Goal: Task Accomplishment & Management: Use online tool/utility

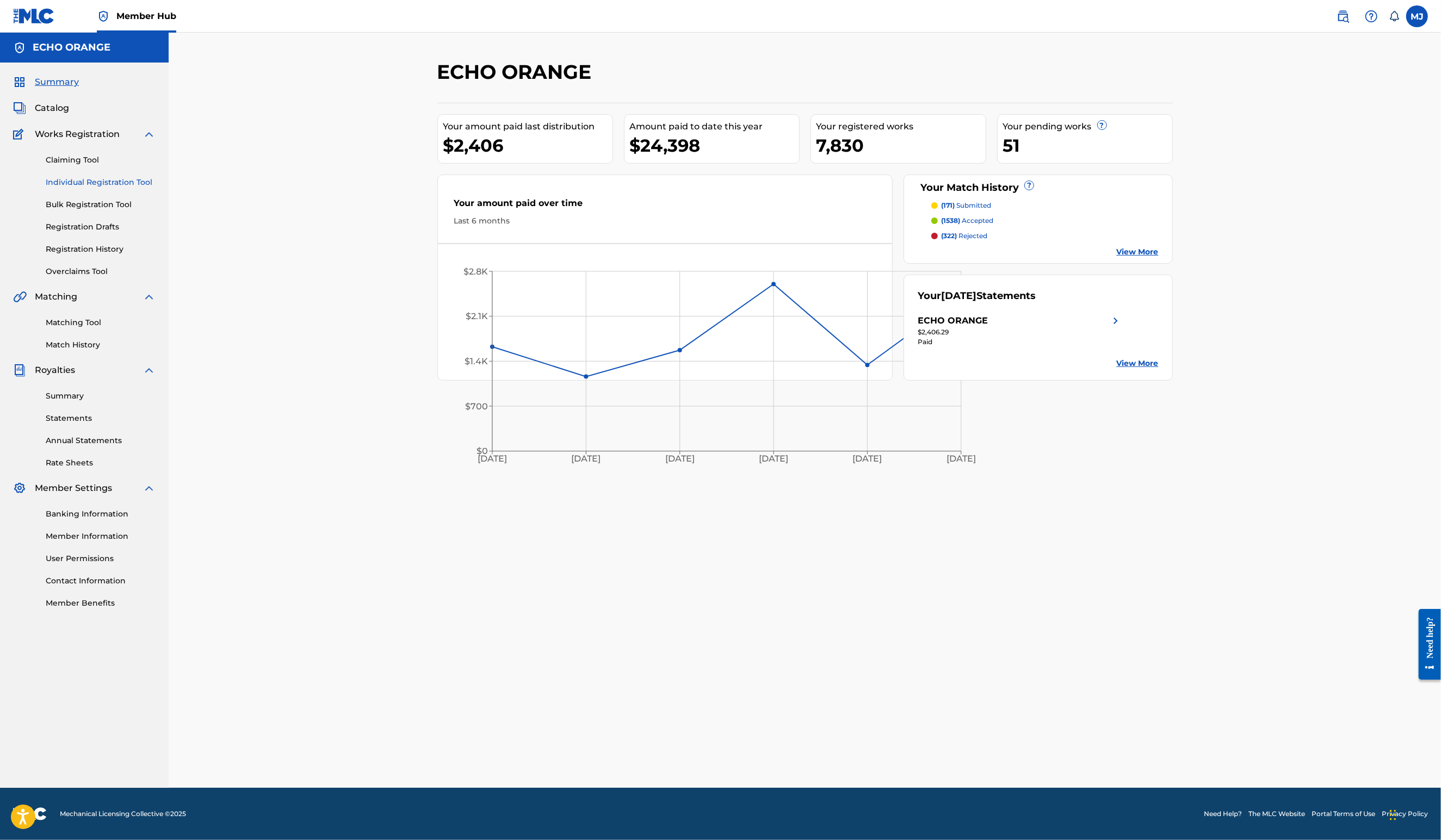
click at [105, 188] on link "Individual Registration Tool" at bounding box center [101, 182] width 110 height 11
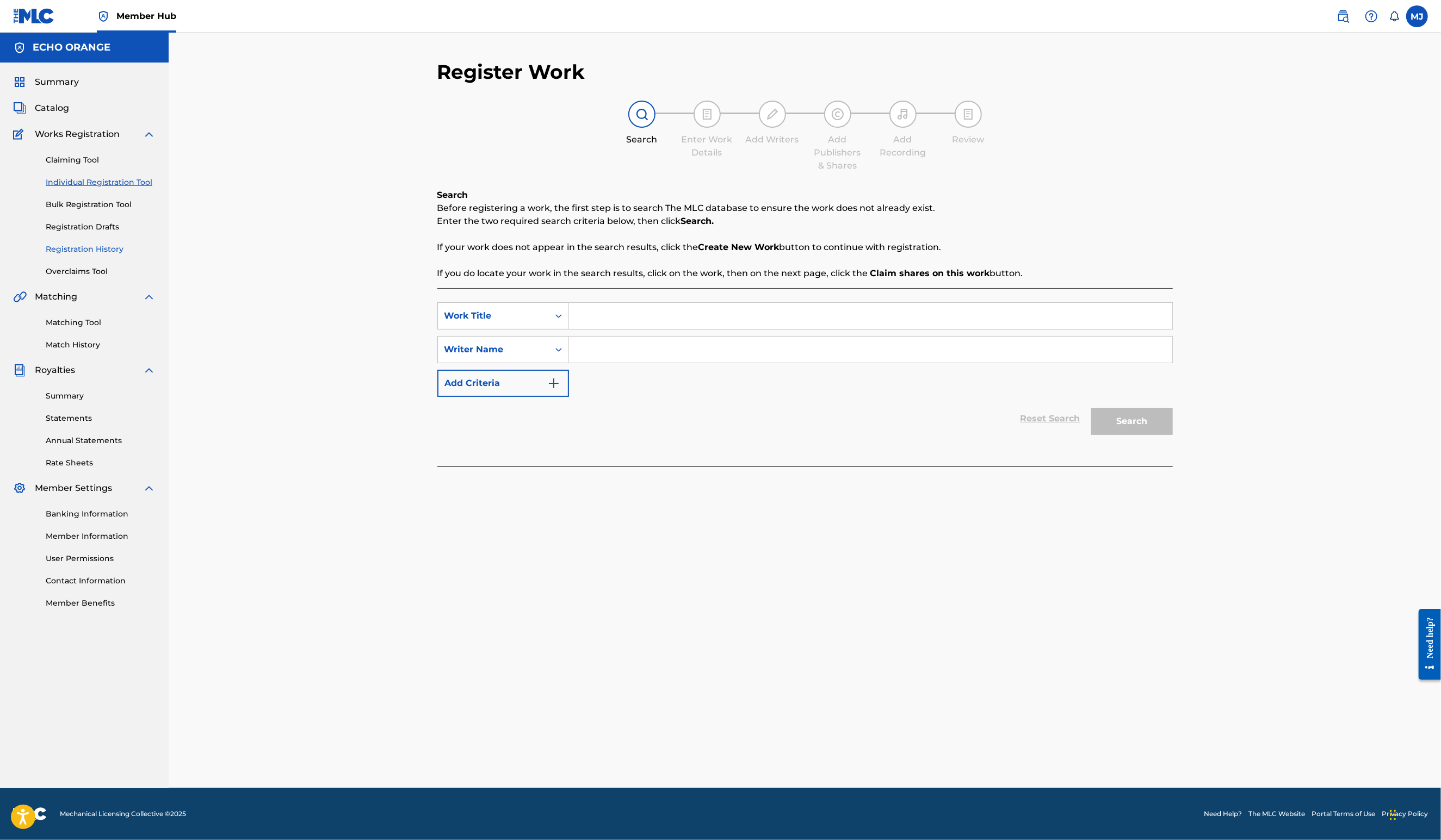
click at [121, 255] on link "Registration History" at bounding box center [101, 249] width 110 height 11
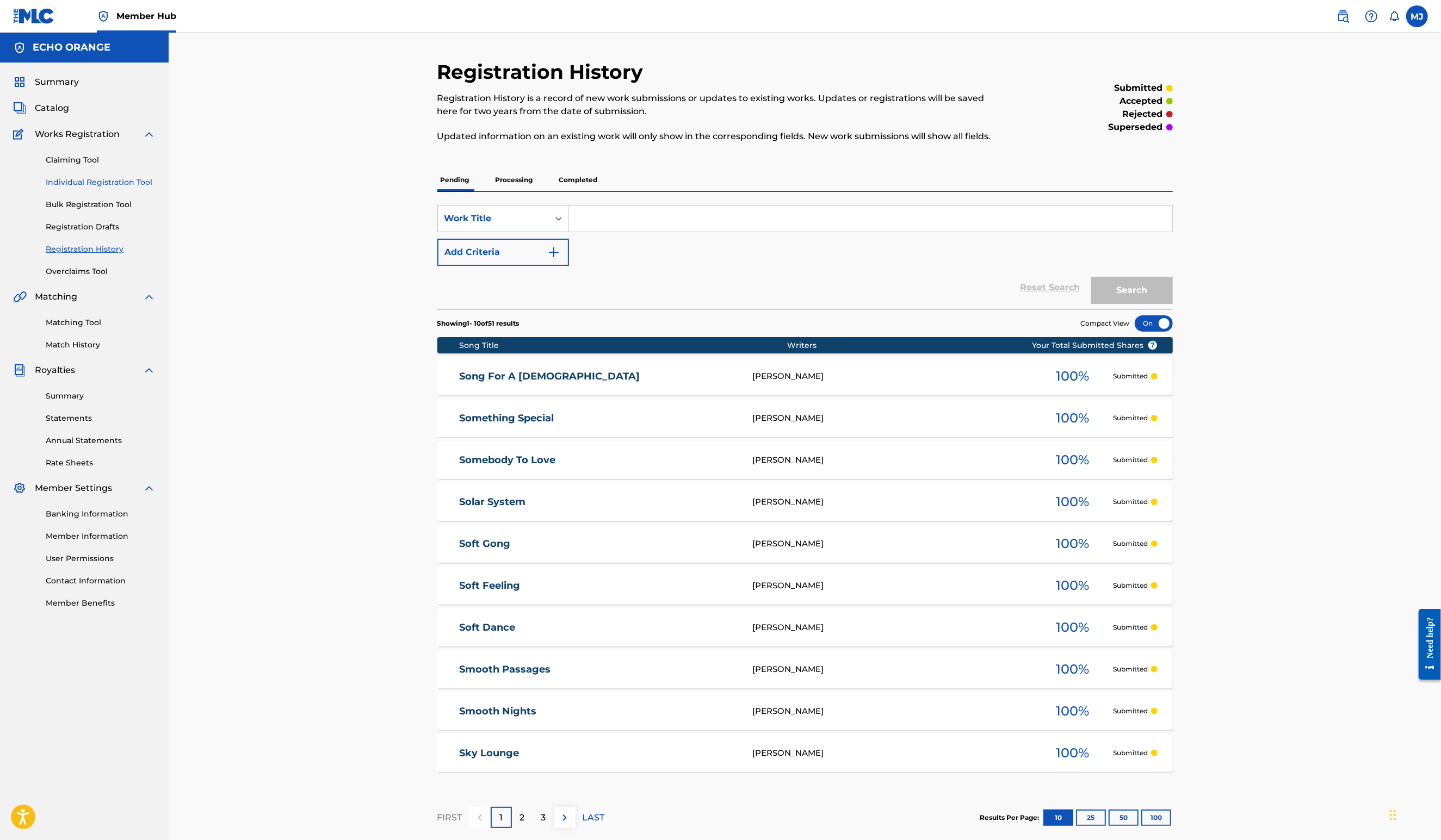
click at [123, 188] on link "Individual Registration Tool" at bounding box center [101, 182] width 110 height 11
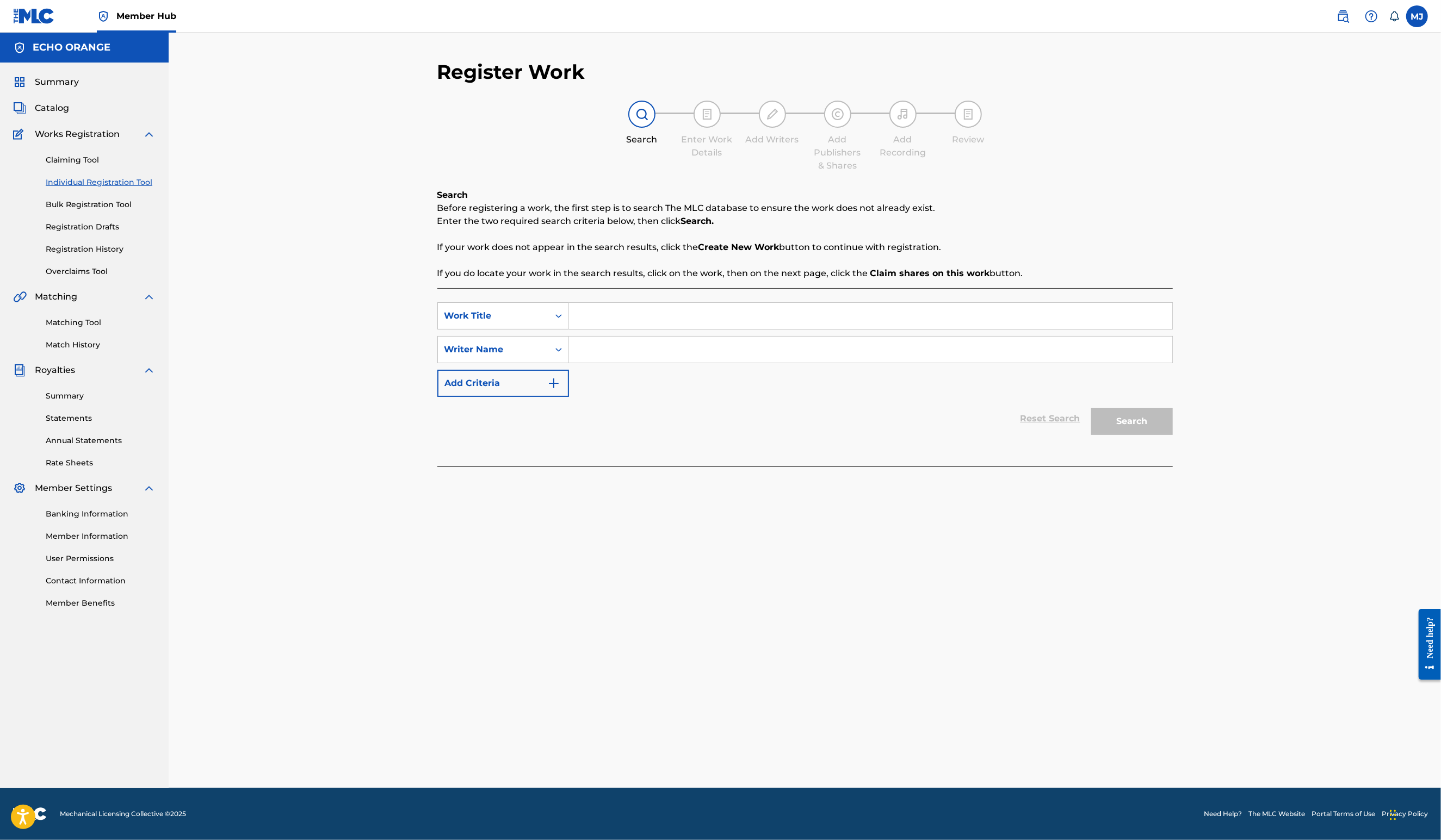
click at [632, 329] on input "Search Form" at bounding box center [870, 316] width 603 height 26
drag, startPoint x: 632, startPoint y: 337, endPoint x: 638, endPoint y: 362, distance: 25.7
click at [634, 329] on input "Search Form" at bounding box center [870, 316] width 603 height 26
click at [602, 346] on strong "for" at bounding box center [609, 340] width 12 height 10
type input "song for tara"
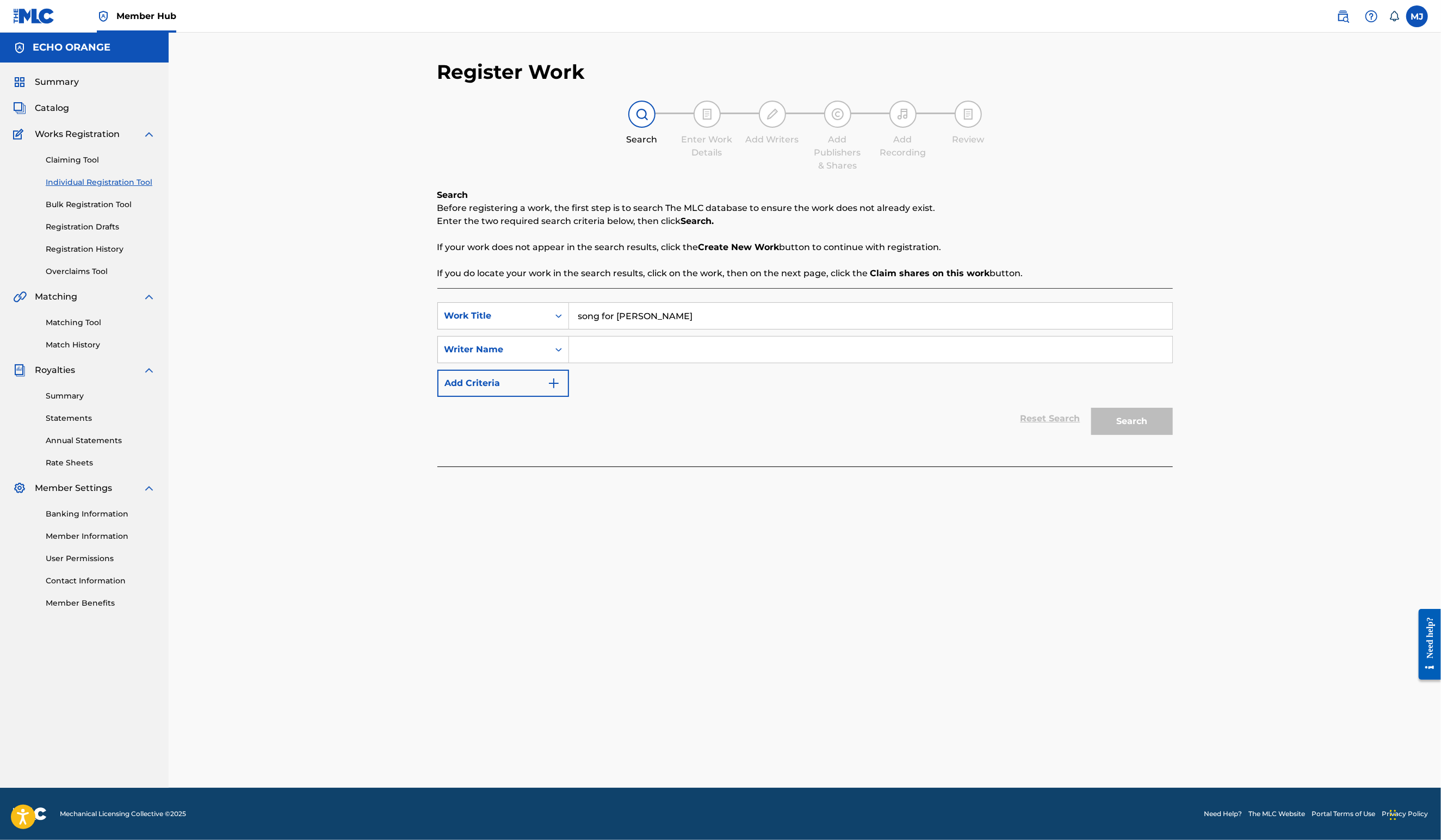
click at [582, 363] on input "Search Form" at bounding box center [870, 350] width 603 height 26
paste input "Liebe Verlagsvertreter:Innen, mit dieser Nachricht erhalten Sie eine Liste von …"
click at [582, 363] on input "Liebe Verlagsvertreter:Innen, mit dieser Nachricht erhalten Sie eine Liste von …" at bounding box center [870, 350] width 603 height 26
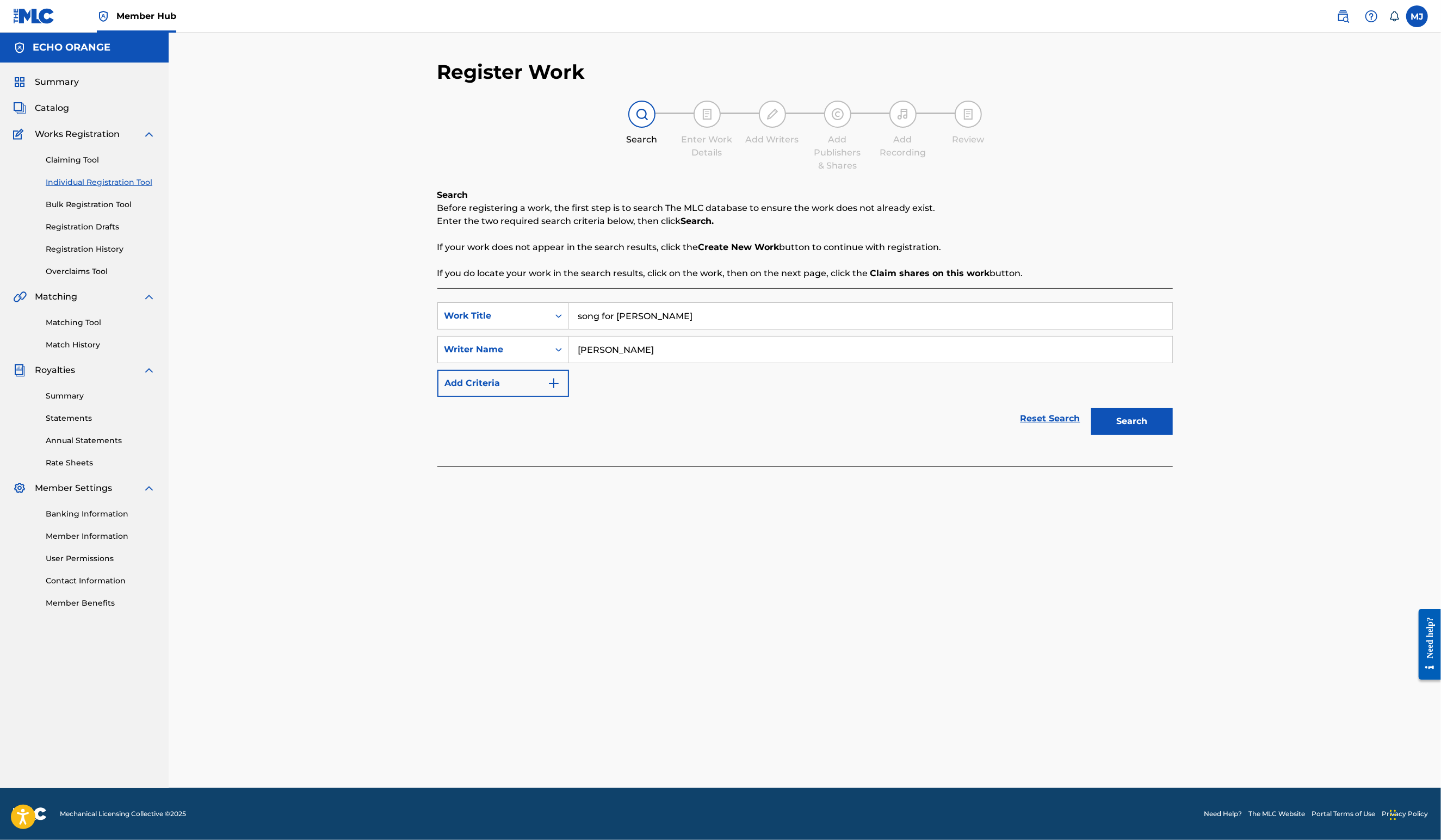
click at [642, 363] on input "[PERSON_NAME]" at bounding box center [870, 350] width 603 height 26
type input "[PERSON_NAME]"
click at [1173, 435] on button "Search" at bounding box center [1132, 421] width 82 height 27
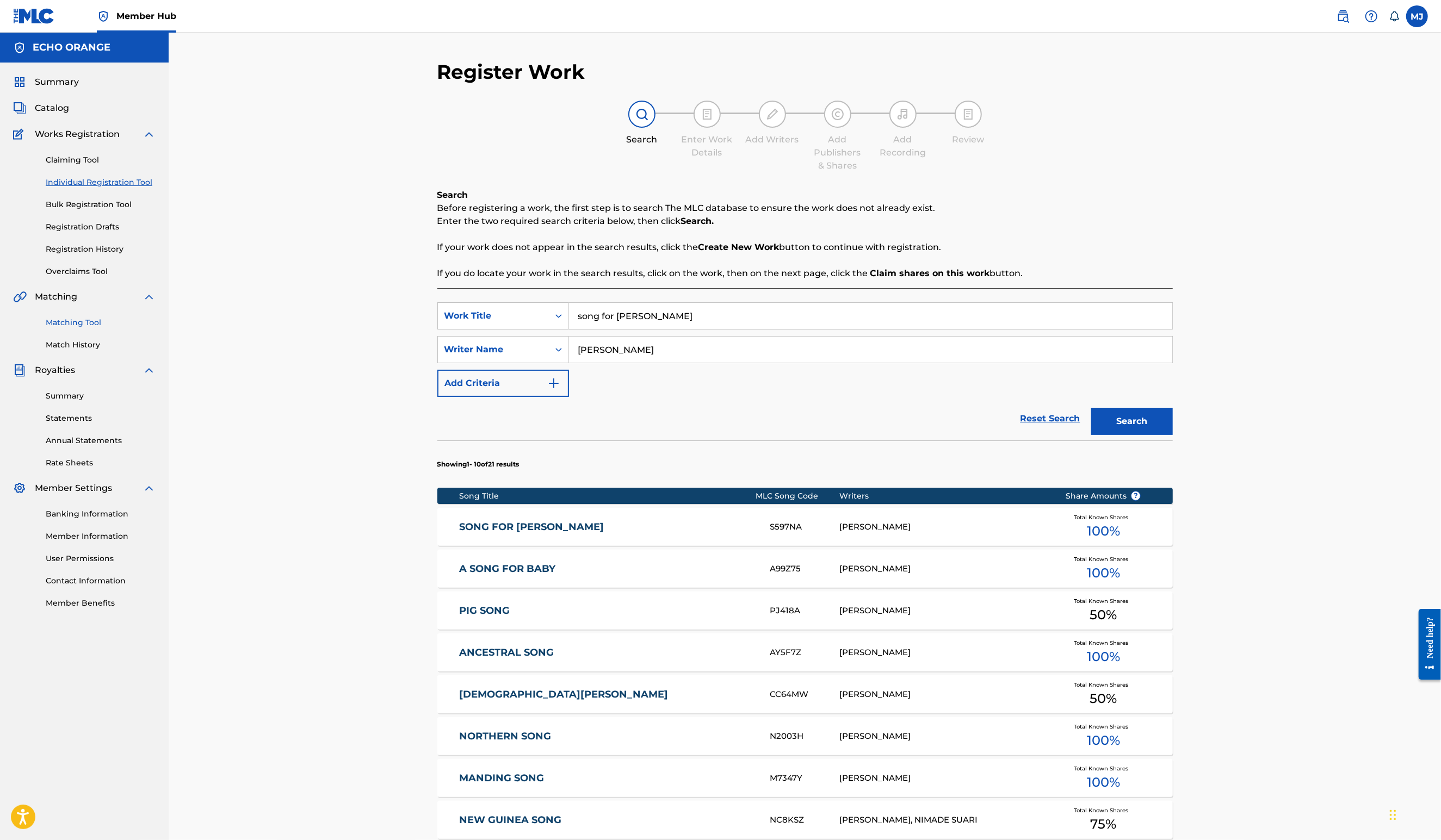
click at [92, 328] on link "Matching Tool" at bounding box center [101, 323] width 110 height 11
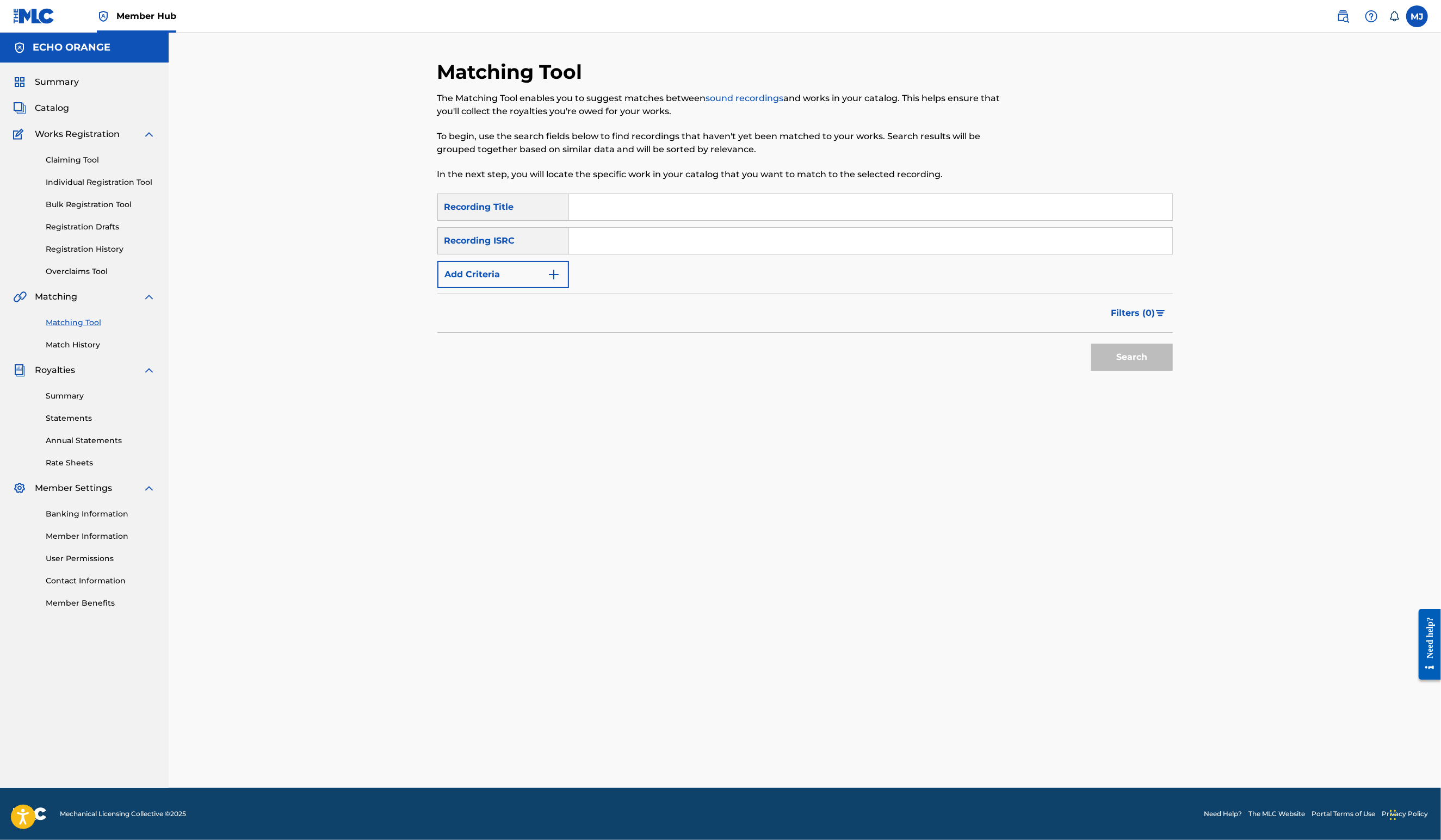
click at [576, 220] on input "Search Form" at bounding box center [870, 207] width 603 height 26
type input "Song for Tara"
click at [503, 288] on button "Add Criteria" at bounding box center [503, 275] width 131 height 27
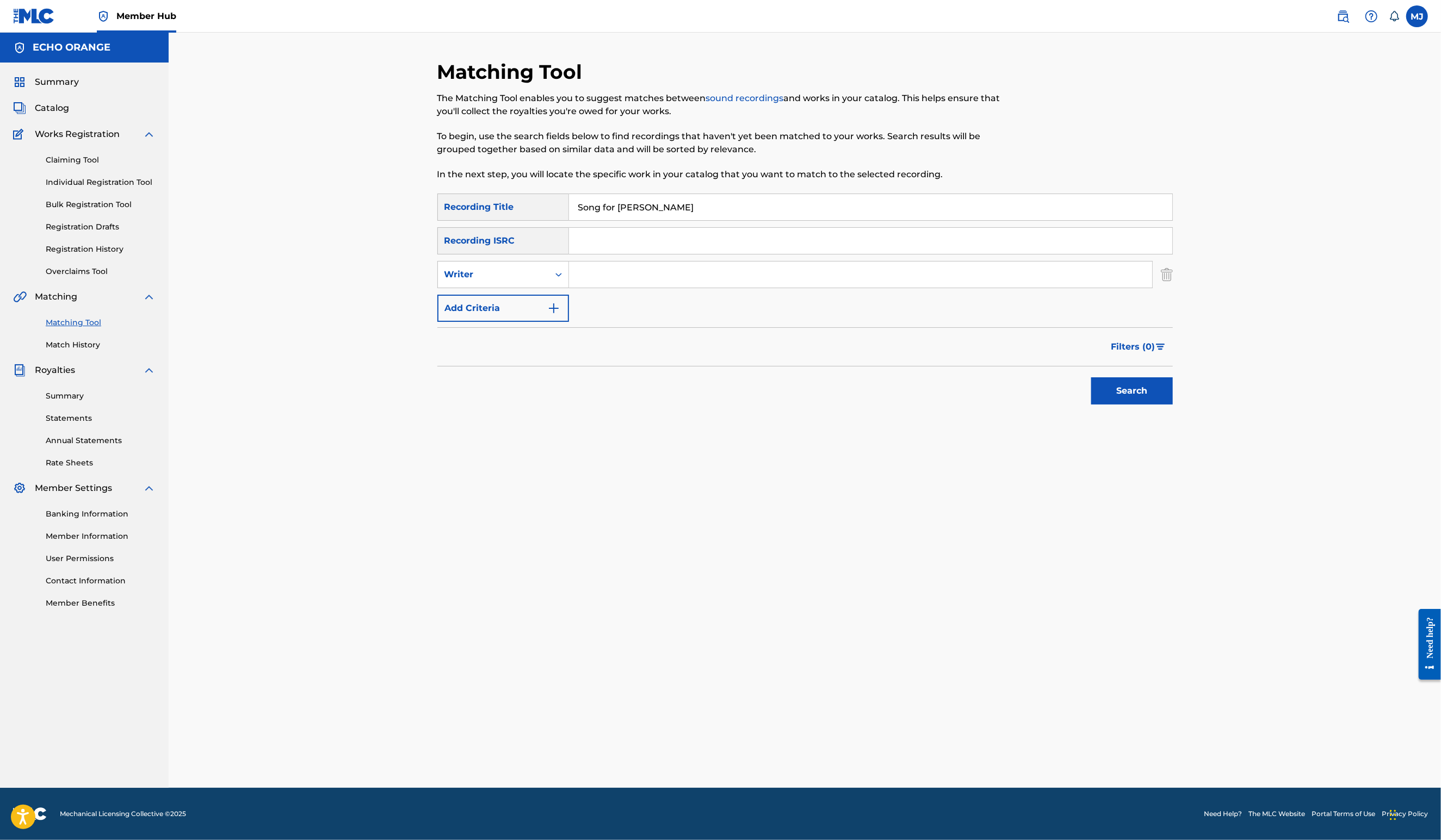
click at [593, 287] on input "Search Form" at bounding box center [860, 275] width 583 height 26
paste input "[PERSON_NAME]"
type input "[PERSON_NAME]"
click at [1173, 404] on button "Search" at bounding box center [1132, 391] width 82 height 27
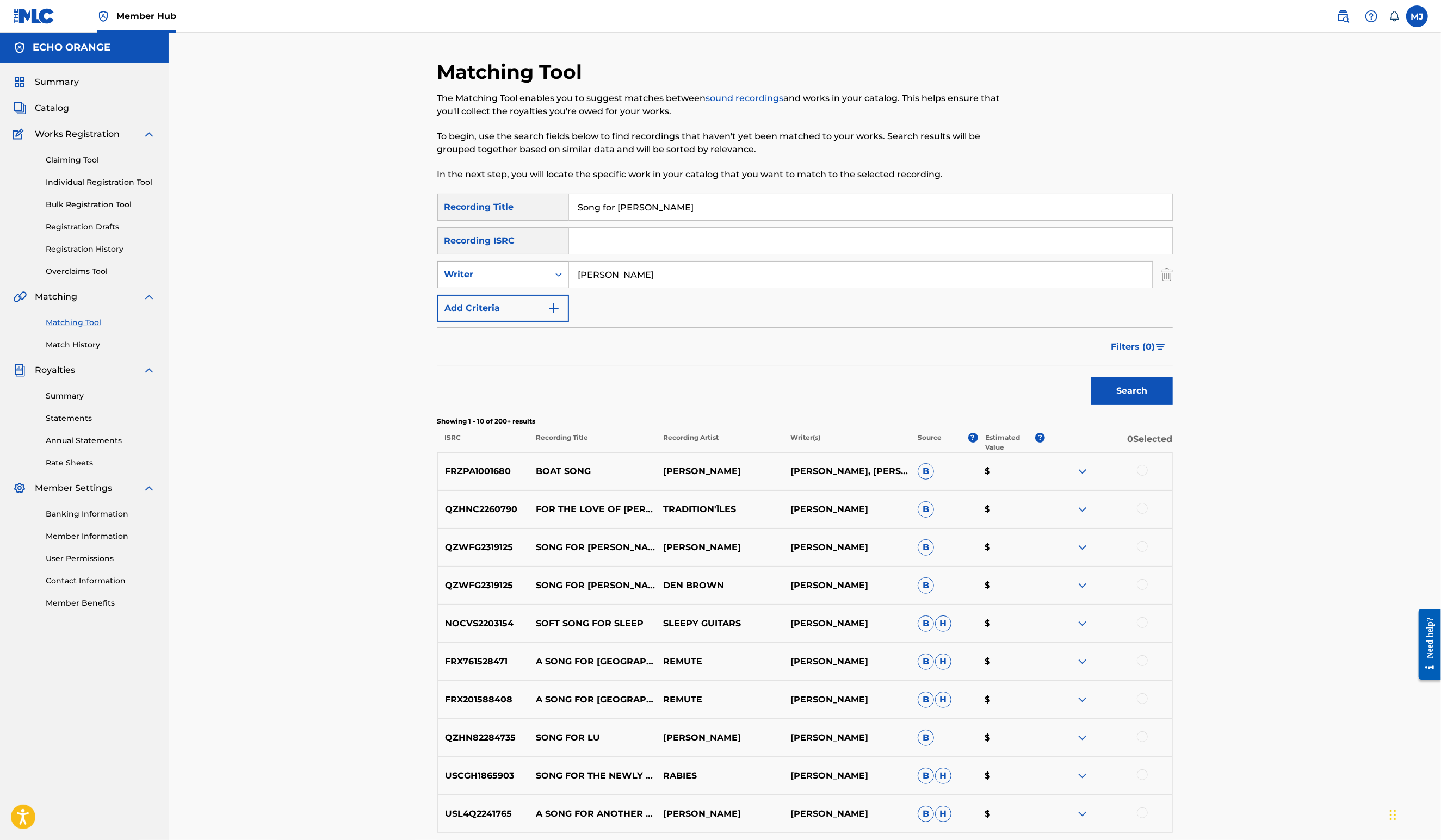
click at [465, 281] on div "Writer" at bounding box center [493, 274] width 98 height 13
drag, startPoint x: 459, startPoint y: 347, endPoint x: 563, endPoint y: 329, distance: 105.5
click at [459, 315] on div "Recording Artist" at bounding box center [503, 301] width 130 height 27
click at [614, 287] on input "Search Form" at bounding box center [860, 275] width 583 height 26
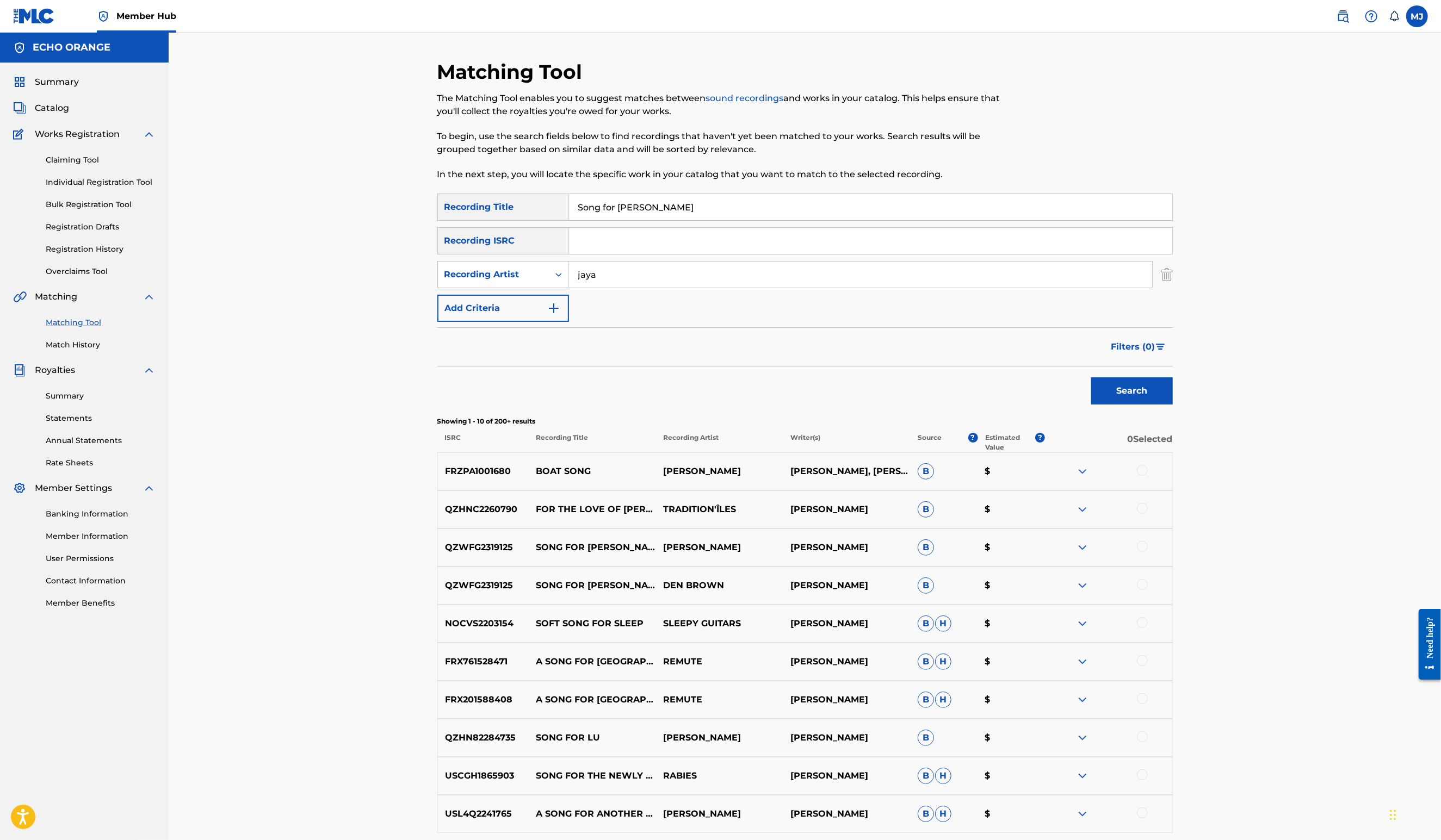
type input "jaya"
click at [1173, 404] on button "Search" at bounding box center [1132, 391] width 82 height 27
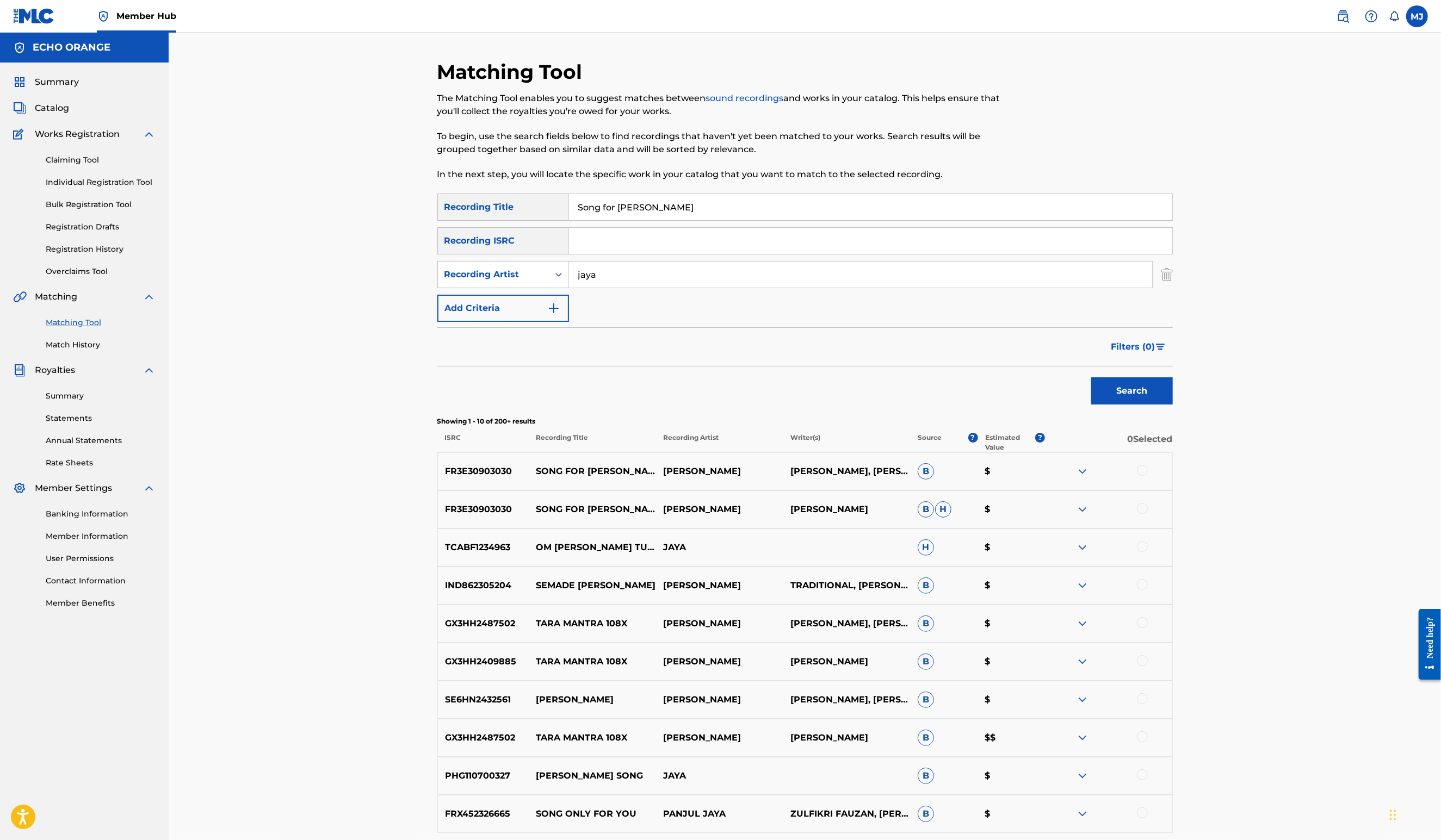
scroll to position [10, 0]
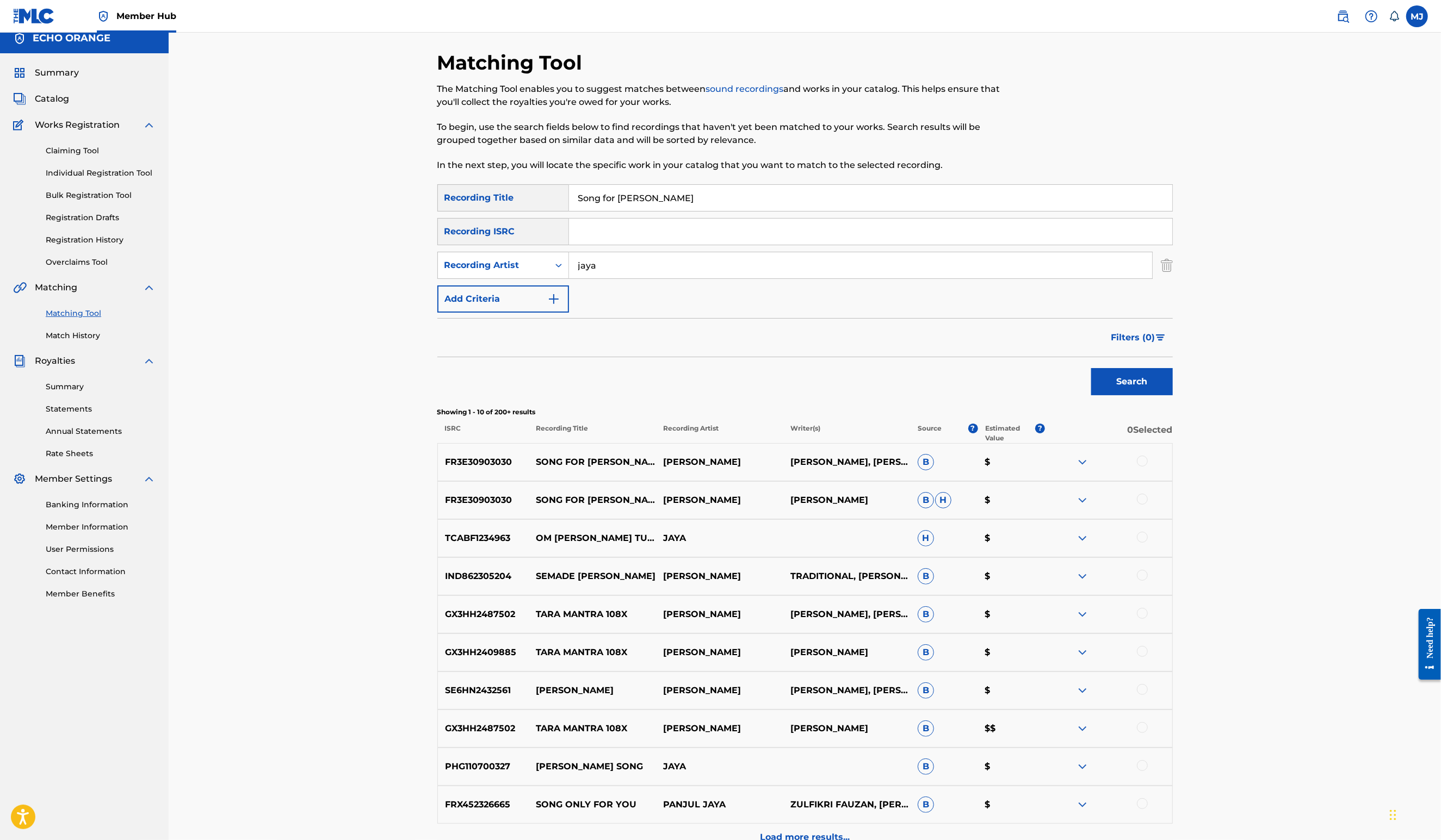
click at [1148, 466] on div at bounding box center [1142, 461] width 11 height 11
click at [1148, 504] on div at bounding box center [1142, 499] width 11 height 11
click at [825, 738] on button "Match 2 Groups" at bounding box center [764, 752] width 120 height 27
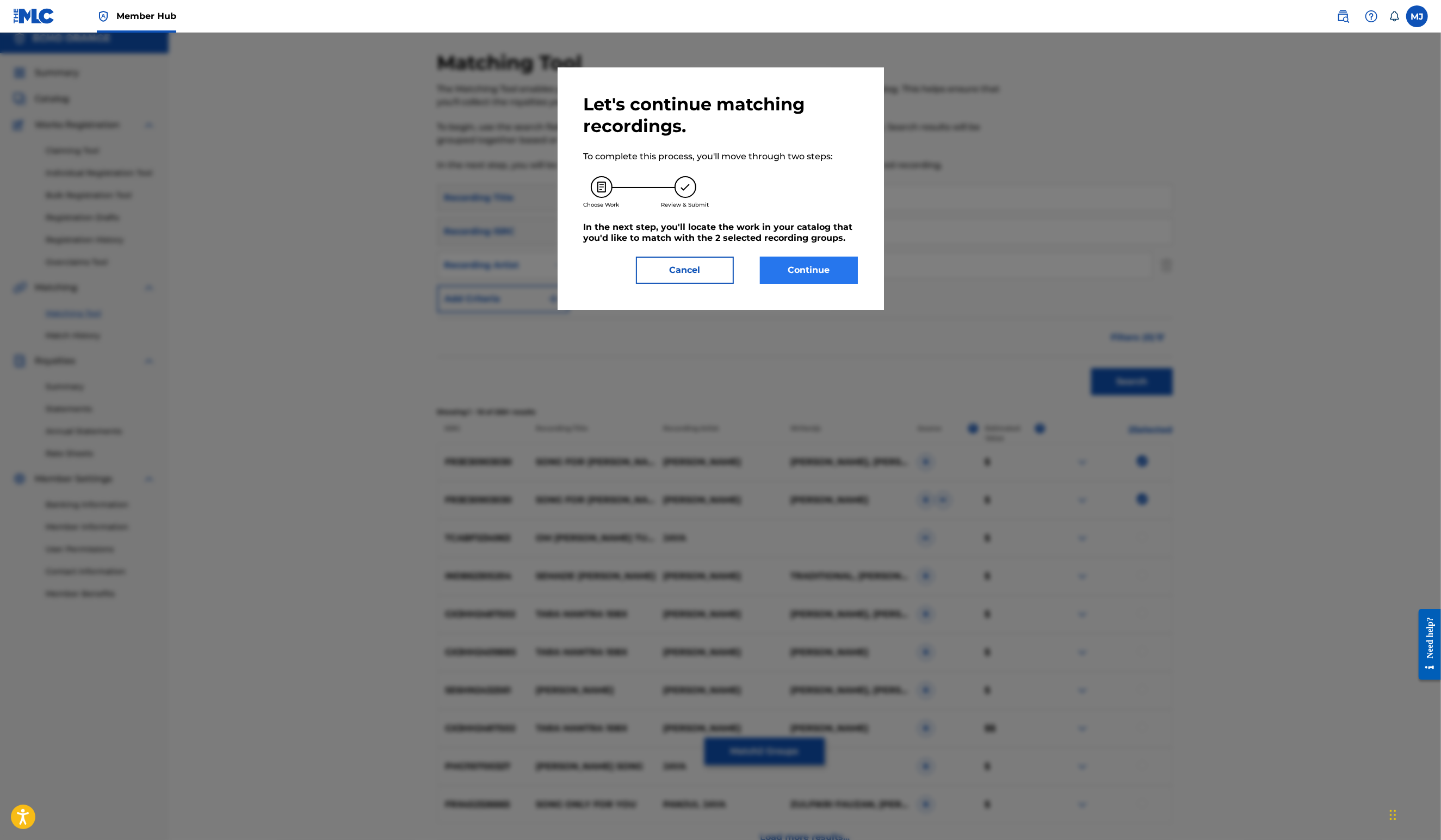
drag, startPoint x: 802, startPoint y: 334, endPoint x: 807, endPoint y: 319, distance: 15.8
click at [807, 310] on div "Let's continue matching recordings. To complete this process, you'll move throu…" at bounding box center [721, 189] width 326 height 243
click at [808, 284] on button "Continue" at bounding box center [809, 270] width 98 height 27
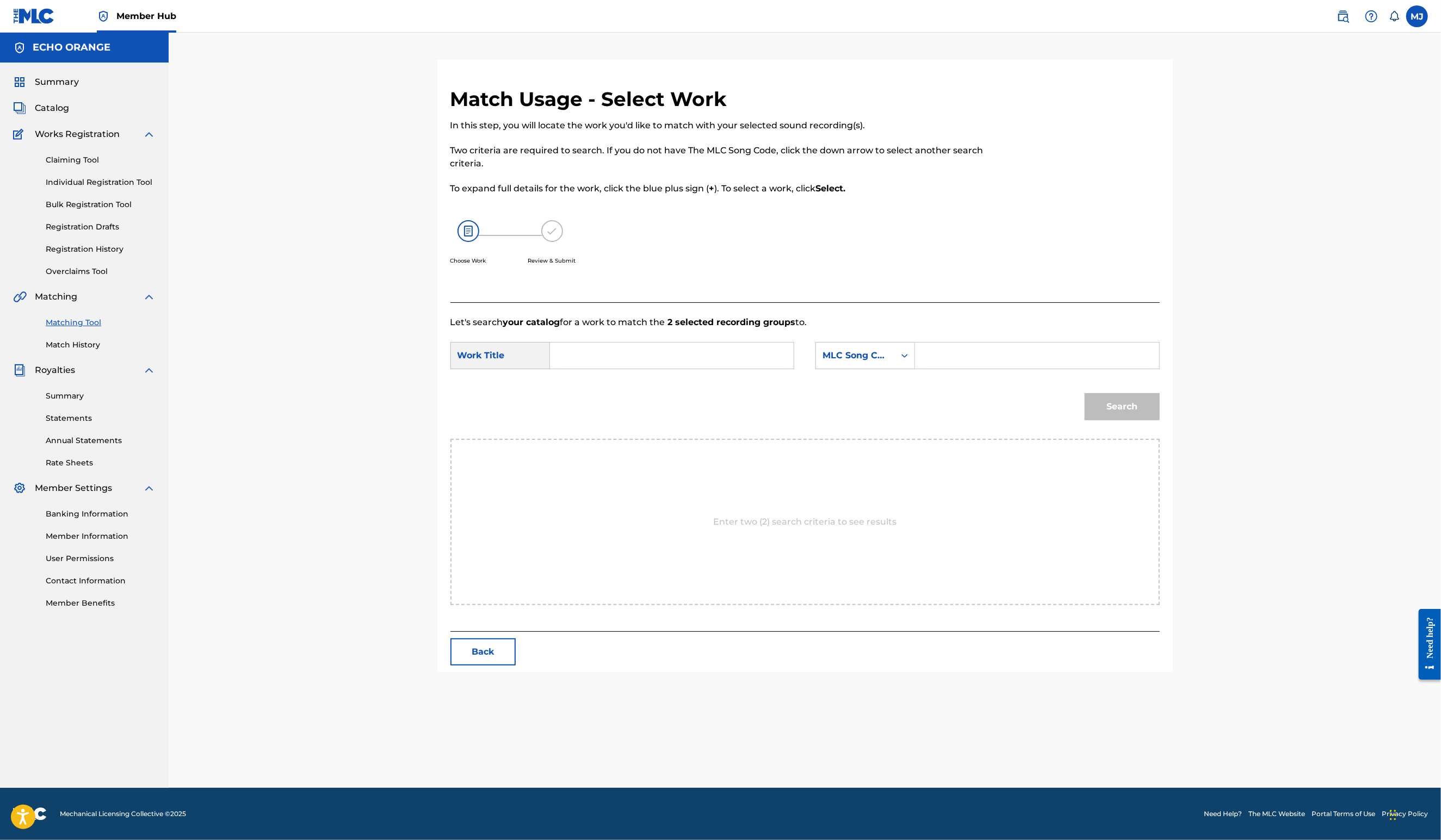
click at [666, 369] on input "Search Form" at bounding box center [672, 356] width 225 height 26
type input "song for tara"
click at [593, 385] on strong "for" at bounding box center [599, 380] width 12 height 10
click at [869, 366] on div "MLC Song Code" at bounding box center [855, 356] width 79 height 21
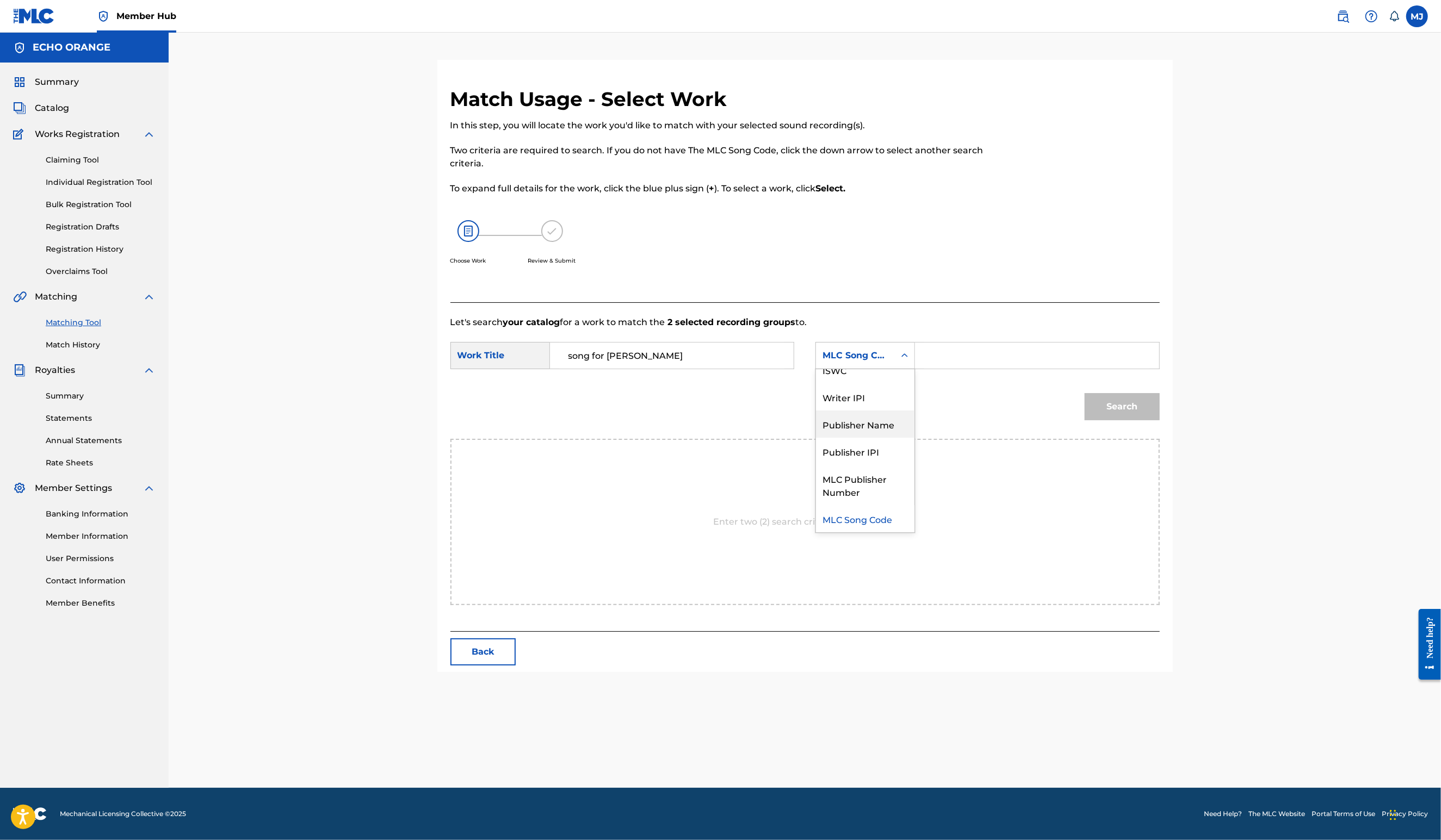
click at [886, 438] on div "Publisher Name" at bounding box center [865, 424] width 98 height 27
click at [975, 420] on form "SearchWithCriteria5cee4985-e11a-4ae8-b11d-68b3fdfac323 Work Title song for tara…" at bounding box center [805, 384] width 709 height 110
click at [1003, 369] on input "Search Form" at bounding box center [1037, 356] width 225 height 26
type input "origins"
click at [1160, 421] on button "Search" at bounding box center [1122, 407] width 75 height 27
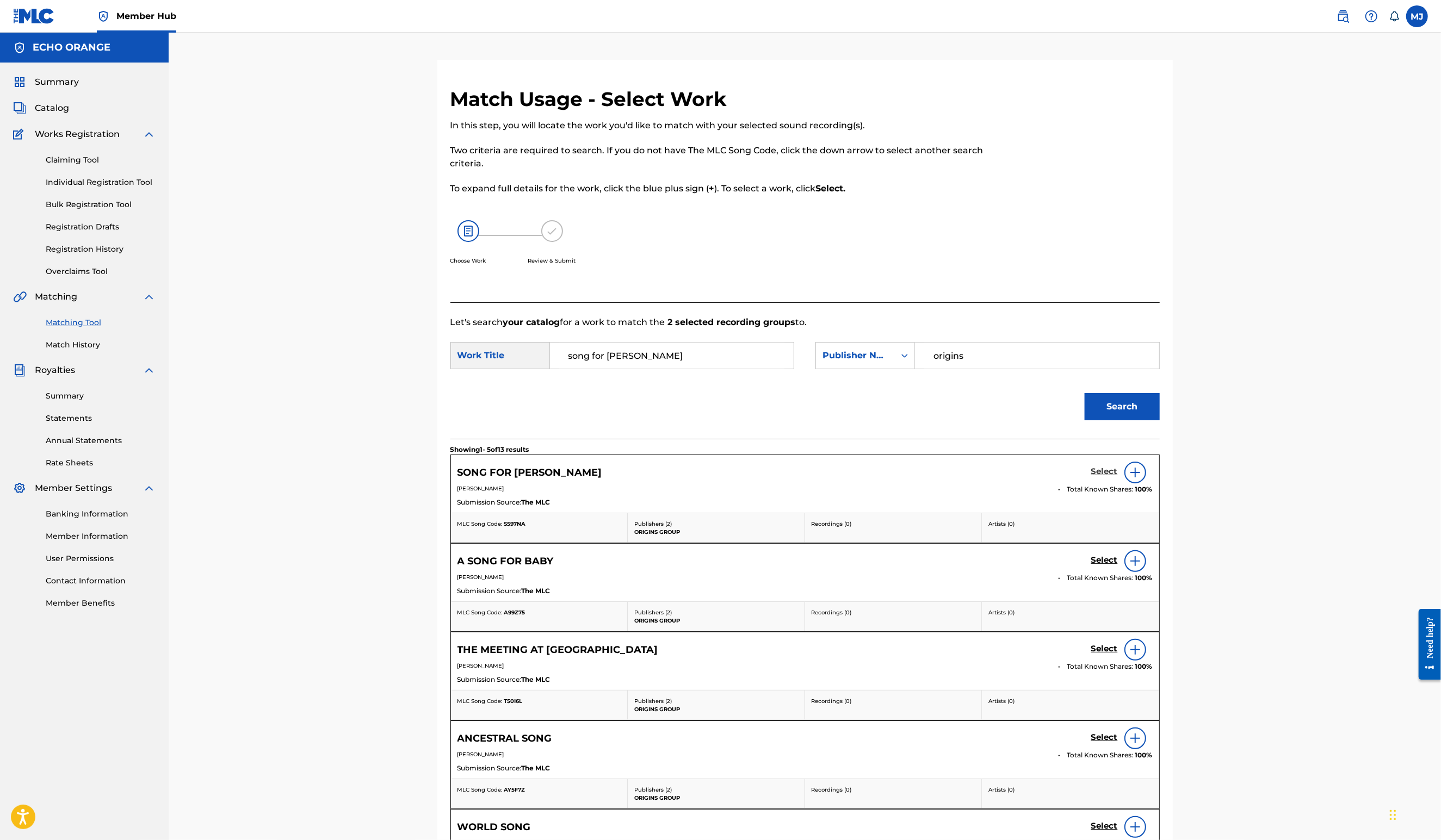
click at [1118, 477] on h5 "Select" at bounding box center [1105, 471] width 27 height 10
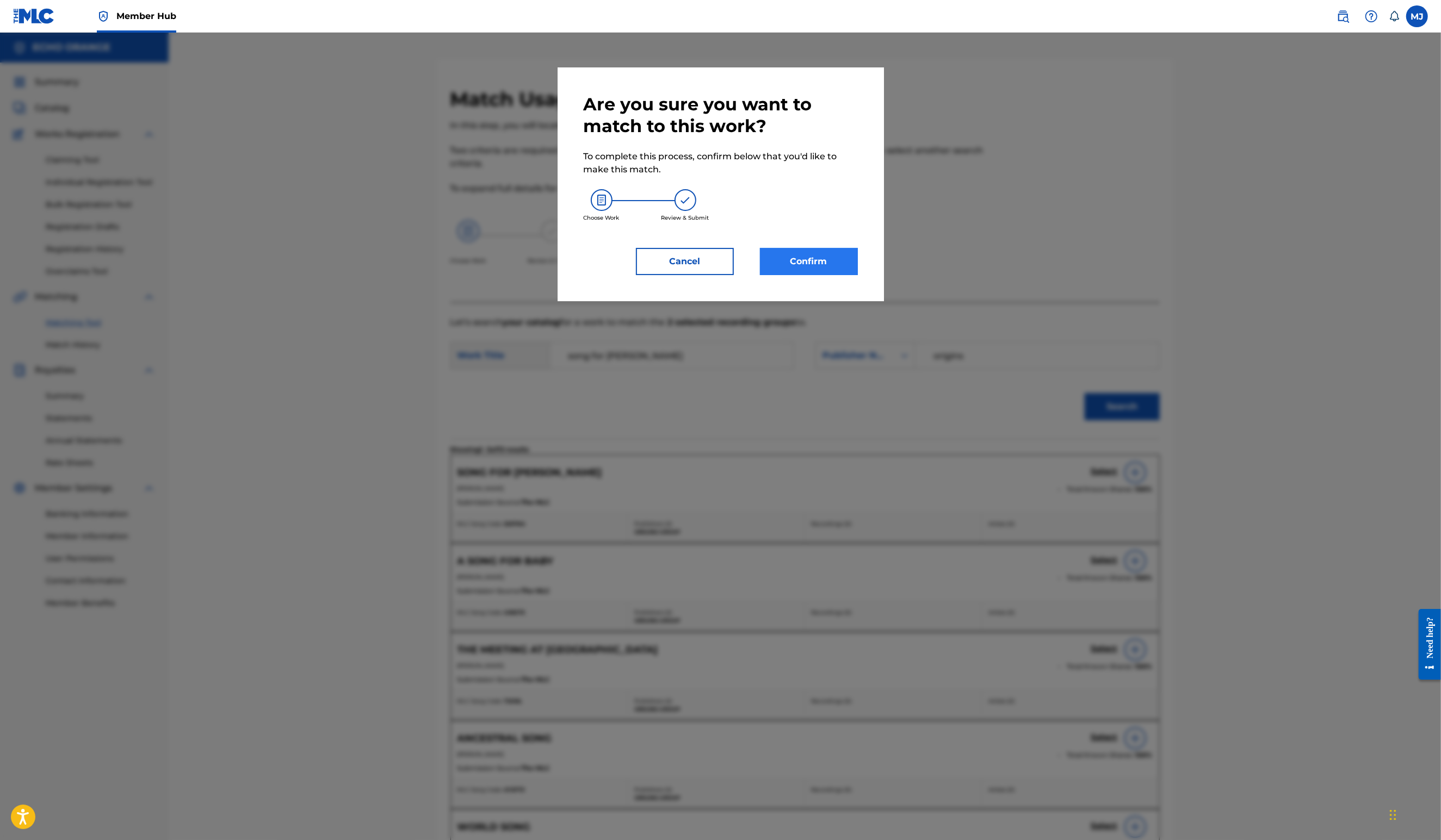
click at [858, 275] on button "Confirm" at bounding box center [809, 261] width 98 height 27
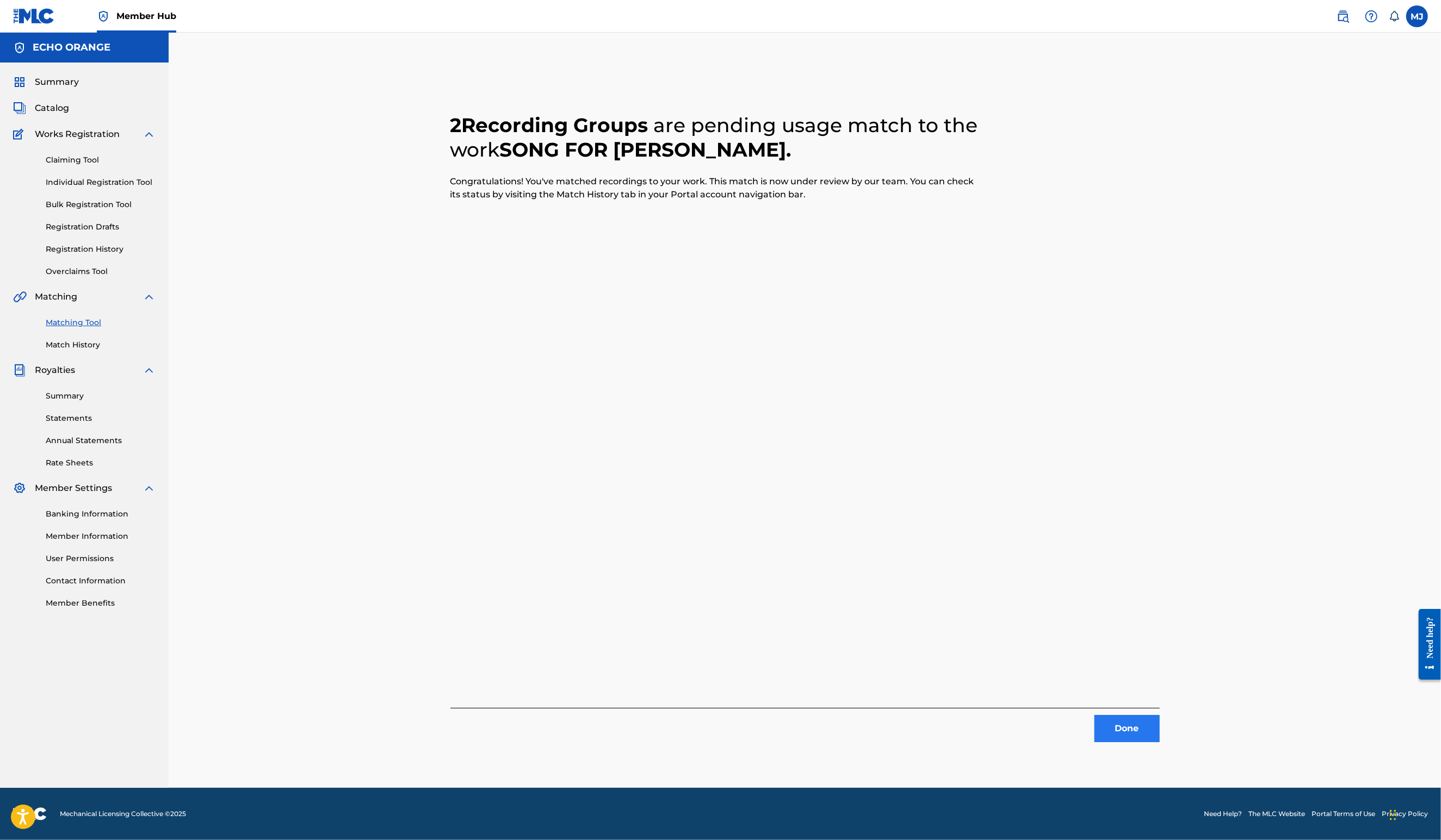
click at [1160, 729] on button "Done" at bounding box center [1127, 729] width 65 height 27
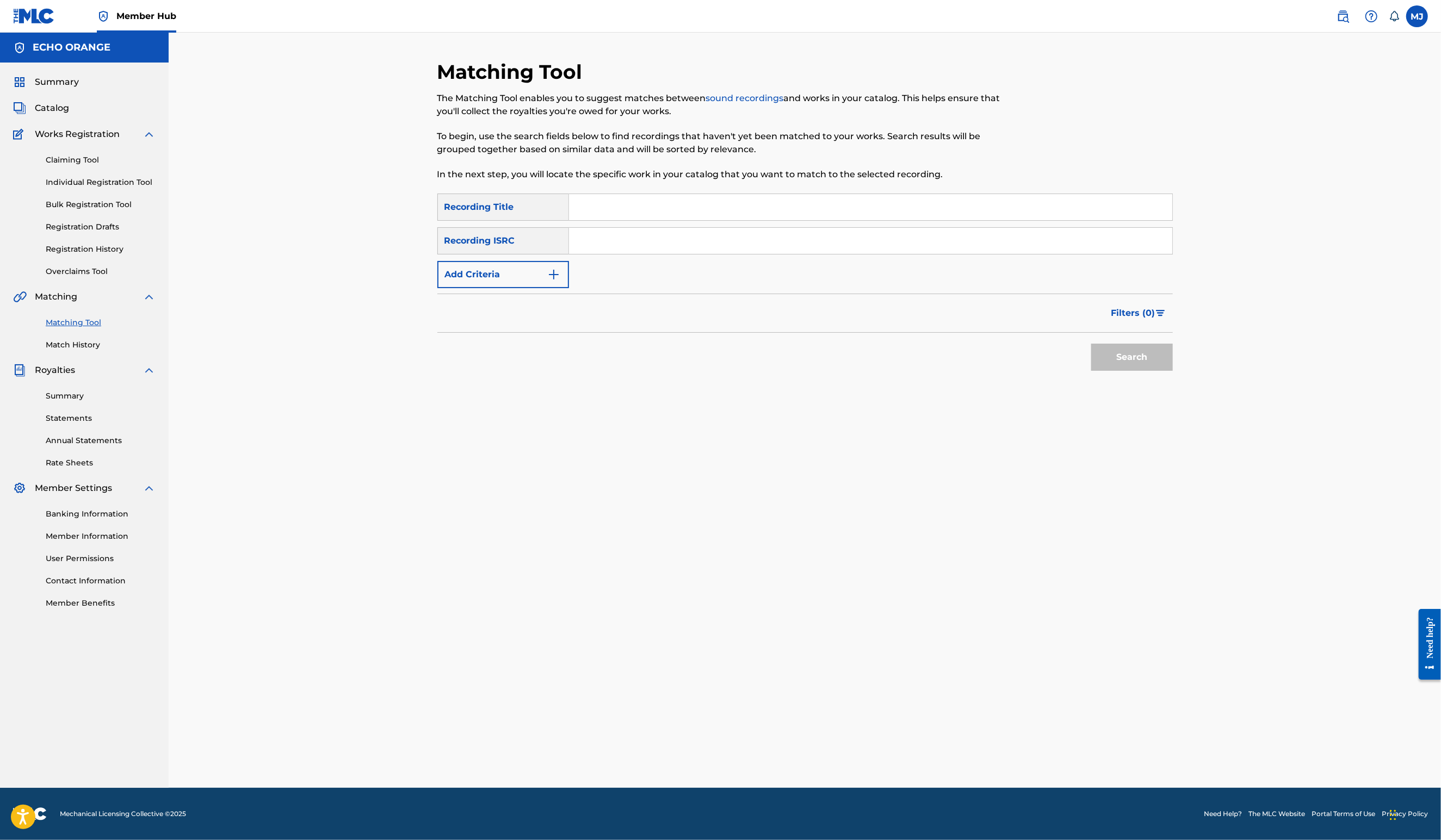
click at [255, 292] on div "Matching Tool The Matching Tool enables you to suggest matches between sound re…" at bounding box center [804, 410] width 1273 height 756
click at [88, 255] on link "Registration History" at bounding box center [101, 249] width 110 height 11
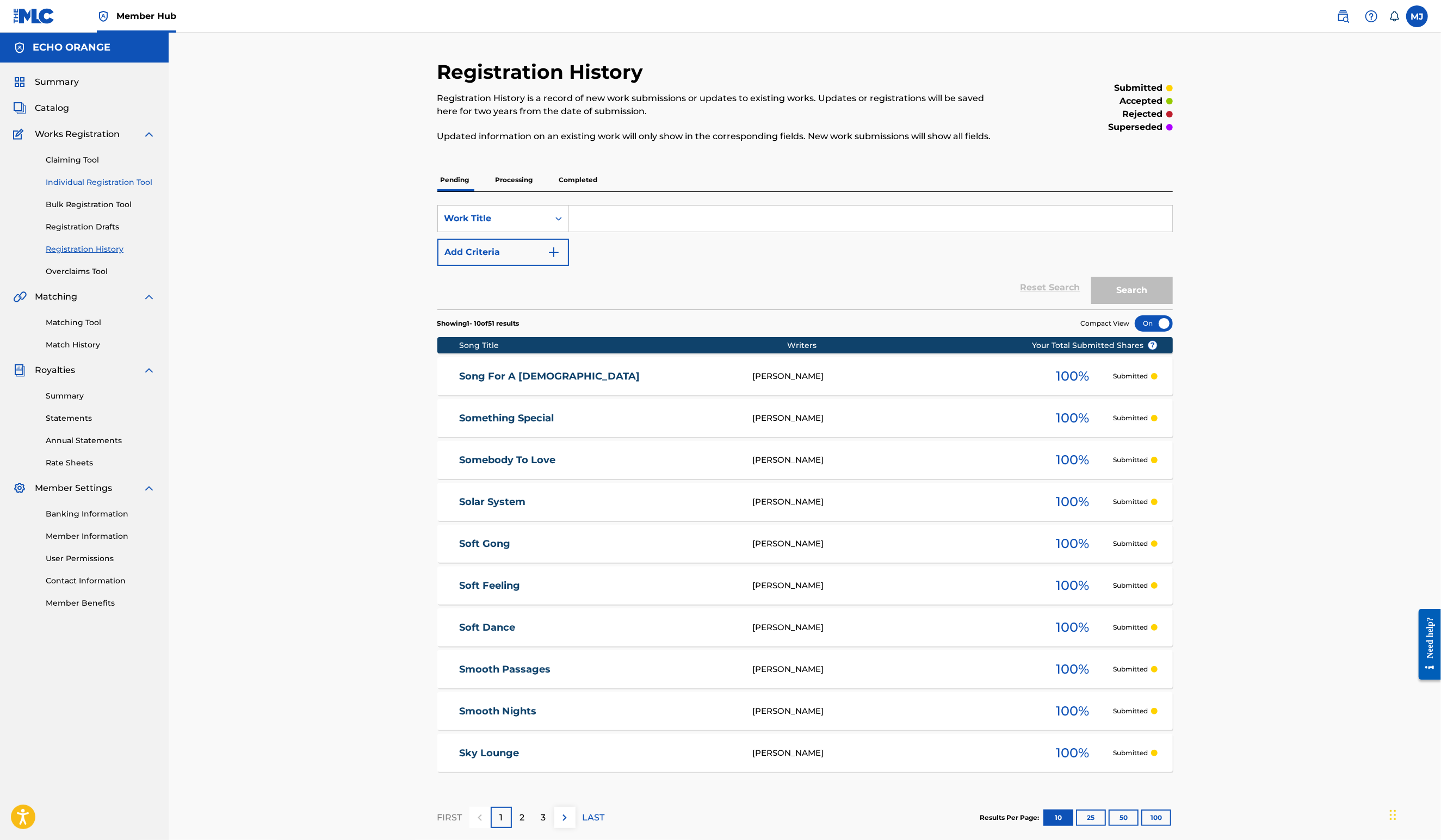
click at [116, 188] on link "Individual Registration Tool" at bounding box center [101, 182] width 110 height 11
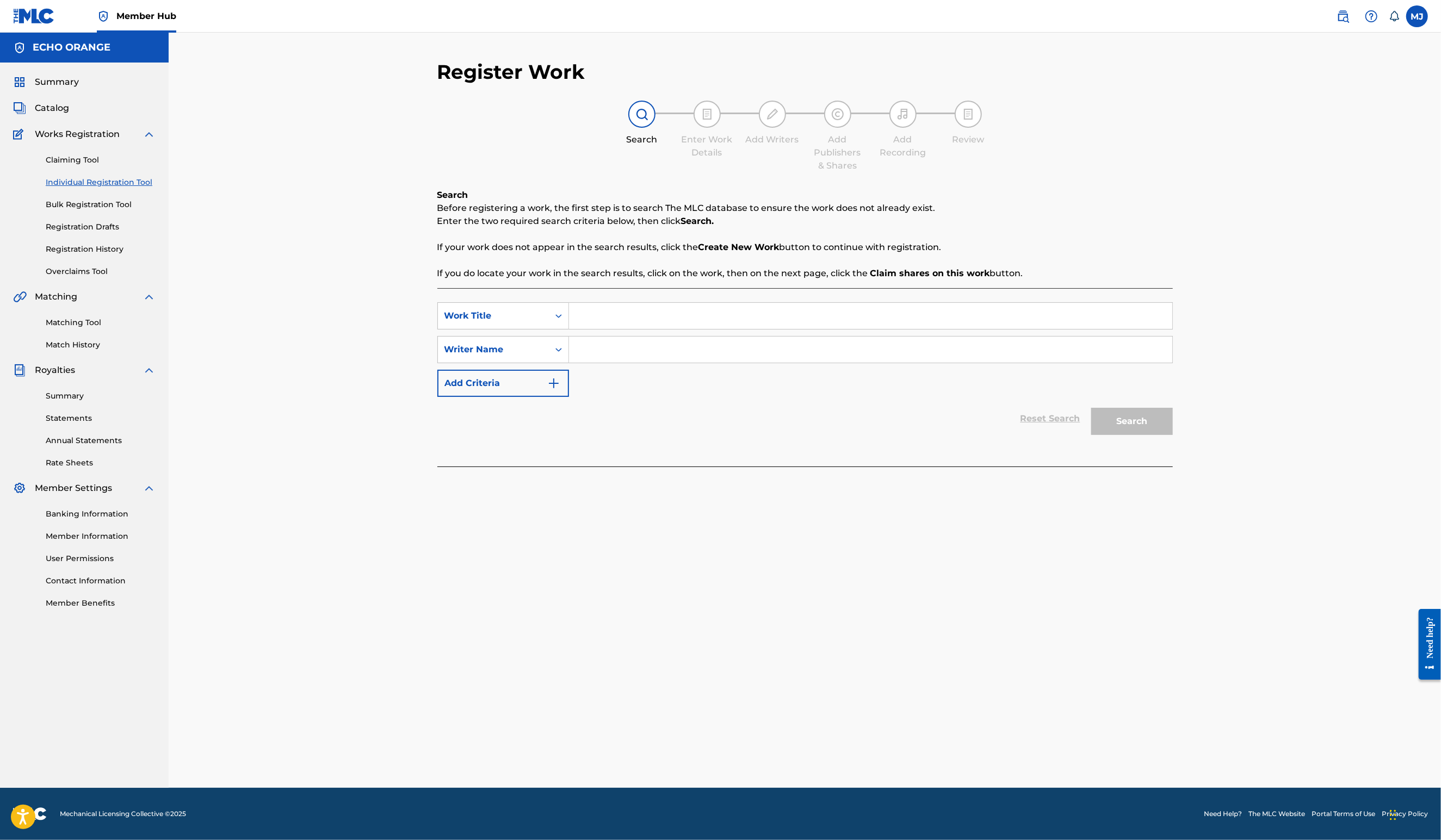
click at [597, 329] on input "Search Form" at bounding box center [870, 316] width 603 height 26
click at [641, 329] on input "Search Form" at bounding box center [870, 316] width 603 height 26
type input "Songer"
drag, startPoint x: 541, startPoint y: 353, endPoint x: 82, endPoint y: 366, distance: 459.2
click at [82, 328] on link "Matching Tool" at bounding box center [101, 323] width 110 height 11
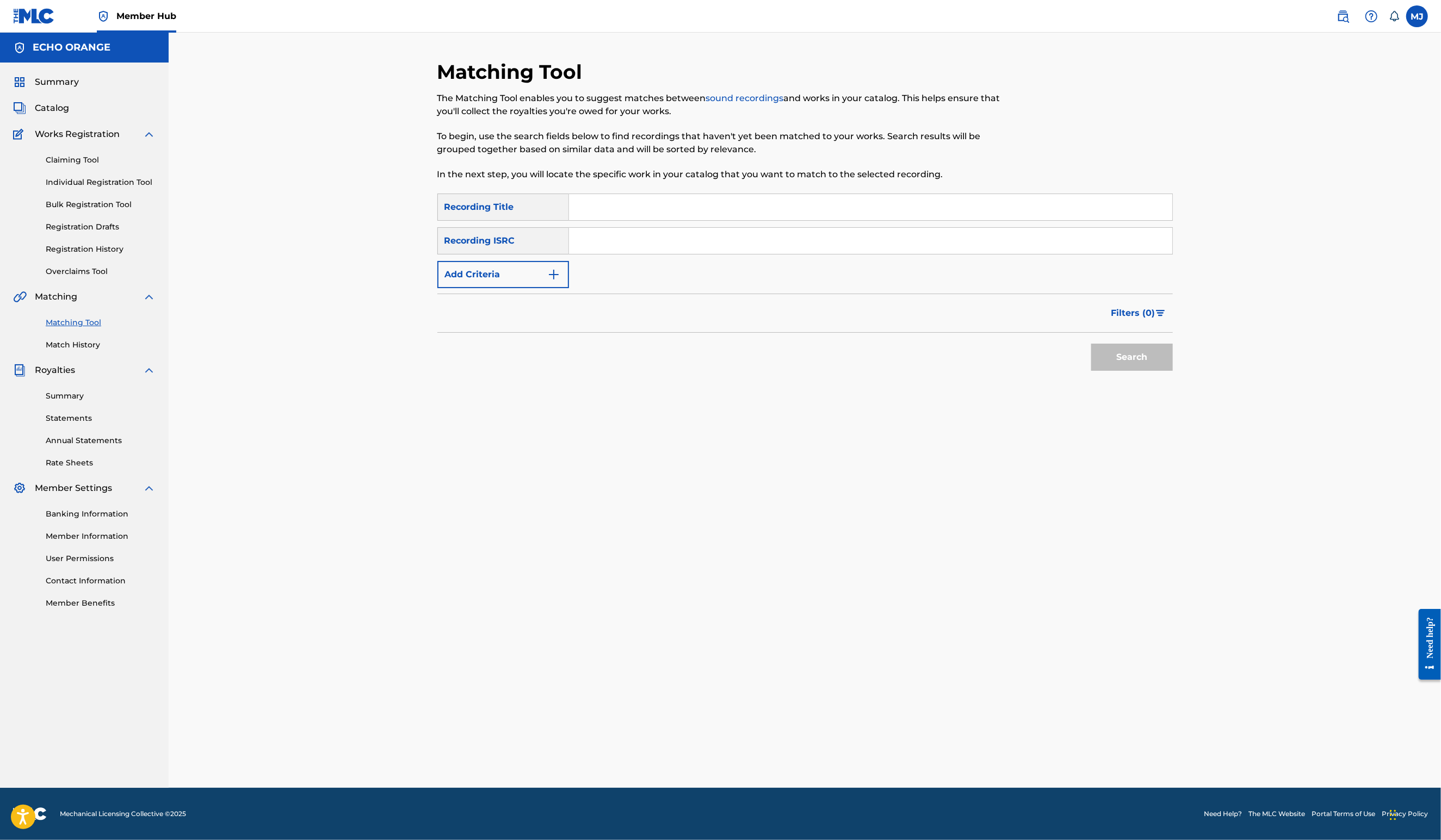
click at [83, 328] on link "Matching Tool" at bounding box center [101, 323] width 110 height 11
click at [571, 220] on input "Search Form" at bounding box center [870, 207] width 603 height 26
type input "Songkran Festival"
click at [1173, 371] on button "Search" at bounding box center [1132, 357] width 82 height 27
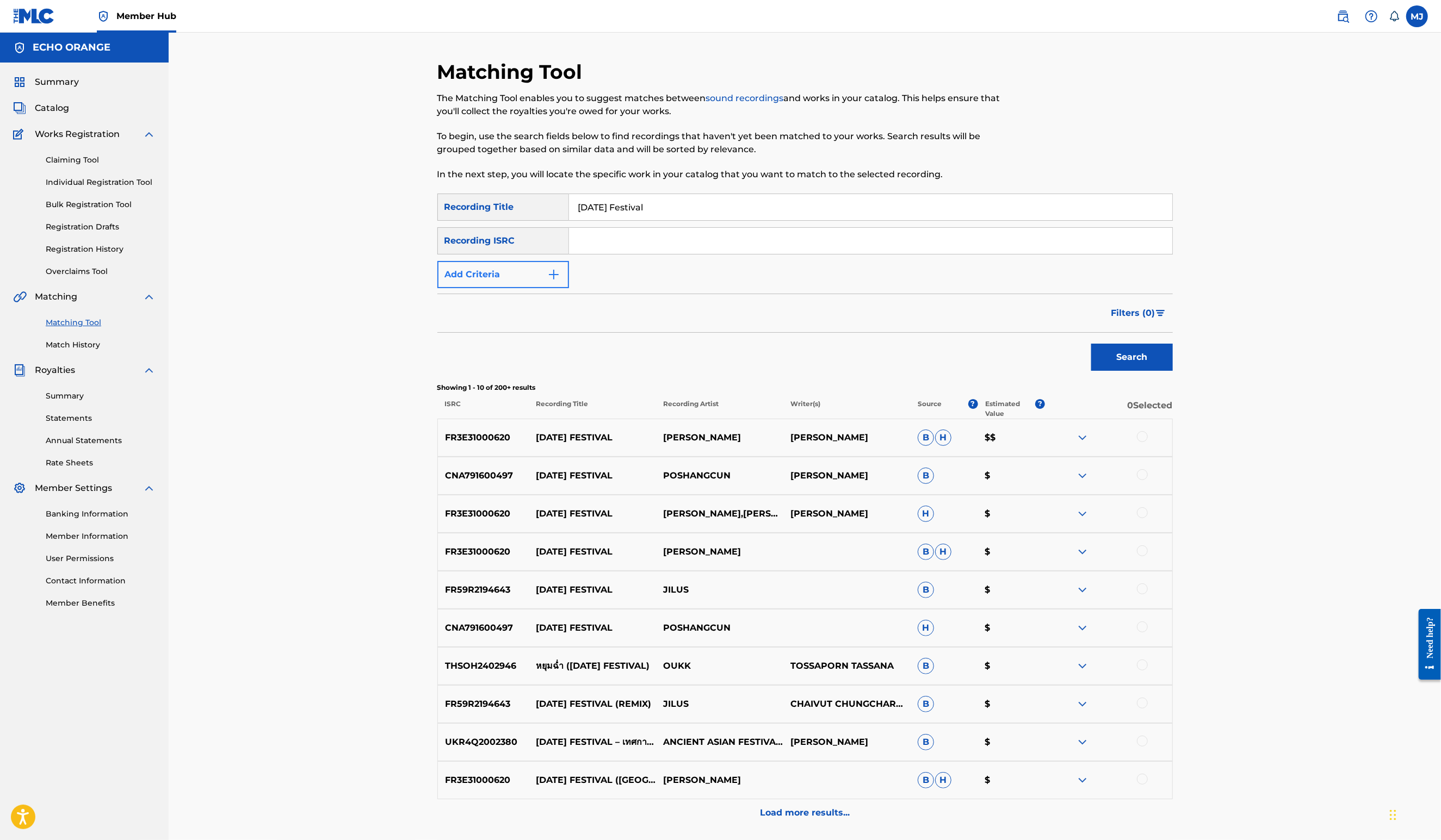
click at [468, 288] on button "Add Criteria" at bounding box center [503, 275] width 131 height 27
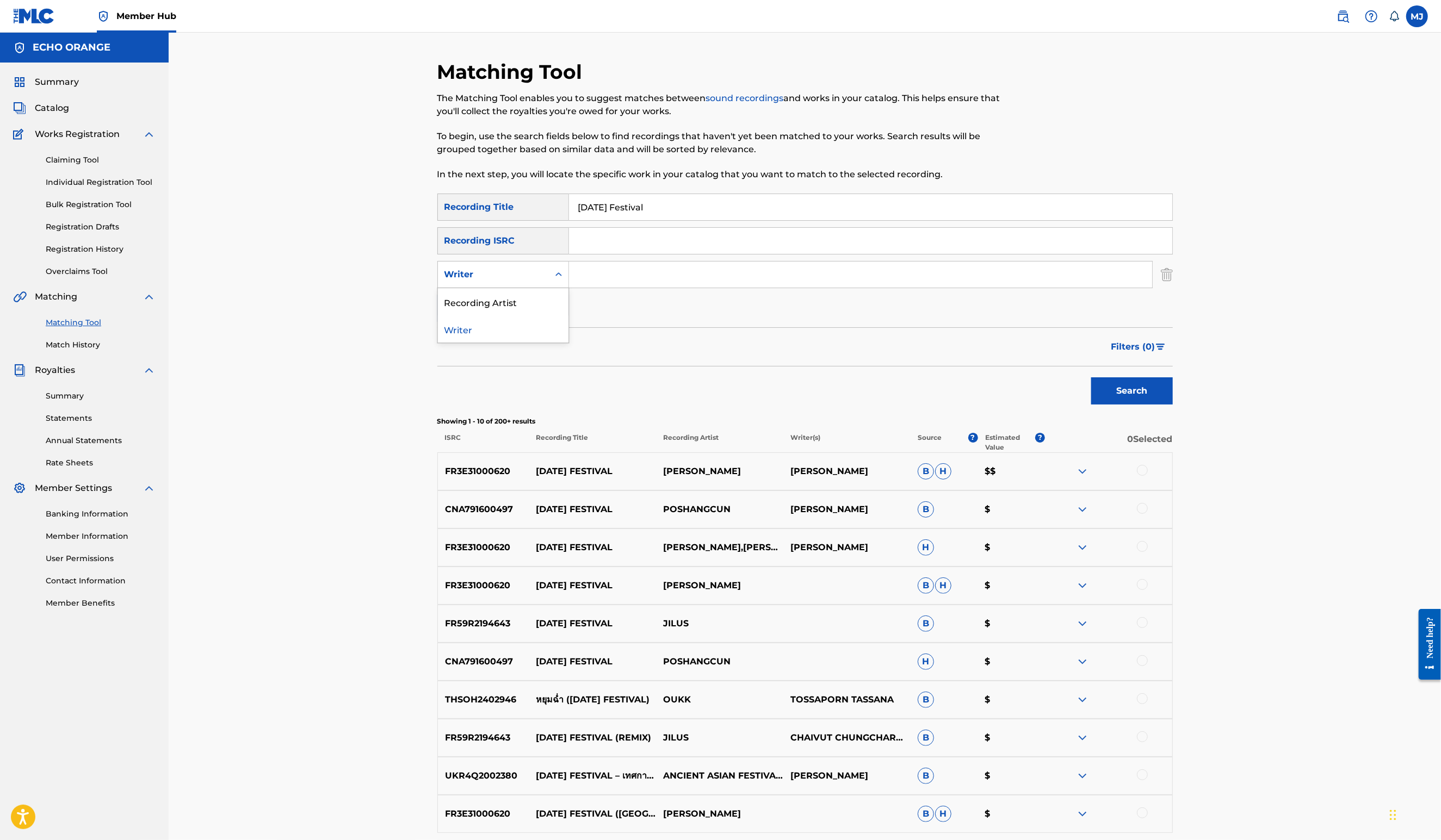
click at [462, 285] on div "Writer" at bounding box center [493, 275] width 111 height 21
click at [455, 315] on div "Recording Artist" at bounding box center [503, 301] width 130 height 27
click at [621, 287] on input "Search Form" at bounding box center [860, 275] width 583 height 26
type input "jaya"
click at [1173, 404] on button "Search" at bounding box center [1132, 391] width 82 height 27
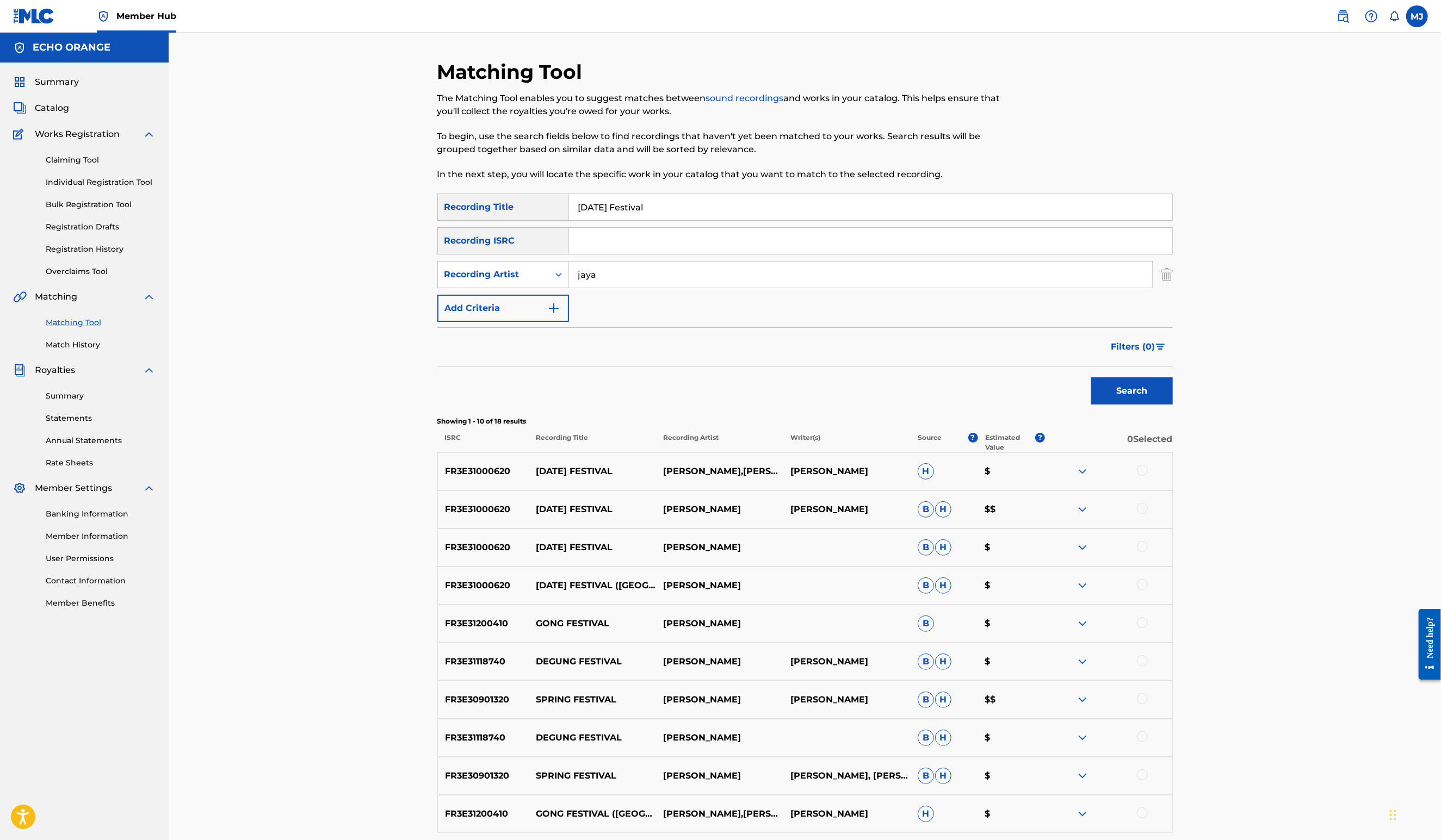
click at [1148, 476] on div at bounding box center [1142, 470] width 11 height 11
click at [1148, 514] on div at bounding box center [1142, 508] width 11 height 11
click at [1148, 552] on div at bounding box center [1142, 546] width 11 height 11
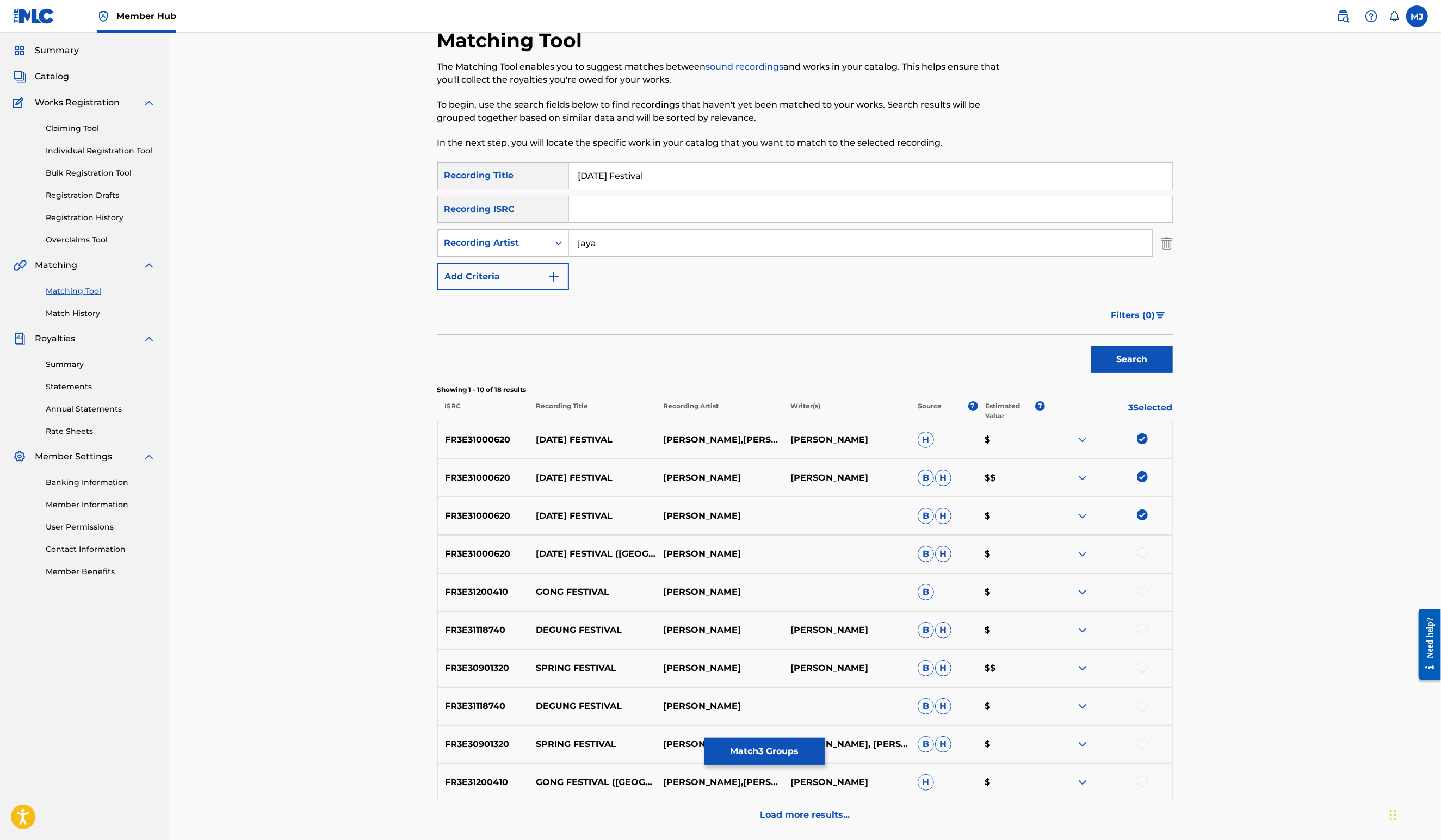
scroll to position [41, 0]
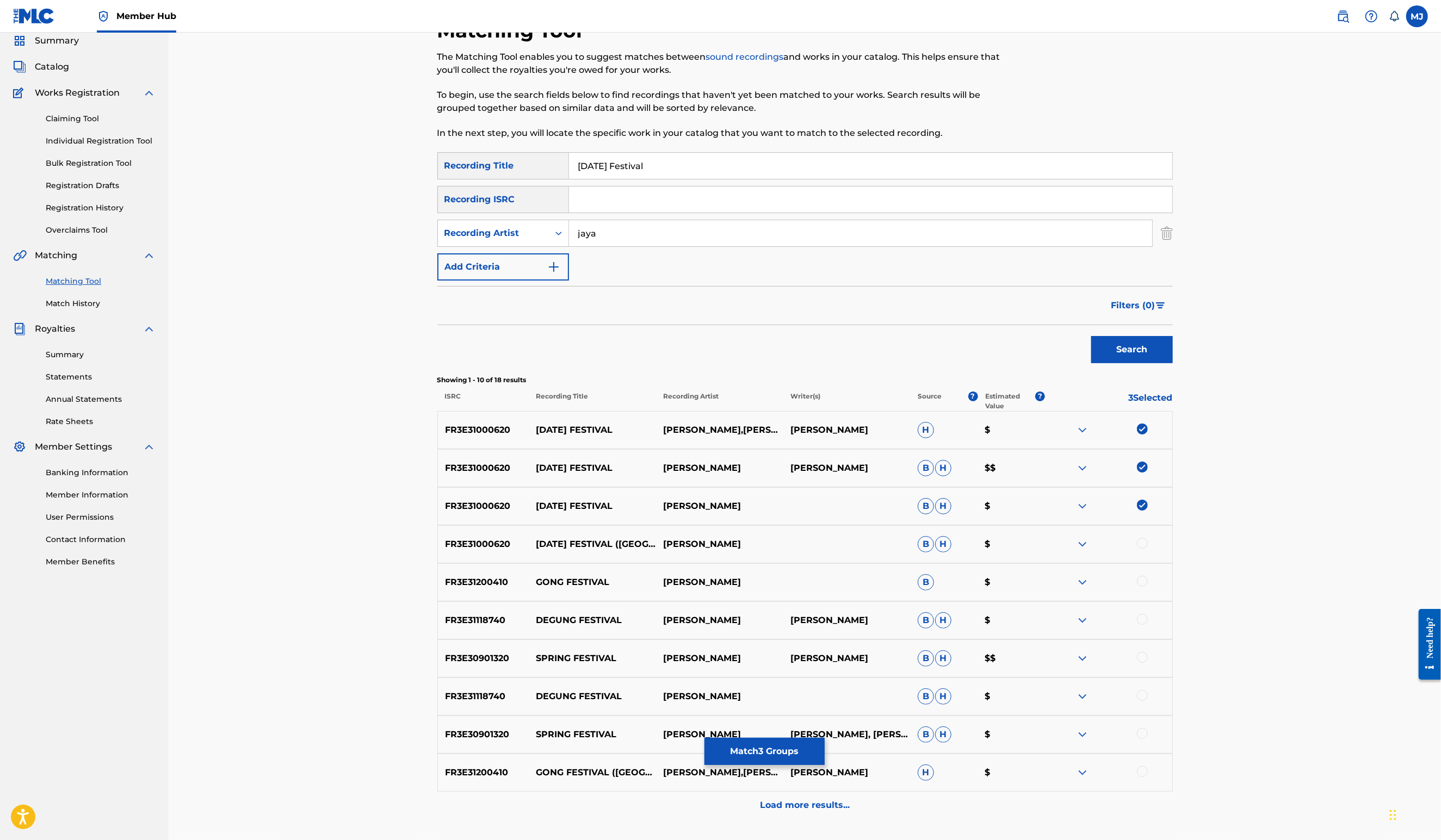
click at [1148, 549] on div at bounding box center [1142, 543] width 11 height 11
click at [825, 740] on button "Match 4 Groups" at bounding box center [764, 752] width 120 height 27
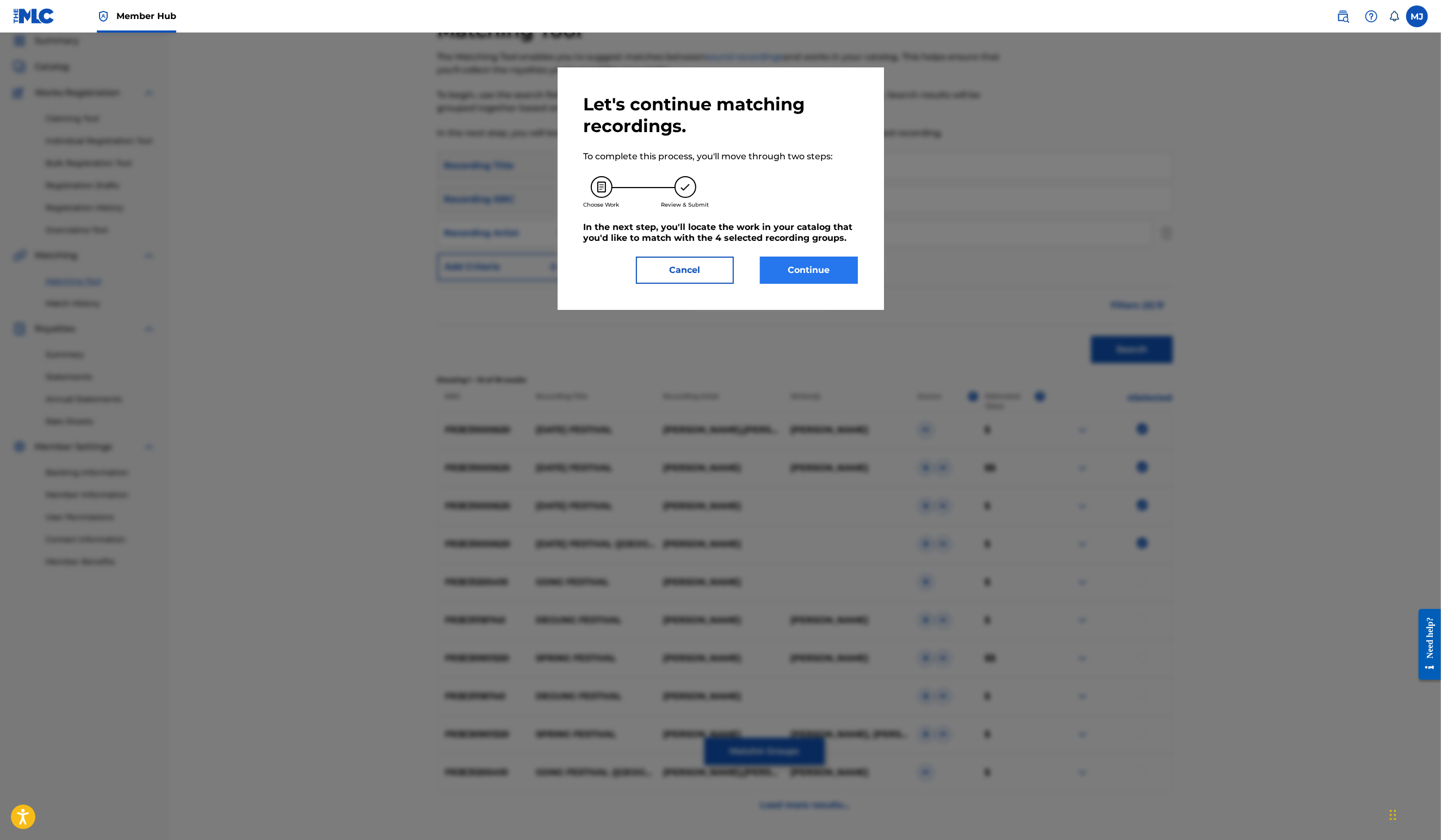
click at [787, 284] on button "Continue" at bounding box center [809, 270] width 98 height 27
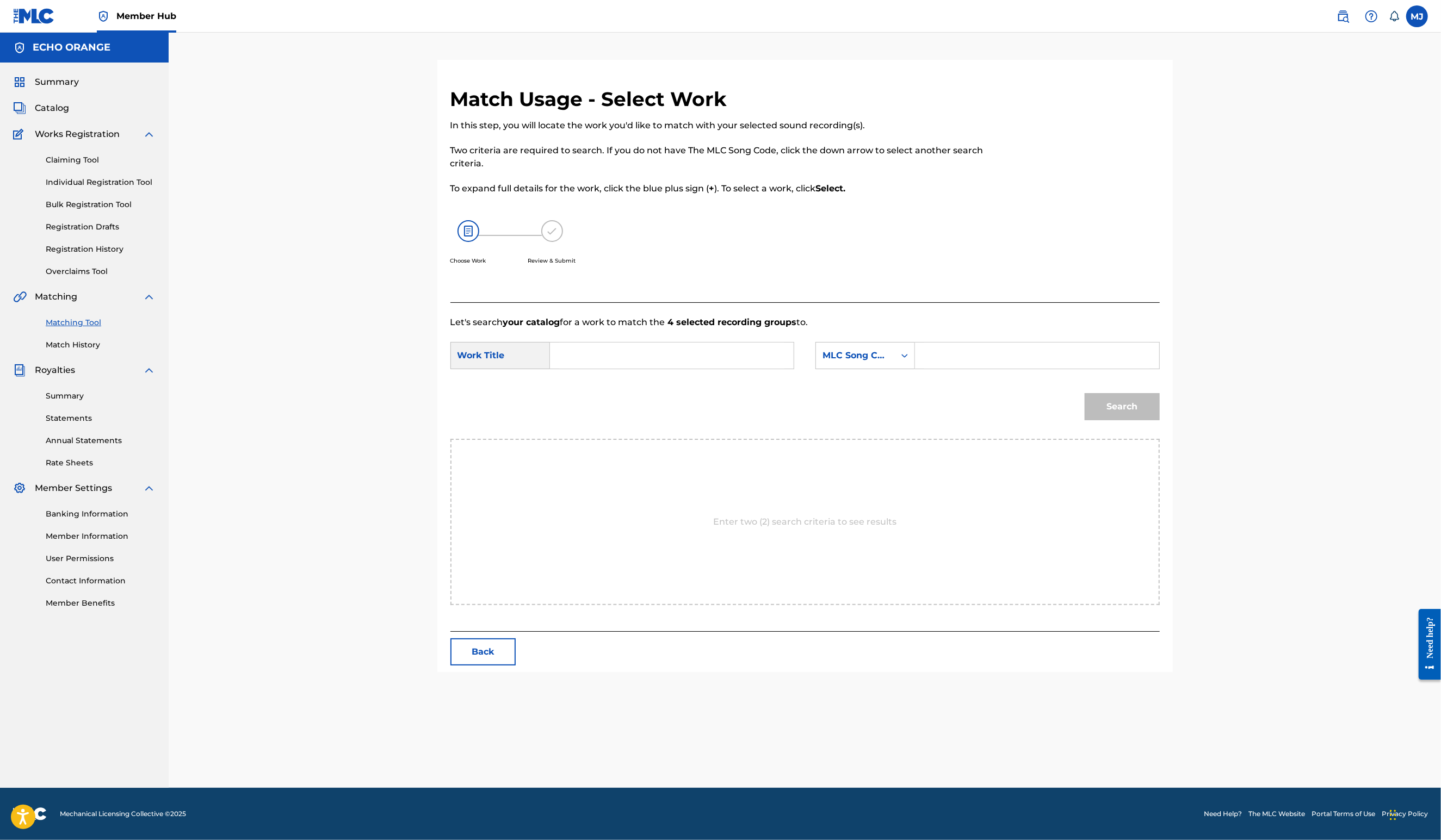
click at [611, 369] on input "Search Form" at bounding box center [672, 356] width 225 height 26
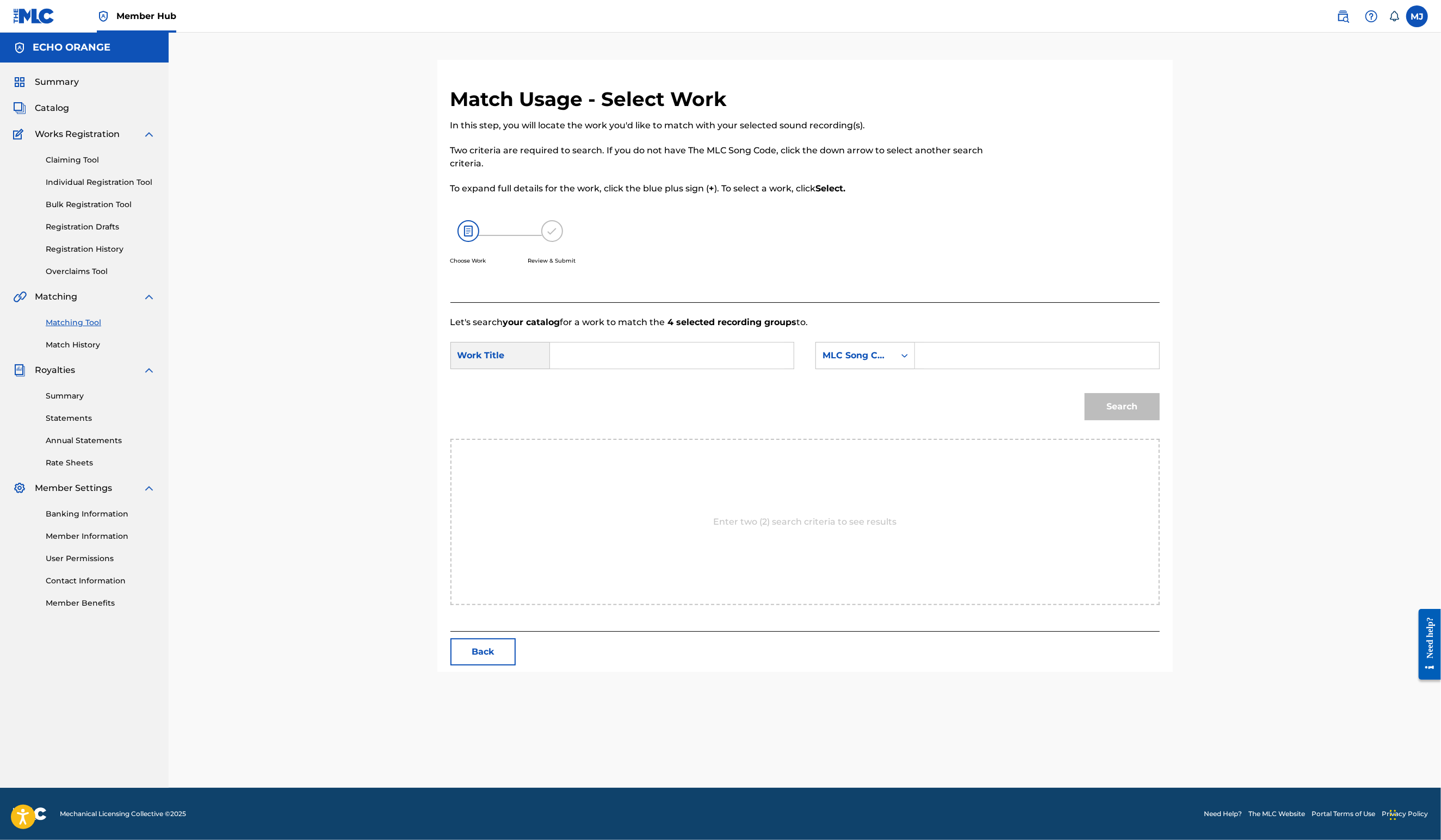
click at [611, 369] on input "Search Form" at bounding box center [672, 356] width 225 height 26
click at [600, 385] on span "festival" at bounding box center [615, 380] width 31 height 10
type input "songkran festival"
click at [879, 362] on div "MLC Song Code" at bounding box center [855, 355] width 66 height 13
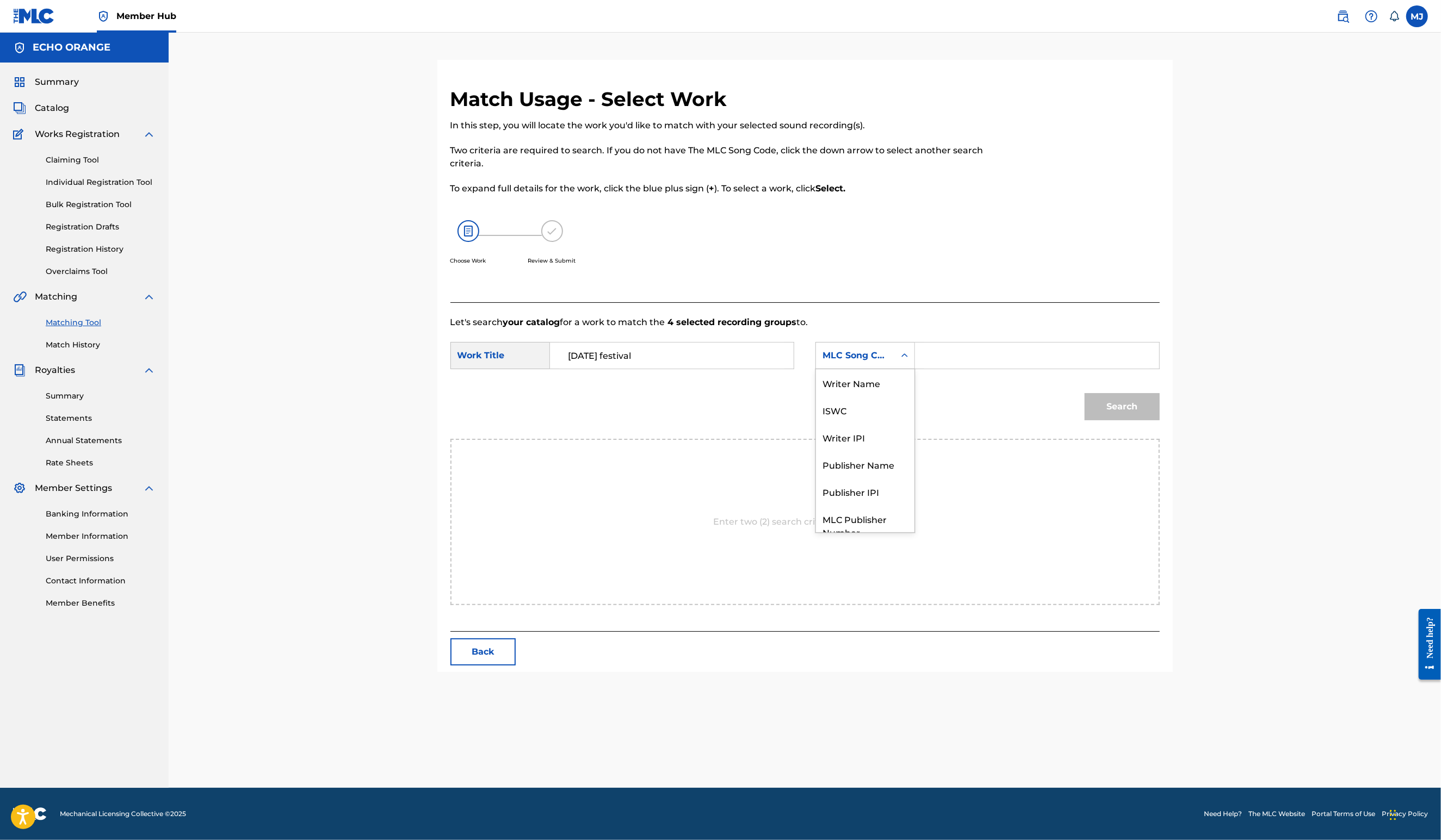
scroll to position [60, 0]
click at [893, 438] on div "Publisher Name" at bounding box center [865, 424] width 98 height 27
click at [957, 369] on div "Search Form" at bounding box center [1037, 356] width 244 height 27
click at [972, 369] on input "Search Form" at bounding box center [1037, 356] width 225 height 26
type input "origins"
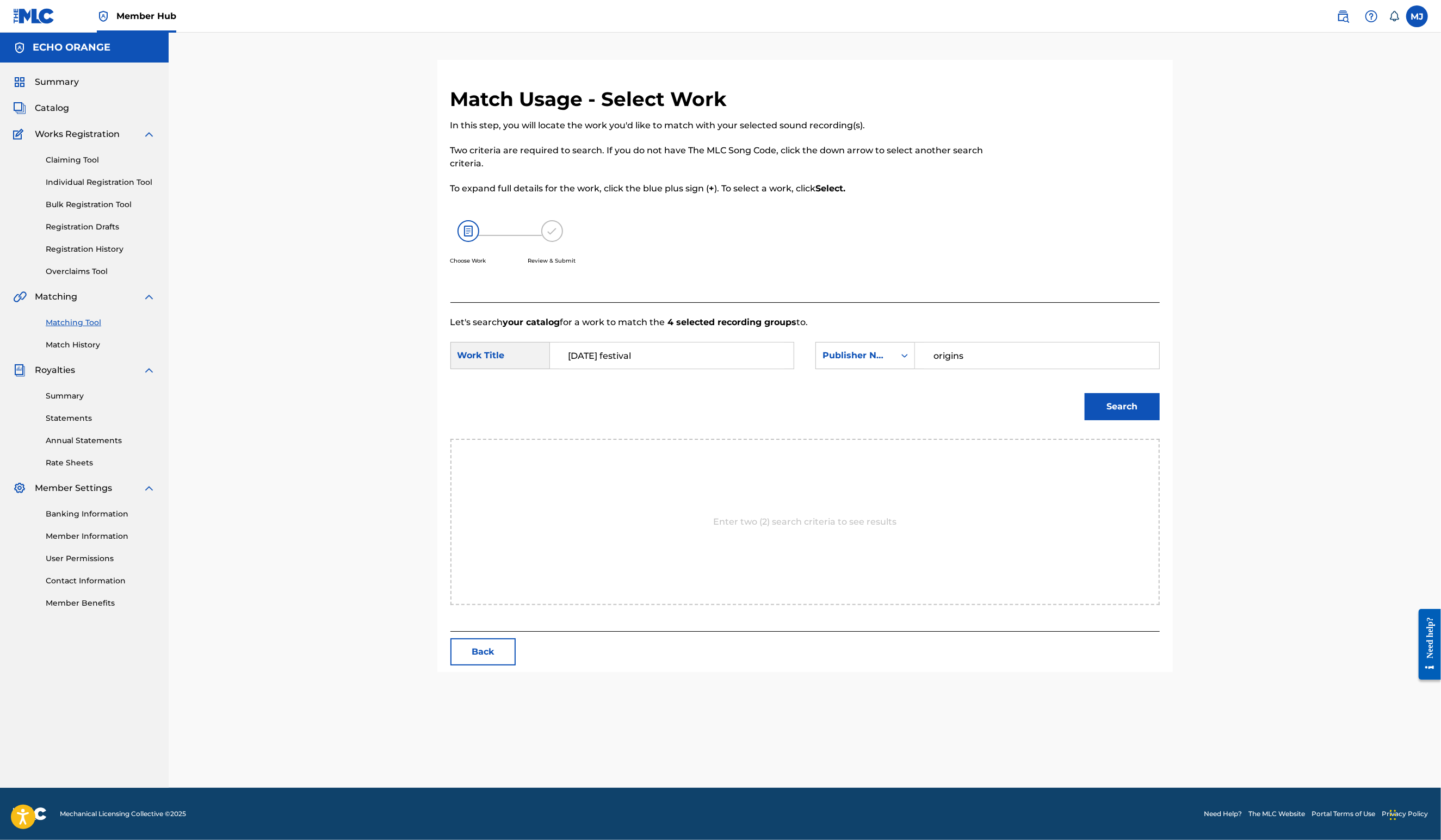
click at [1160, 421] on button "Search" at bounding box center [1122, 407] width 75 height 27
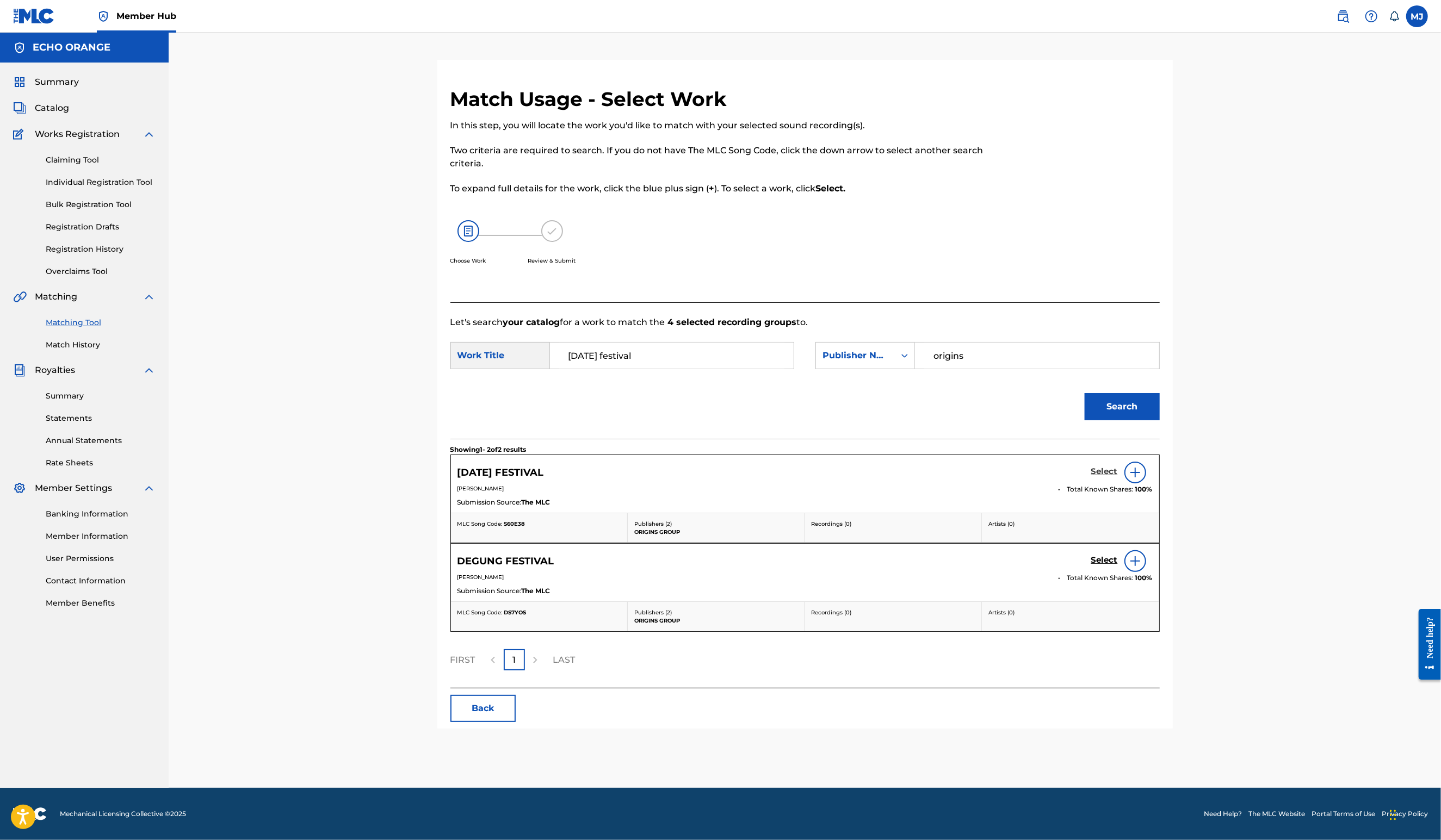
click at [1118, 477] on h5 "Select" at bounding box center [1105, 471] width 27 height 10
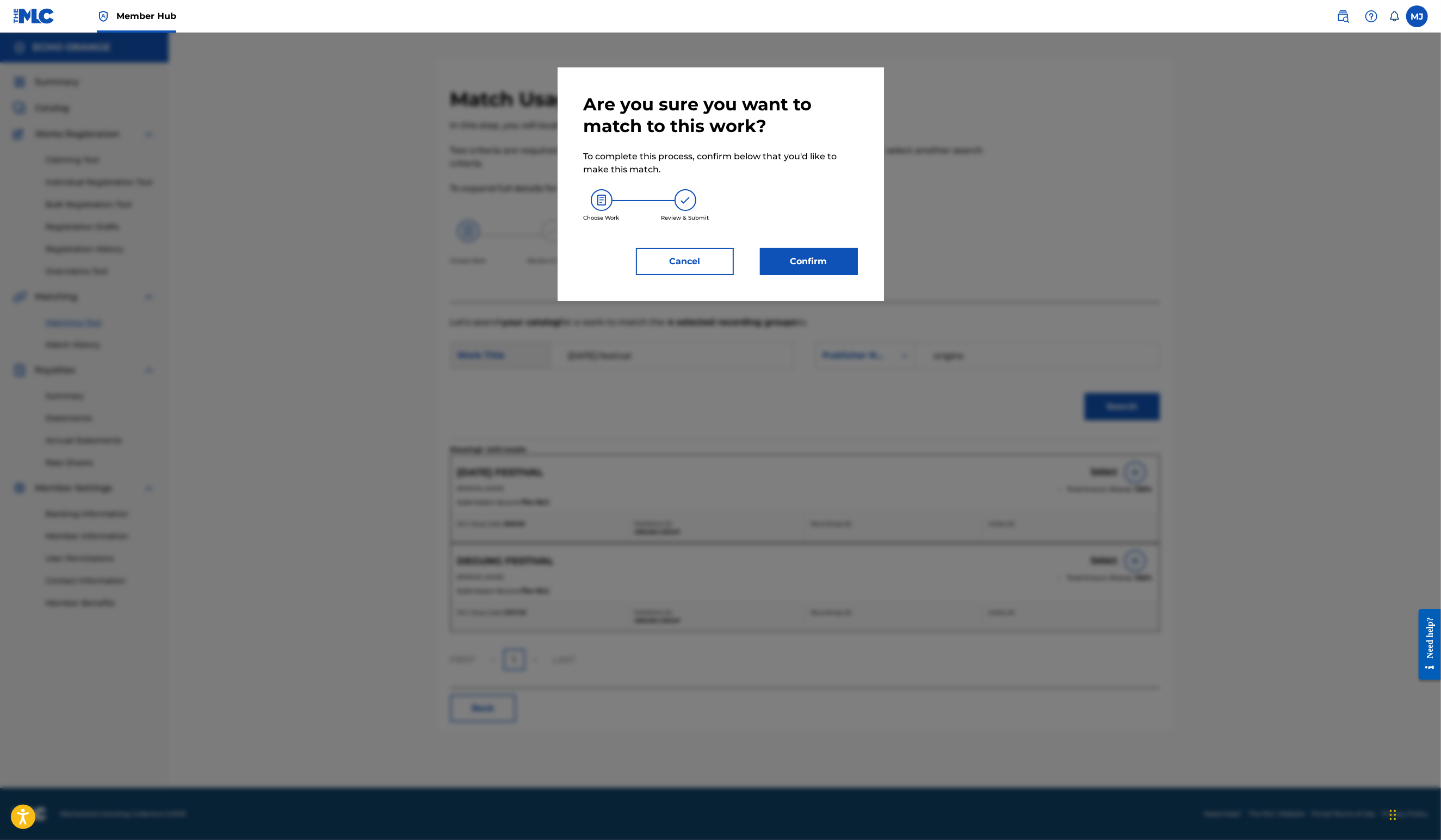
click at [760, 275] on div "Confirm" at bounding box center [802, 261] width 111 height 27
click at [771, 275] on button "Confirm" at bounding box center [809, 261] width 98 height 27
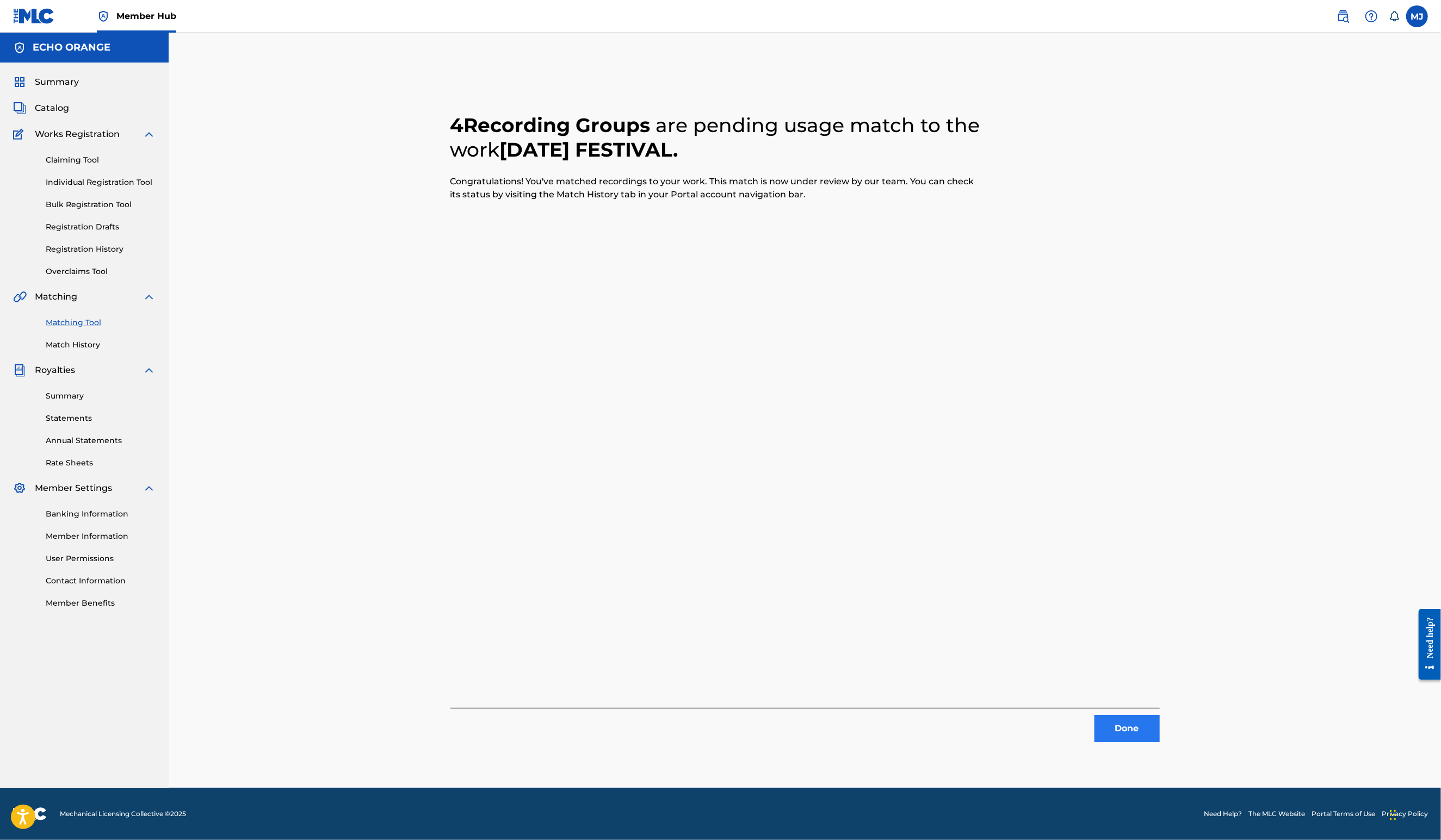
click at [1160, 742] on button "Done" at bounding box center [1127, 729] width 65 height 27
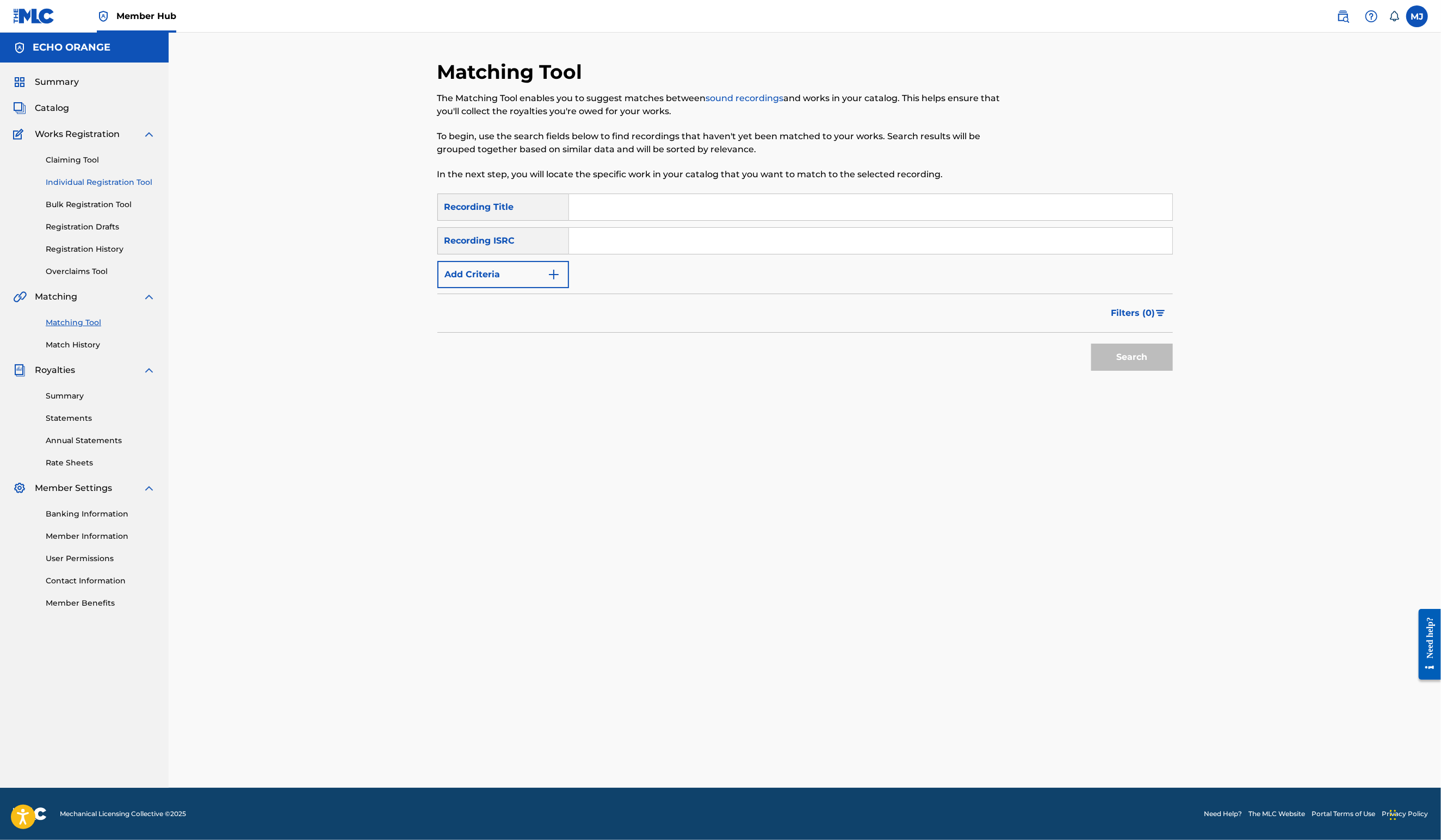
click at [128, 188] on link "Individual Registration Tool" at bounding box center [101, 182] width 110 height 11
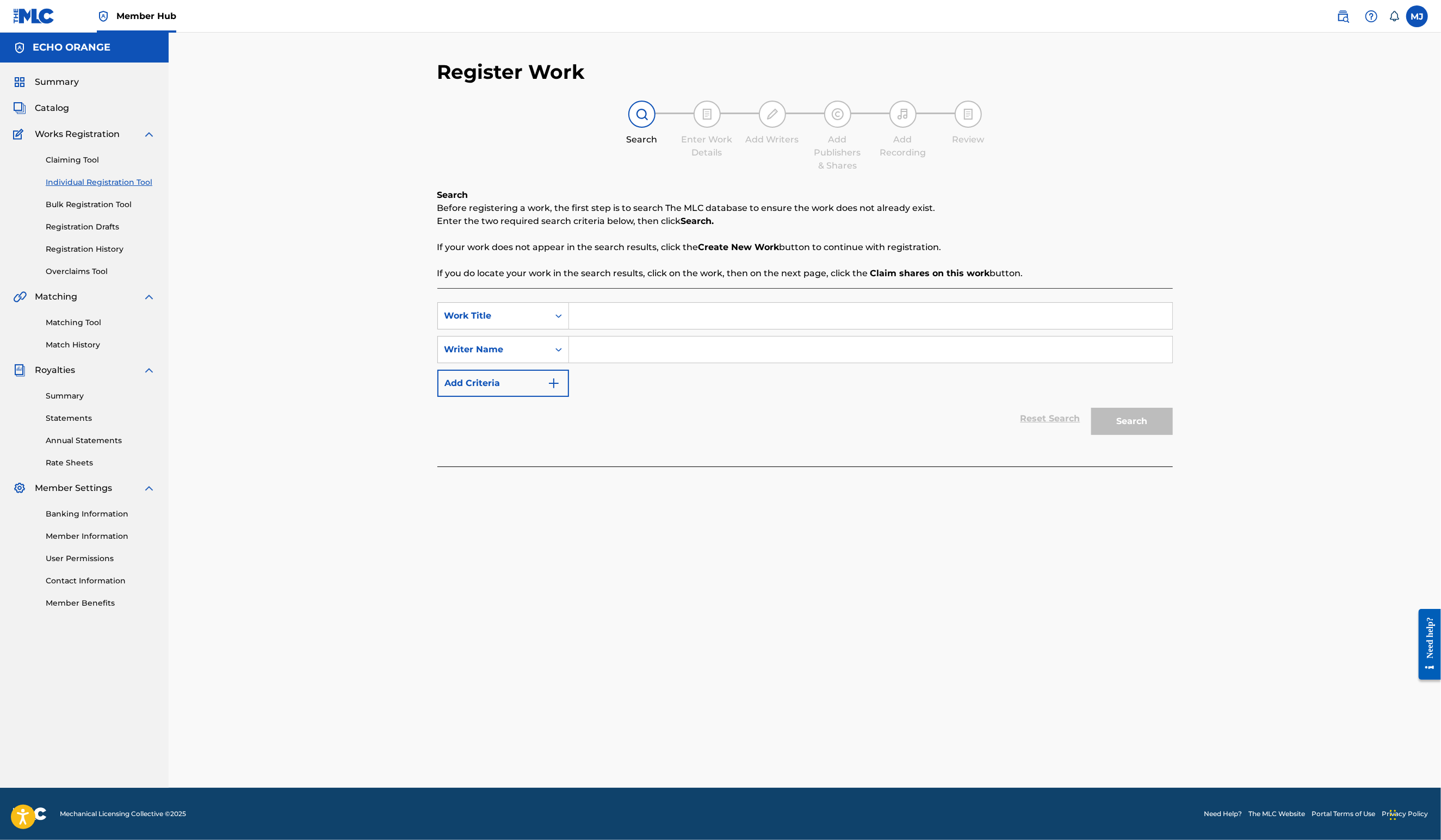
click at [627, 329] on input "Search Form" at bounding box center [870, 316] width 603 height 26
type input "Soothing Light"
paste input "[PERSON_NAME]"
type input "[PERSON_NAME]"
click at [1173, 435] on button "Search" at bounding box center [1132, 421] width 82 height 27
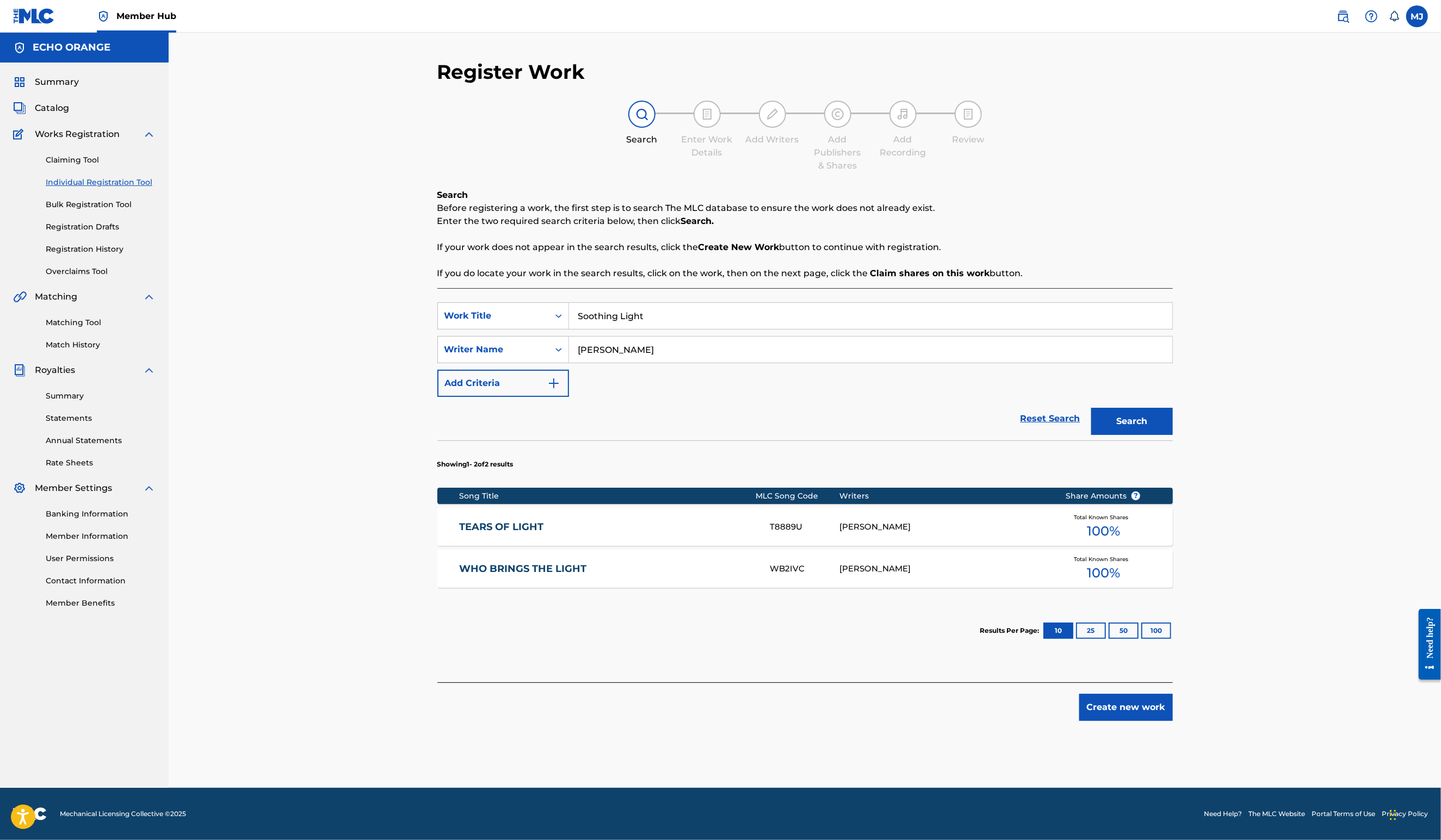
scroll to position [26, 0]
drag, startPoint x: 1228, startPoint y: 749, endPoint x: 1241, endPoint y: 759, distance: 16.4
click at [1173, 721] on button "Create new work" at bounding box center [1126, 707] width 93 height 27
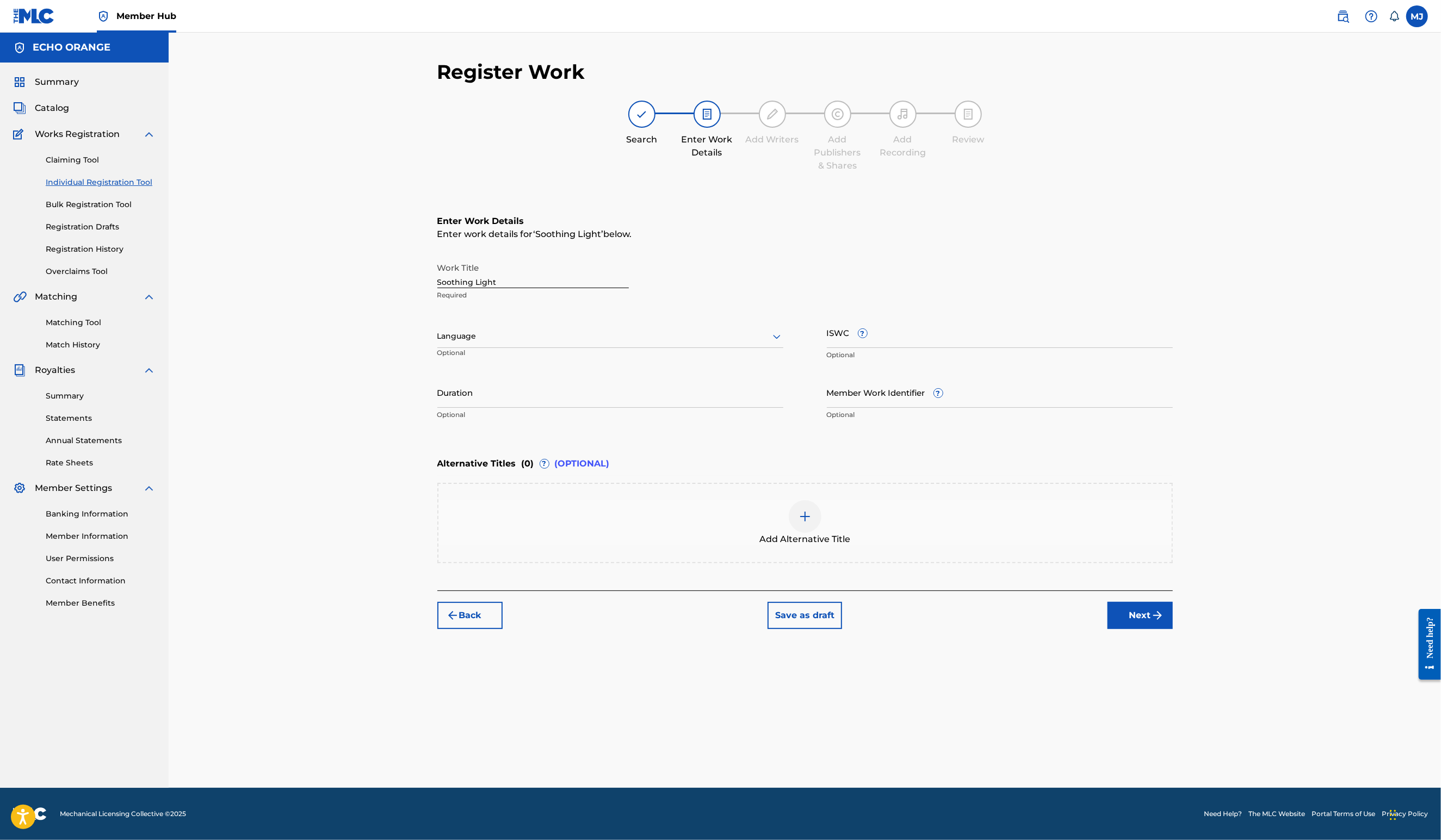
click at [1186, 755] on div "Register Work Search Enter Work Details Add Writers Add Publishers & Shares Add…" at bounding box center [805, 424] width 761 height 728
click at [1173, 629] on button "Next" at bounding box center [1140, 615] width 65 height 27
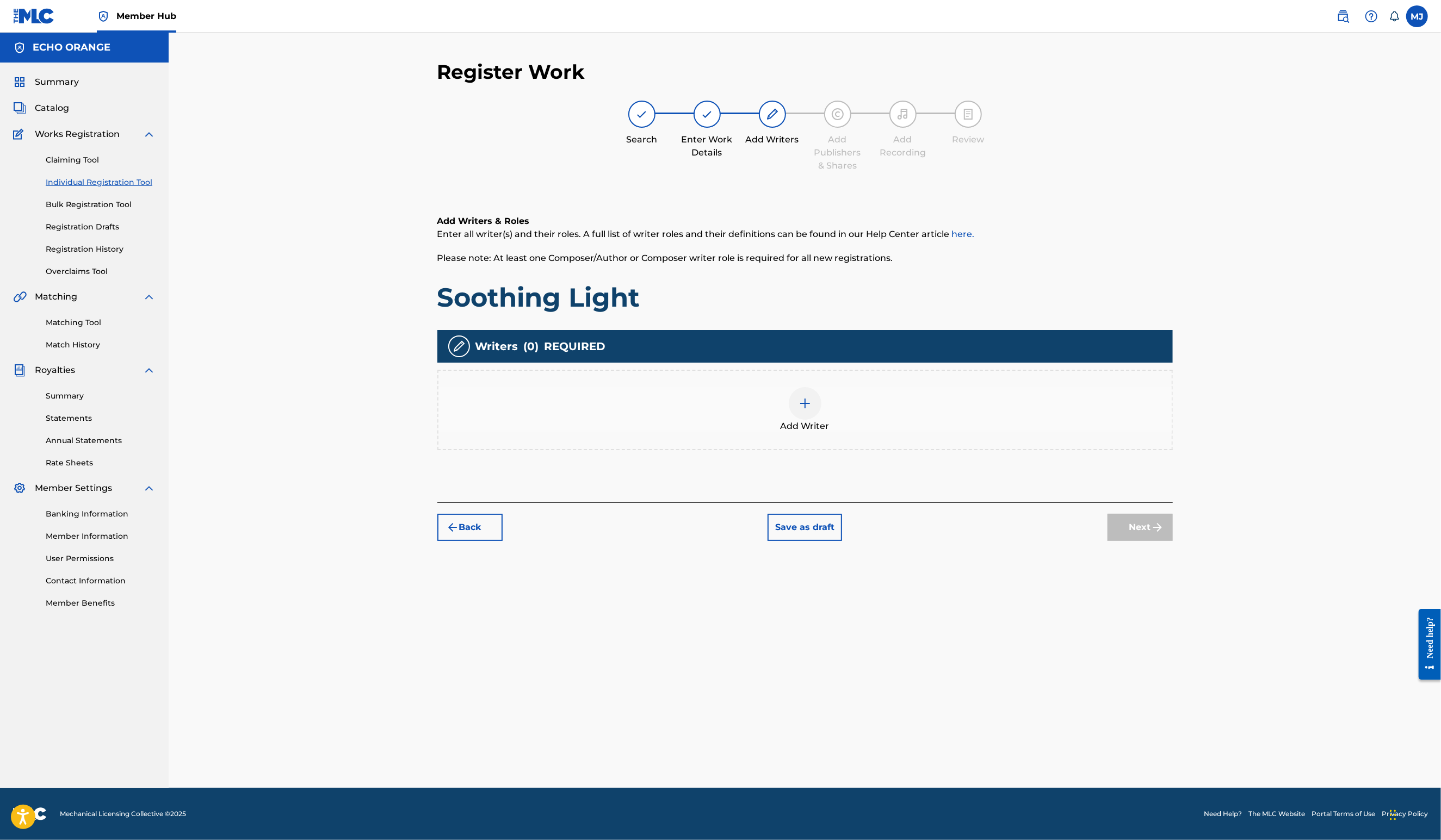
click at [1099, 450] on div "Add Writer" at bounding box center [805, 410] width 736 height 81
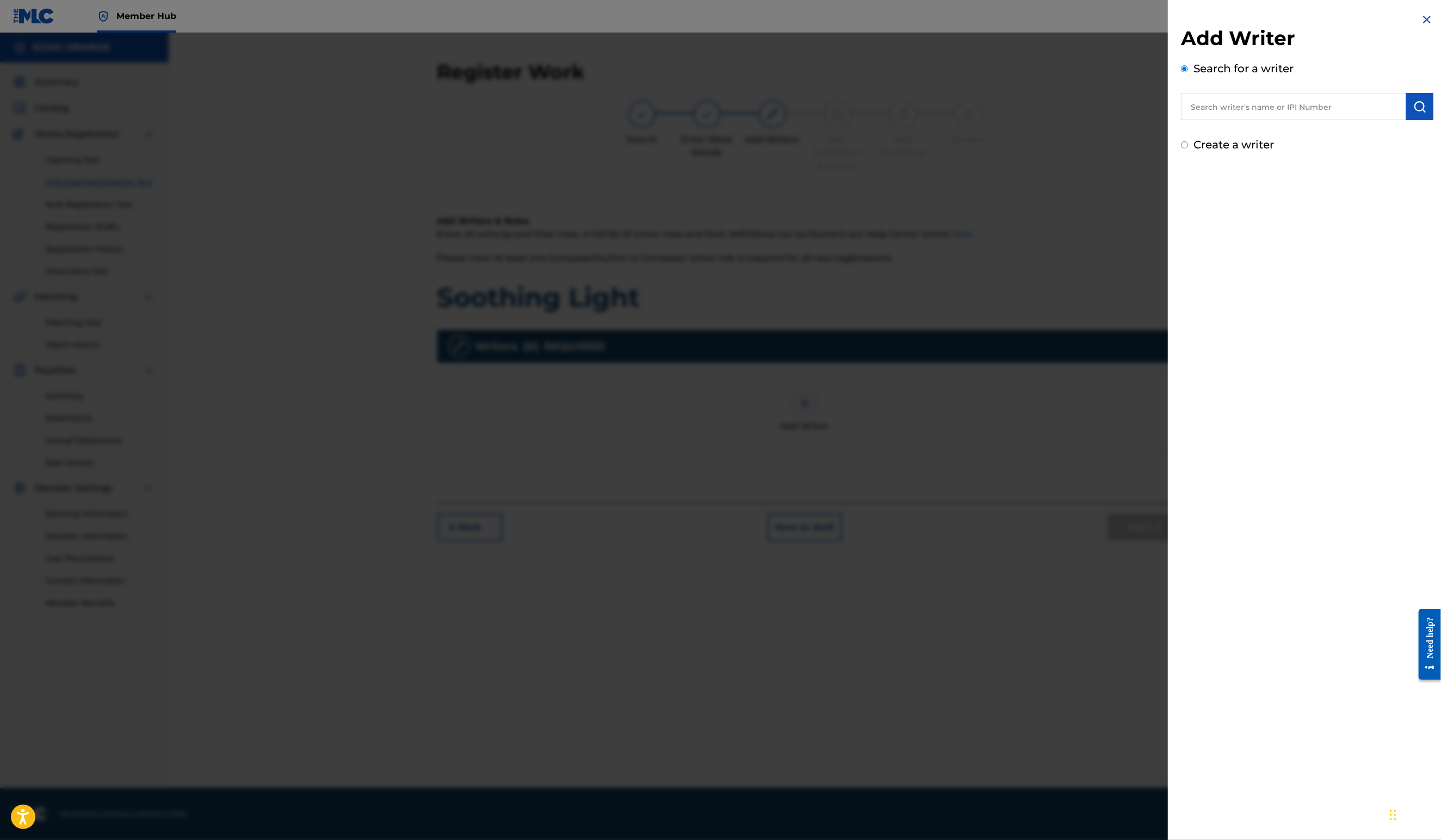
click at [1282, 117] on input "text" at bounding box center [1293, 106] width 225 height 27
paste input "[PERSON_NAME]"
type input "[PERSON_NAME]"
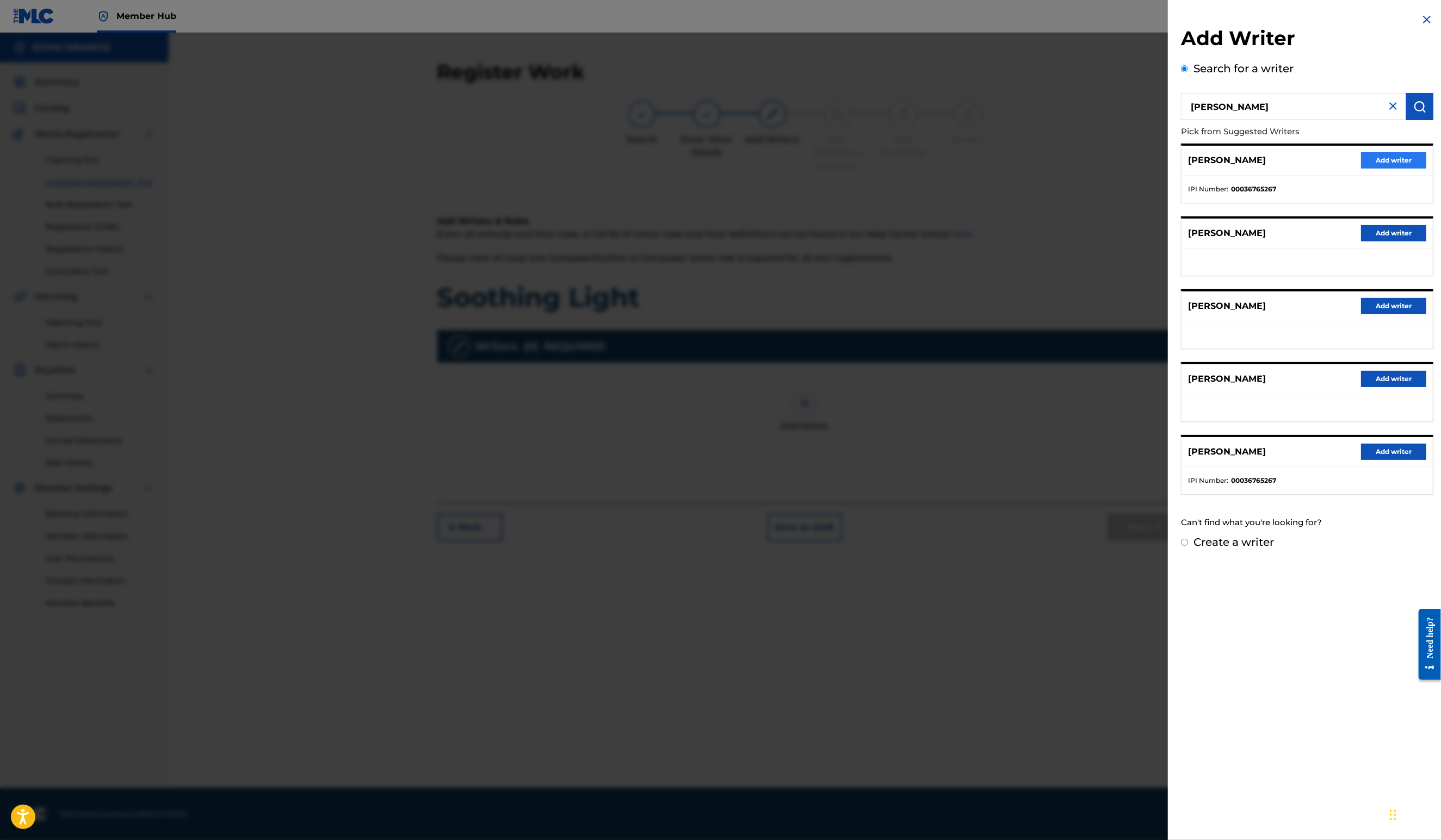
click at [1376, 168] on button "Add writer" at bounding box center [1393, 160] width 65 height 16
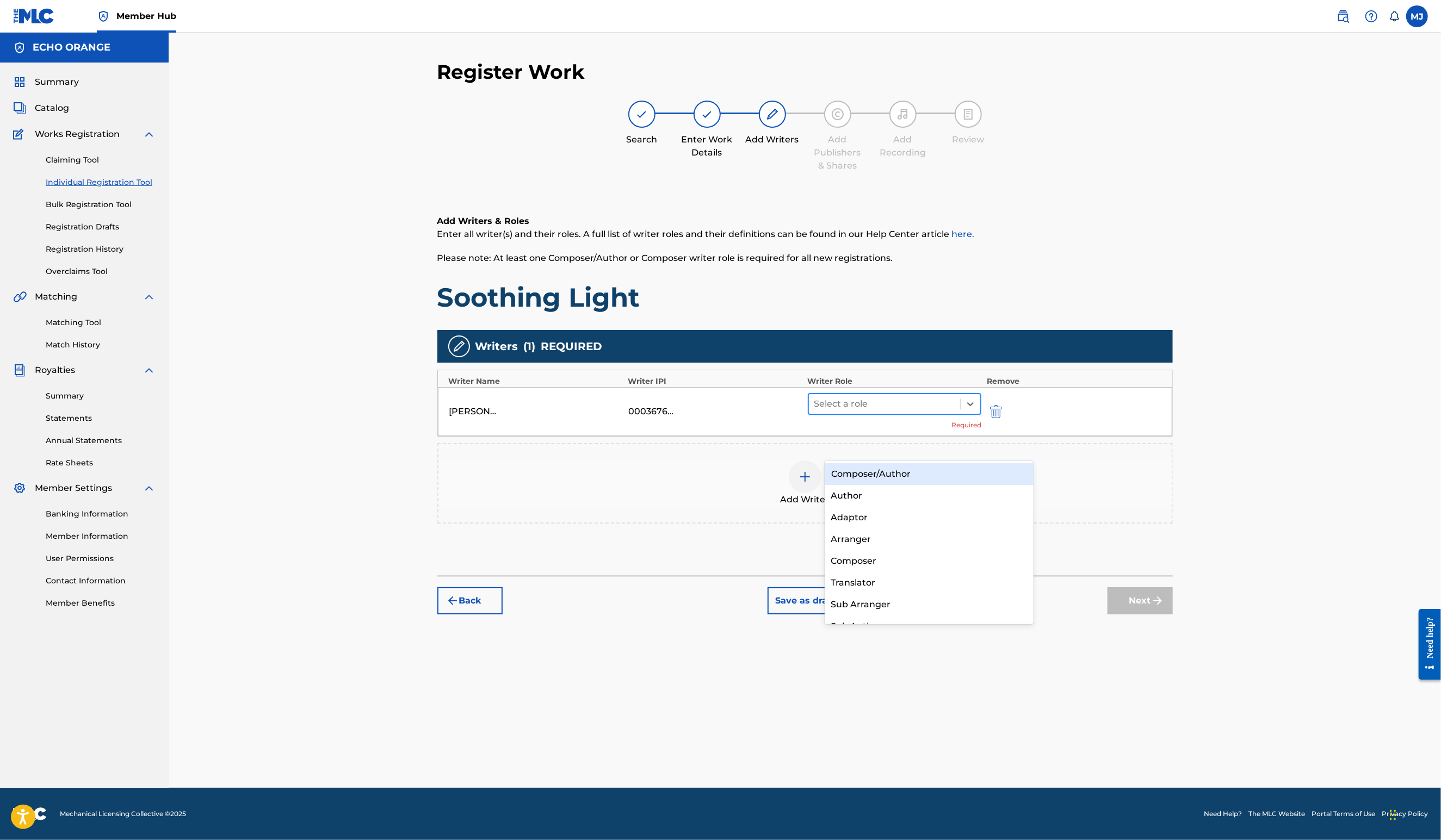
click at [940, 412] on div at bounding box center [885, 404] width 141 height 15
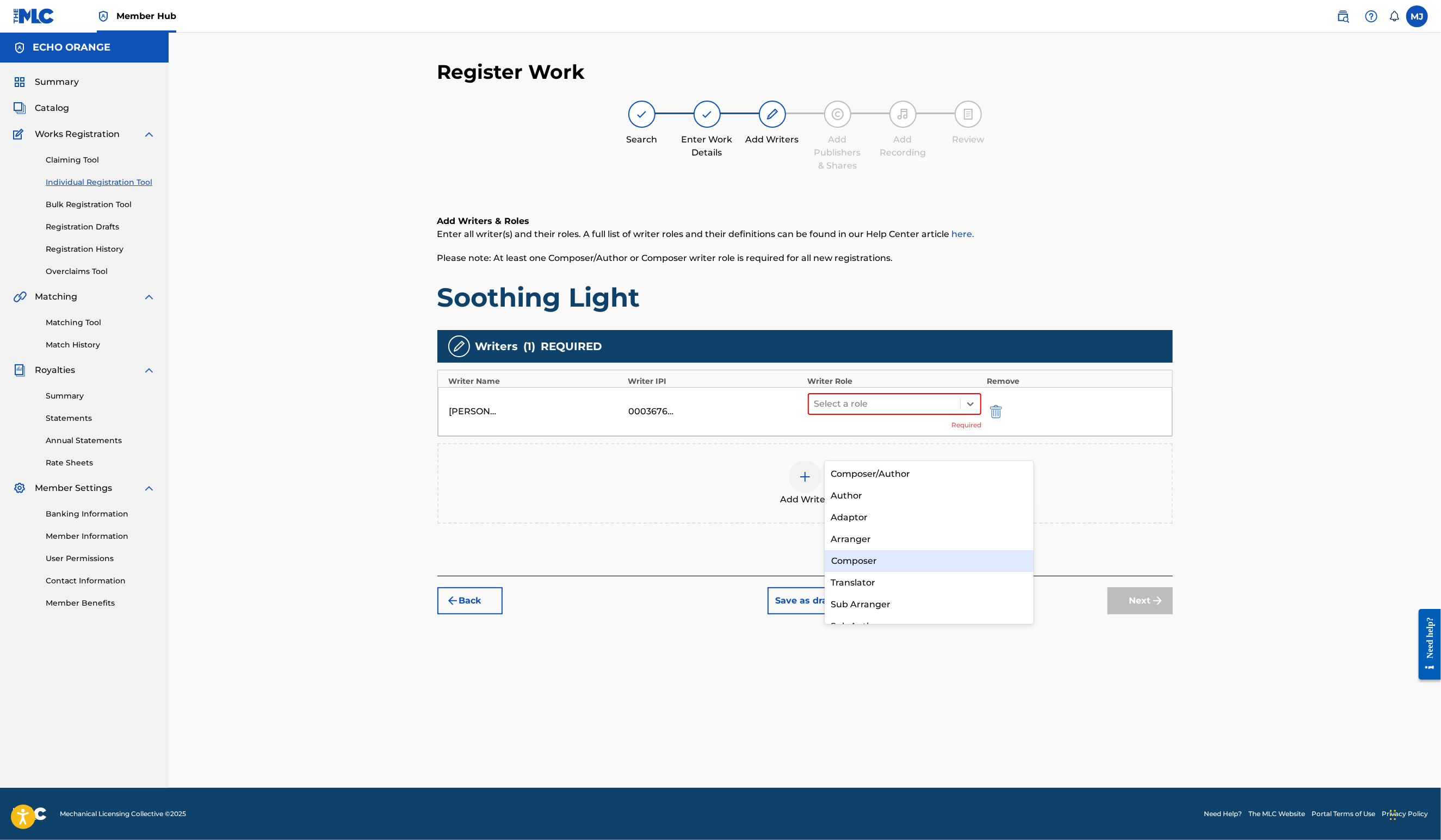
click at [903, 565] on div "Composer" at bounding box center [929, 561] width 209 height 22
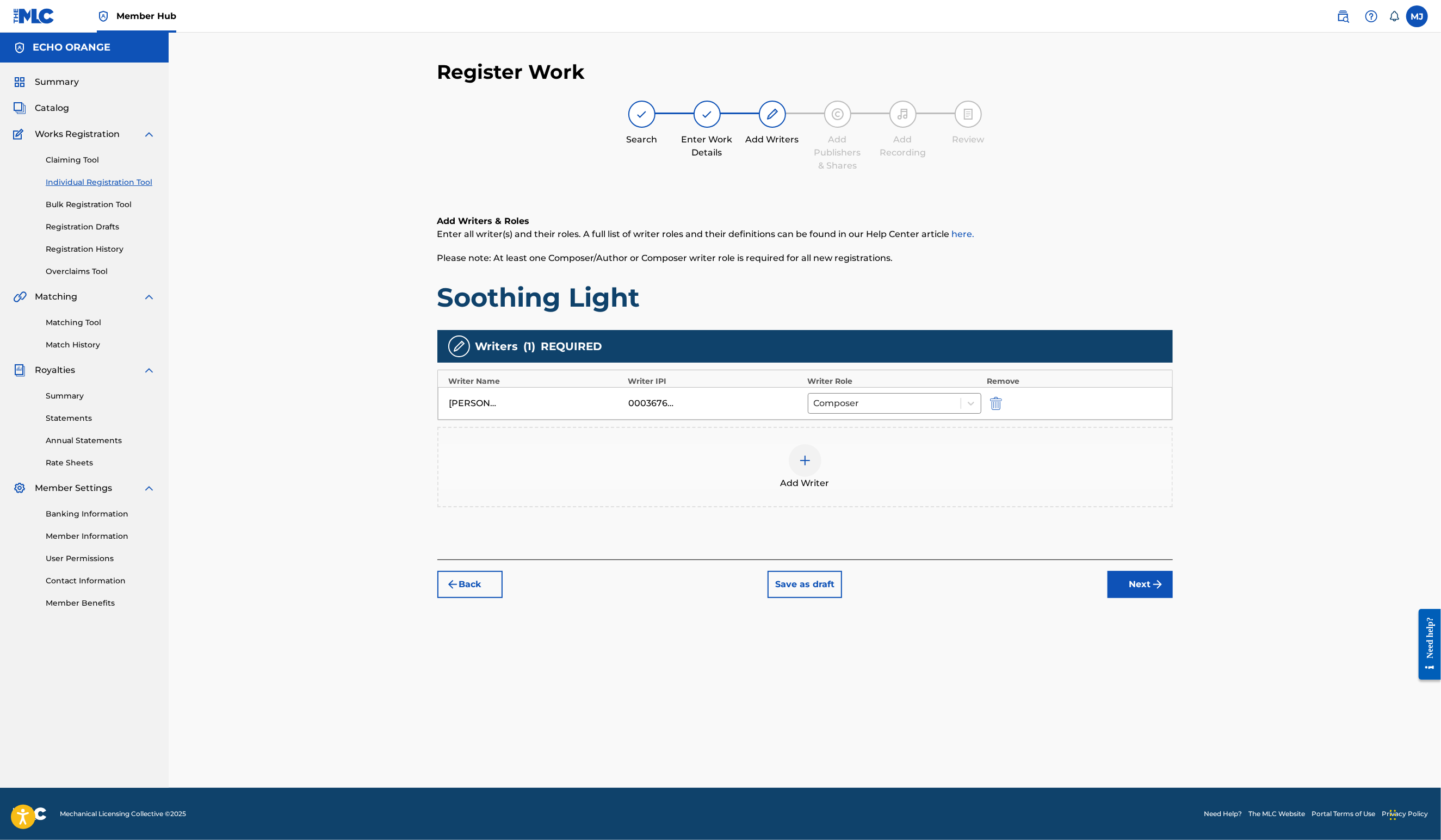
drag, startPoint x: 1138, startPoint y: 634, endPoint x: 1167, endPoint y: 642, distance: 30.1
click at [1141, 598] on div "Back Save as draft Next" at bounding box center [805, 579] width 736 height 39
click at [1173, 598] on button "Next" at bounding box center [1140, 584] width 65 height 27
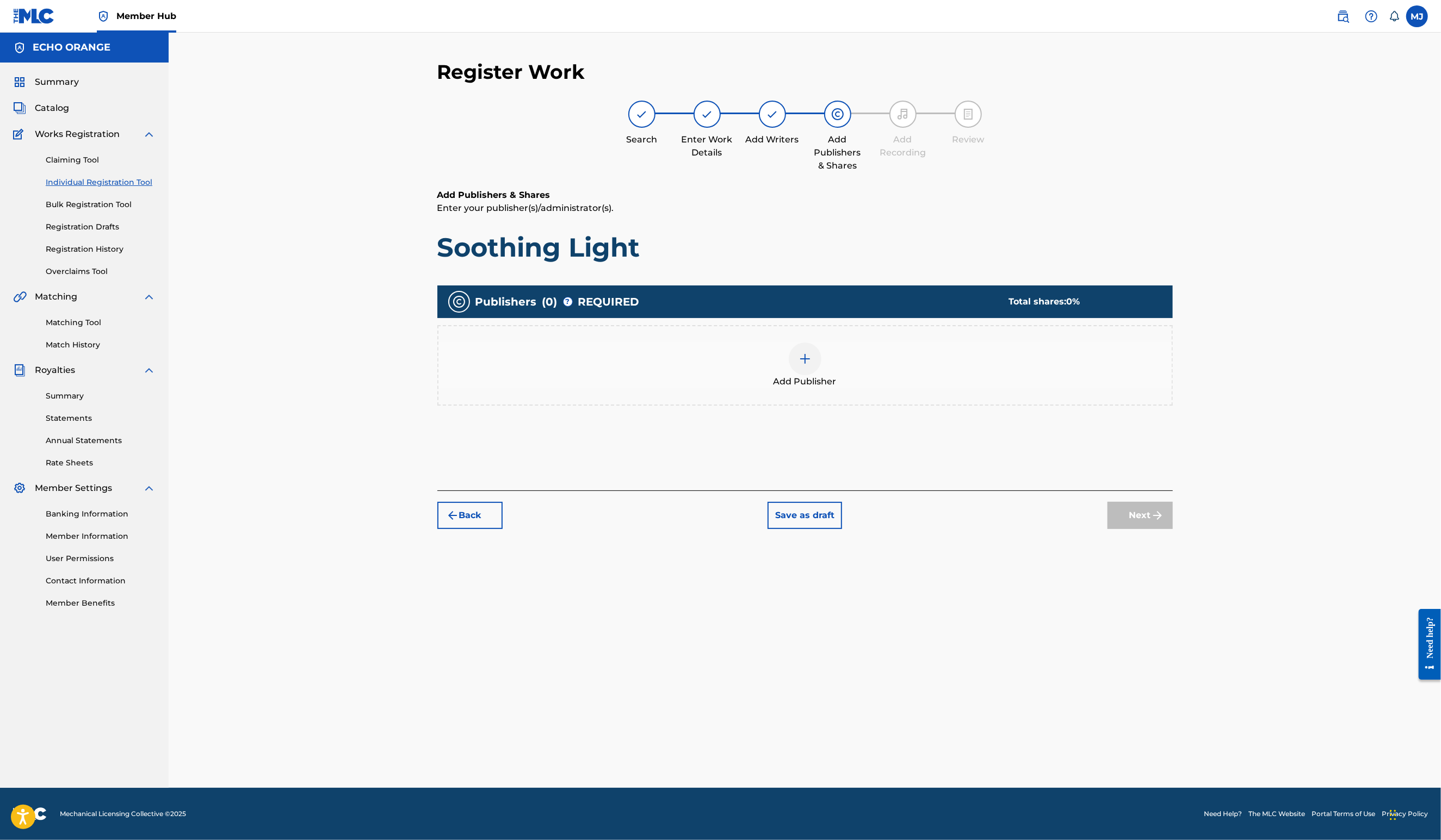
click at [856, 388] on div "Add Publisher" at bounding box center [805, 366] width 733 height 46
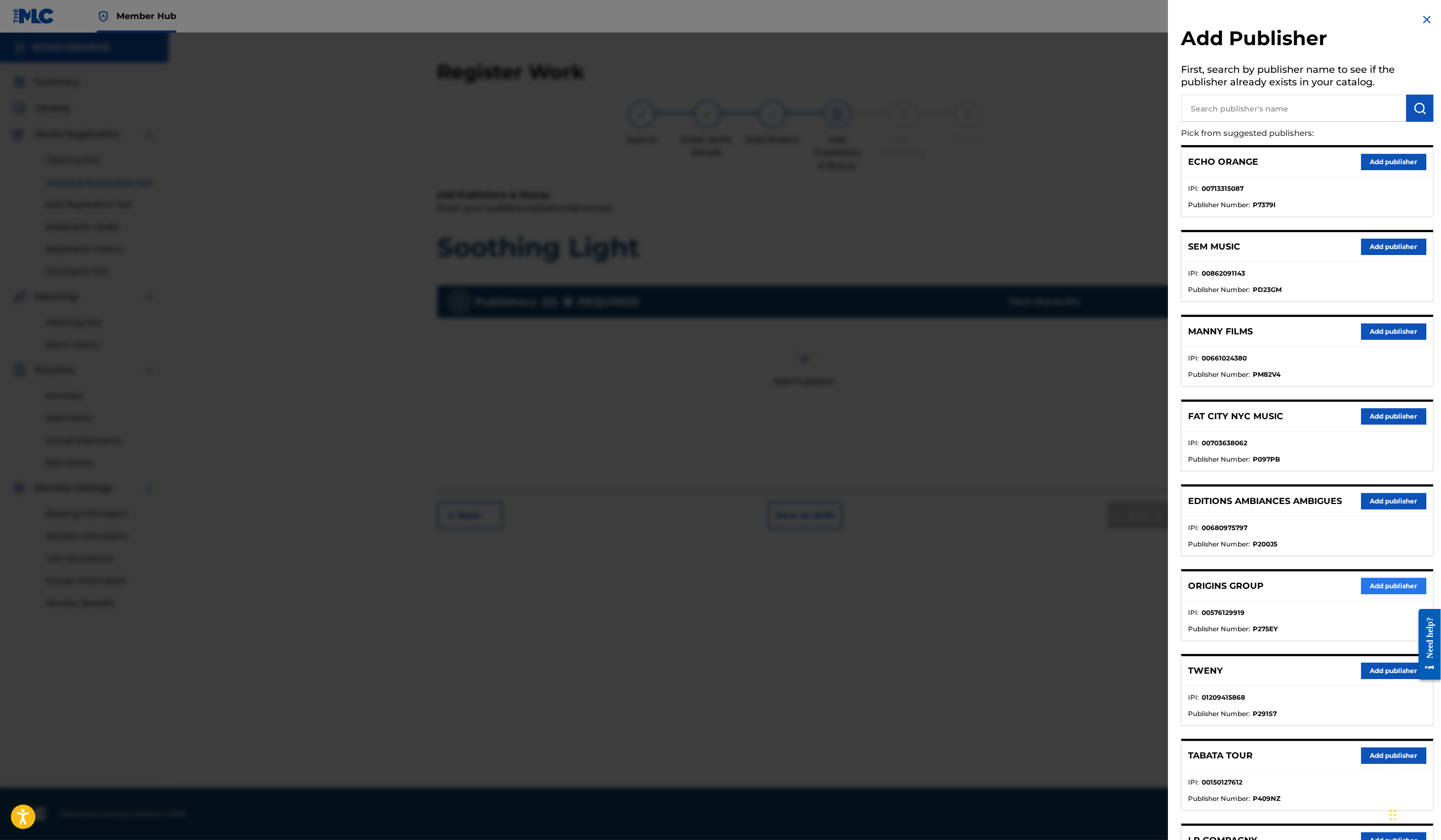
click at [1361, 594] on button "Add publisher" at bounding box center [1393, 586] width 65 height 16
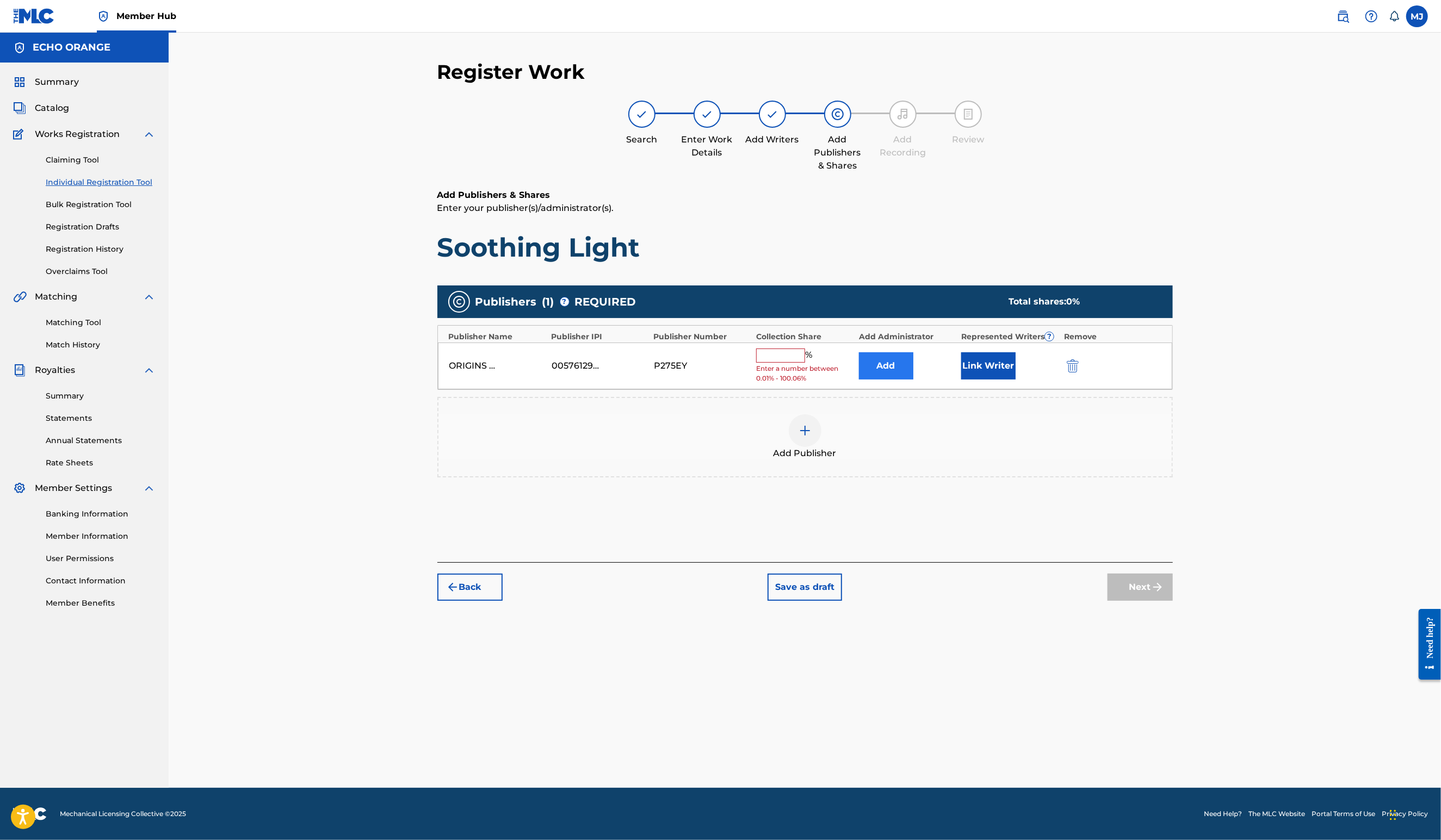
click at [913, 380] on button "Add" at bounding box center [886, 366] width 54 height 27
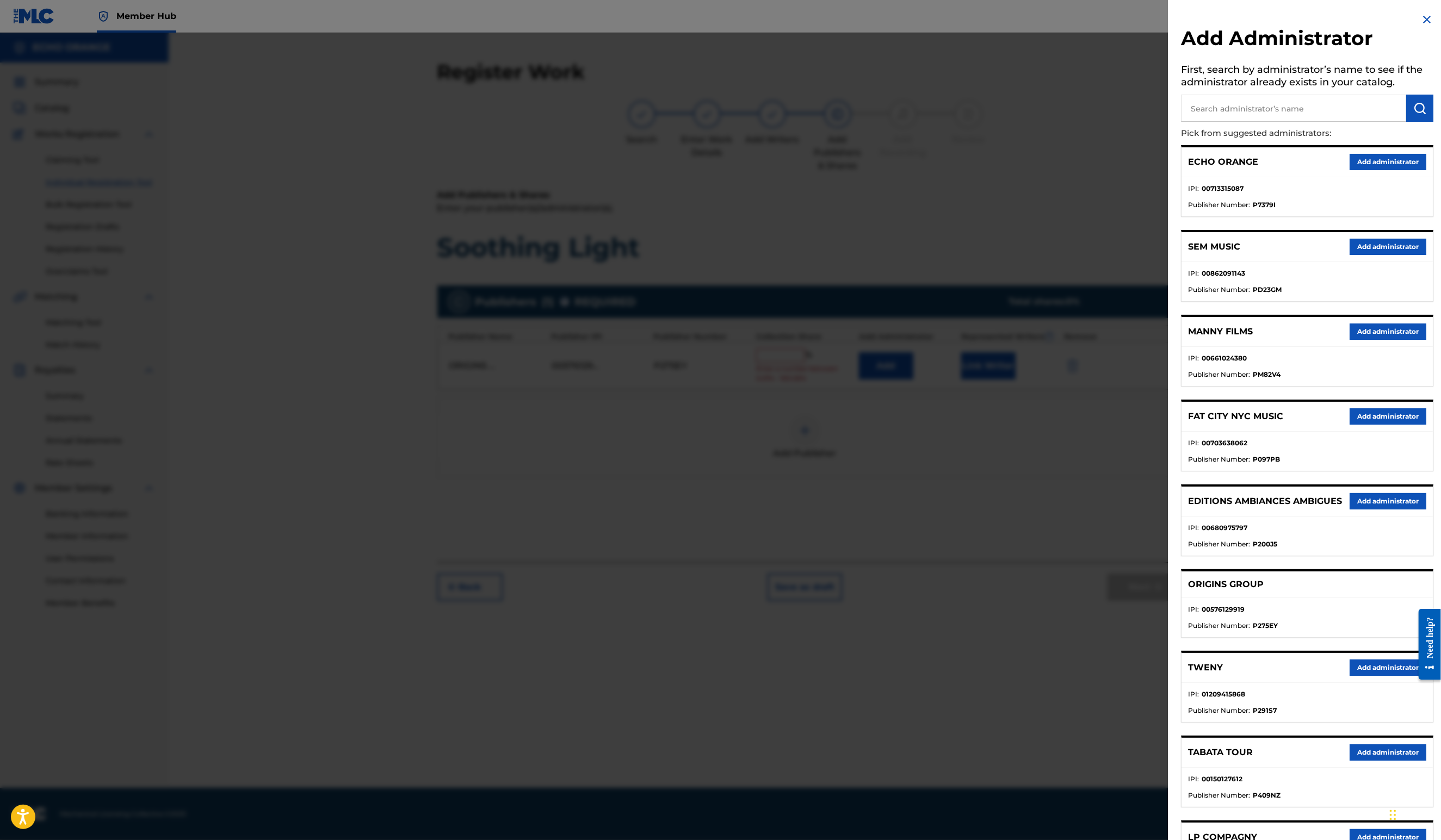
click at [1376, 170] on button "Add administrator" at bounding box center [1388, 162] width 77 height 16
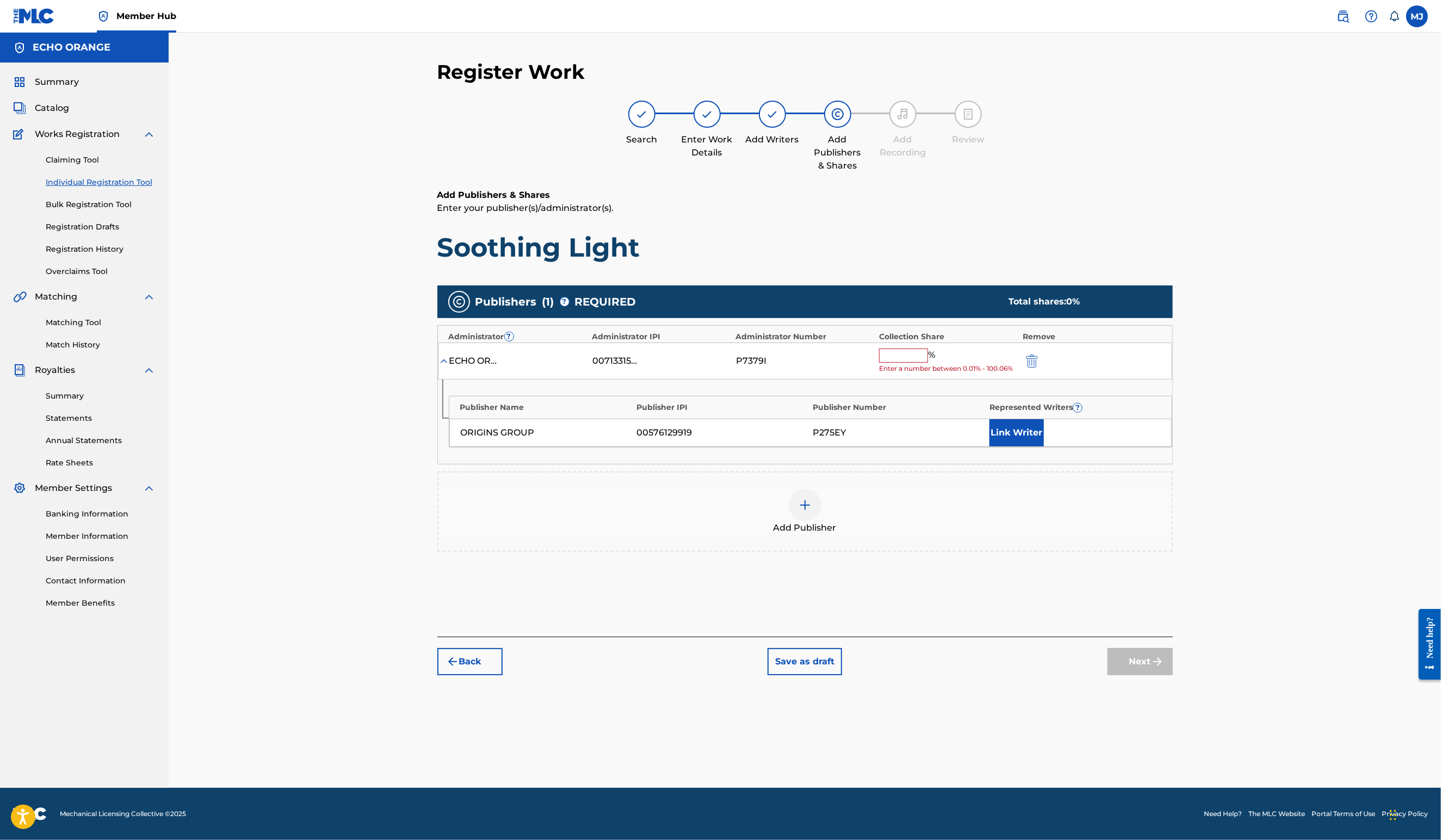
click at [958, 380] on div "ECHO ORANGE 00713315087 P7379I % Enter a number between 0.01% - 100.06%" at bounding box center [805, 361] width 734 height 37
click at [928, 363] on input "text" at bounding box center [903, 355] width 49 height 14
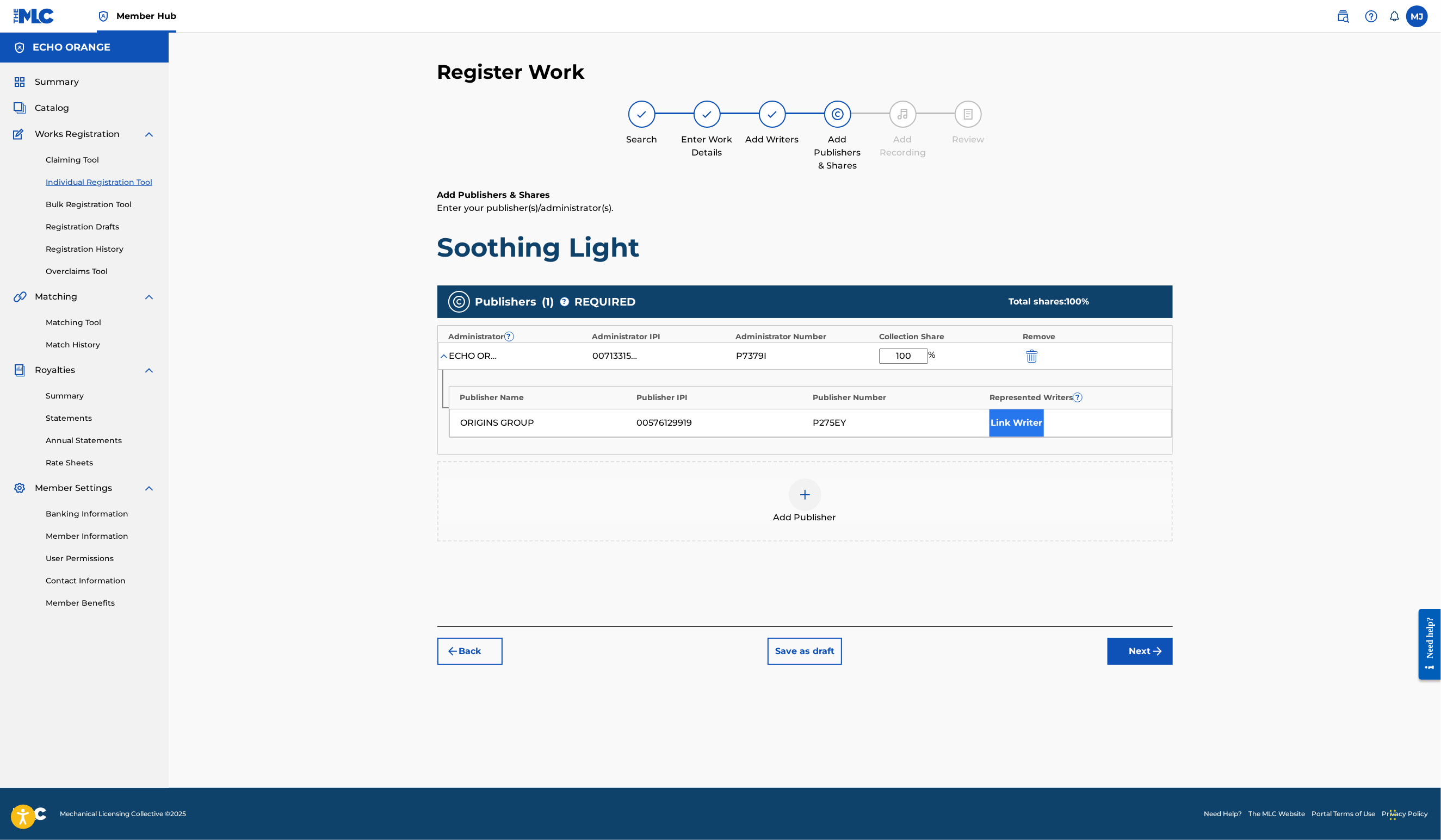
type input "100"
click at [1044, 437] on button "Link Writer" at bounding box center [1016, 423] width 54 height 27
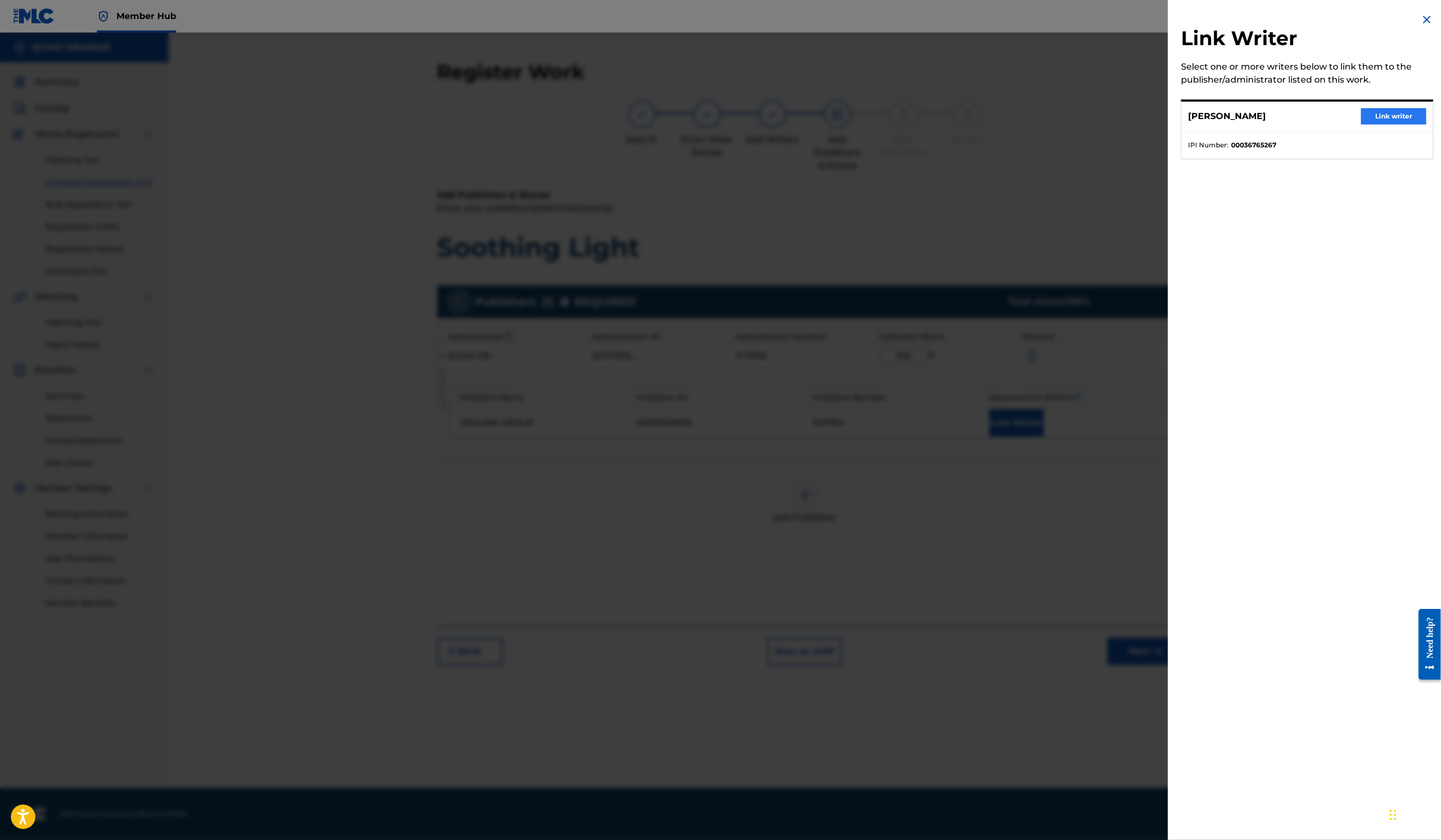
click at [1367, 122] on button "Link writer" at bounding box center [1393, 116] width 65 height 16
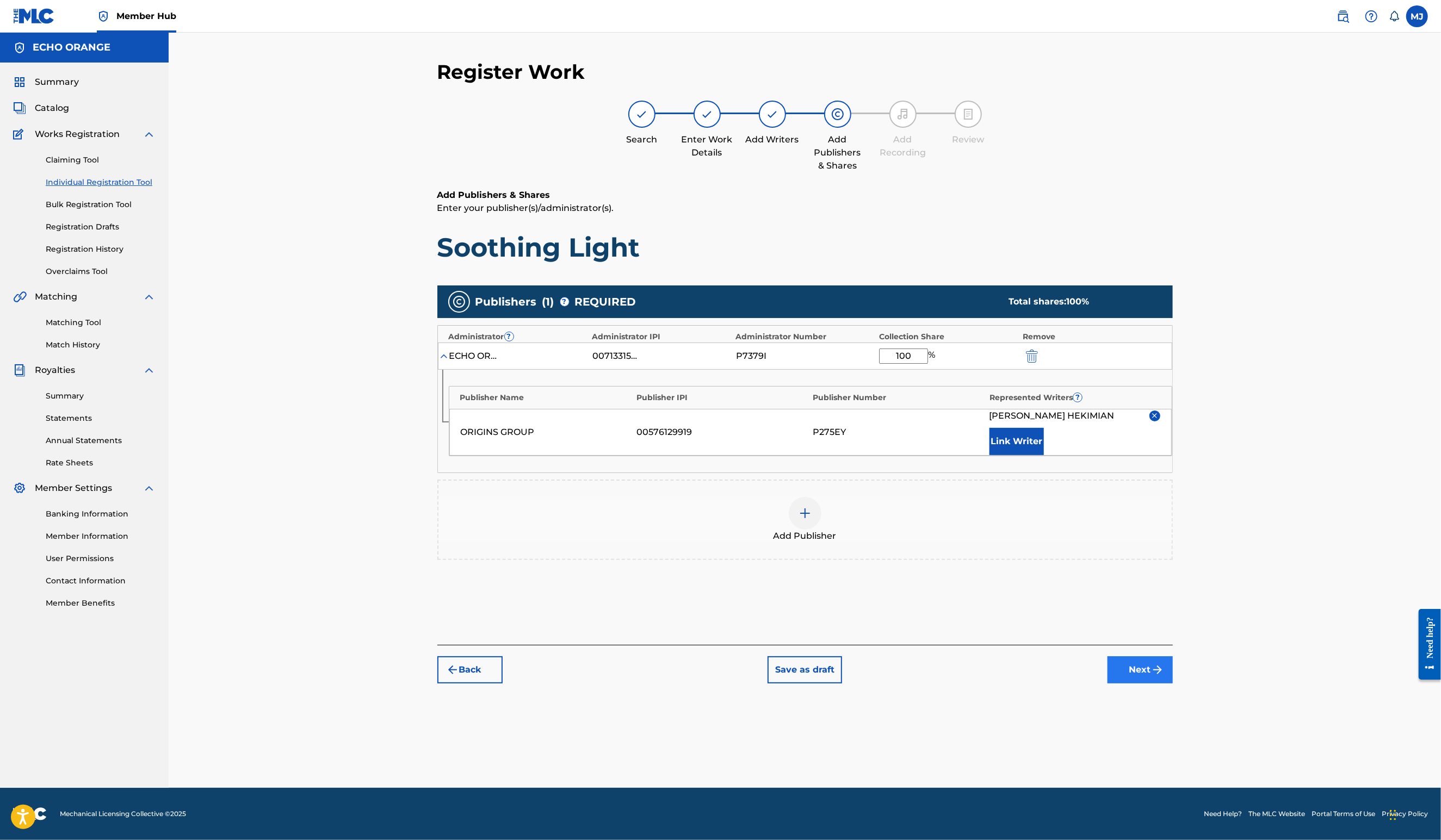
click at [1173, 683] on button "Next" at bounding box center [1140, 670] width 65 height 27
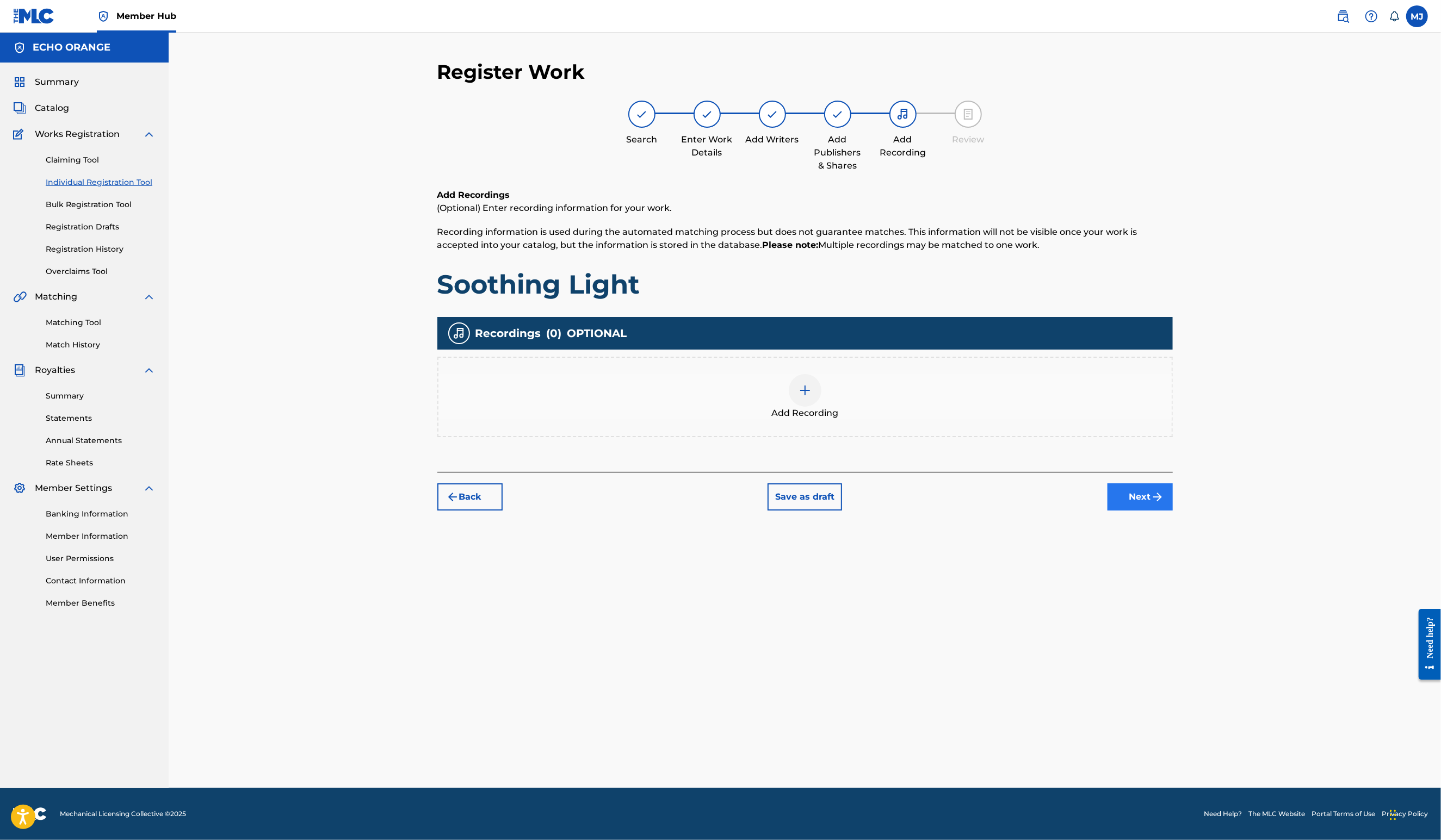
click at [1173, 511] on button "Next" at bounding box center [1140, 497] width 65 height 27
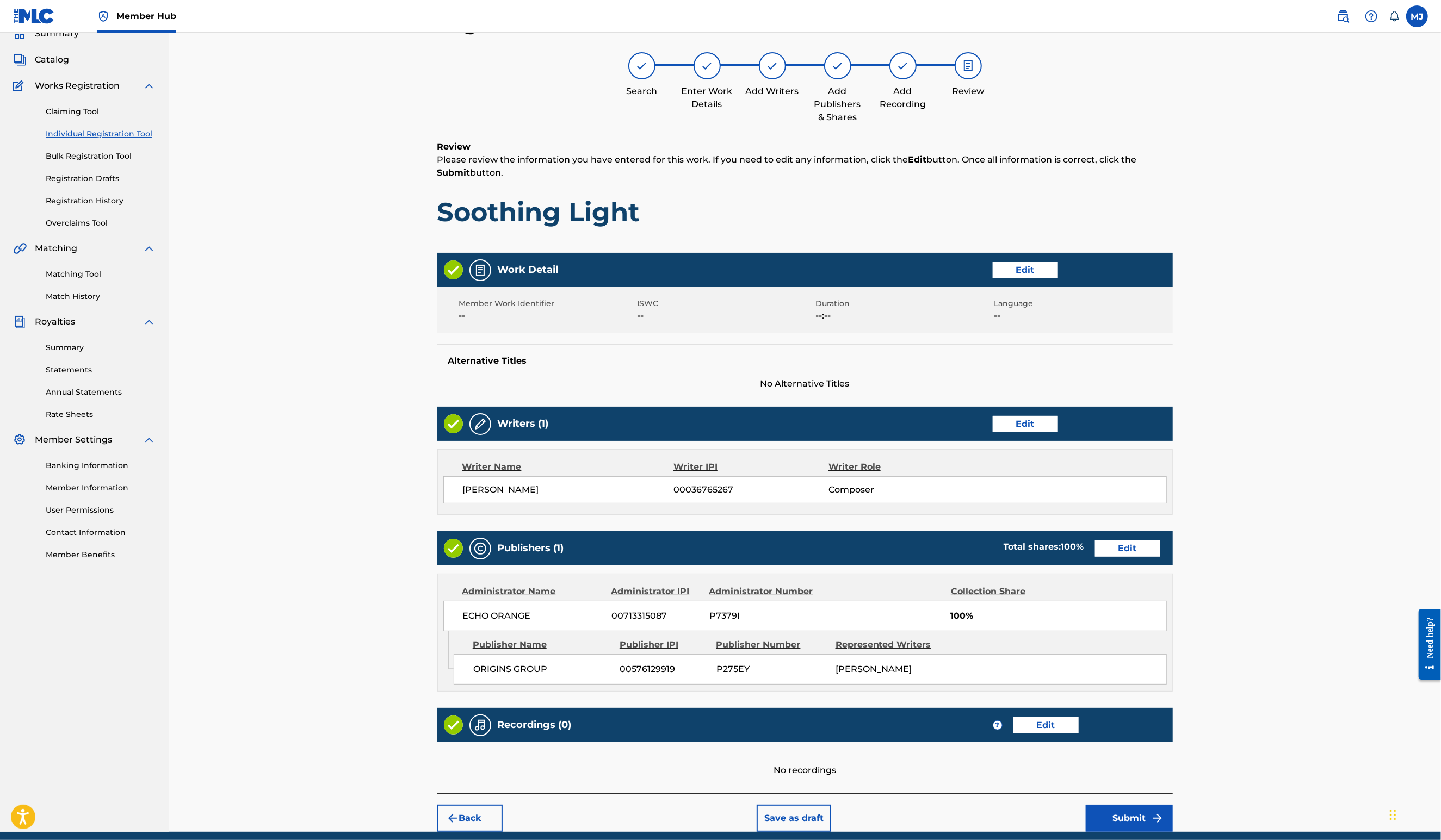
scroll to position [205, 0]
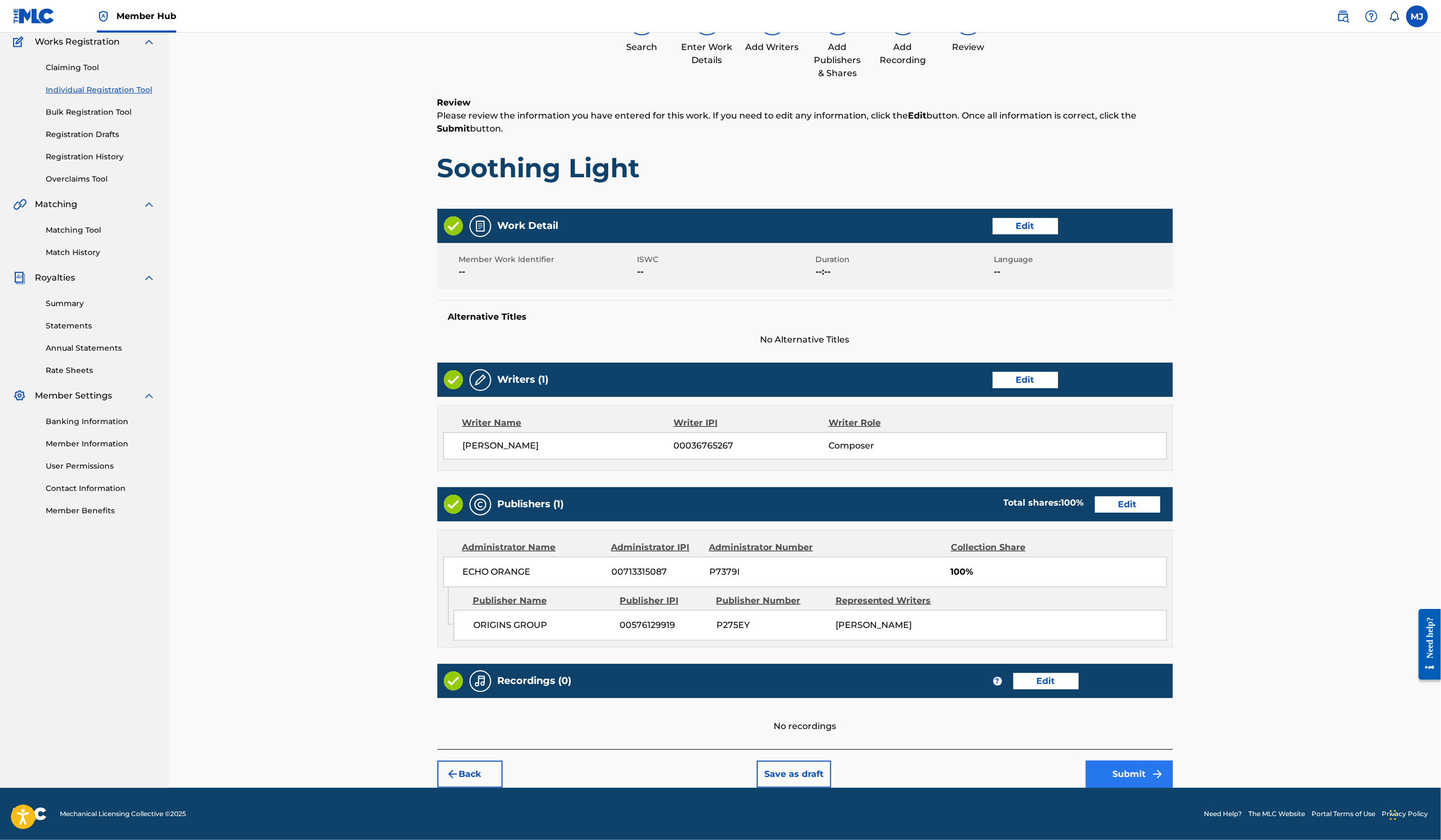
click at [1173, 761] on button "Submit" at bounding box center [1129, 774] width 87 height 27
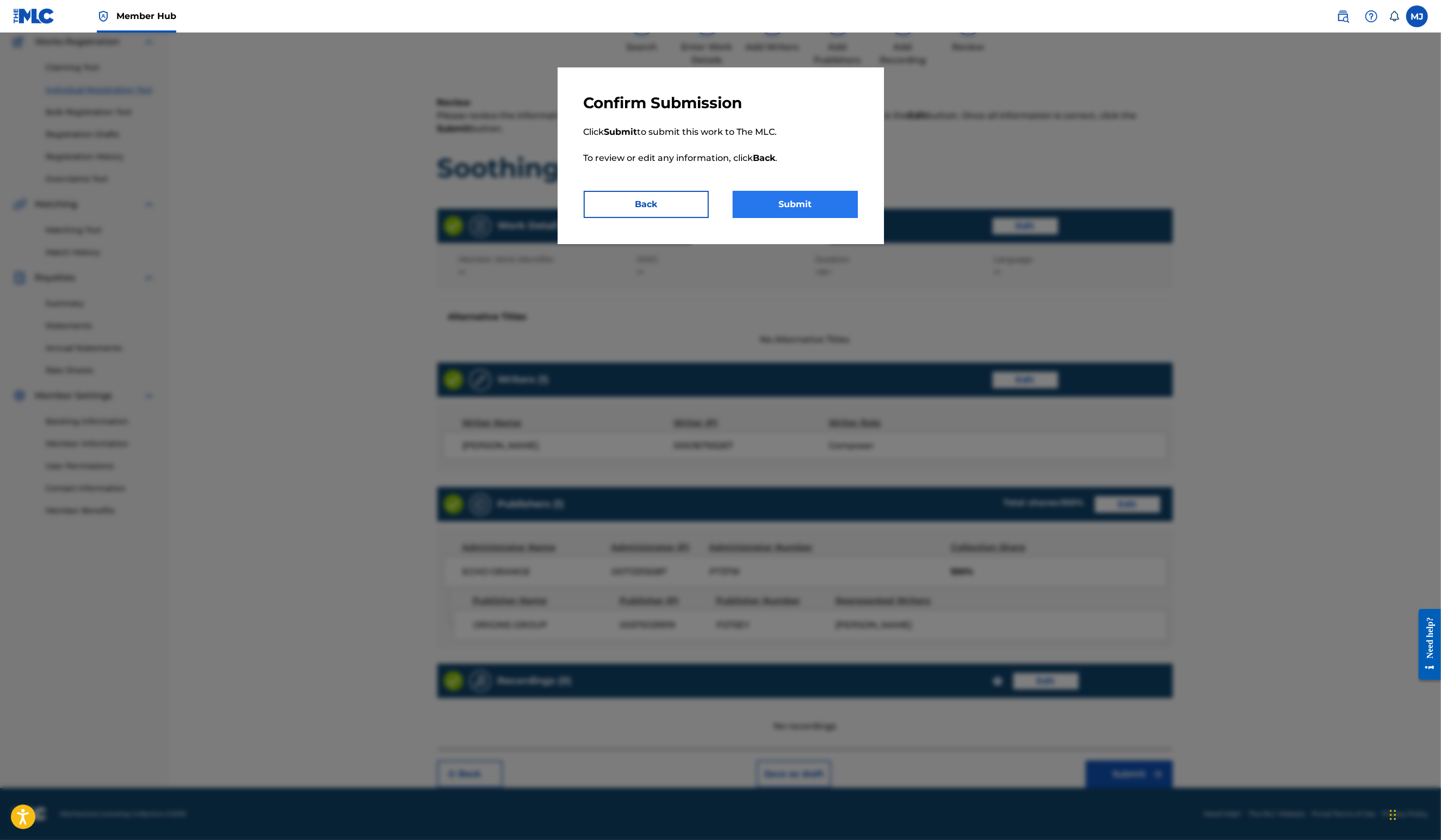
click at [809, 218] on button "Submit" at bounding box center [795, 204] width 125 height 27
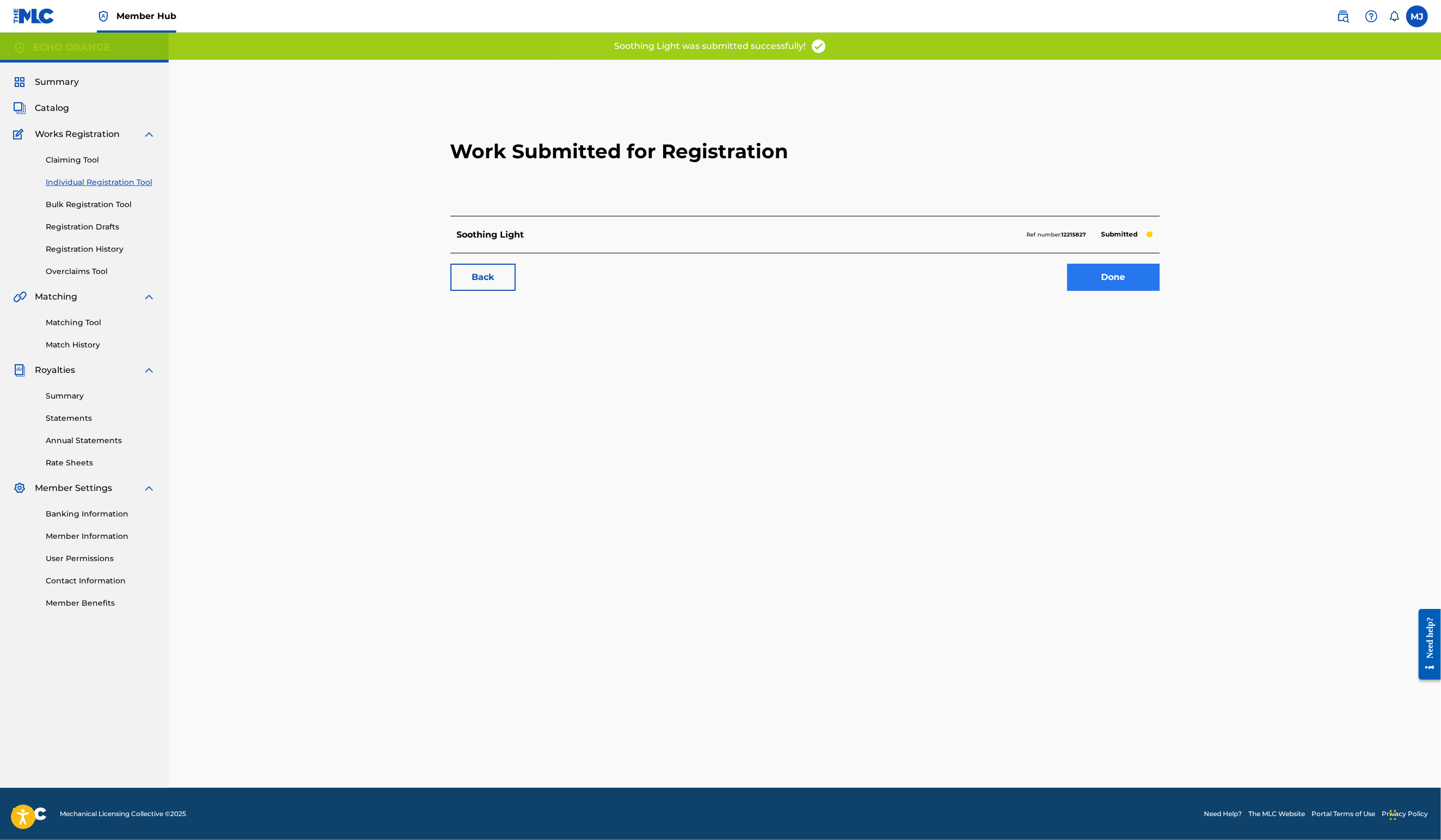
click at [1160, 291] on link "Done" at bounding box center [1113, 277] width 92 height 27
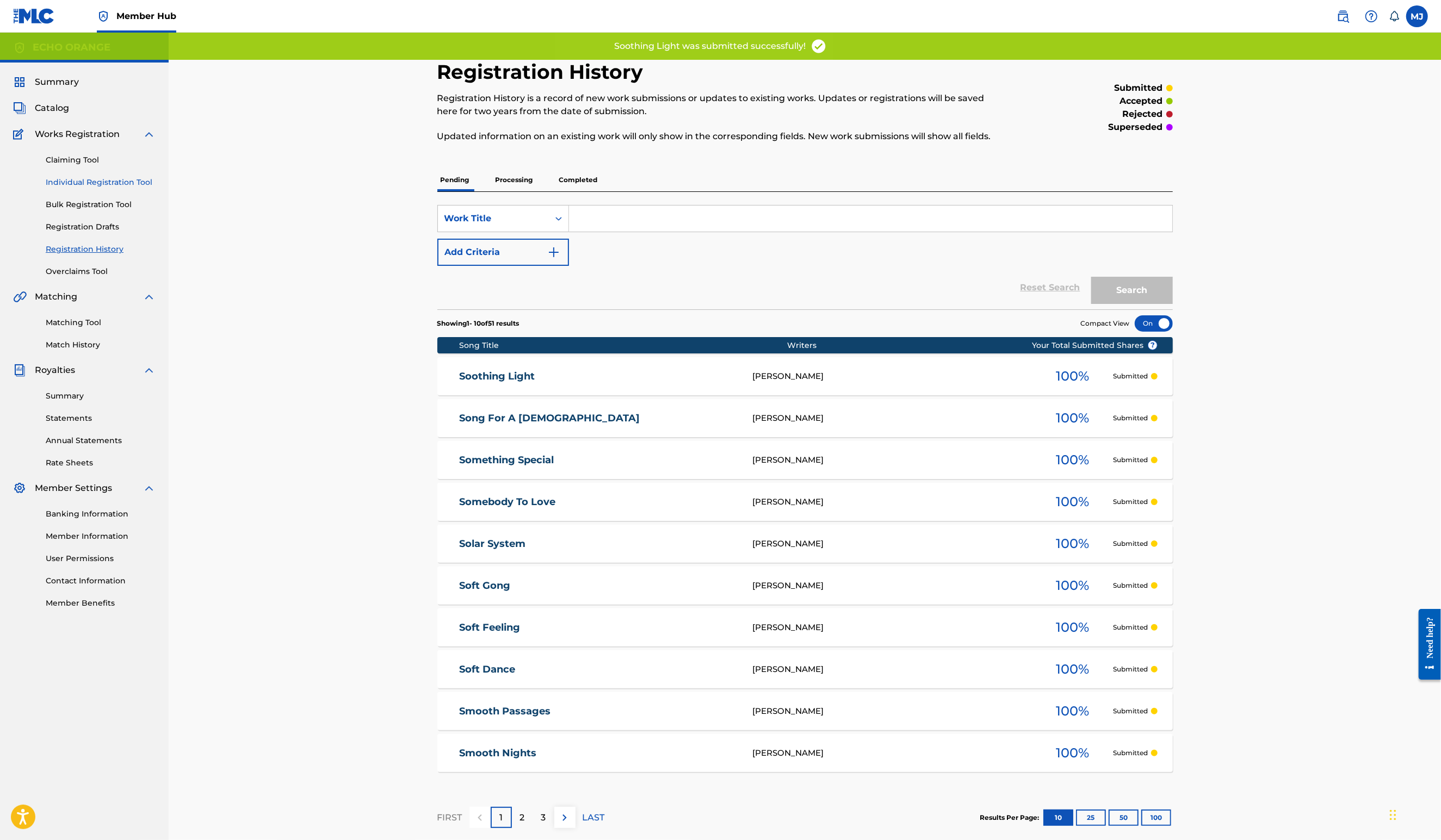
click at [130, 188] on link "Individual Registration Tool" at bounding box center [101, 182] width 110 height 11
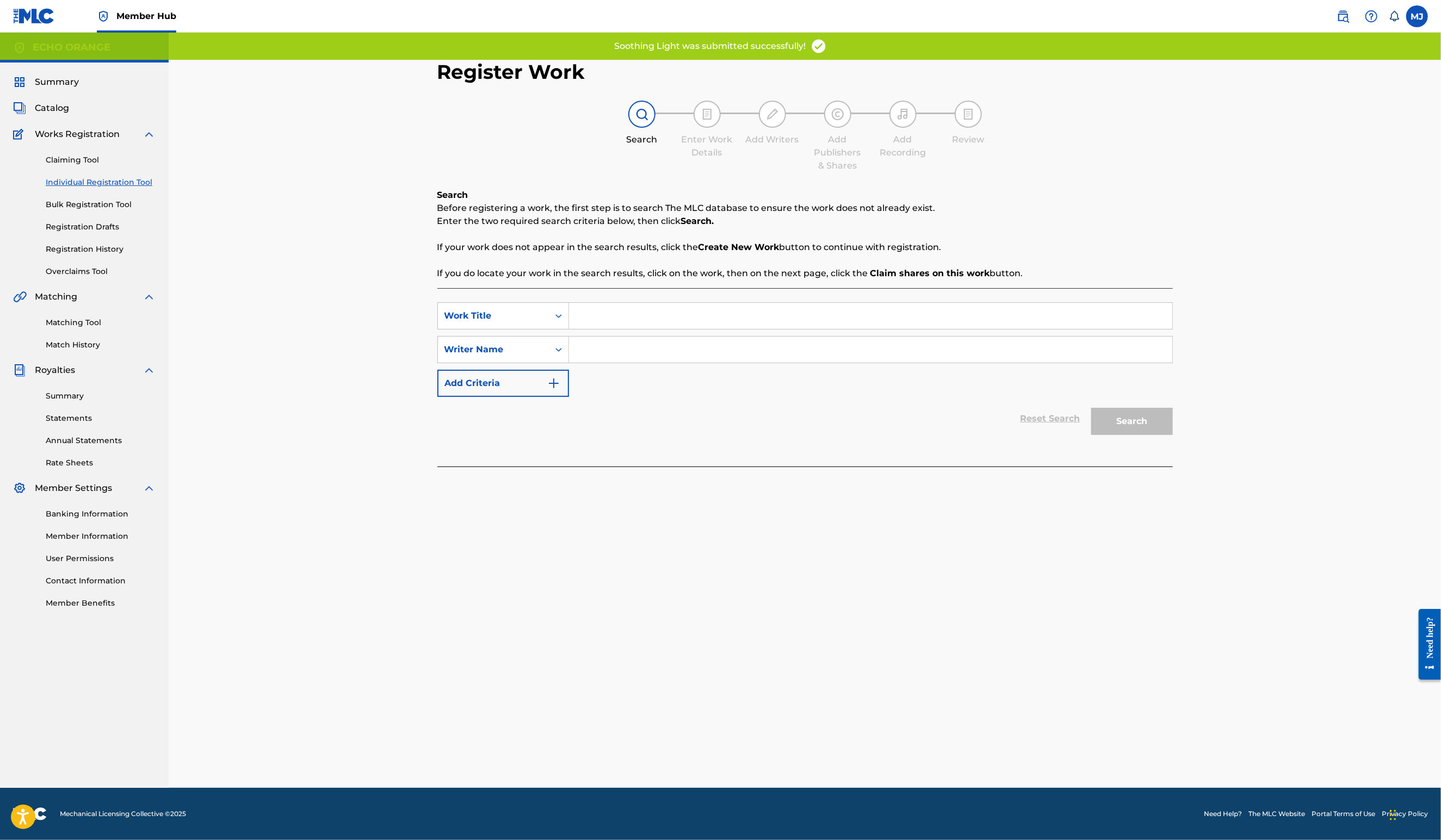
click at [596, 329] on input "Search Form" at bounding box center [870, 316] width 603 height 26
click at [597, 329] on input "Search Form" at bounding box center [870, 316] width 603 height 26
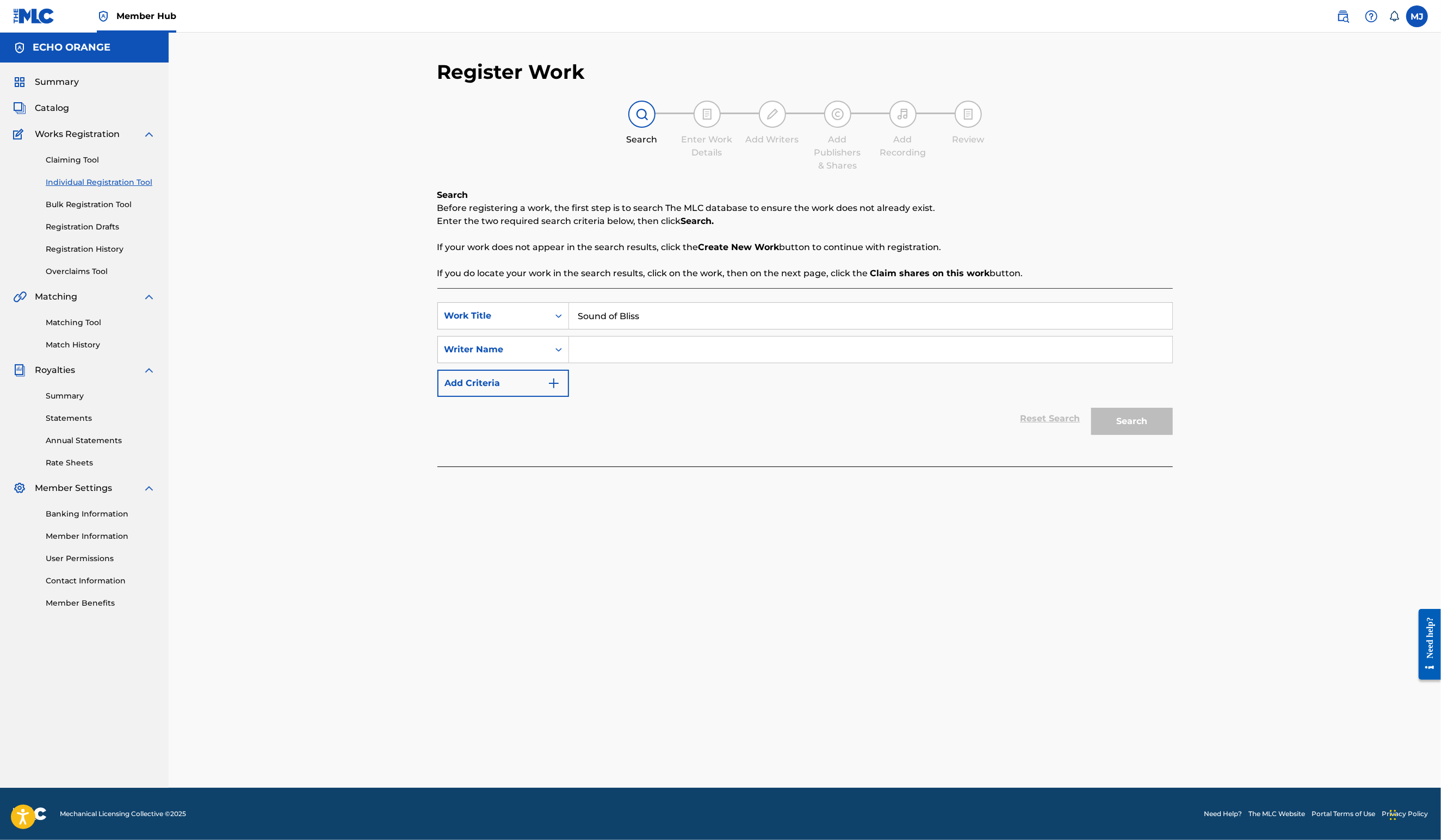
type input "Sound of Bliss"
click at [621, 363] on input "Search Form" at bounding box center [870, 350] width 603 height 26
paste input "[PERSON_NAME]"
type input "[PERSON_NAME]"
click at [517, 360] on div "Writer Name" at bounding box center [493, 350] width 111 height 21
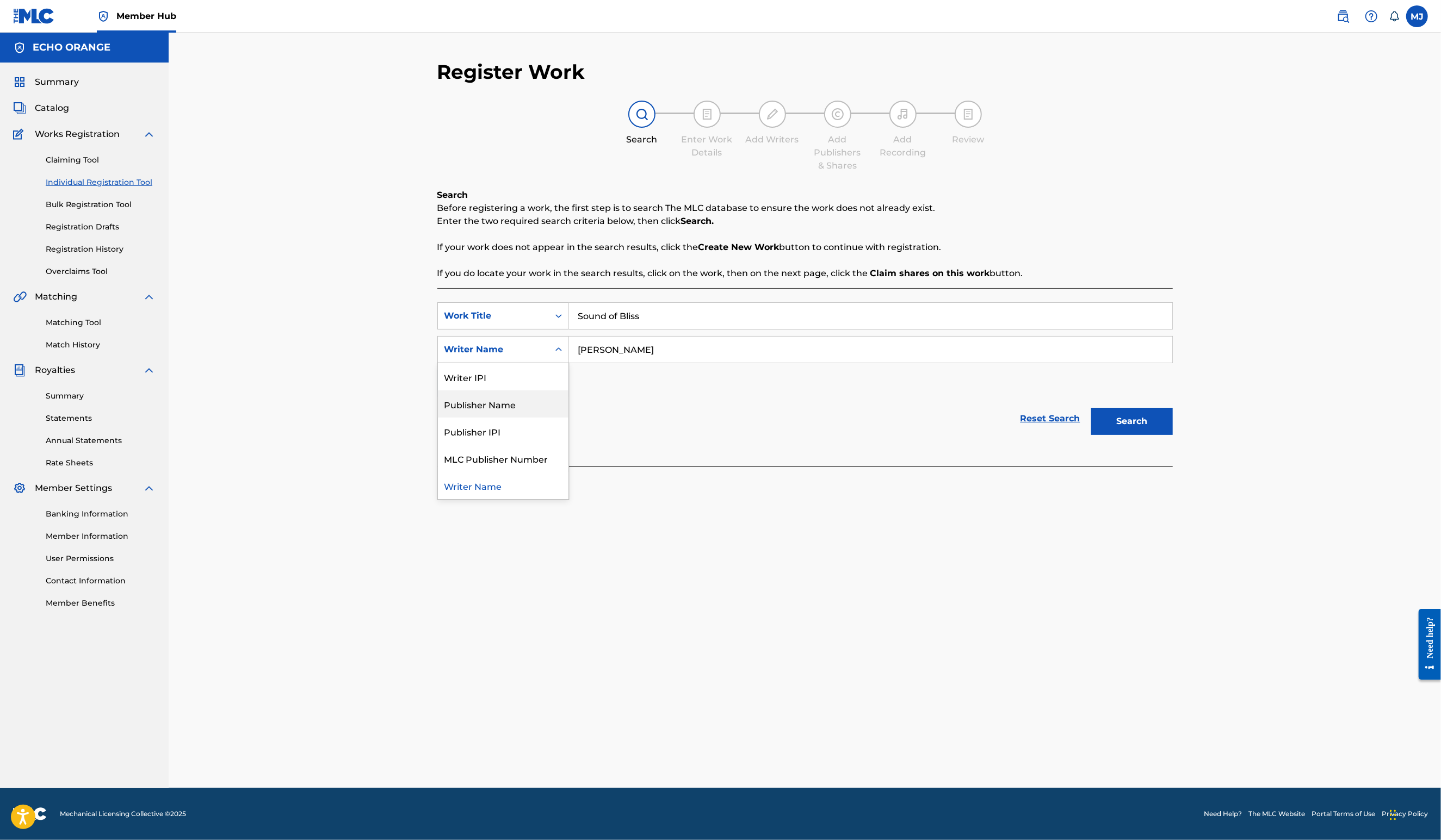
click at [480, 418] on div "Publisher Name" at bounding box center [503, 404] width 130 height 27
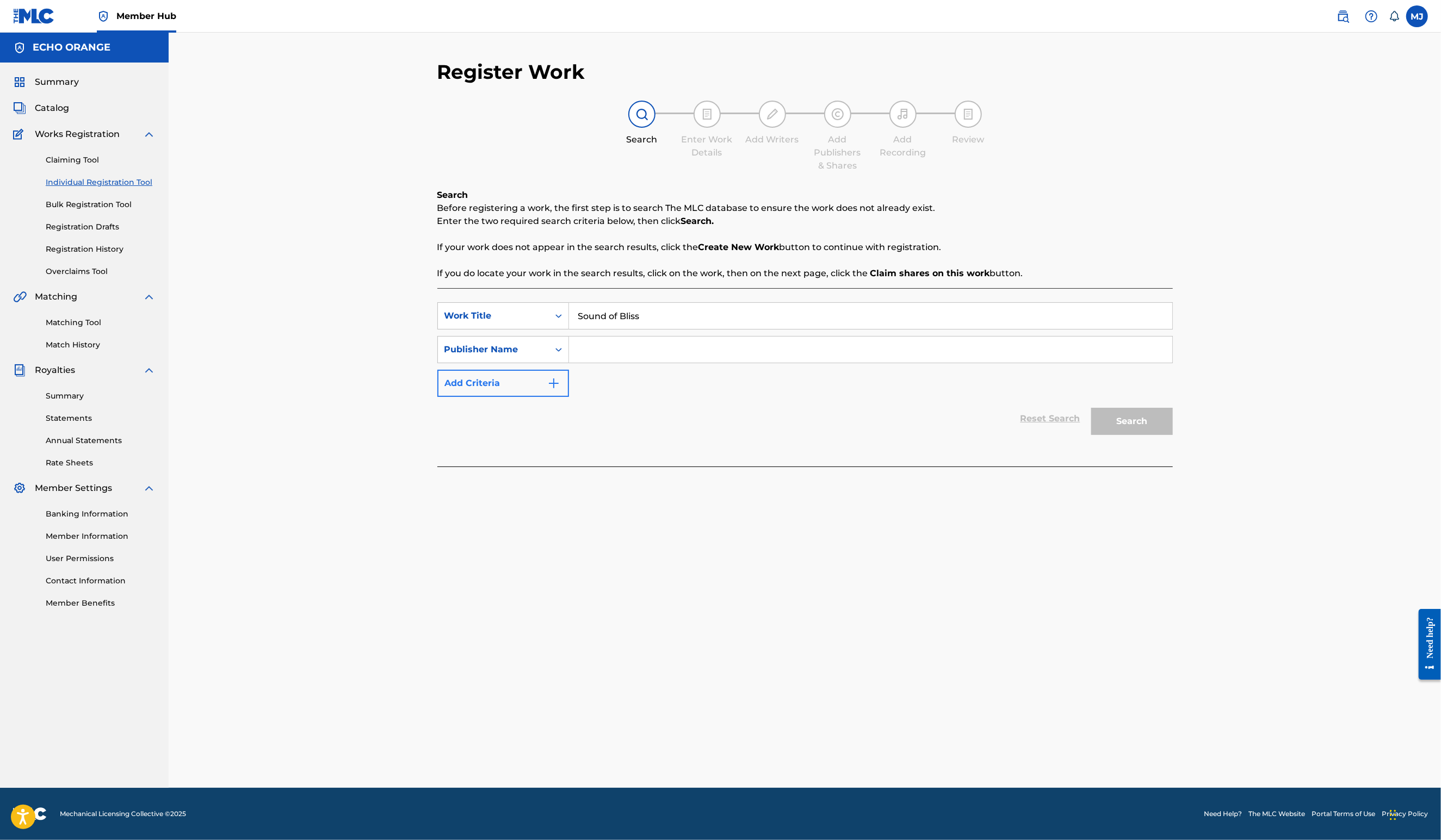
click at [575, 363] on input "Search Form" at bounding box center [870, 350] width 603 height 26
click at [468, 364] on div "Publisher Name" at bounding box center [503, 350] width 131 height 27
click at [465, 390] on div "Writer Name" at bounding box center [503, 377] width 130 height 27
click at [606, 363] on input "Search Form" at bounding box center [870, 350] width 603 height 26
paste input "[PERSON_NAME]"
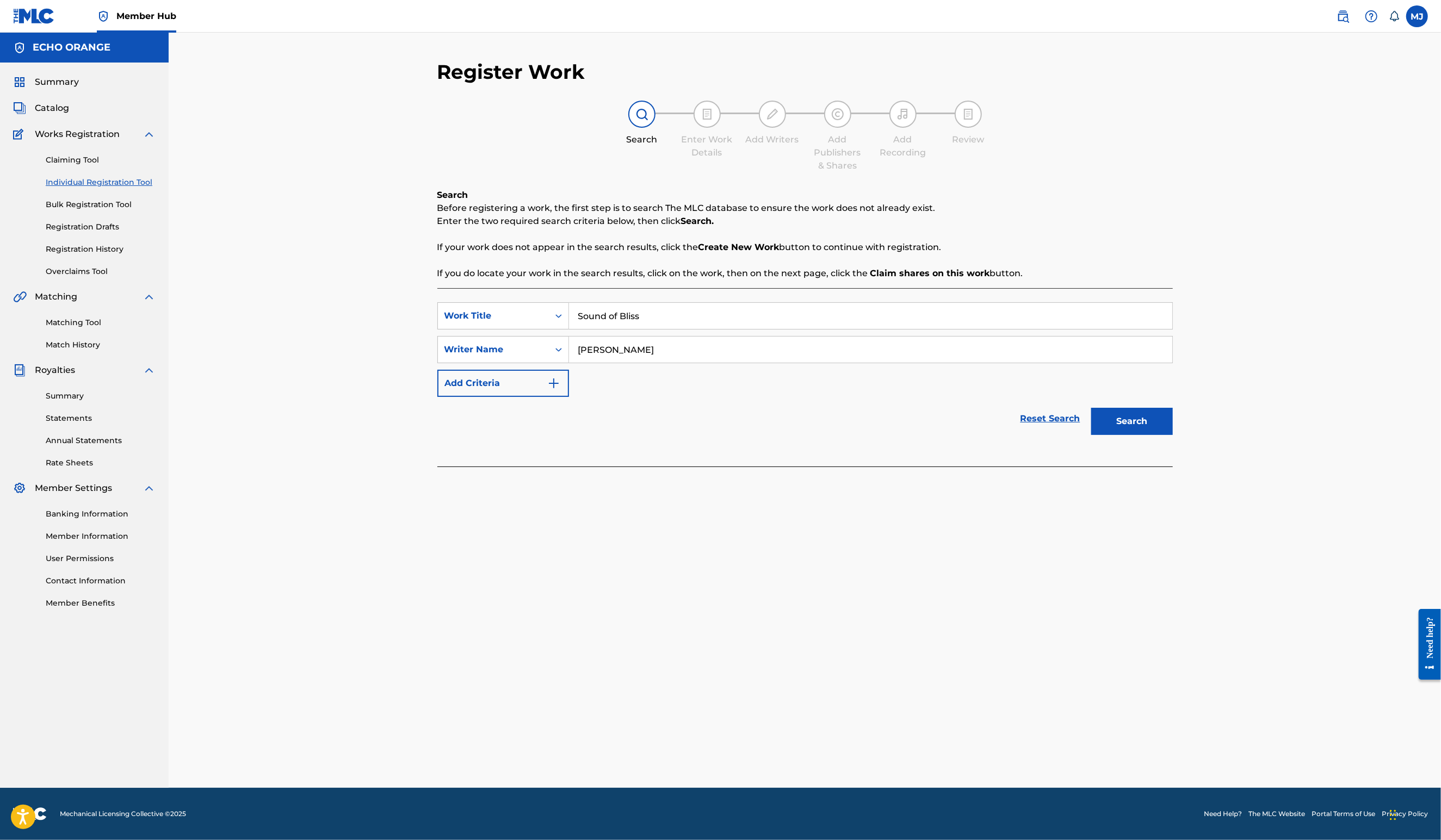
type input "[PERSON_NAME]"
click at [1173, 435] on button "Search" at bounding box center [1132, 421] width 82 height 27
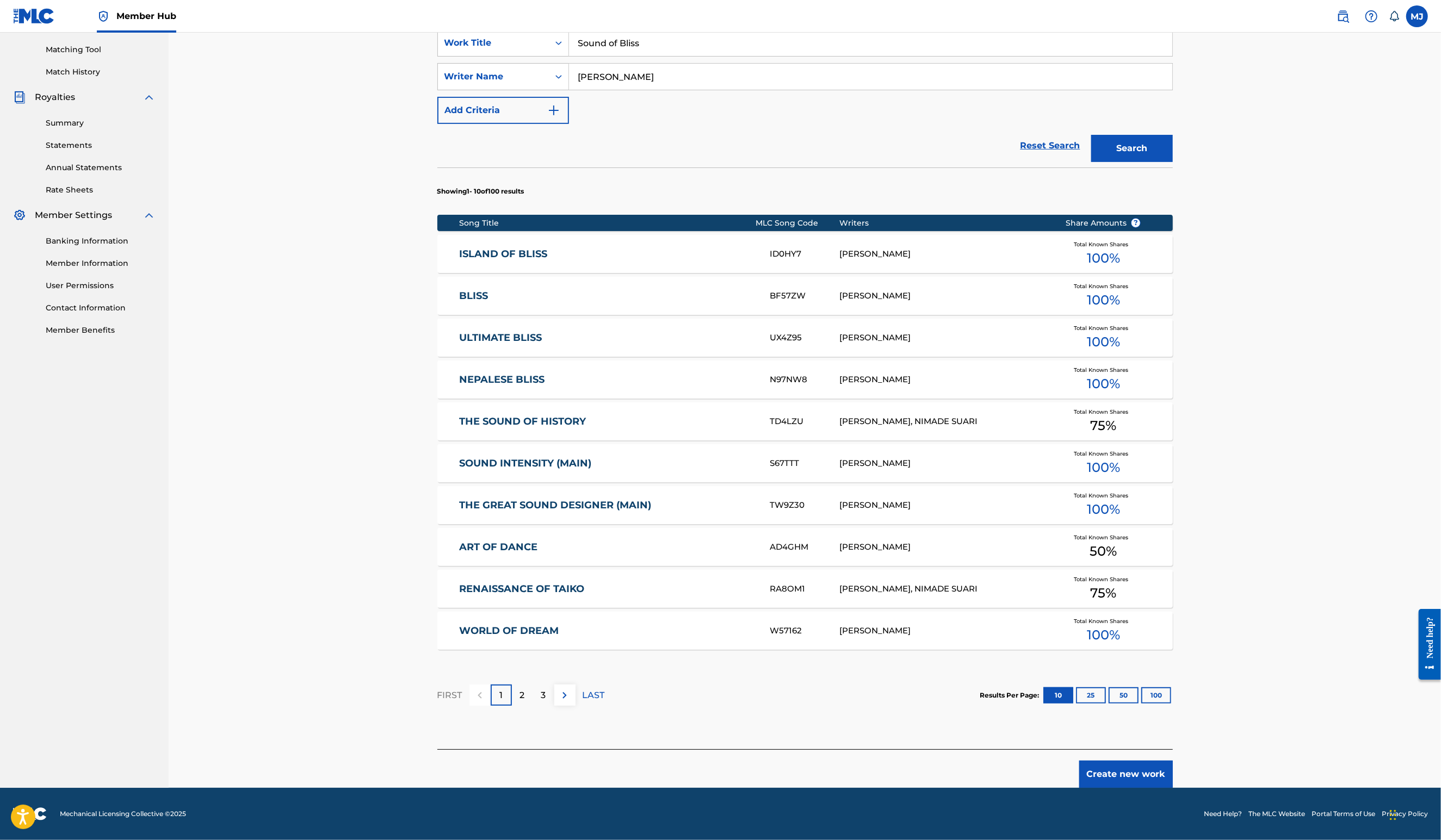
scroll to position [366, 0]
click at [1173, 761] on button "Create new work" at bounding box center [1126, 774] width 93 height 27
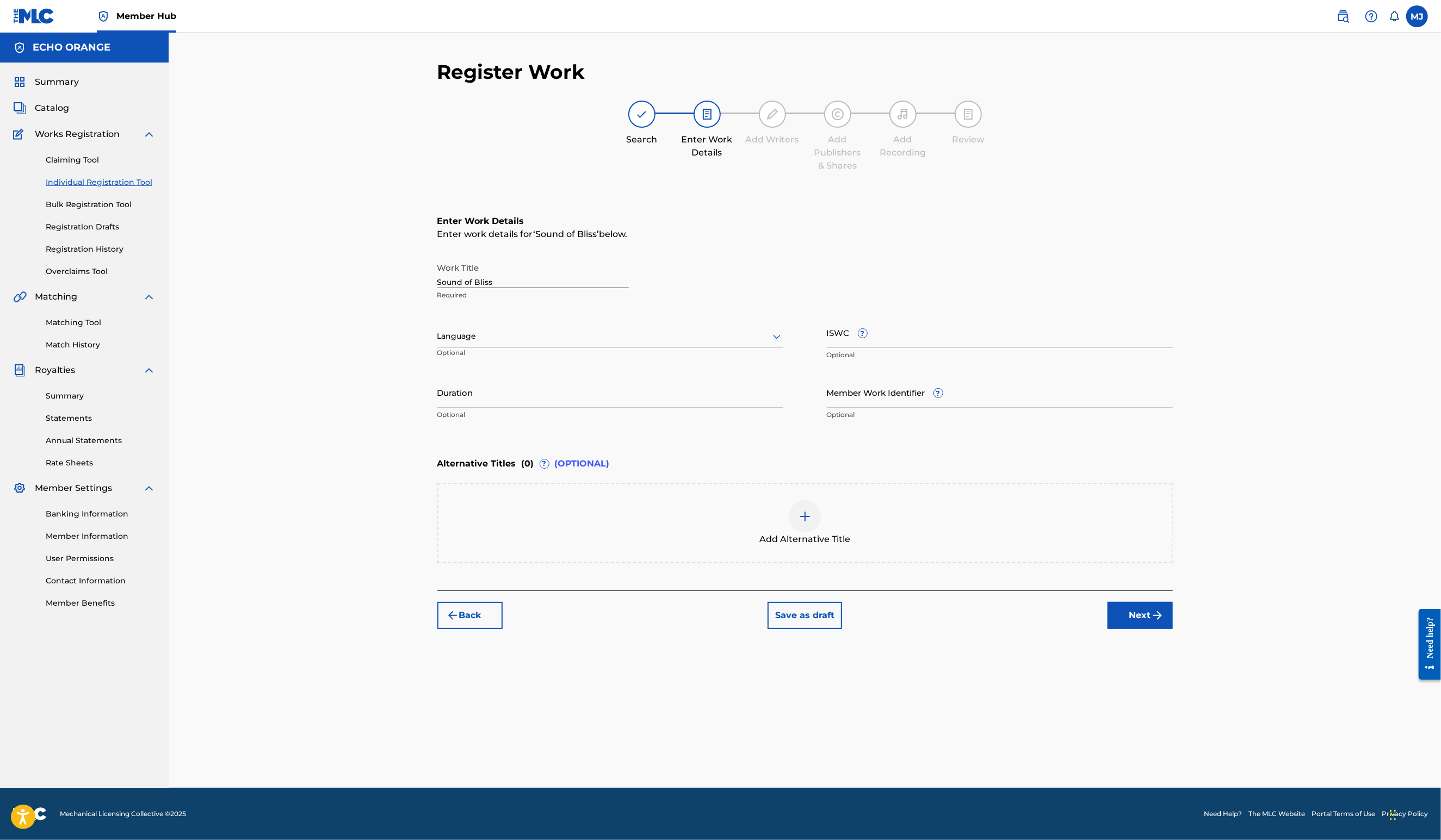
scroll to position [0, 0]
click at [1173, 591] on div "Enter Work Details Enter work details for ‘ Sound of Bliss ’ below. Work Title …" at bounding box center [805, 389] width 736 height 402
click at [1173, 629] on button "Next" at bounding box center [1140, 615] width 65 height 27
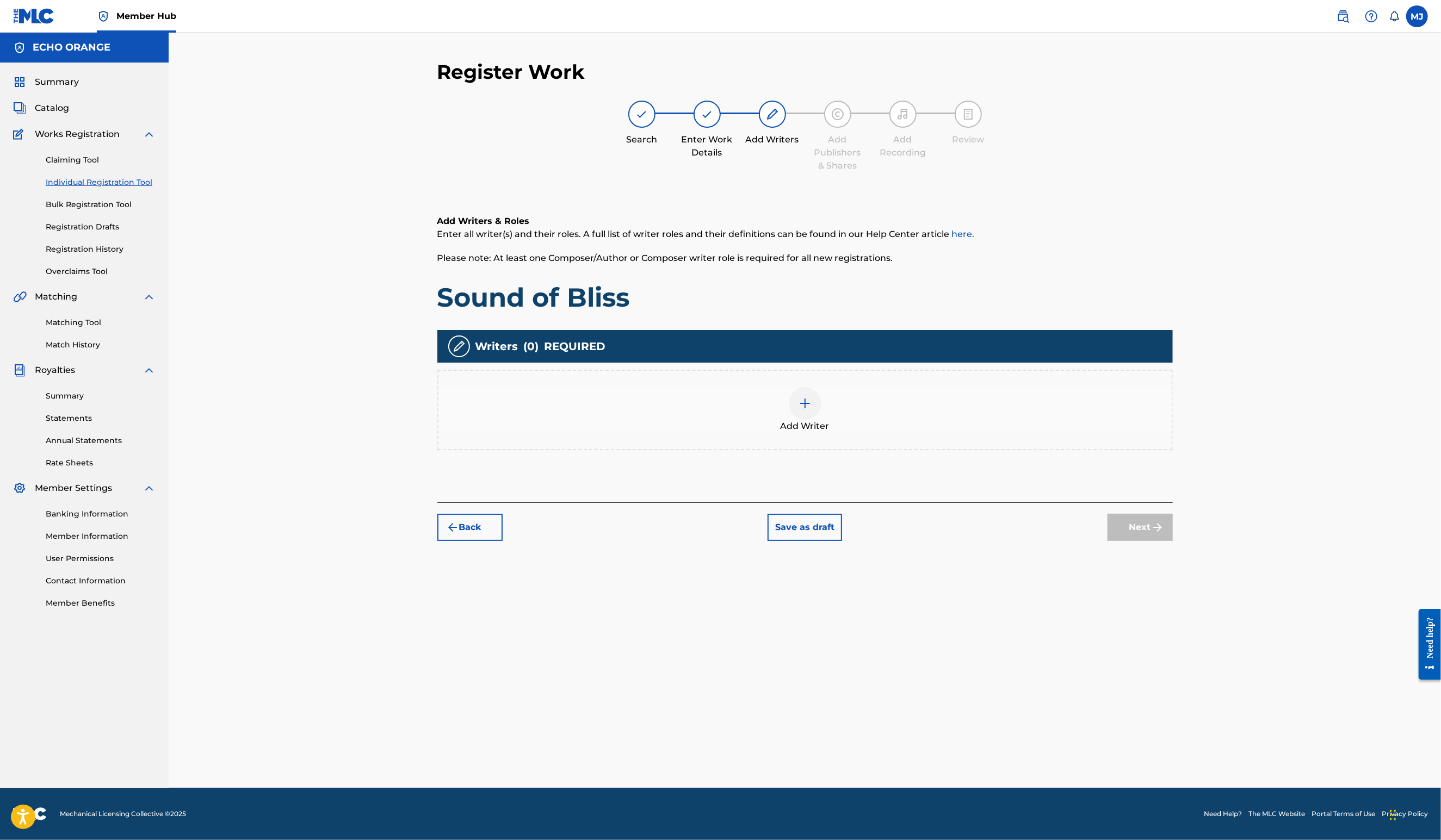
click at [1024, 433] on div "Add Writer" at bounding box center [805, 410] width 733 height 46
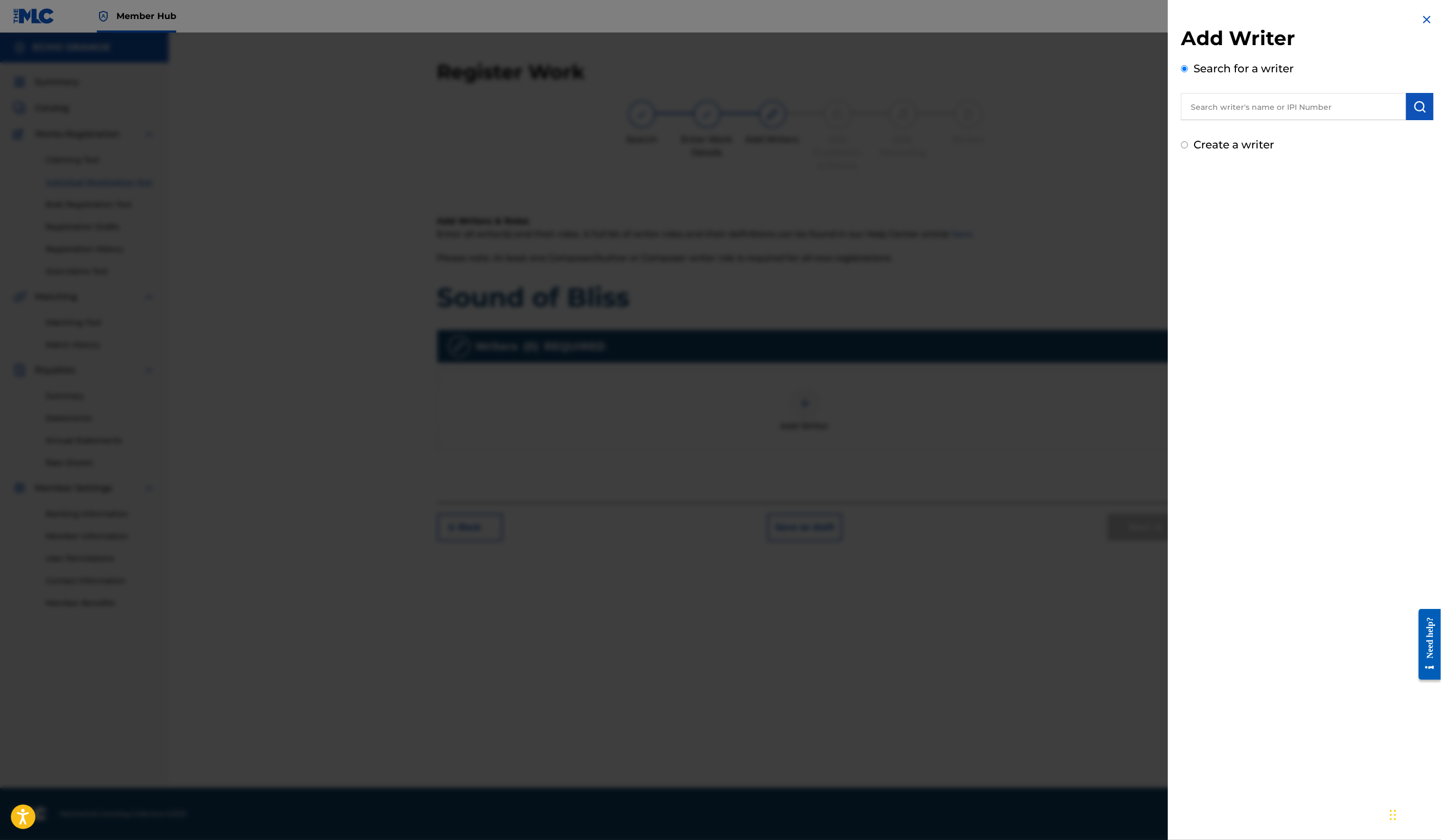
click at [1250, 137] on div "Add Writer Search for a writer Create a writer" at bounding box center [1307, 89] width 252 height 127
click at [1250, 136] on div "Add Writer Search for a writer Create a writer" at bounding box center [1307, 89] width 252 height 127
click at [1252, 120] on input "text" at bounding box center [1293, 106] width 225 height 27
click at [1252, 120] on input "text" at bounding box center [1293, 106] width 225 height 27
paste input "[PERSON_NAME]"
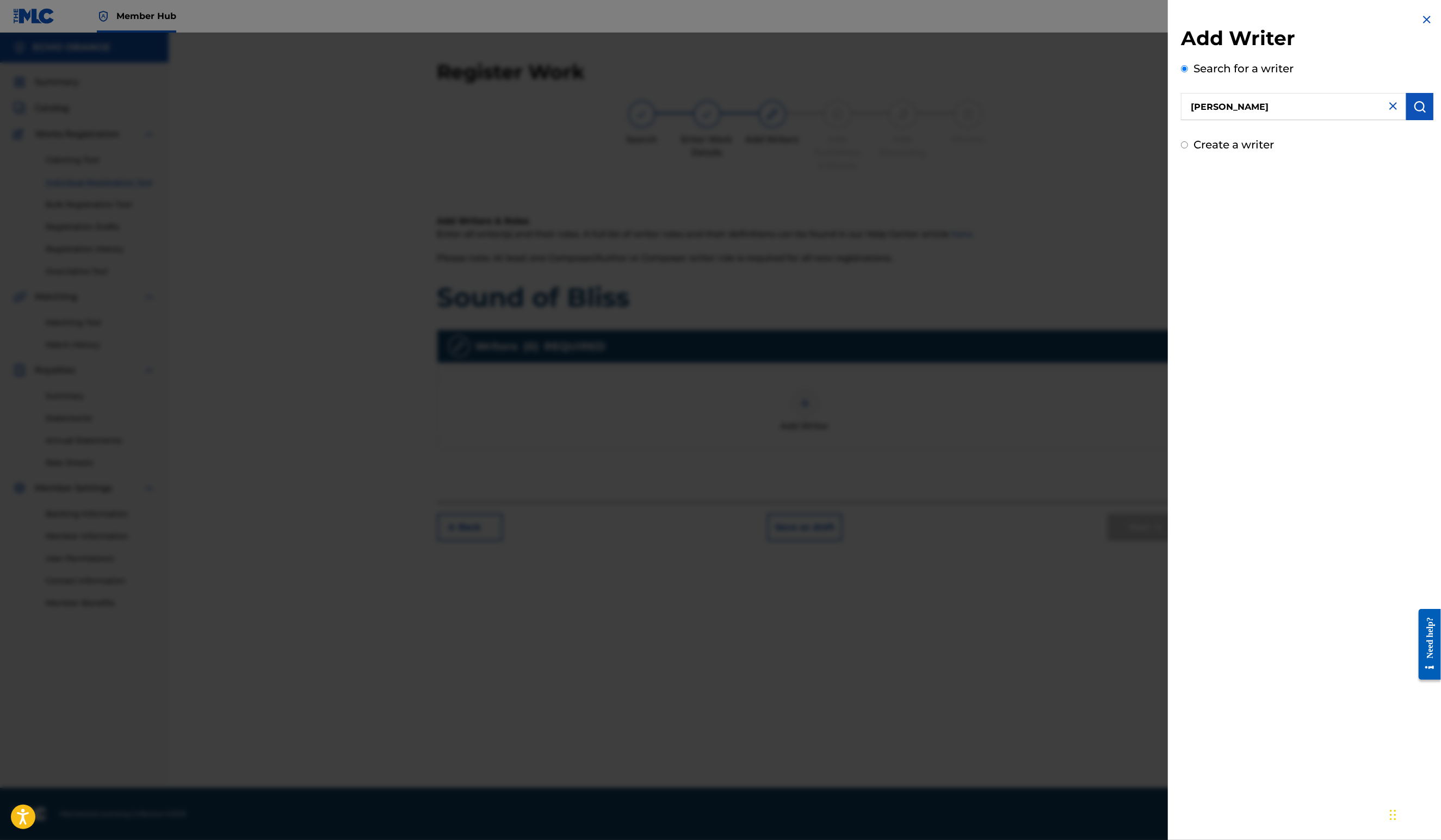
type input "[PERSON_NAME]"
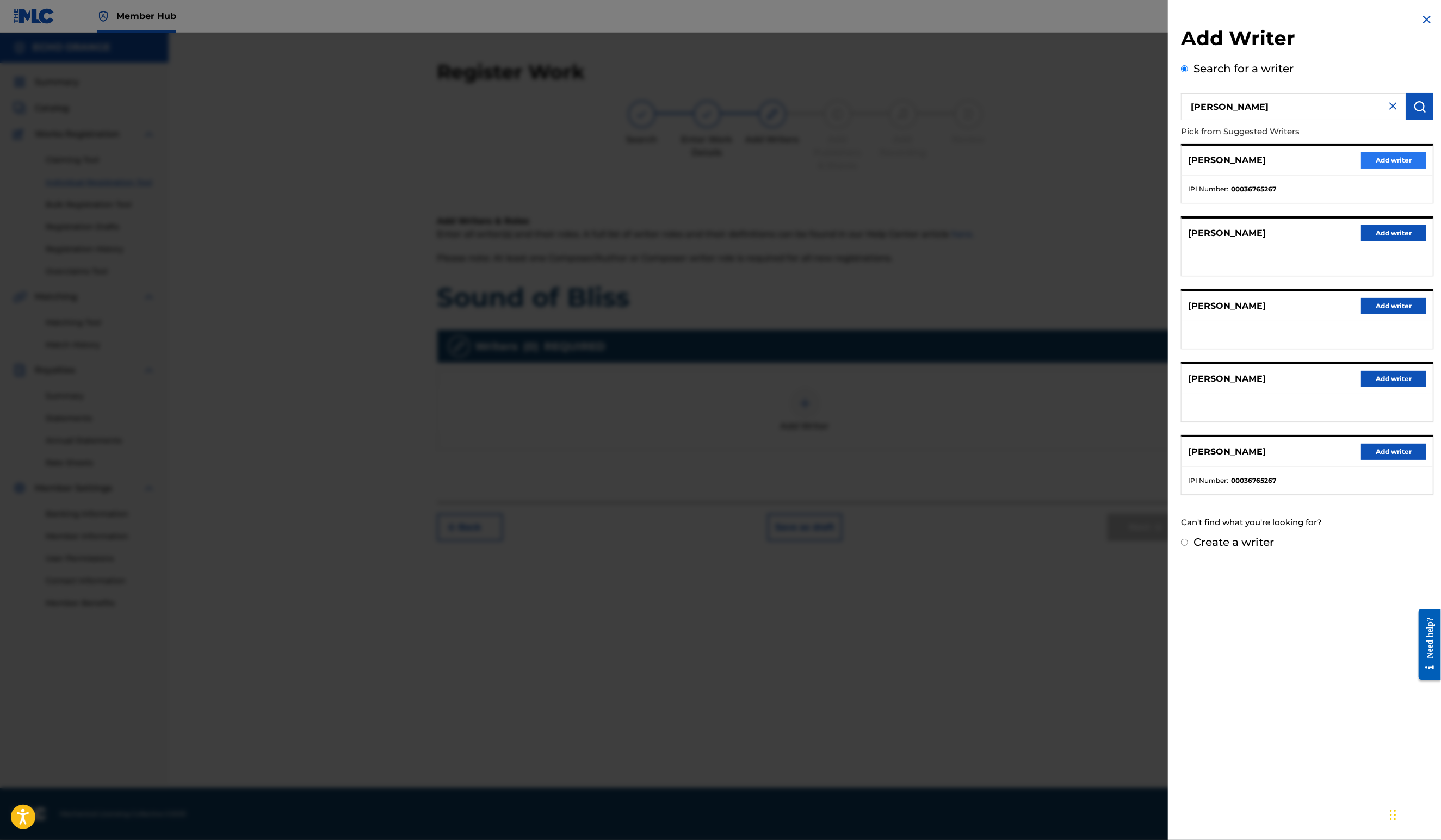
click at [1376, 168] on button "Add writer" at bounding box center [1393, 160] width 65 height 16
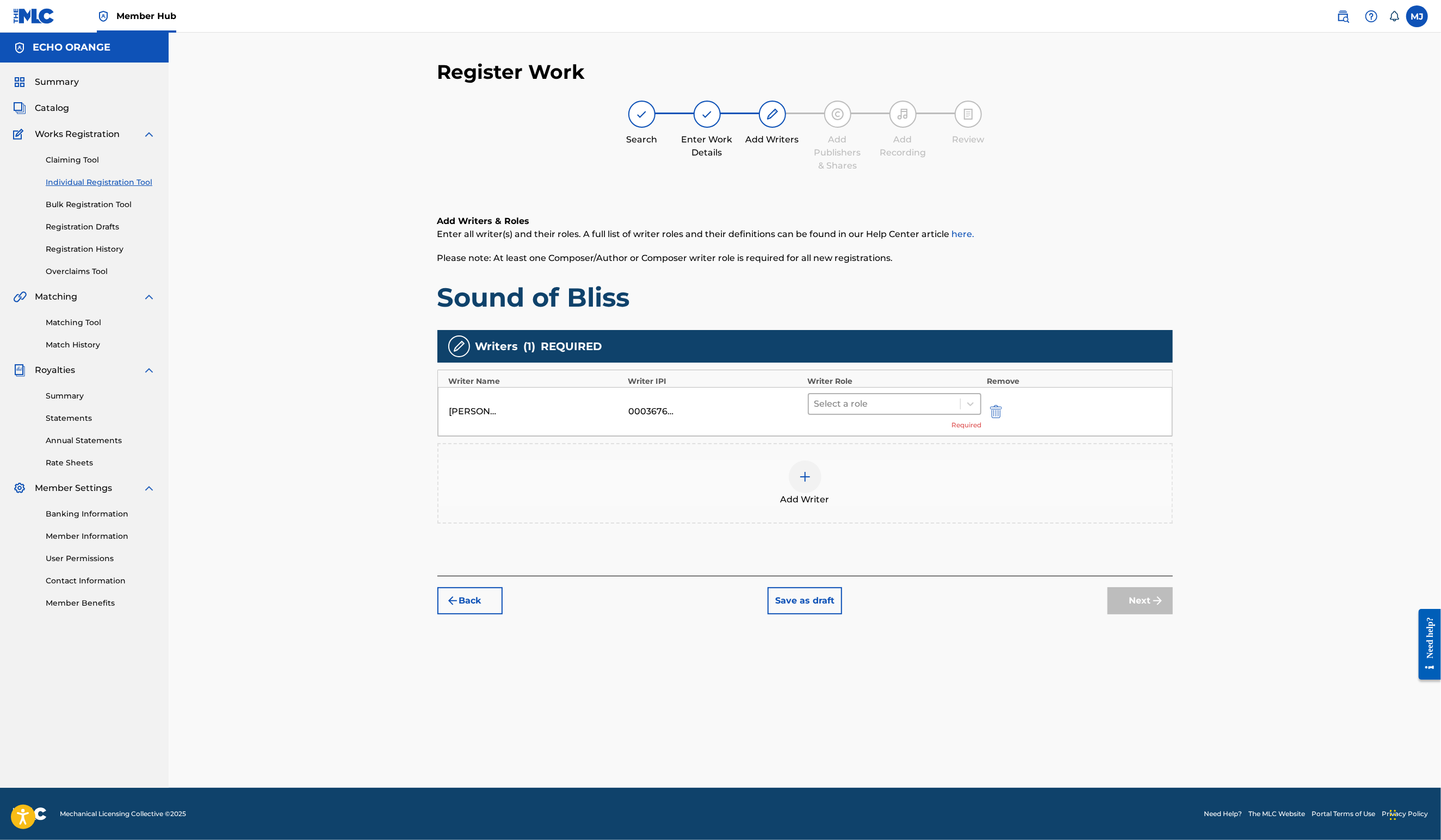
click at [955, 412] on div at bounding box center [885, 404] width 141 height 15
click at [890, 558] on div "Composer" at bounding box center [929, 561] width 209 height 22
click at [1173, 598] on button "Next" at bounding box center [1140, 584] width 65 height 27
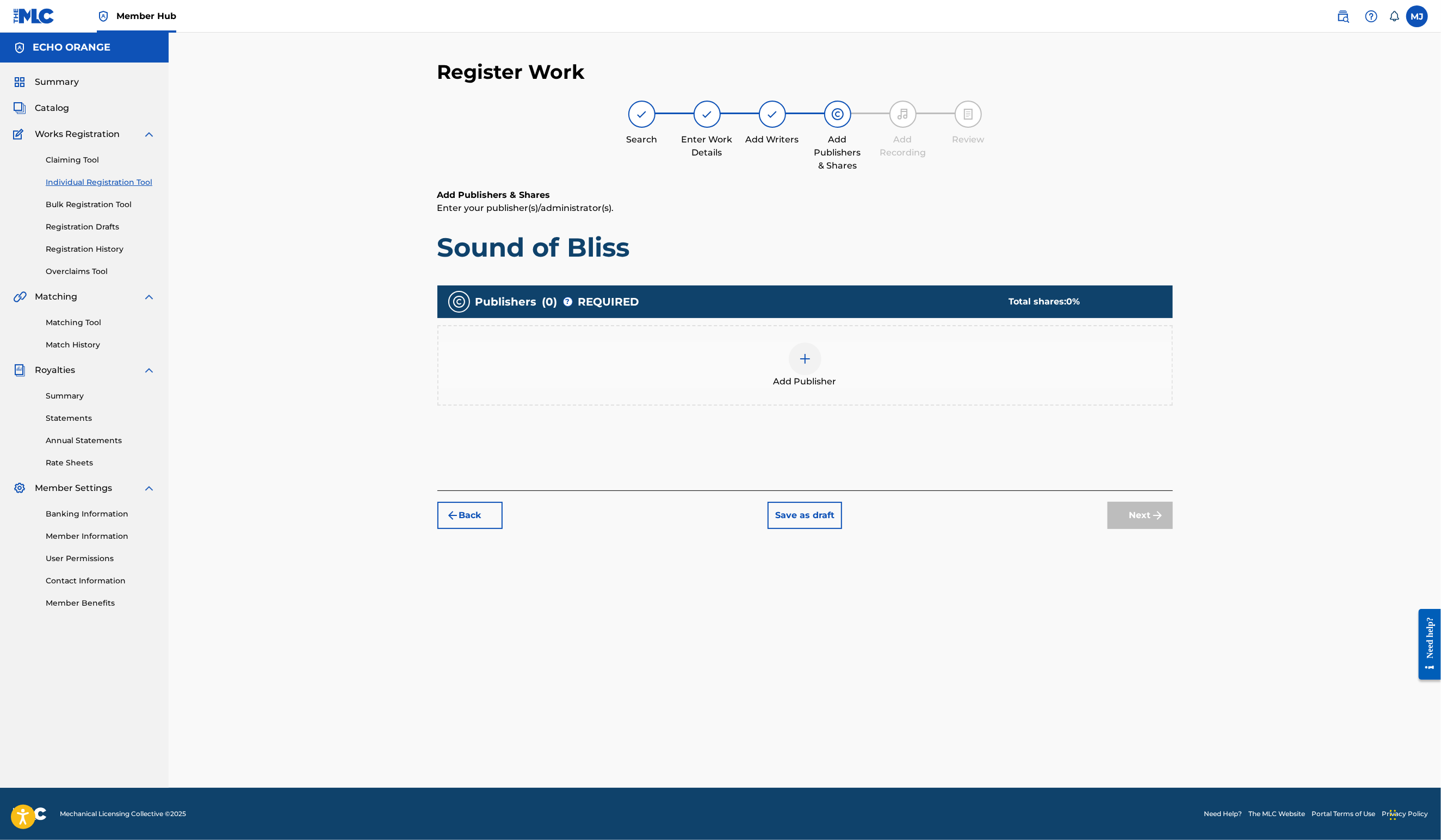
click at [821, 366] on div "Add Publisher" at bounding box center [805, 366] width 736 height 81
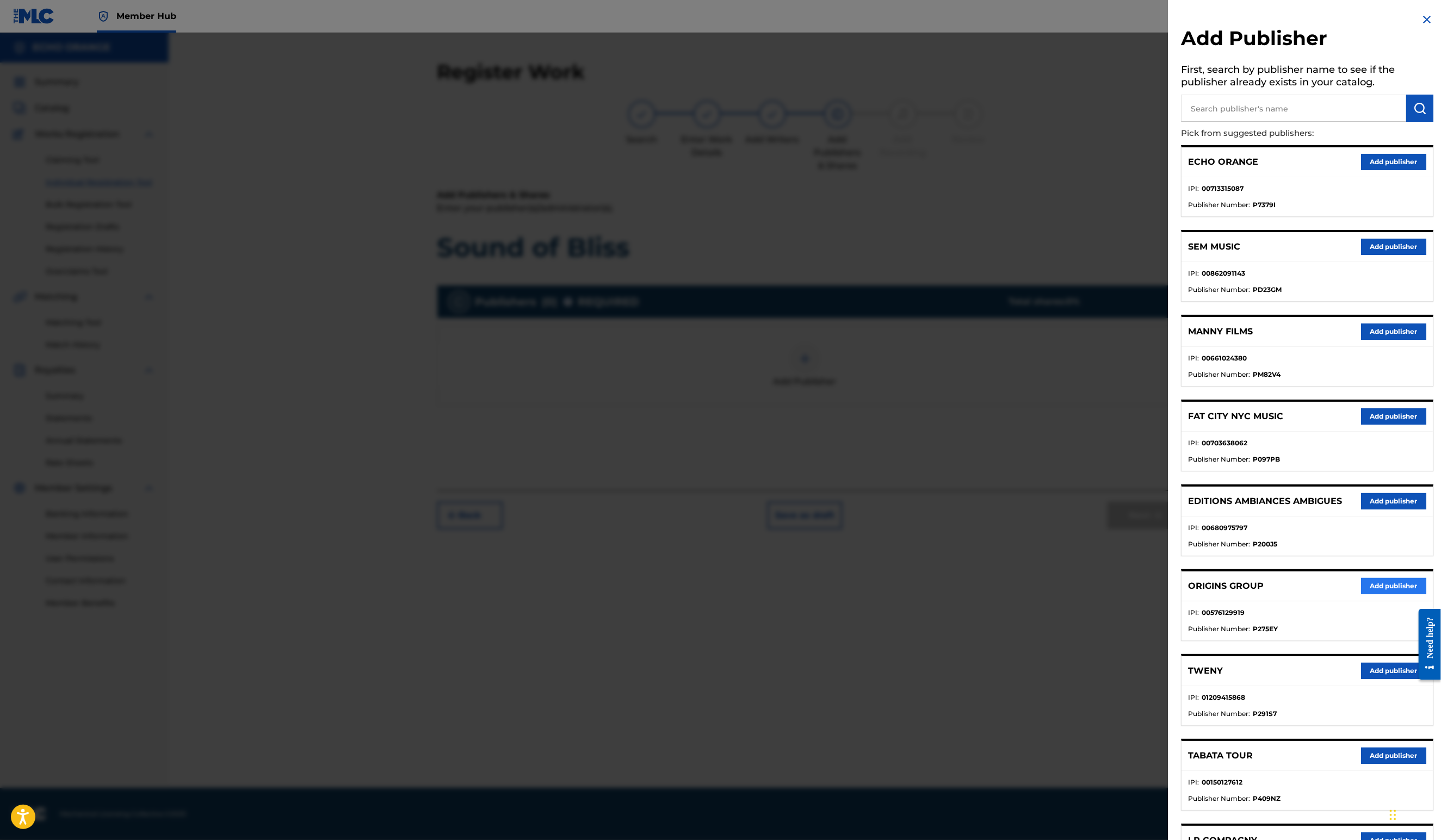
click at [1361, 594] on button "Add publisher" at bounding box center [1393, 586] width 65 height 16
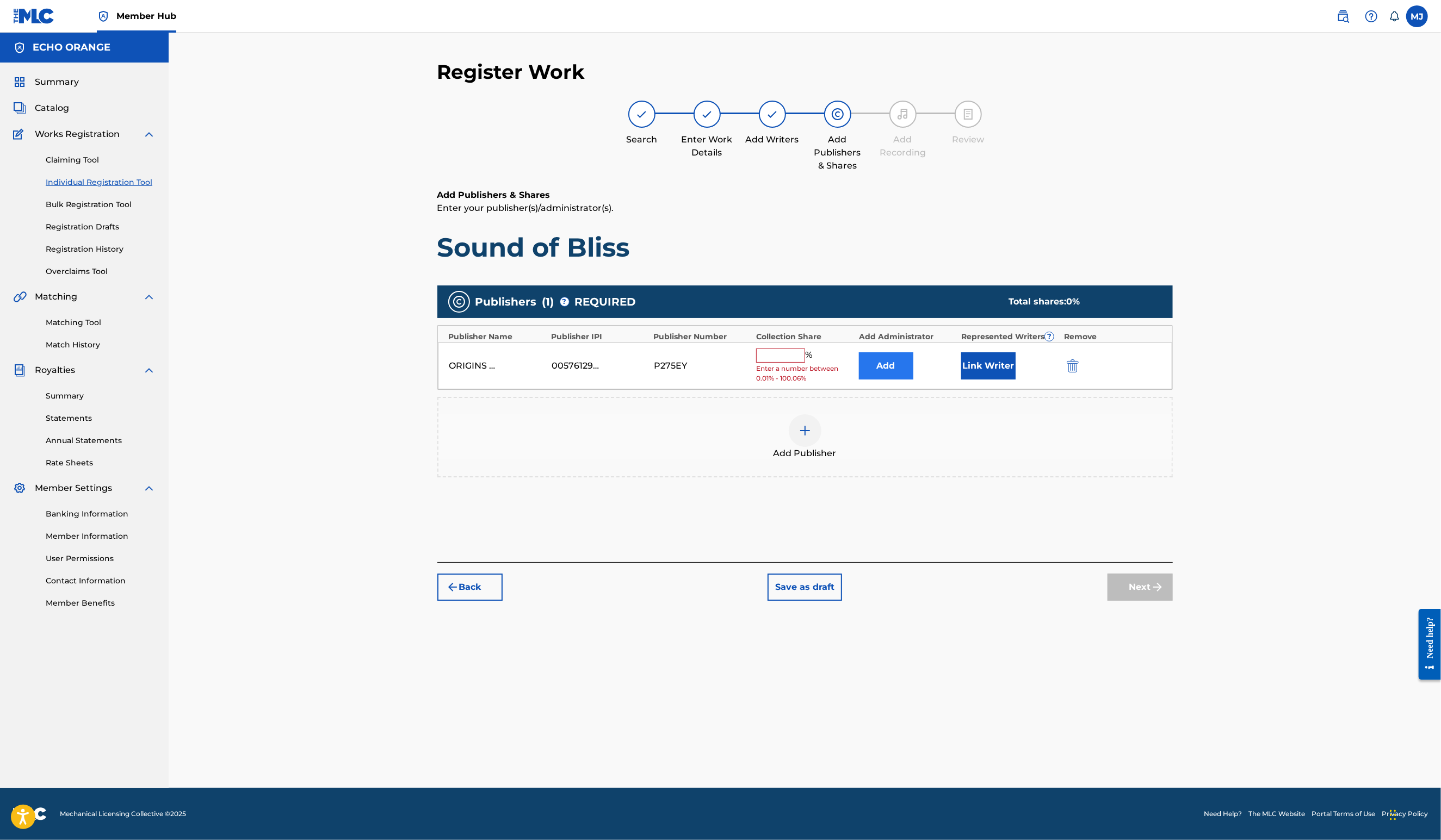
click at [913, 380] on button "Add" at bounding box center [886, 366] width 54 height 27
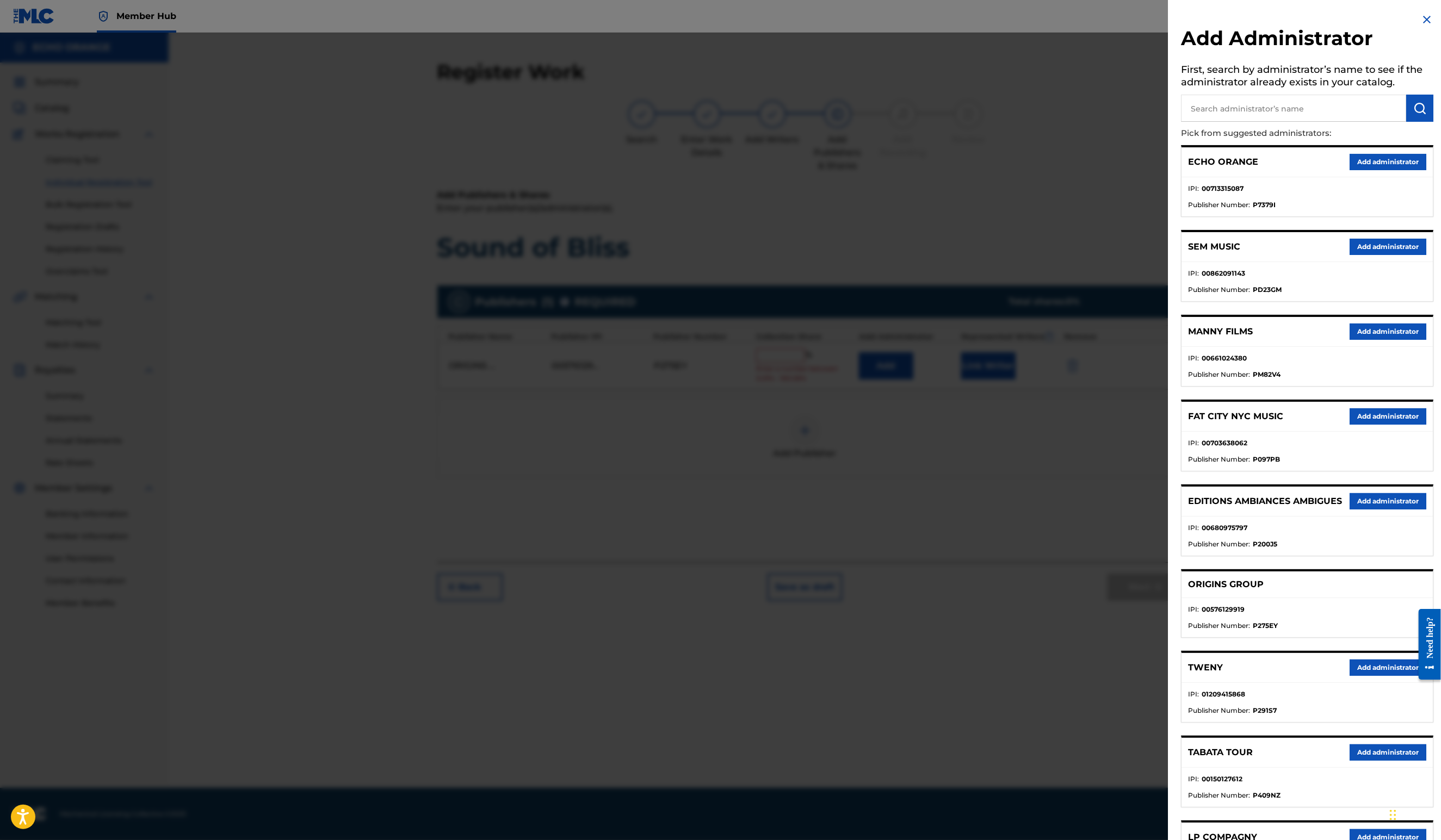
click at [1350, 170] on button "Add administrator" at bounding box center [1388, 162] width 77 height 16
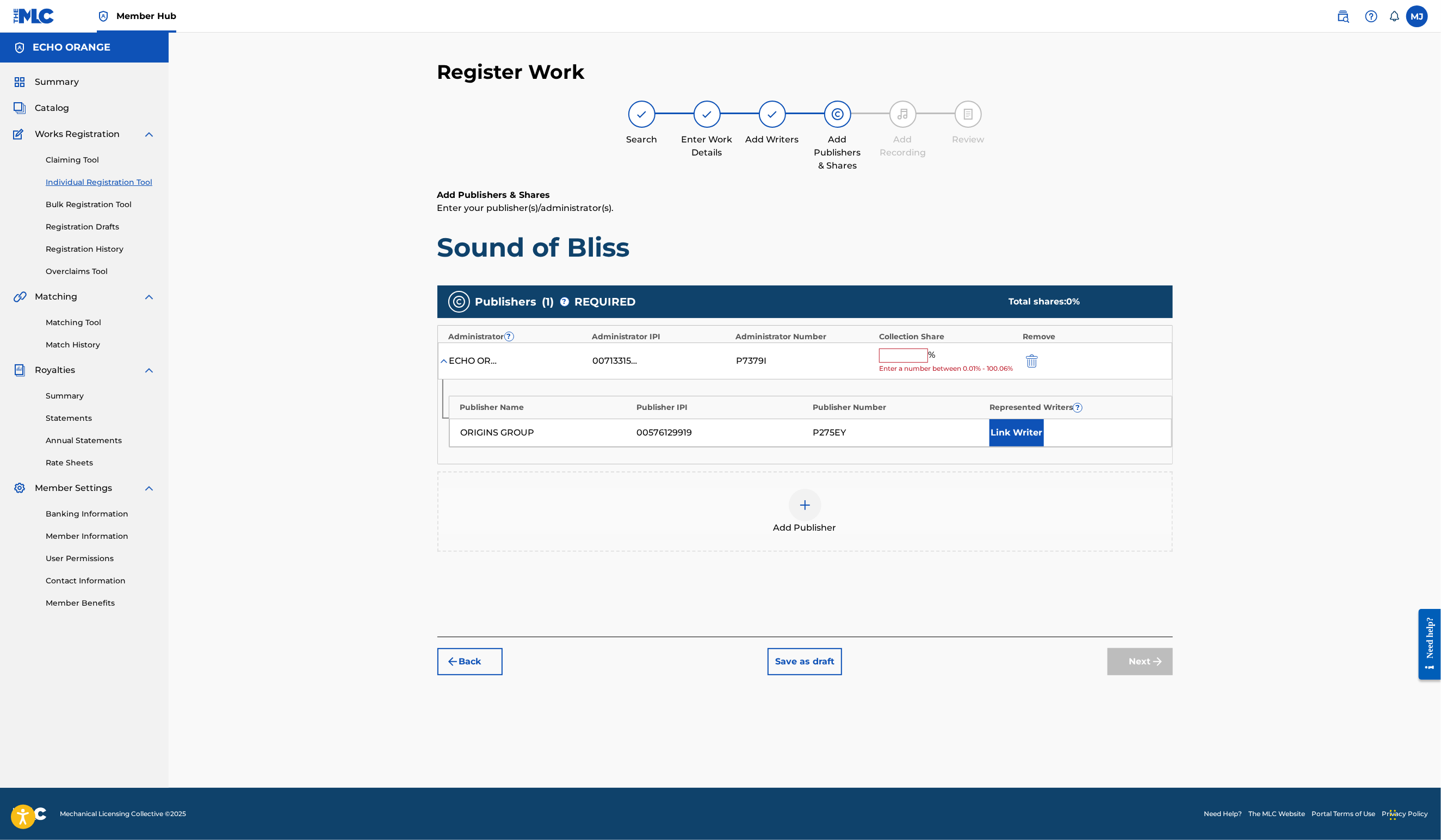
click at [1350, 183] on div "Register Work Search Enter Work Details Add Writers Add Publishers & Shares Add…" at bounding box center [804, 410] width 1273 height 756
click at [928, 363] on input "text" at bounding box center [903, 355] width 49 height 14
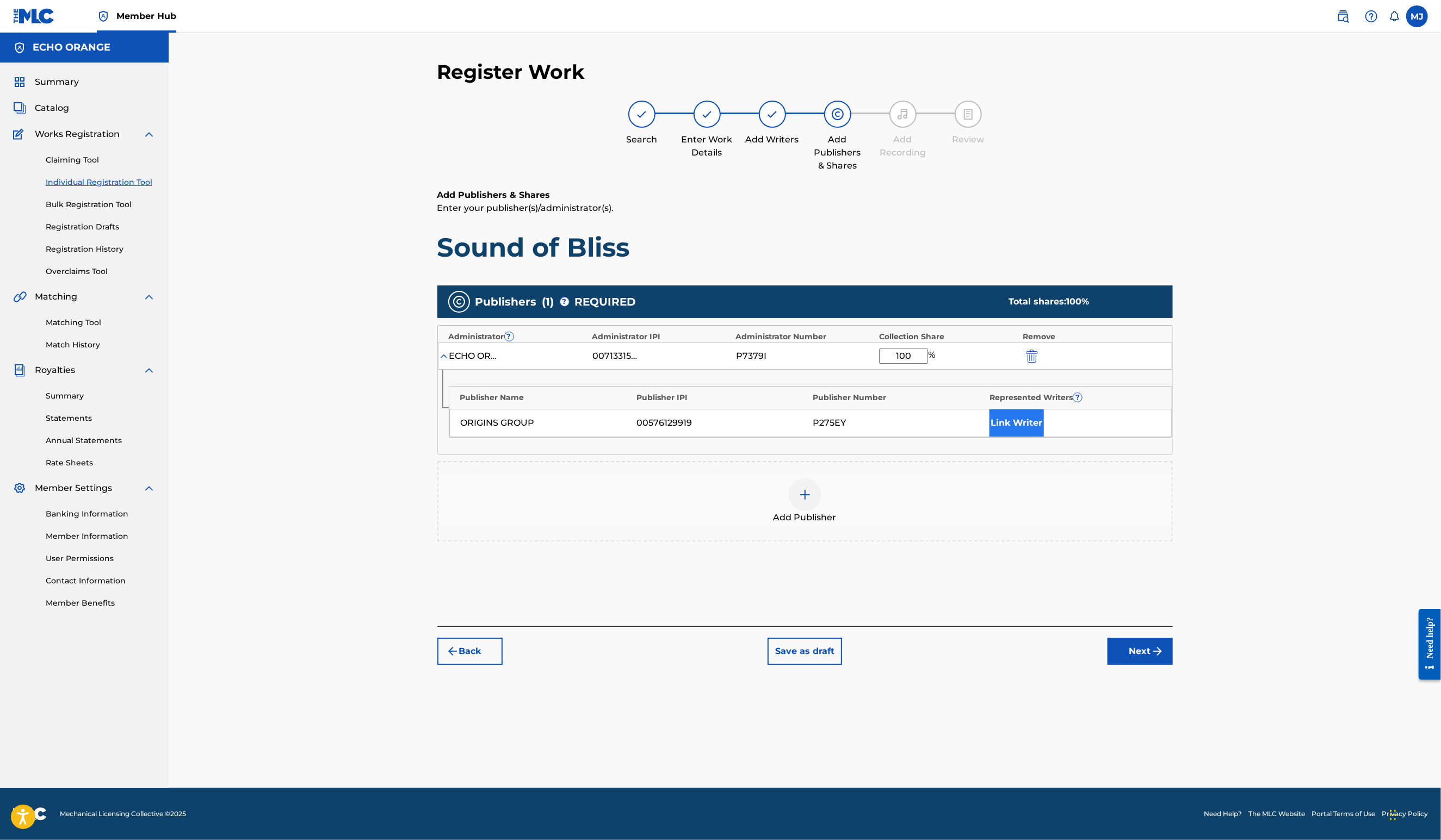
type input "100"
click at [1044, 437] on button "Link Writer" at bounding box center [1016, 423] width 54 height 27
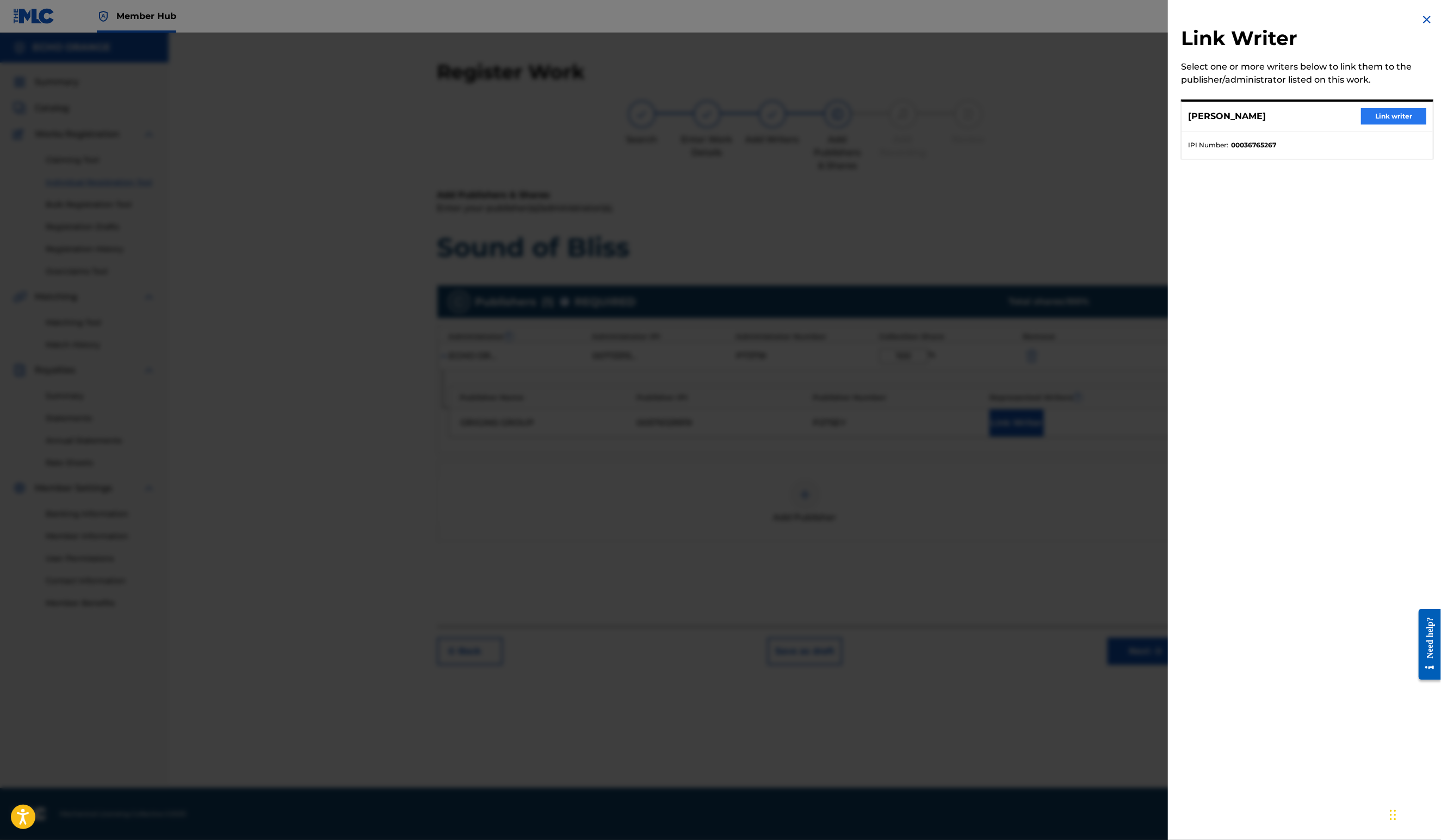
click at [1370, 120] on button "Link writer" at bounding box center [1393, 116] width 65 height 16
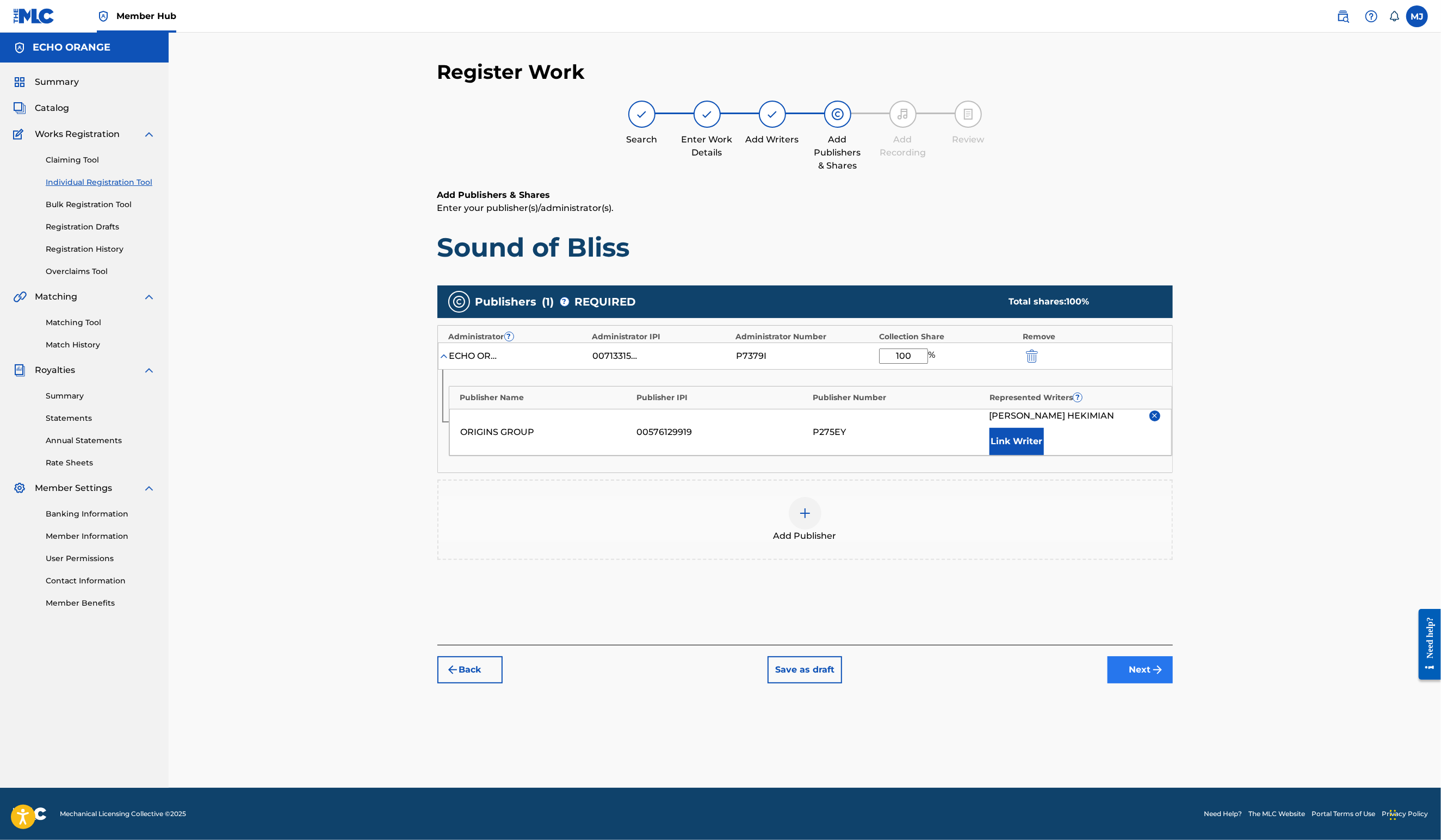
click at [1173, 683] on button "Next" at bounding box center [1140, 670] width 65 height 27
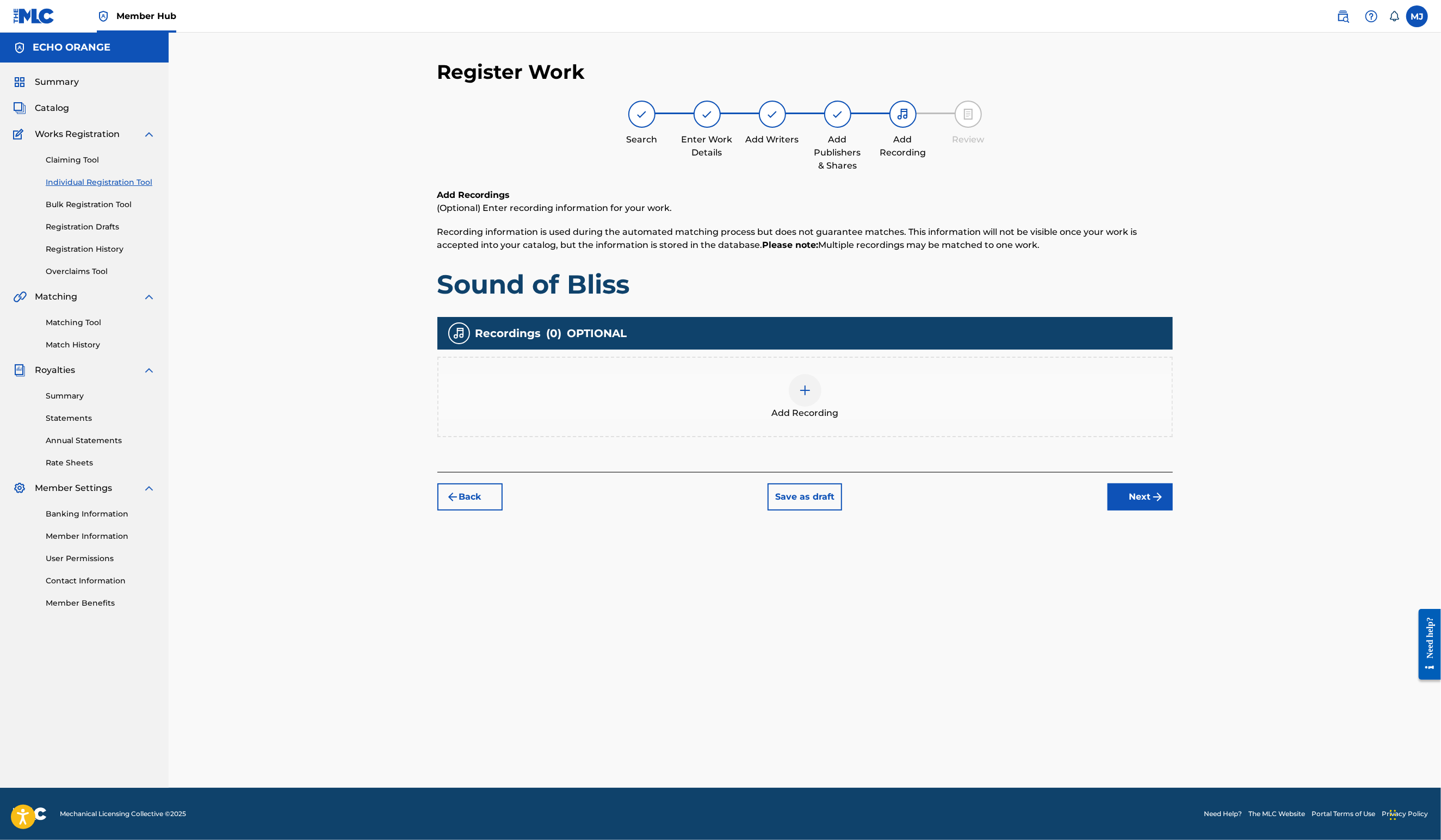
drag, startPoint x: 1245, startPoint y: 588, endPoint x: 1241, endPoint y: 583, distance: 6.4
click at [1186, 583] on div "Register Work Search Enter Work Details Add Writers Add Publishers & Shares Add…" at bounding box center [805, 424] width 761 height 728
click at [1173, 511] on button "Next" at bounding box center [1140, 497] width 65 height 27
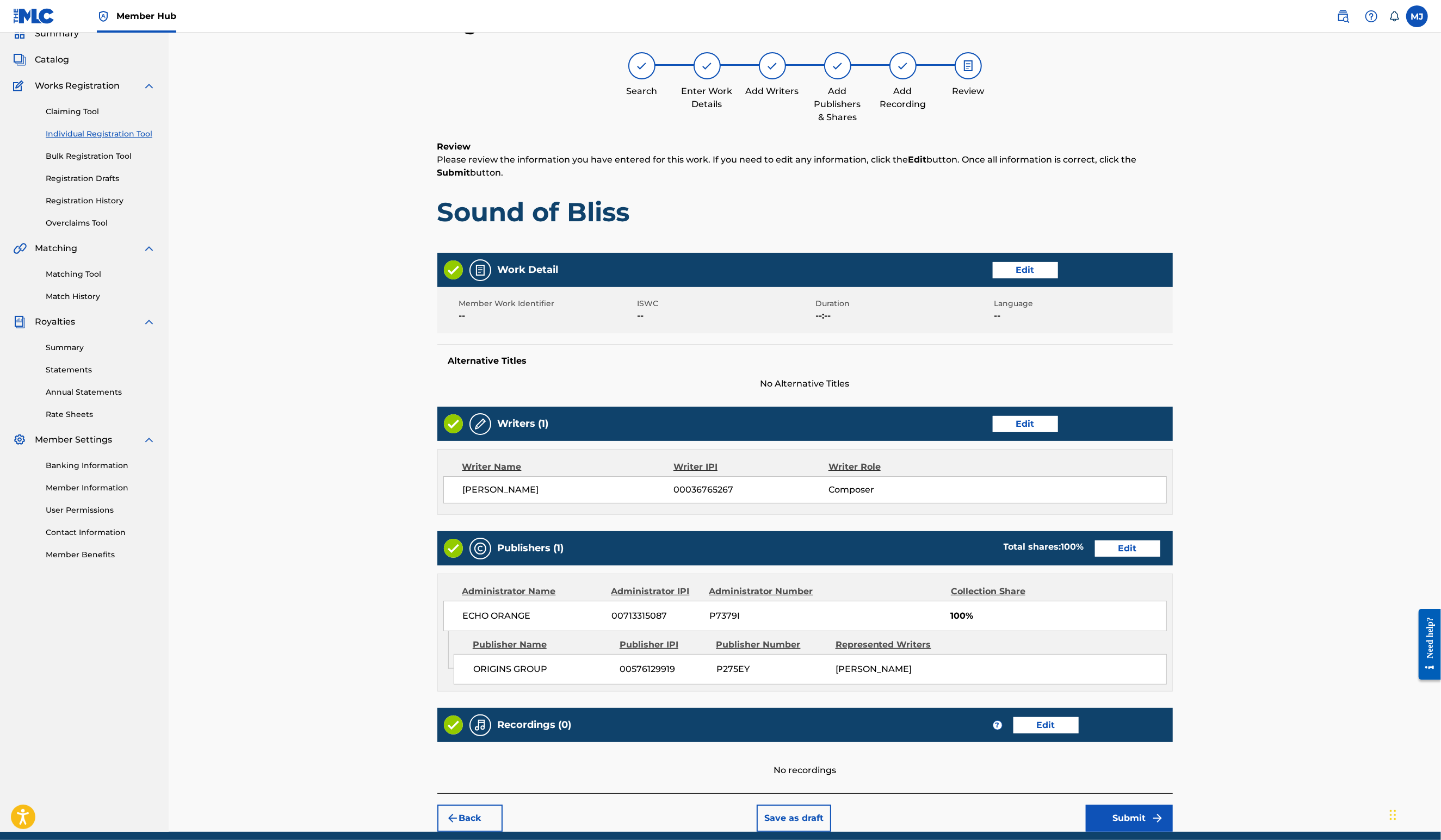
scroll to position [205, 0]
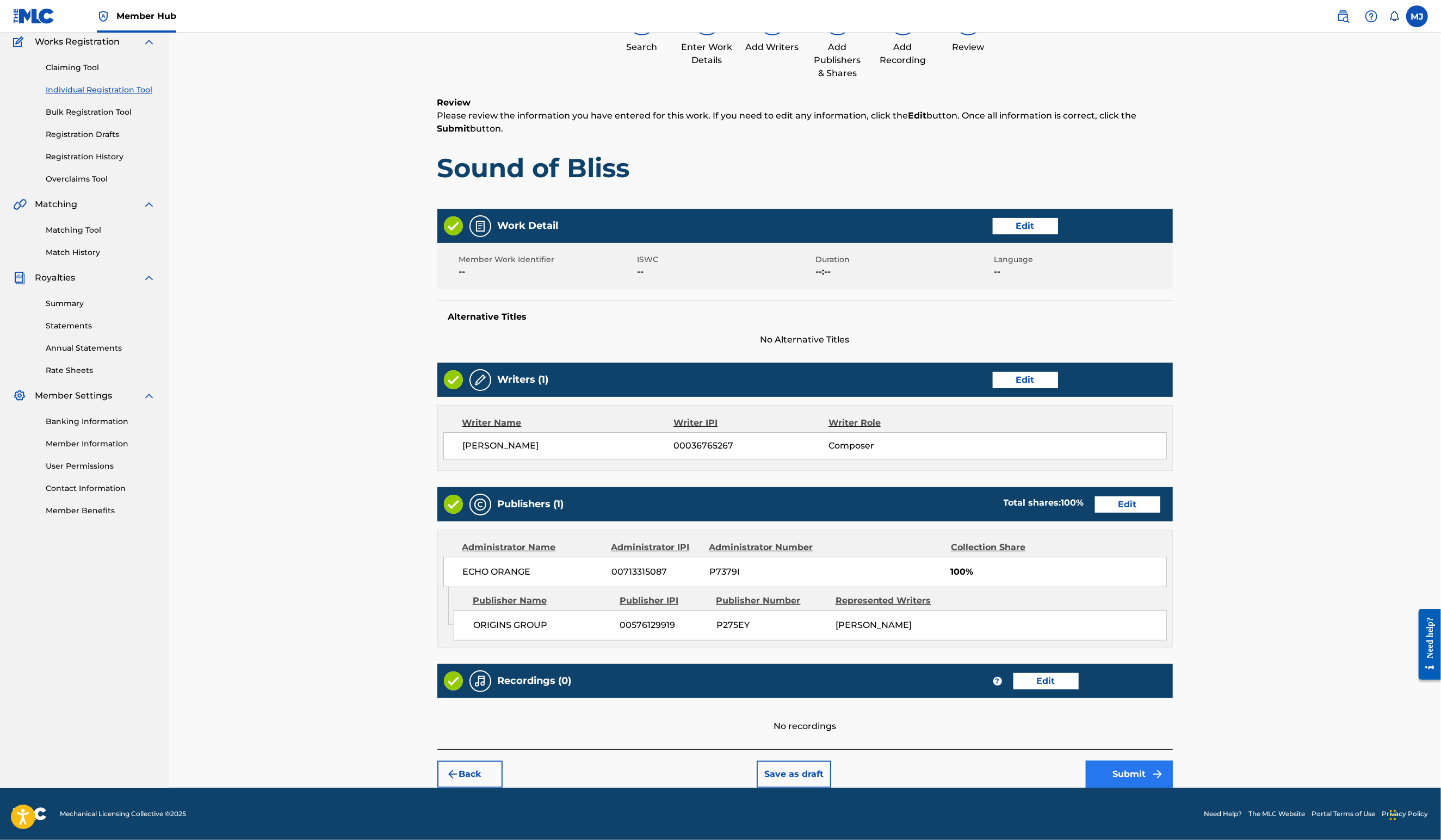
click at [1173, 761] on button "Submit" at bounding box center [1129, 774] width 87 height 27
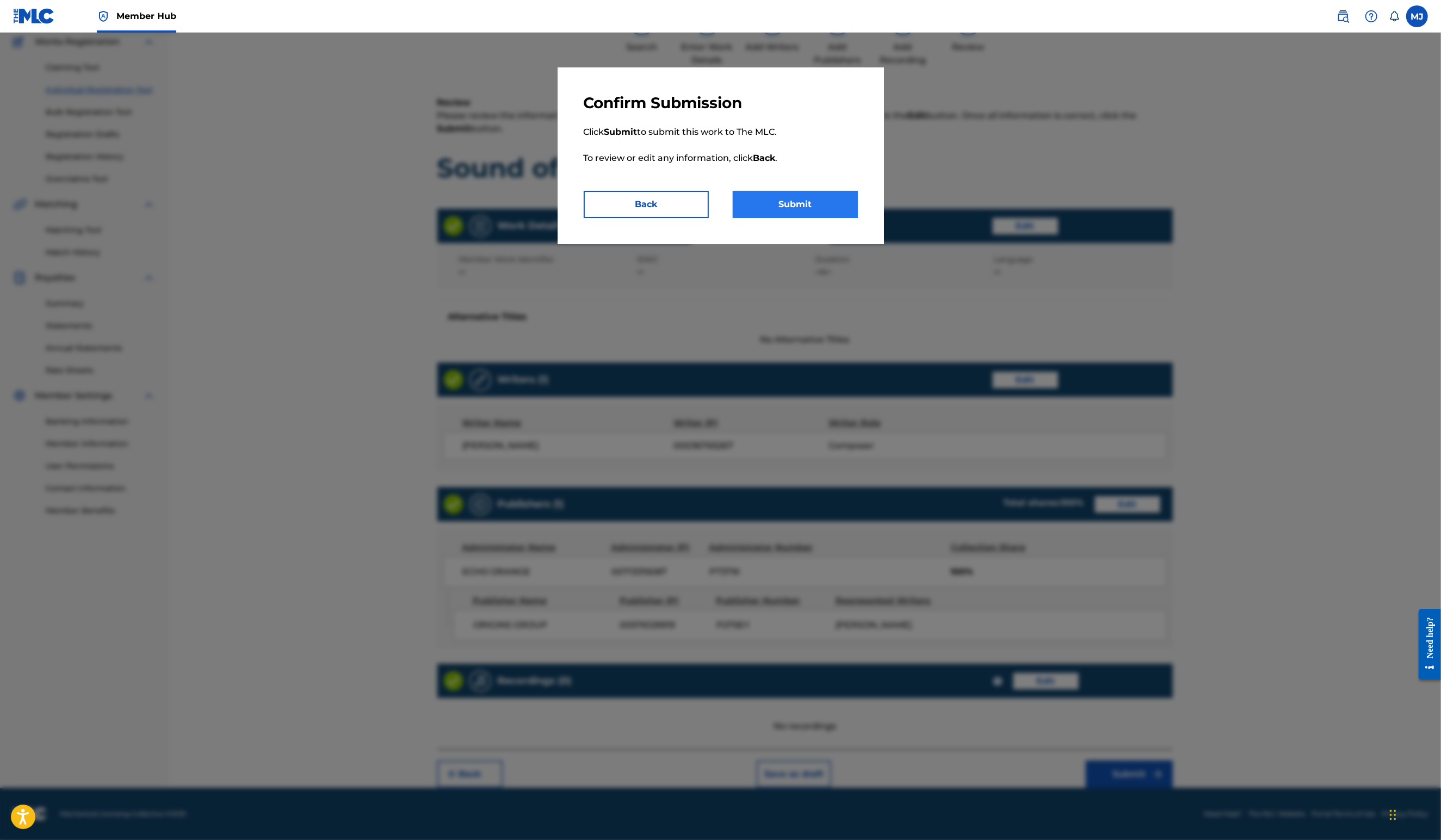
click at [818, 218] on button "Submit" at bounding box center [795, 204] width 125 height 27
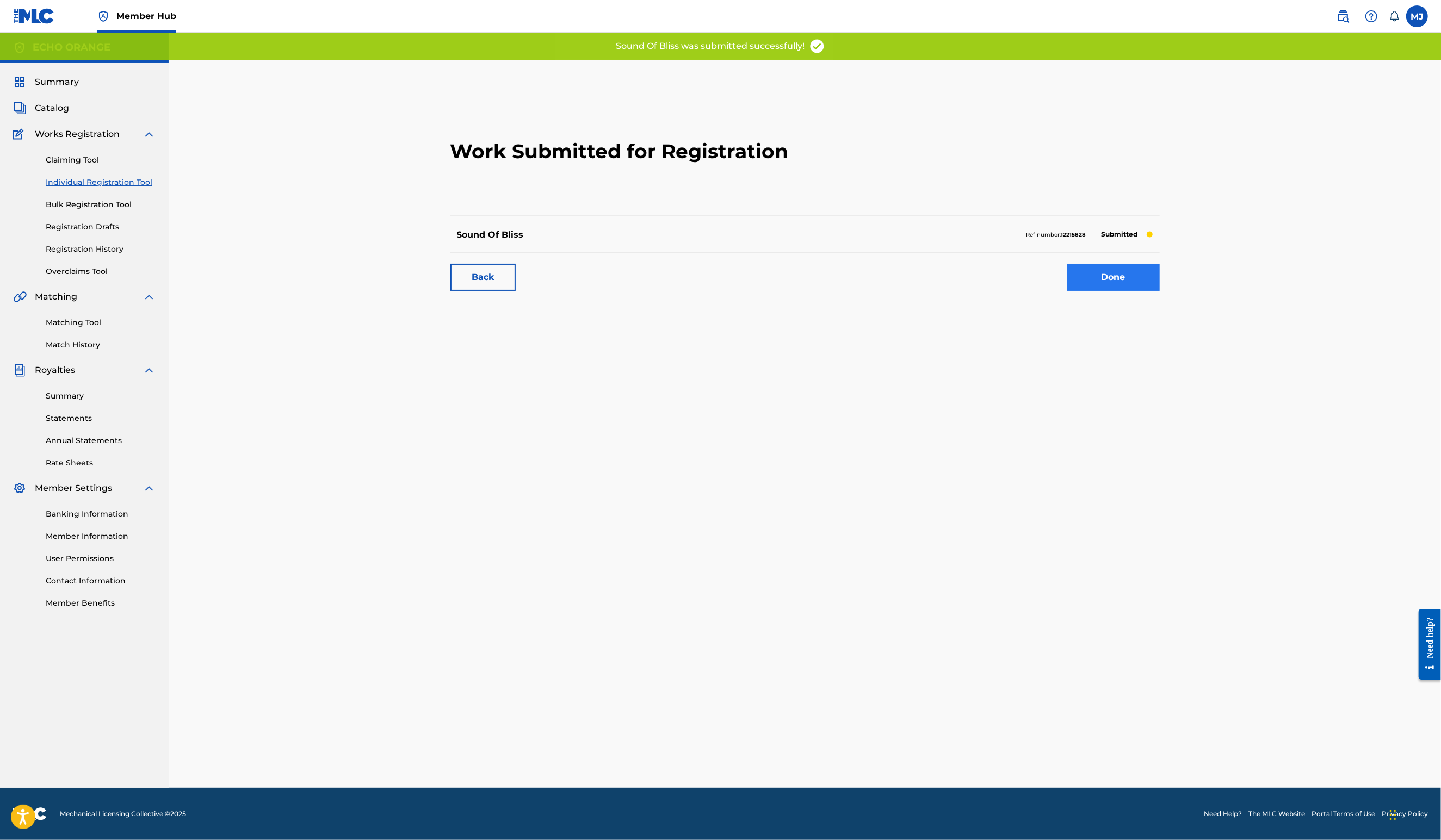
click at [1160, 291] on link "Done" at bounding box center [1113, 277] width 92 height 27
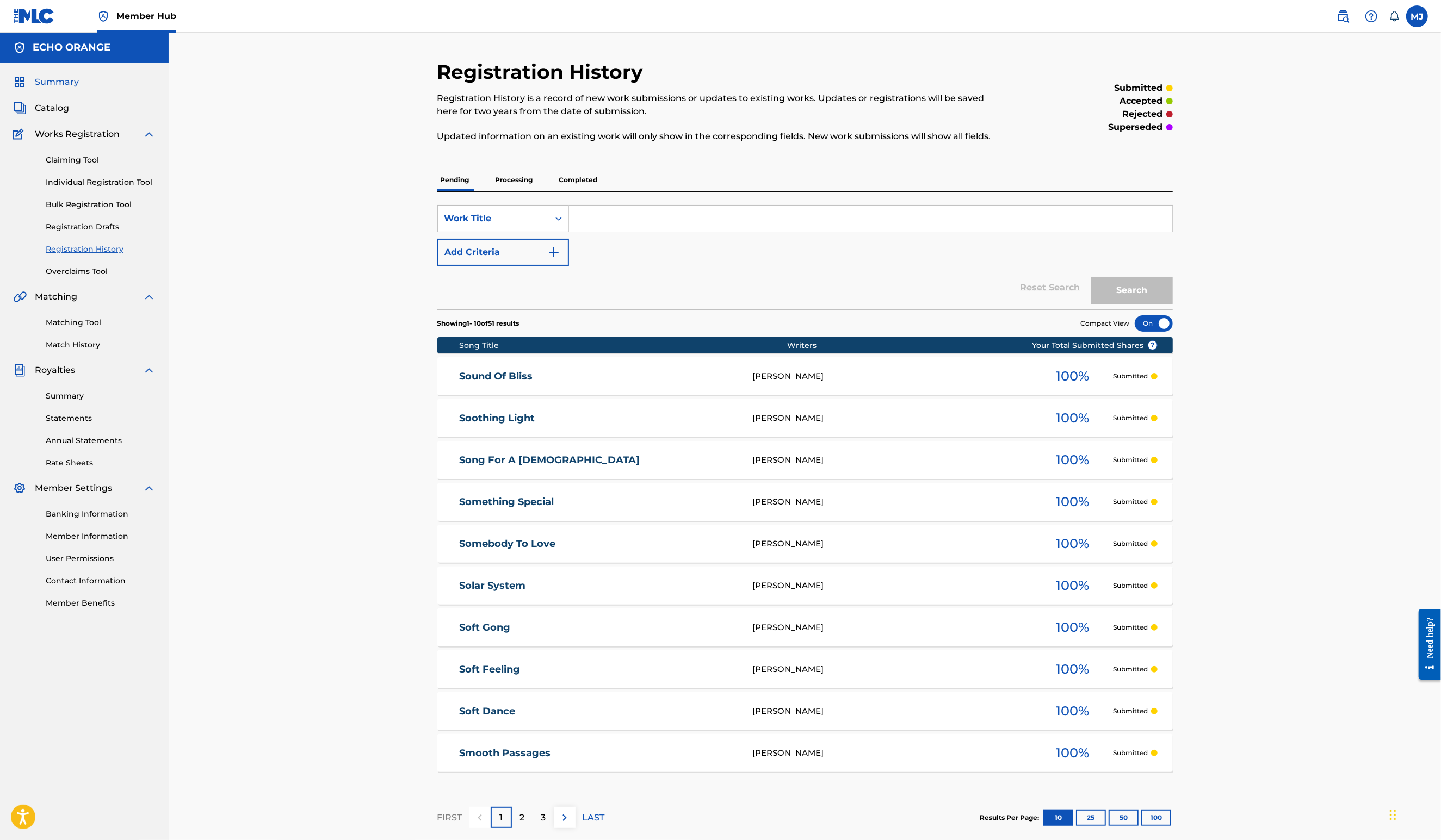
click at [57, 89] on span "Summary" at bounding box center [56, 82] width 44 height 13
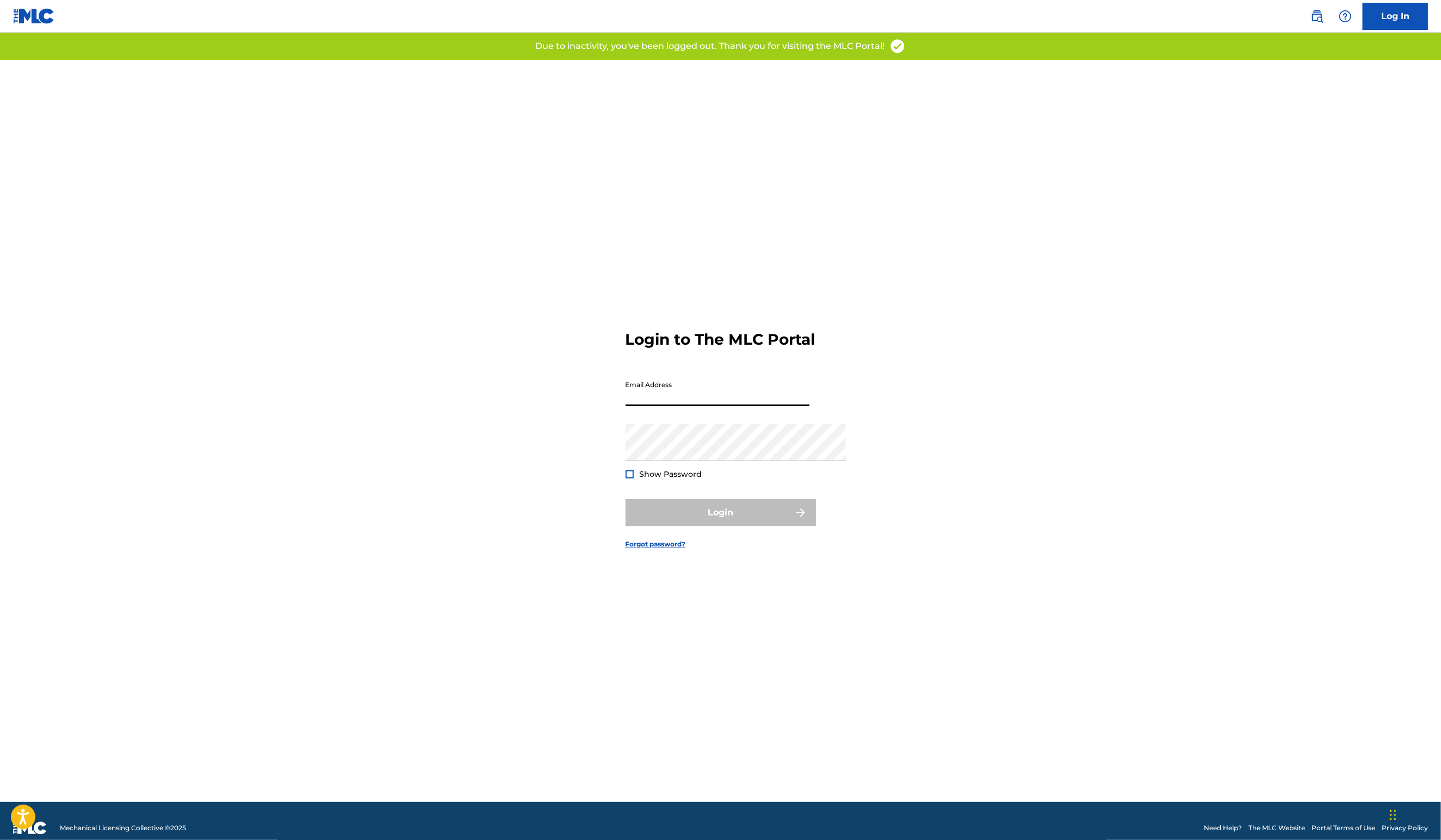
type input "[PERSON_NAME][EMAIL_ADDRESS][DOMAIN_NAME]"
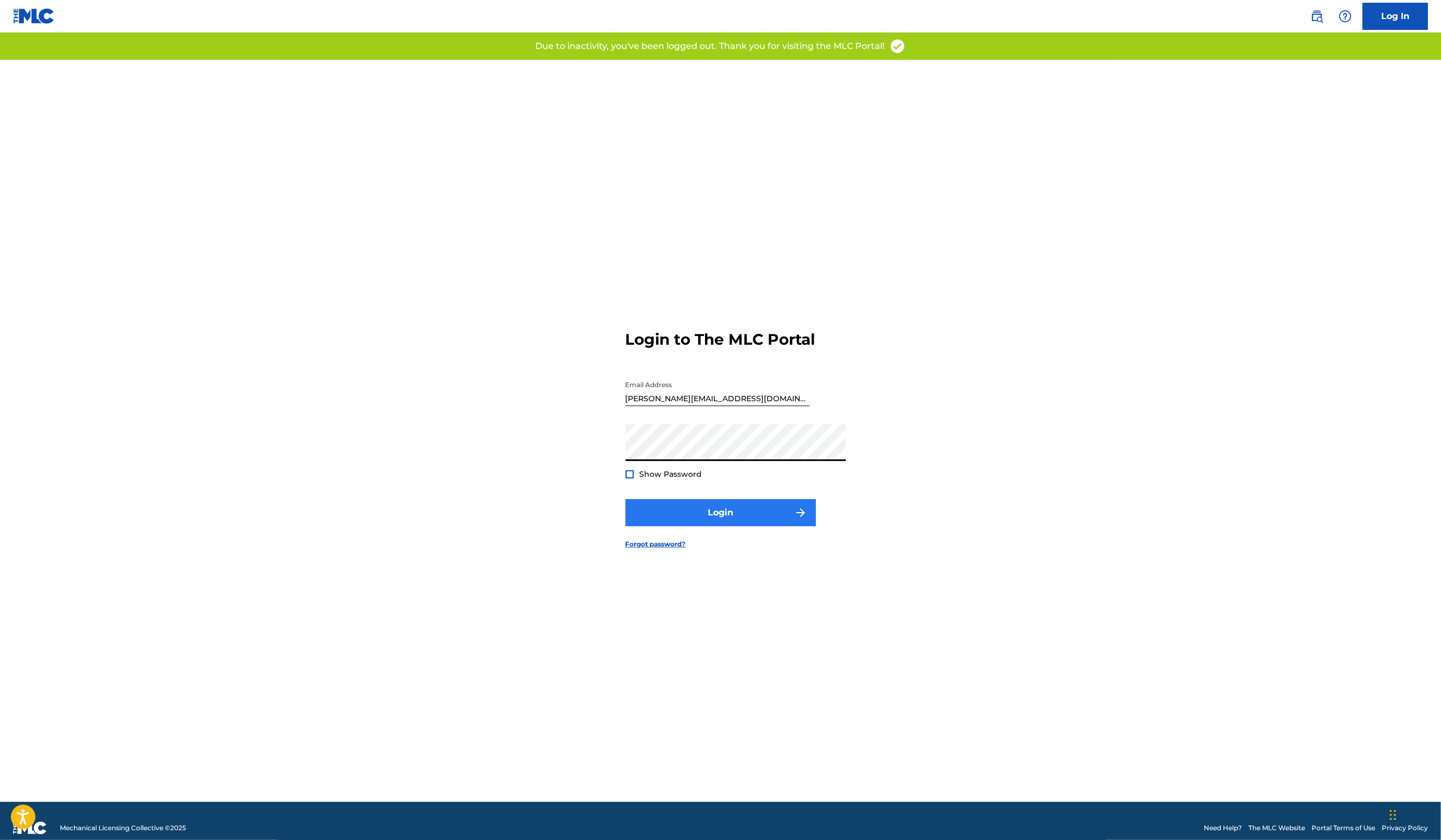
click at [738, 526] on button "Login" at bounding box center [721, 513] width 190 height 27
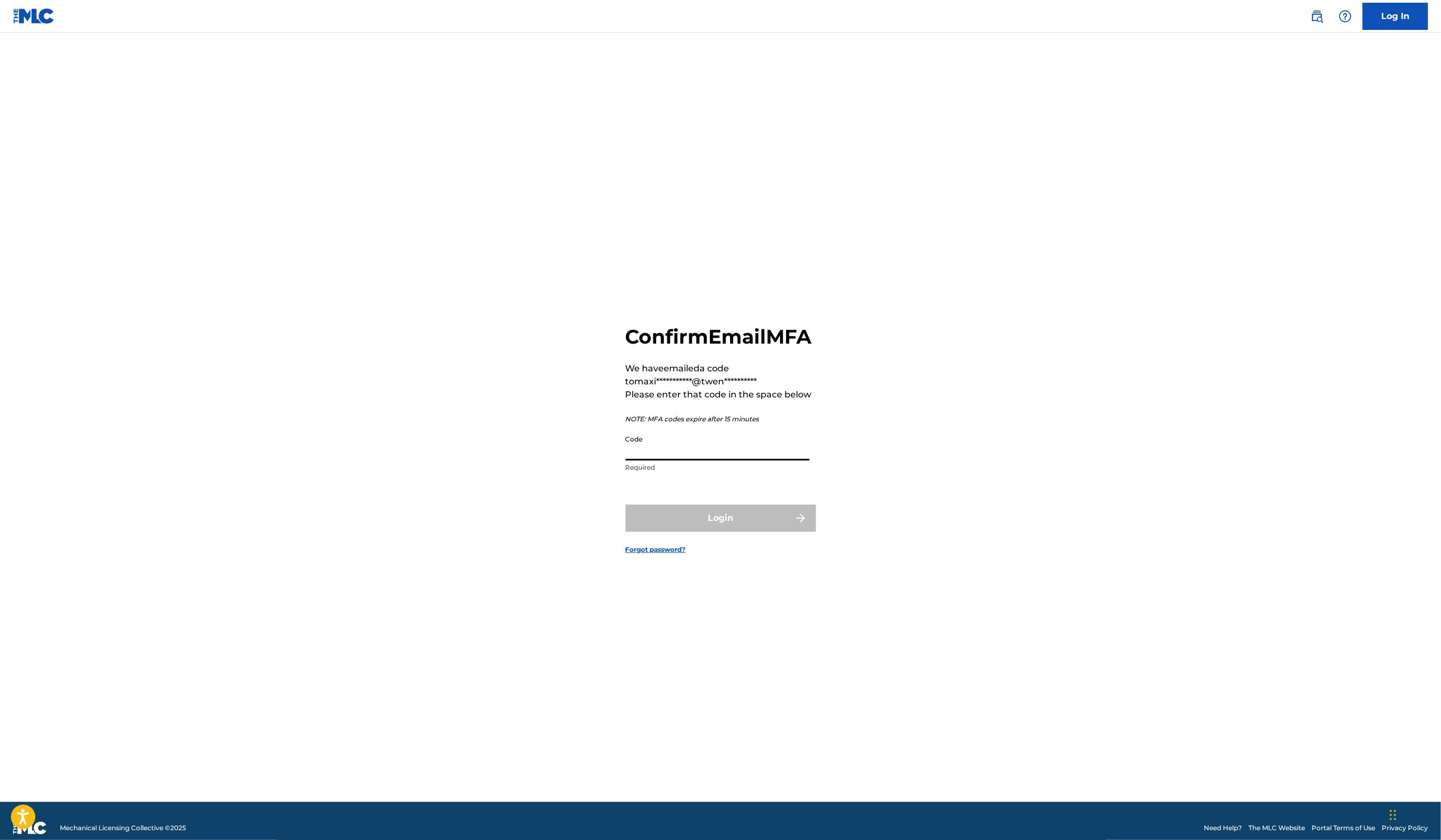
click at [708, 455] on input "Code" at bounding box center [717, 445] width 184 height 31
click at [705, 436] on input "Code" at bounding box center [717, 445] width 184 height 31
click at [705, 436] on input "Code" at bounding box center [717, 445] width 184 height 31
paste input "[PERSON_NAME]"
type input "[PERSON_NAME]"
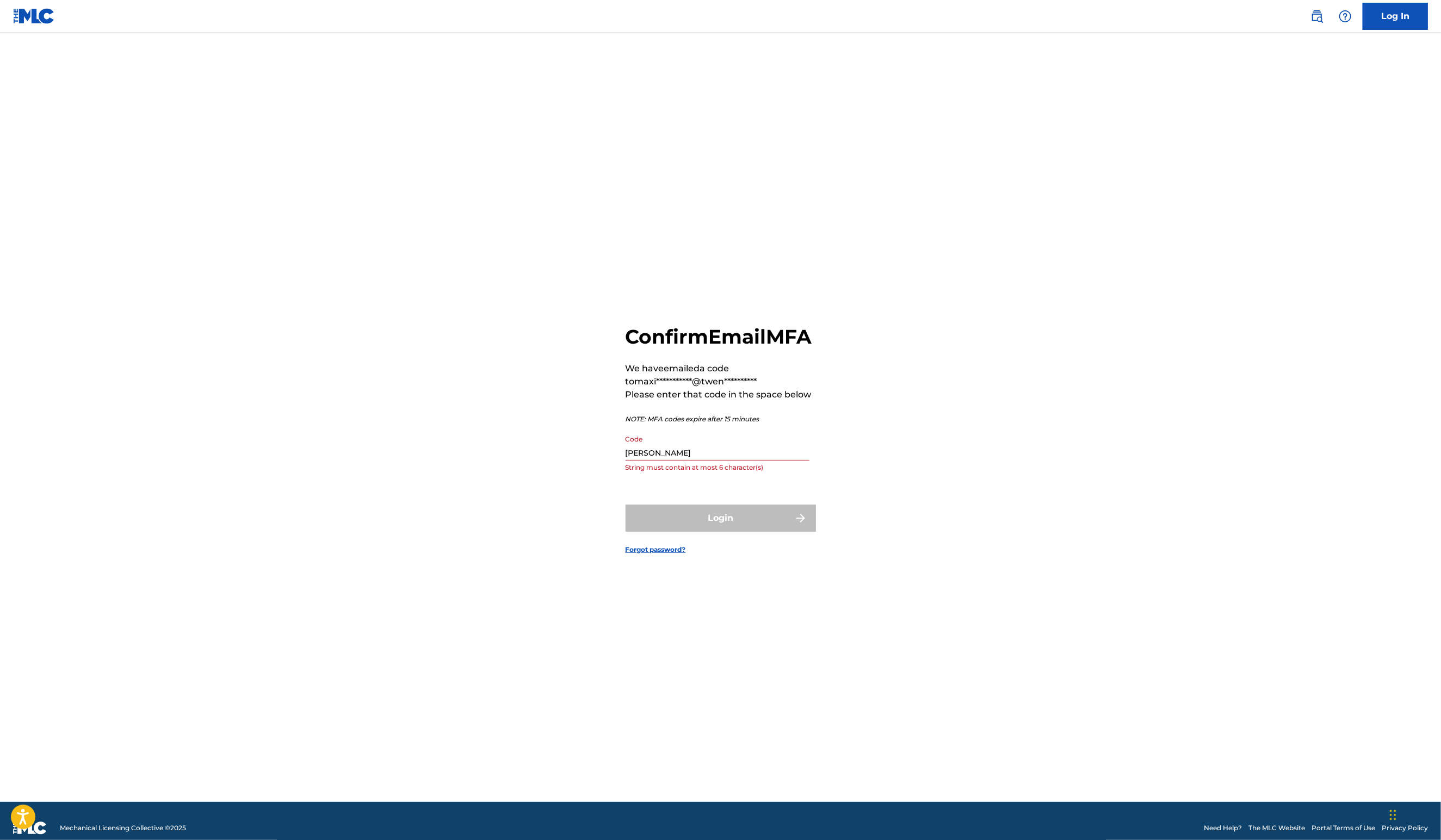
click at [717, 529] on div "Login" at bounding box center [721, 518] width 190 height 27
click at [680, 452] on input "[PERSON_NAME]" at bounding box center [717, 445] width 184 height 31
click at [680, 453] on input "[PERSON_NAME]" at bounding box center [717, 445] width 184 height 31
click at [701, 442] on input "Code" at bounding box center [717, 445] width 184 height 31
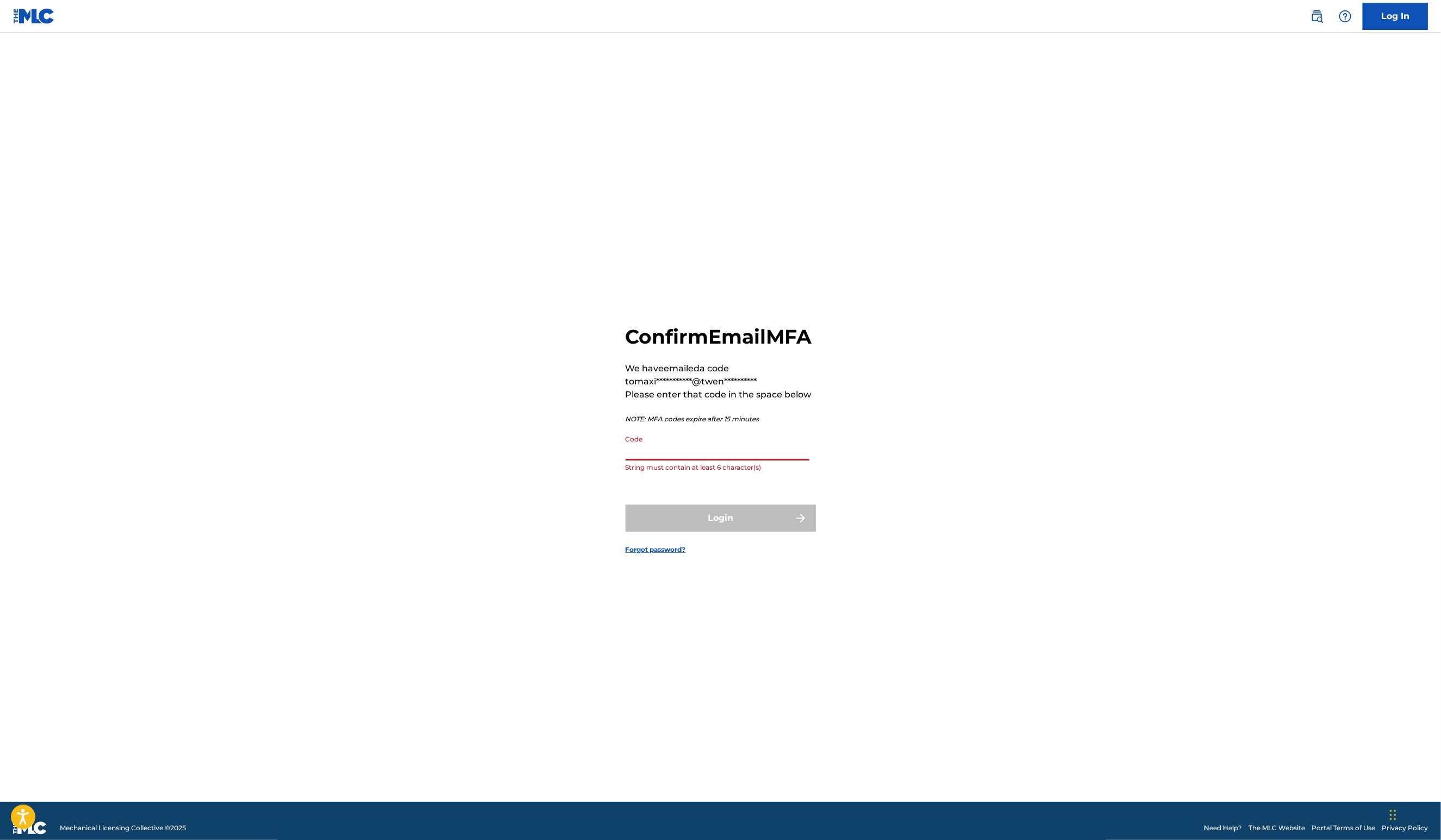
click at [701, 442] on input "Code" at bounding box center [717, 445] width 184 height 31
paste input "111354"
type input "111354"
click at [721, 531] on button "Login" at bounding box center [721, 518] width 190 height 27
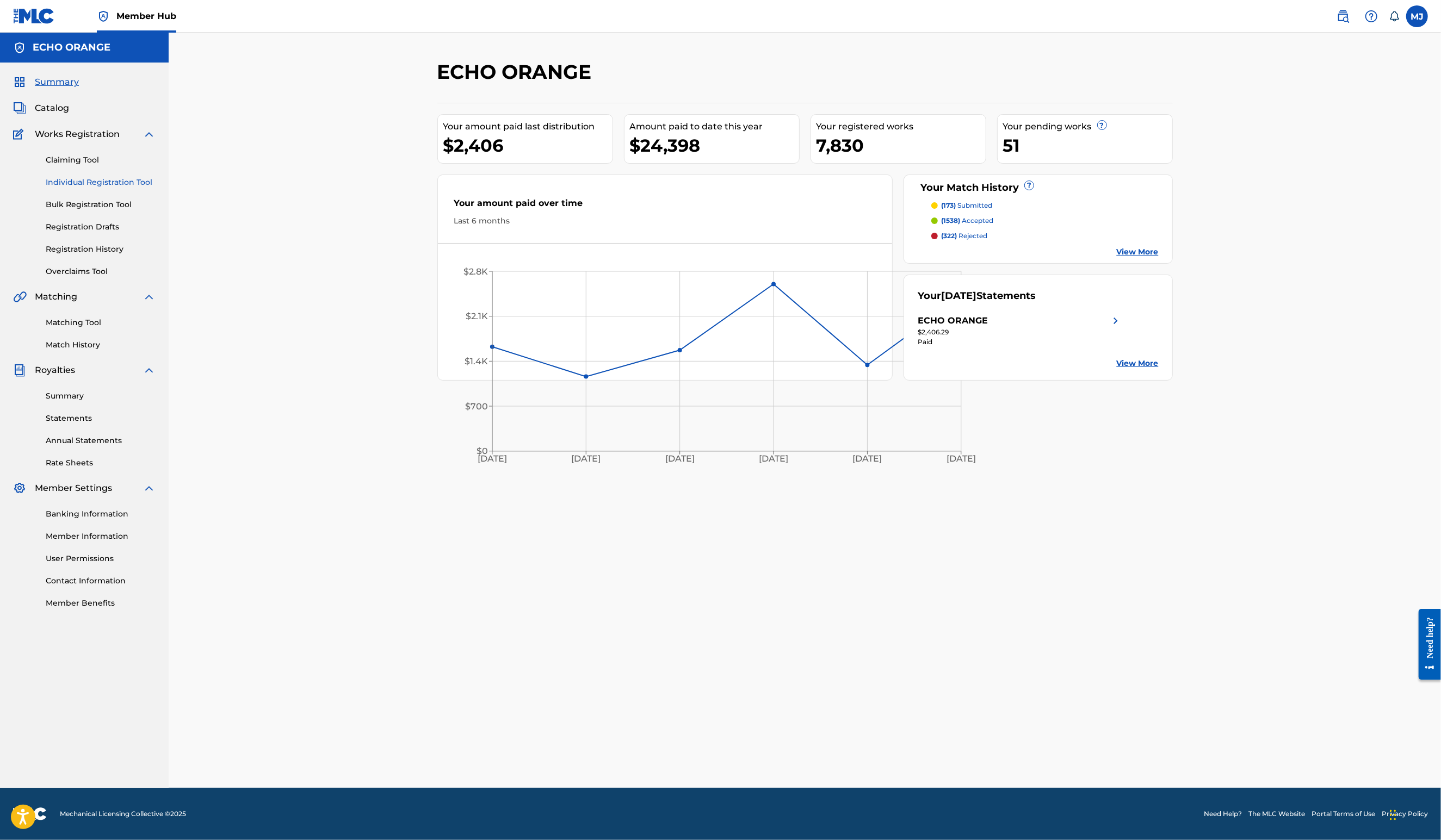
click at [121, 188] on link "Individual Registration Tool" at bounding box center [101, 182] width 110 height 11
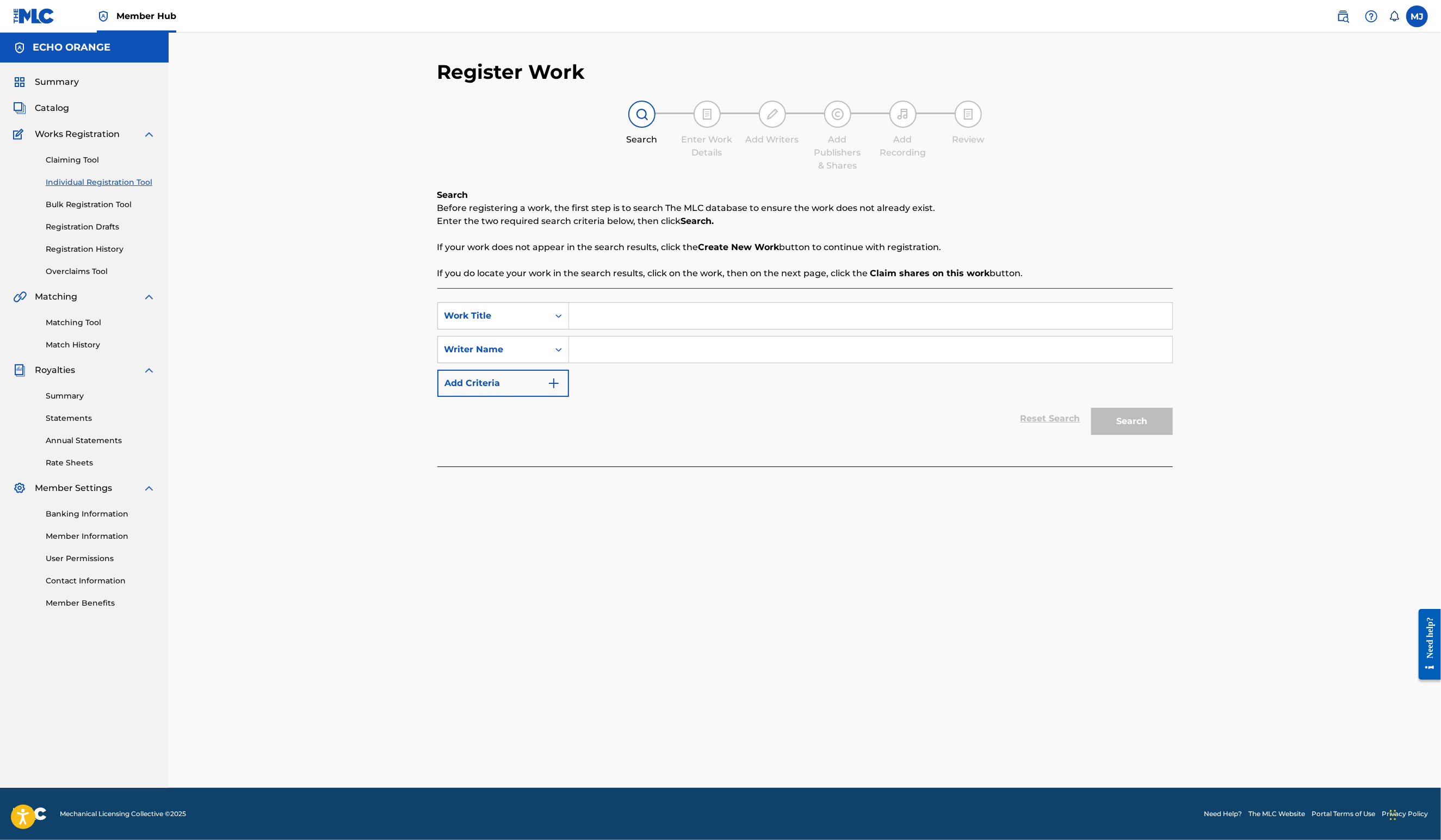
click at [563, 397] on div "SearchWithCriteriaa1a0edbd-57fc-45aa-9220-f721f83f60f4 Work Title SearchWithCri…" at bounding box center [805, 350] width 736 height 95
click at [46, 89] on span "Summary" at bounding box center [56, 82] width 44 height 13
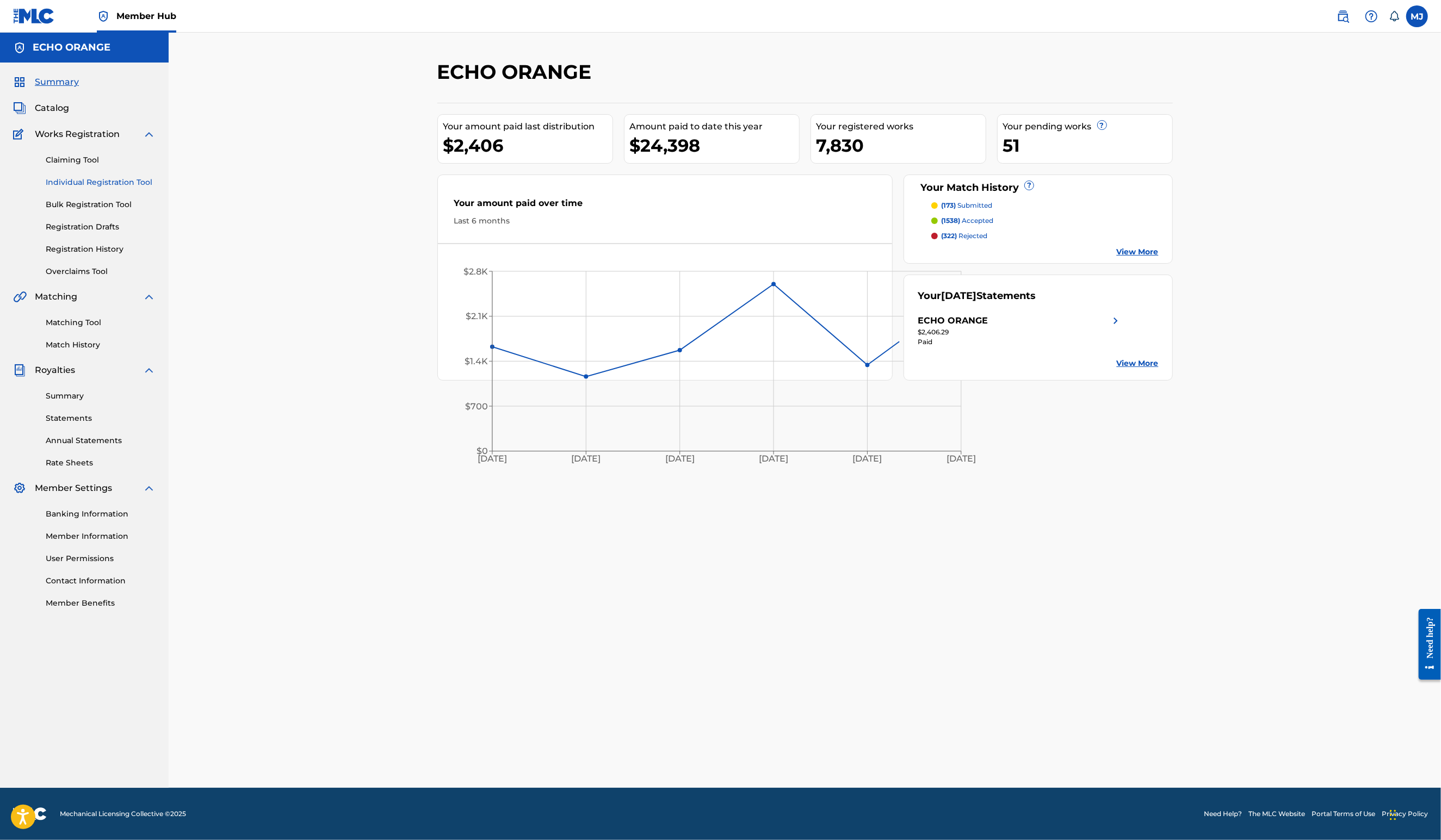
click at [128, 188] on link "Individual Registration Tool" at bounding box center [101, 182] width 110 height 11
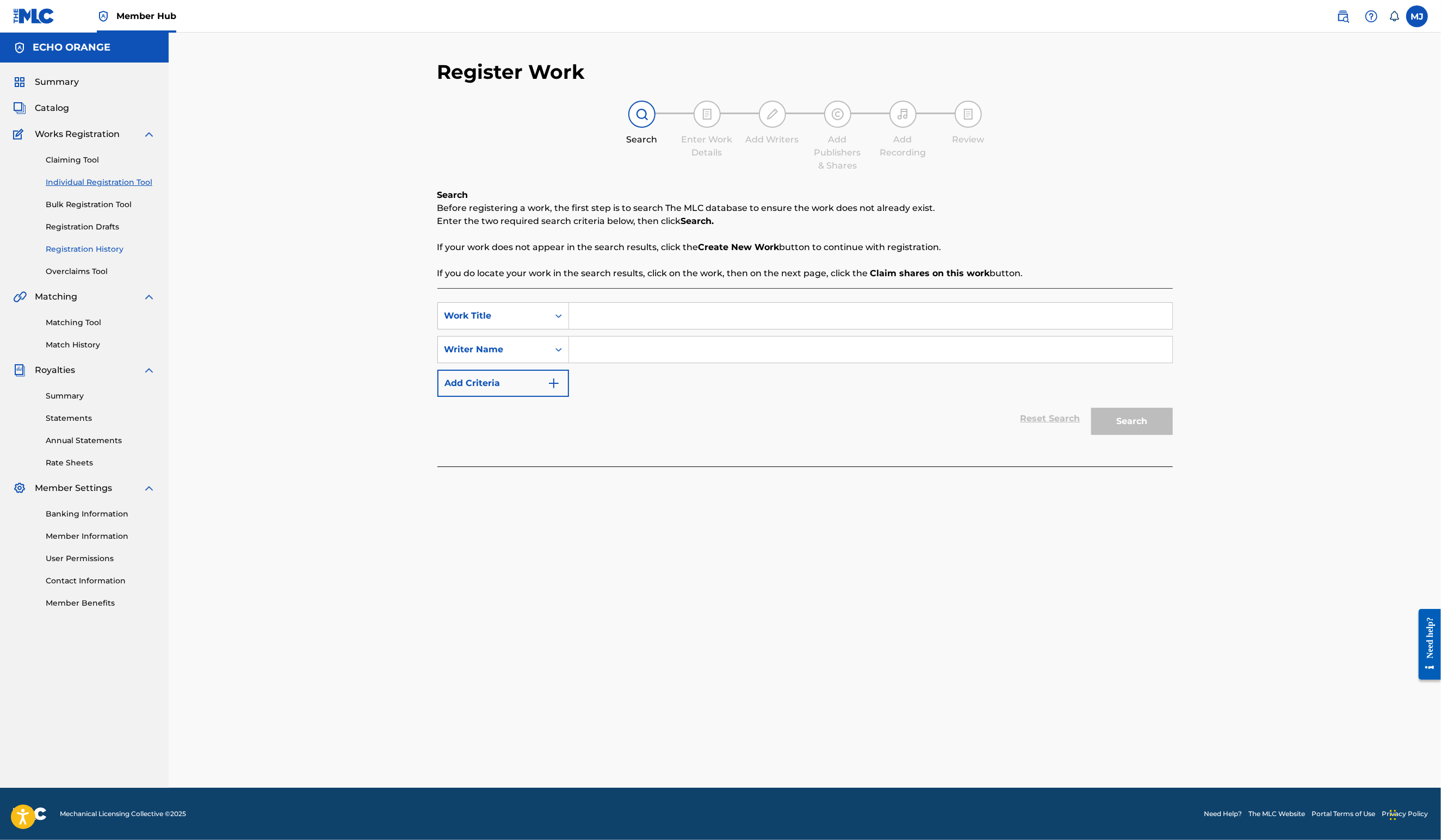
click at [97, 255] on link "Registration History" at bounding box center [101, 249] width 110 height 11
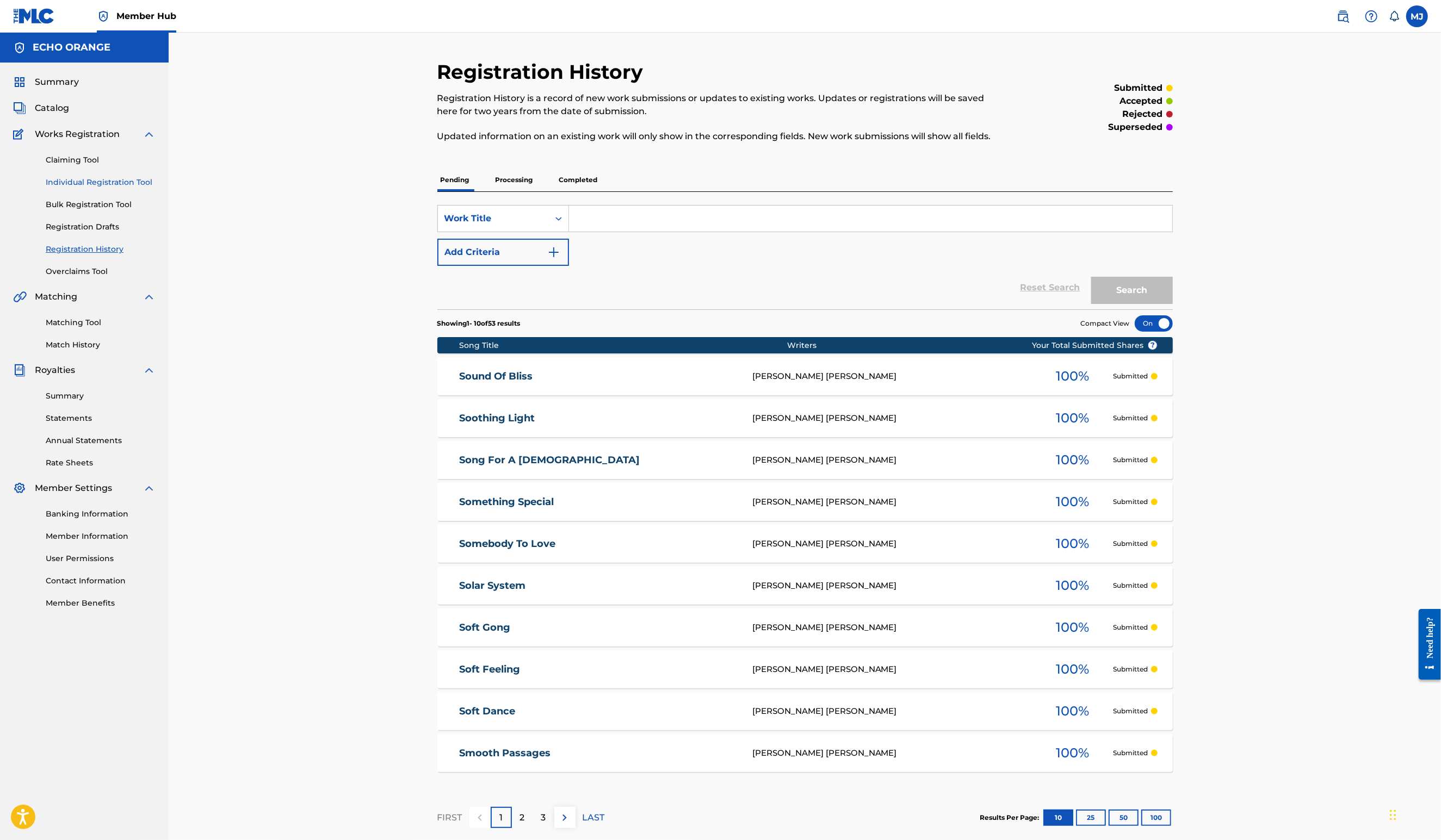
click at [114, 188] on link "Individual Registration Tool" at bounding box center [101, 182] width 110 height 11
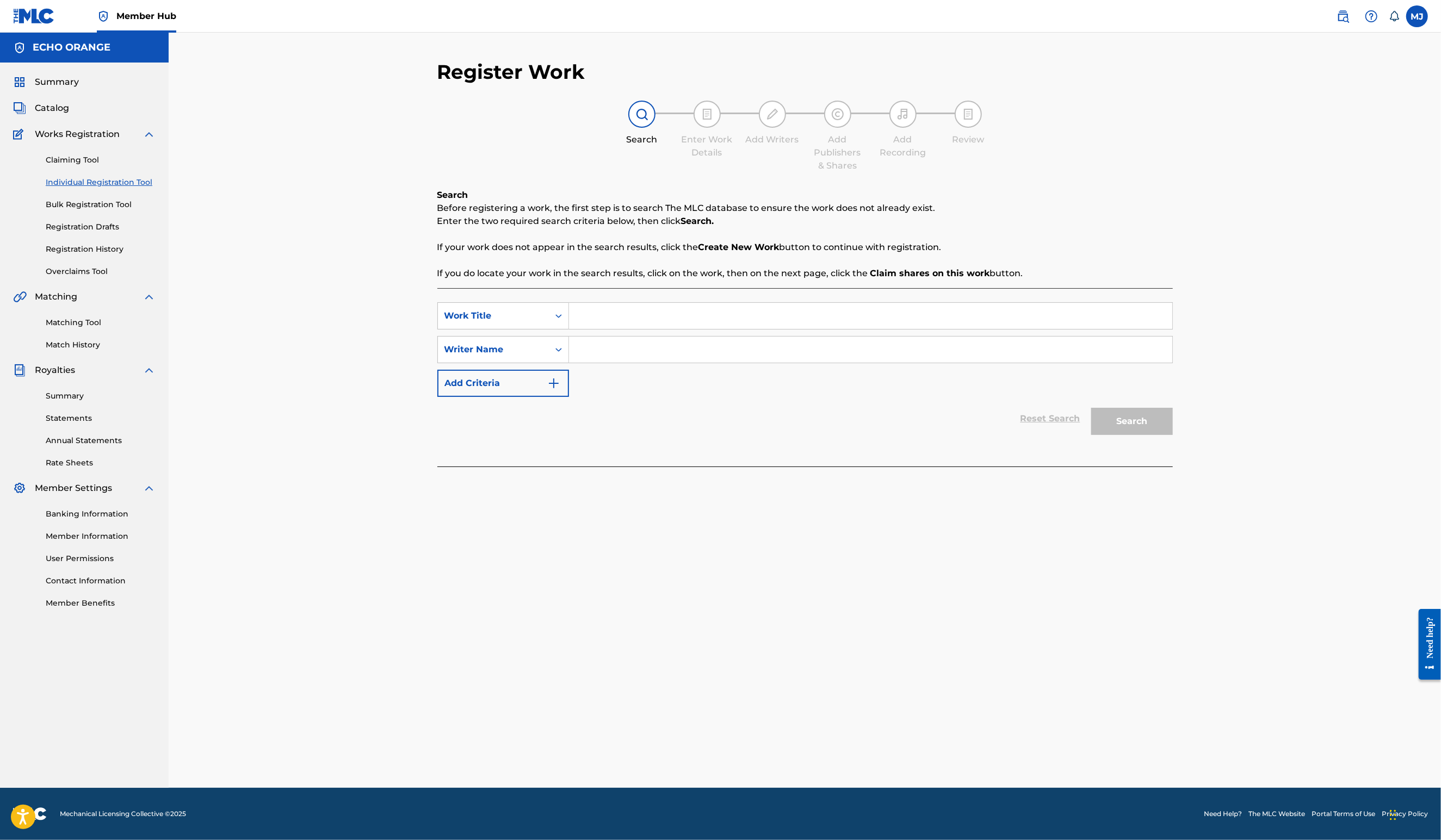
click at [607, 329] on input "Search Form" at bounding box center [870, 316] width 603 height 26
click at [569, 329] on input "Search Form" at bounding box center [870, 316] width 603 height 26
type input "Sound of [GEOGRAPHIC_DATA]"
paste input "111354"
click at [1173, 435] on button "Search" at bounding box center [1132, 421] width 82 height 27
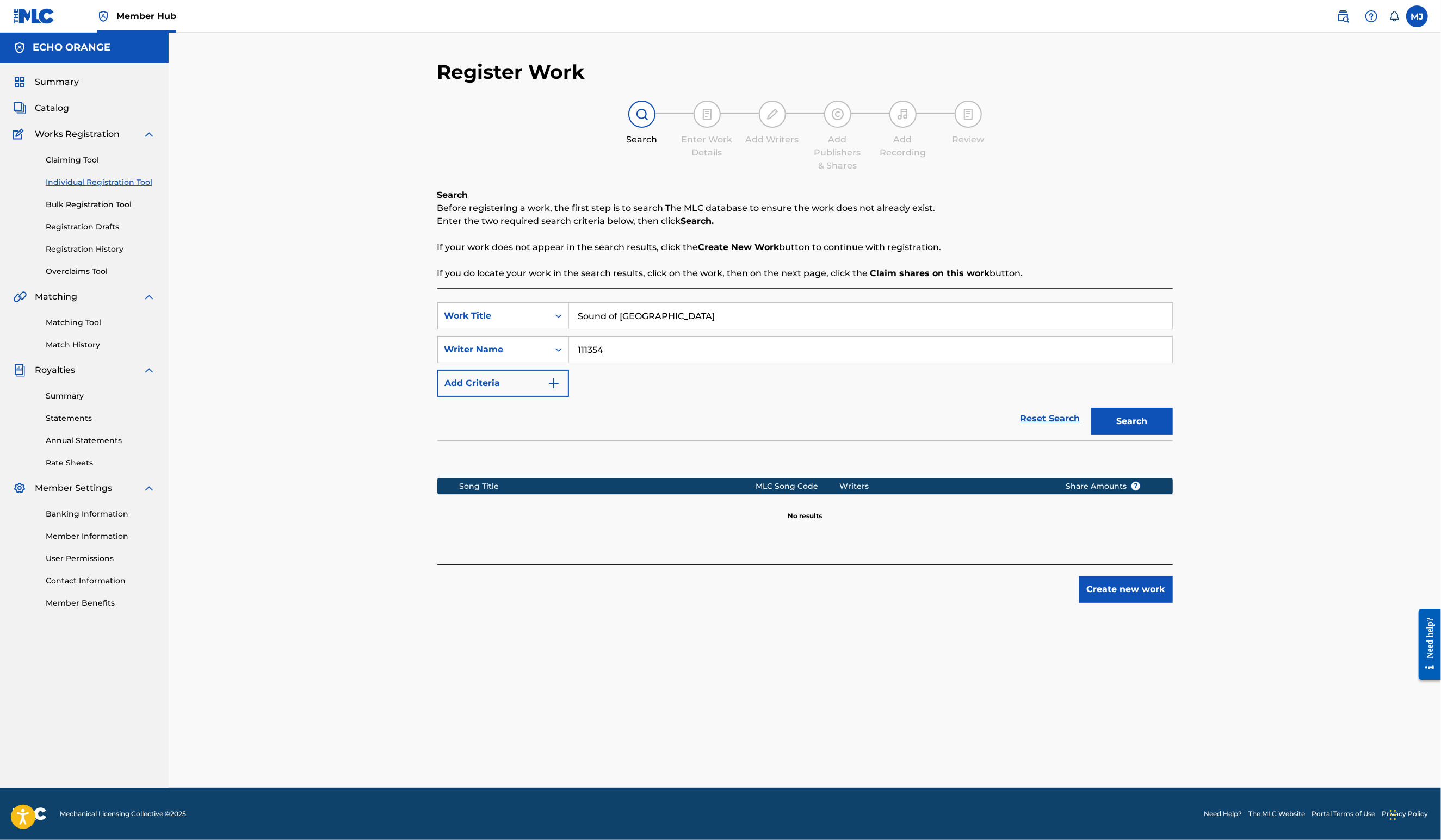
click at [569, 329] on input "Sound of [GEOGRAPHIC_DATA]" at bounding box center [870, 316] width 603 height 26
click at [575, 363] on input "111354" at bounding box center [870, 350] width 603 height 26
click at [588, 363] on input "[PERSON_NAME]" at bounding box center [870, 350] width 603 height 26
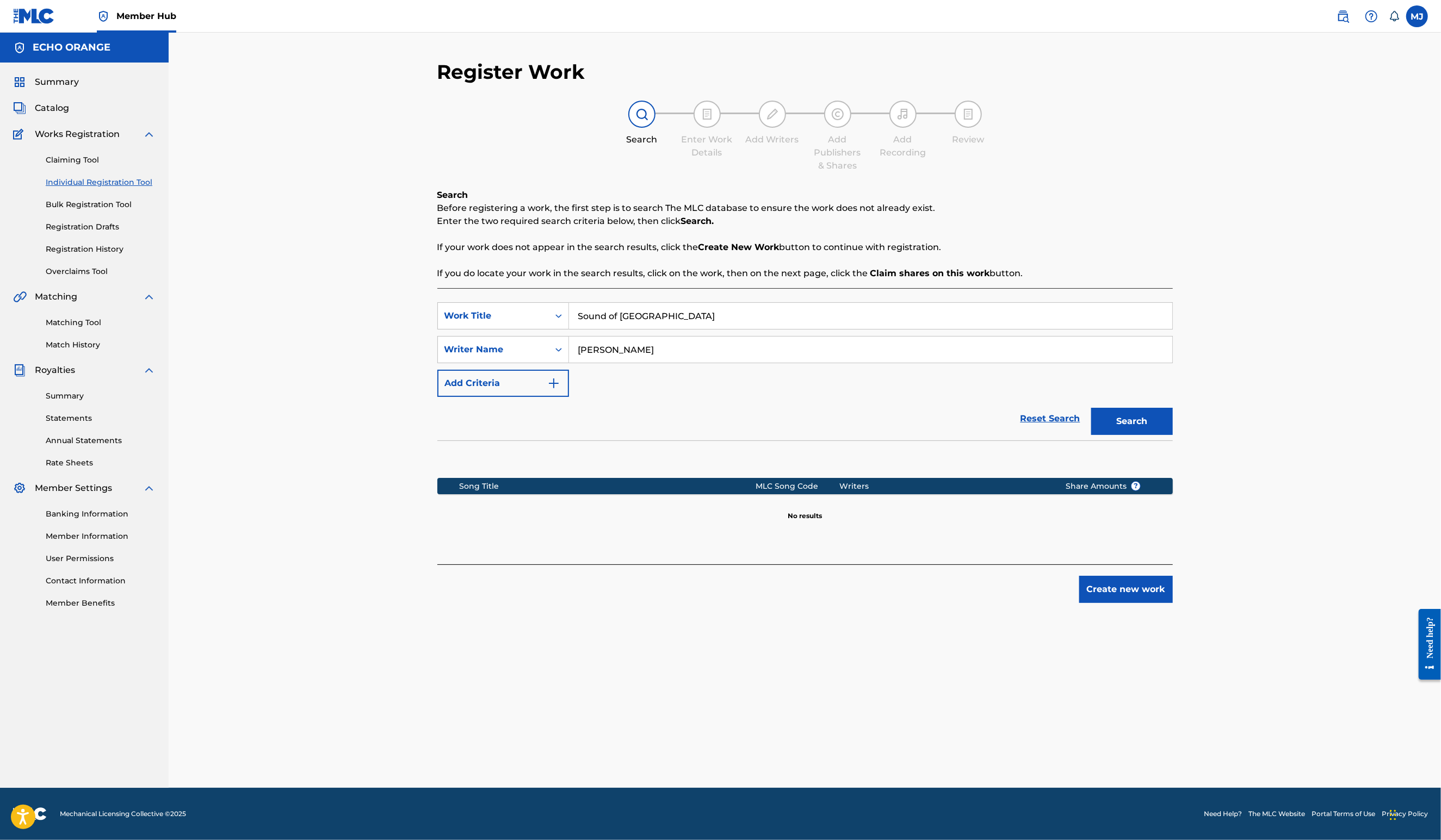
click at [1173, 435] on button "Search" at bounding box center [1132, 421] width 82 height 27
type input "[PERSON_NAME]"
click at [1173, 435] on button "Search" at bounding box center [1132, 421] width 82 height 27
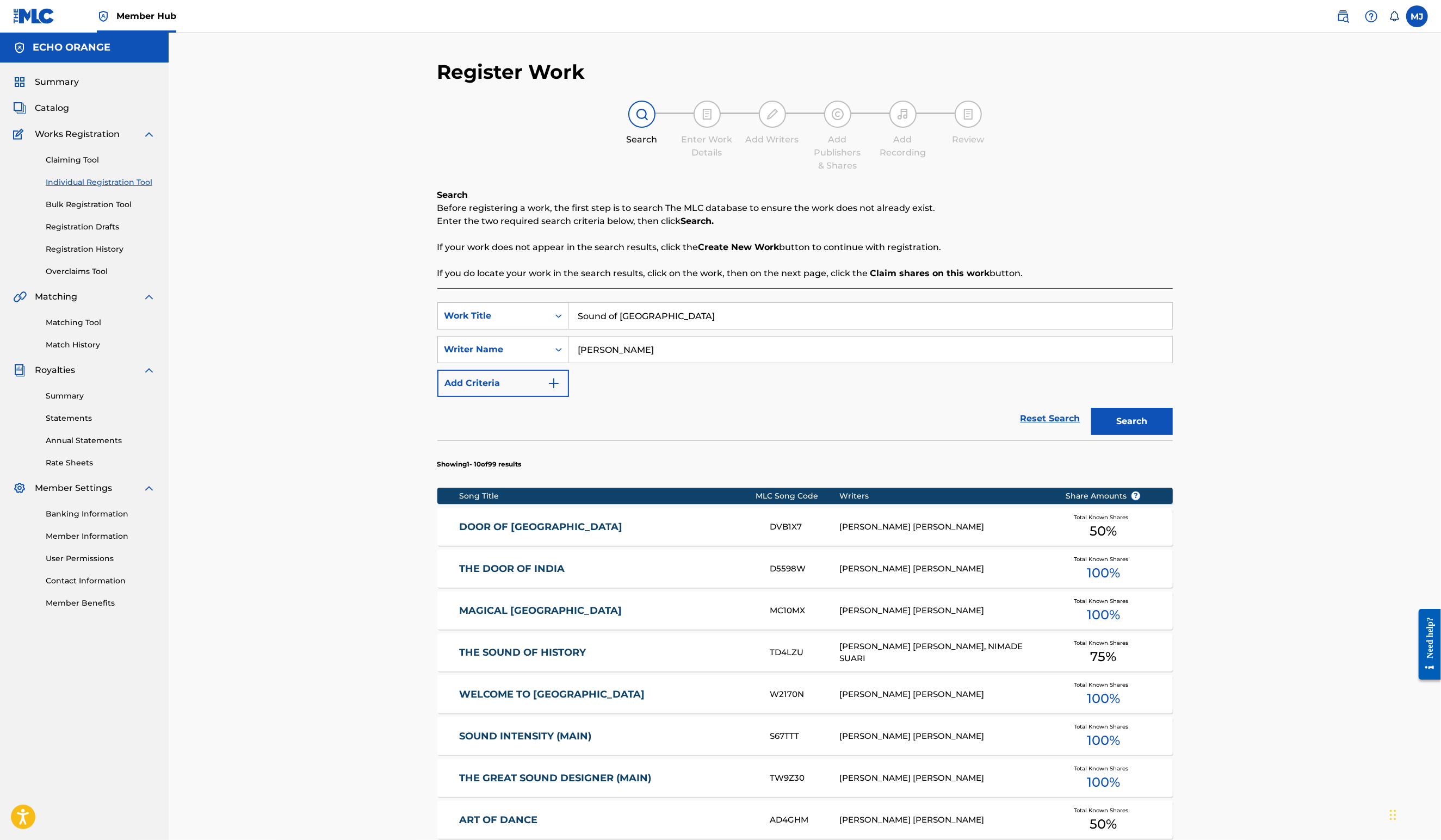
click at [588, 363] on input "[PERSON_NAME]" at bounding box center [870, 350] width 603 height 26
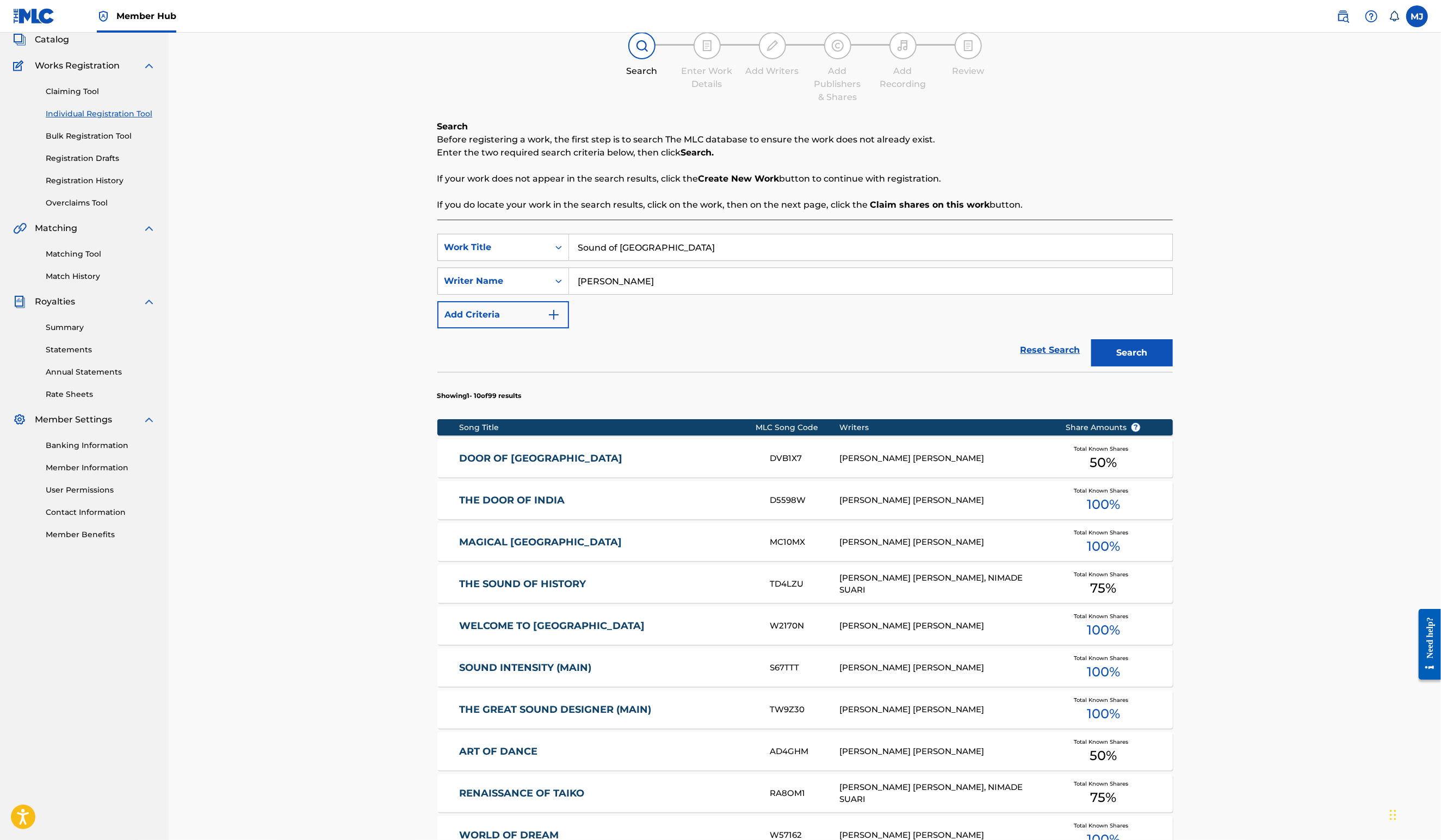
scroll to position [366, 0]
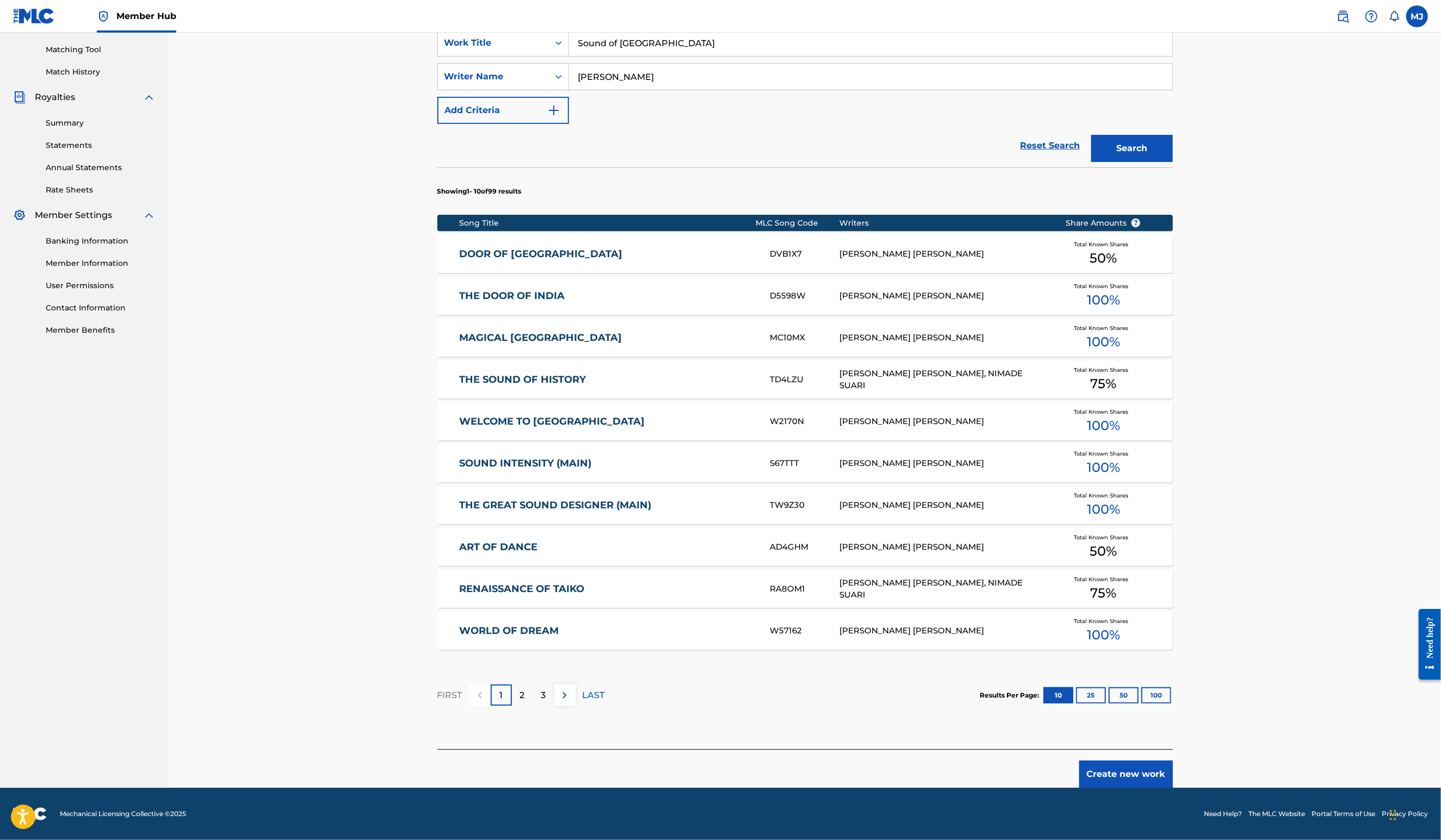
click at [1173, 761] on button "Create new work" at bounding box center [1126, 774] width 93 height 27
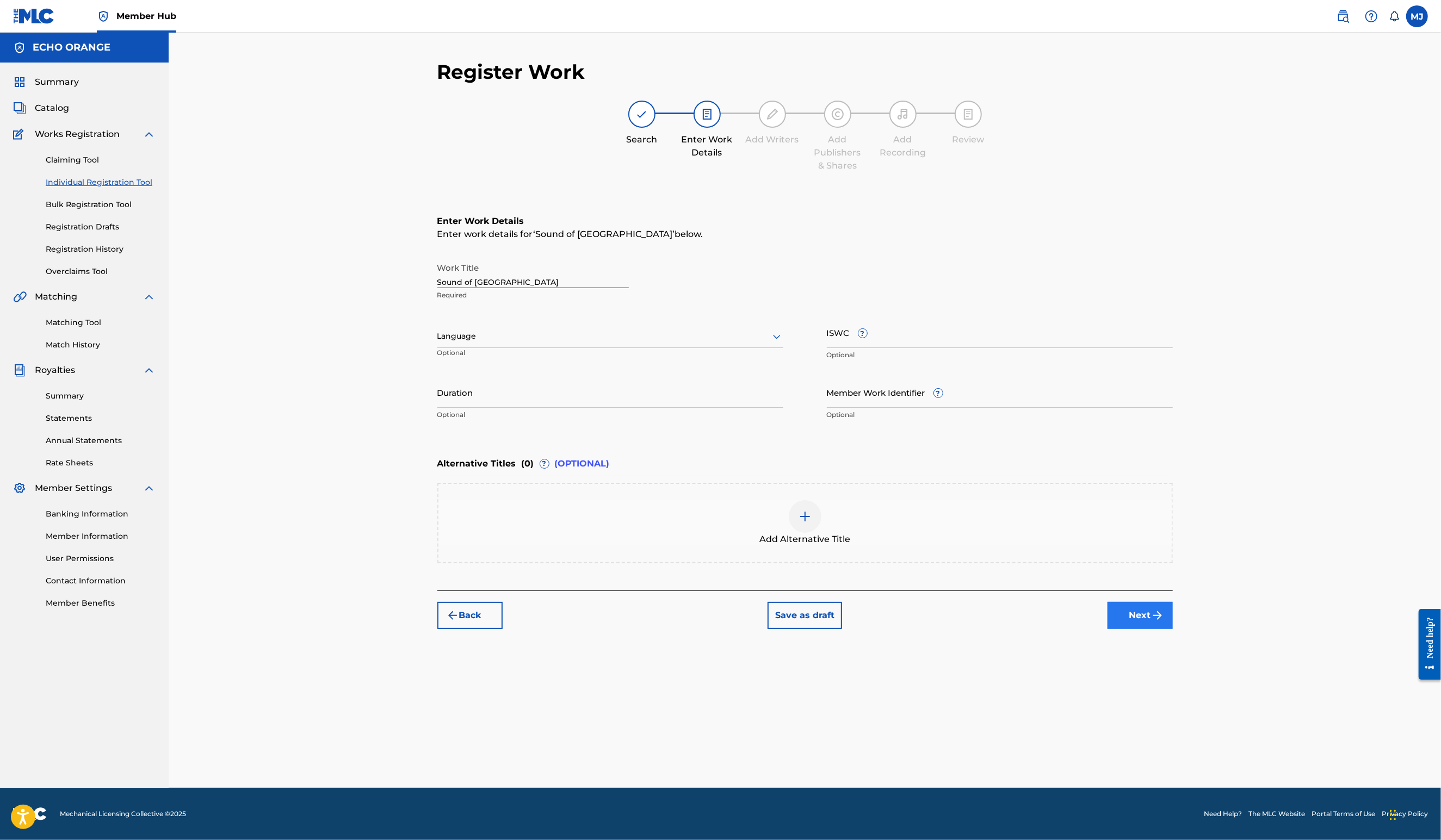
scroll to position [0, 0]
click at [1173, 629] on button "Next" at bounding box center [1140, 615] width 65 height 27
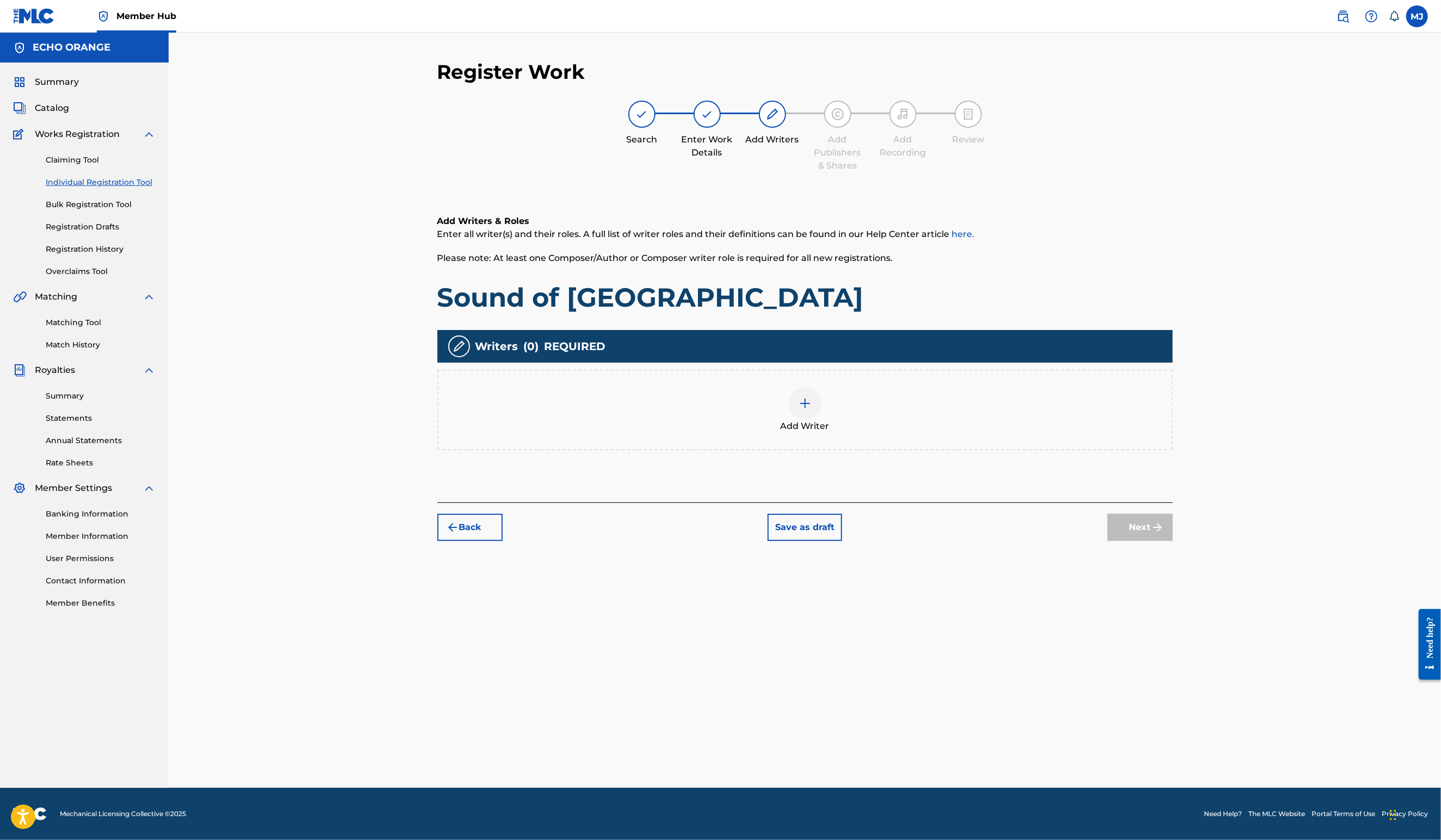
click at [821, 420] on div at bounding box center [805, 403] width 32 height 32
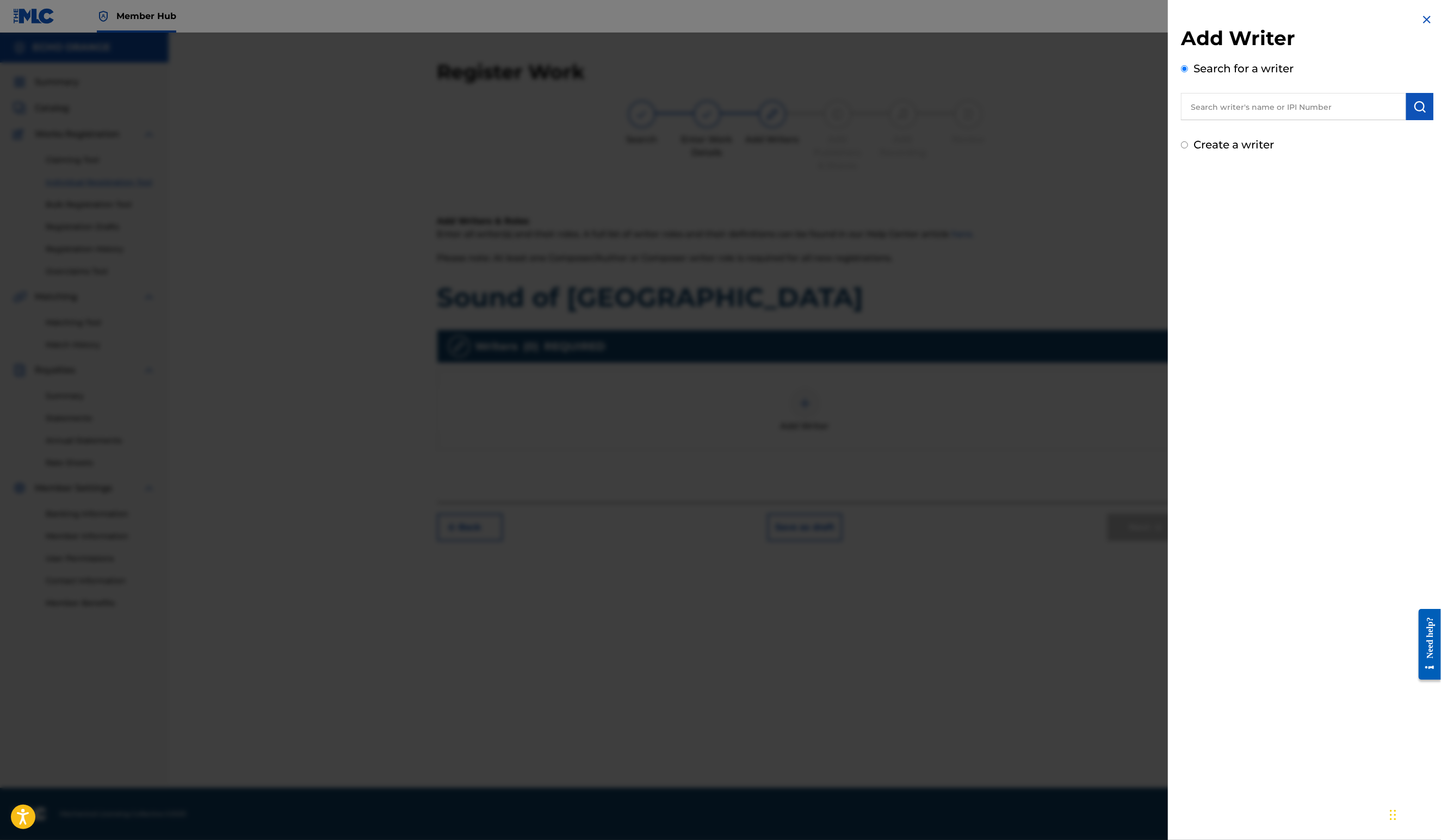
click at [1181, 120] on input "text" at bounding box center [1293, 106] width 225 height 27
paste input "[PERSON_NAME]"
type input "[PERSON_NAME]"
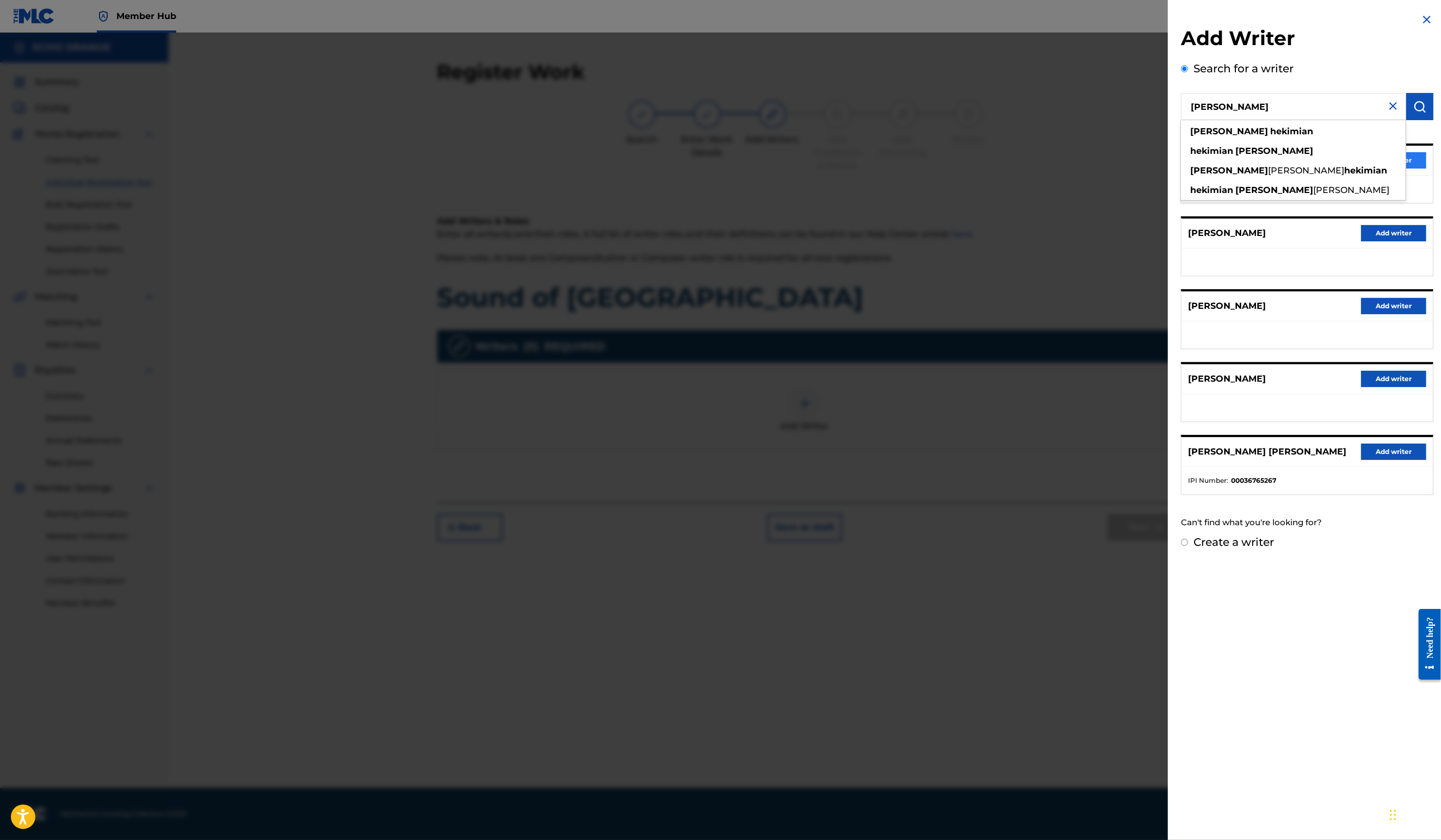
click at [1411, 168] on button "Add writer" at bounding box center [1393, 160] width 65 height 16
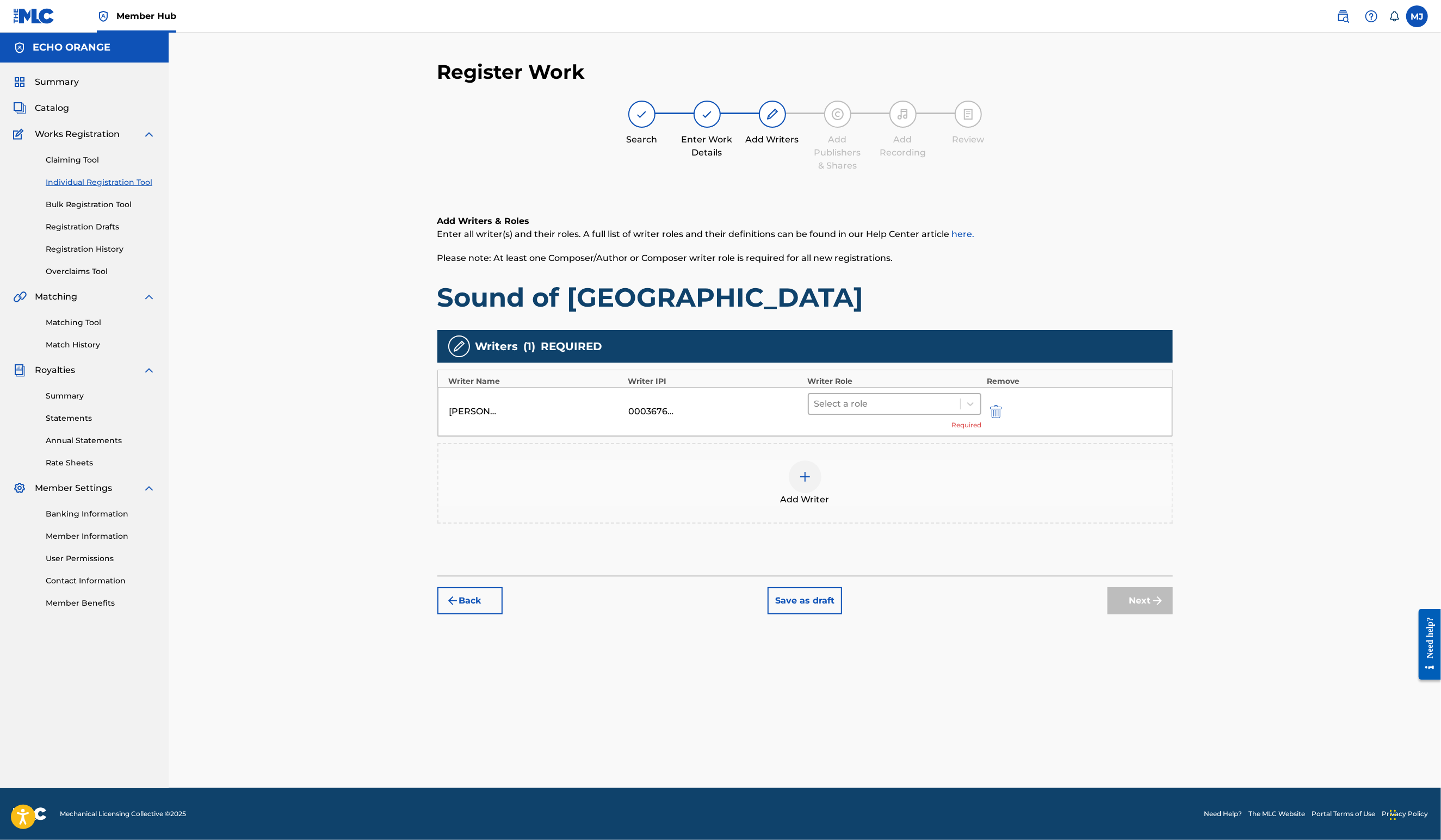
drag, startPoint x: 983, startPoint y: 444, endPoint x: 980, endPoint y: 451, distance: 7.6
click at [955, 412] on div at bounding box center [885, 404] width 141 height 15
click at [913, 558] on div "Composer" at bounding box center [929, 561] width 209 height 22
click at [1173, 598] on button "Next" at bounding box center [1140, 584] width 65 height 27
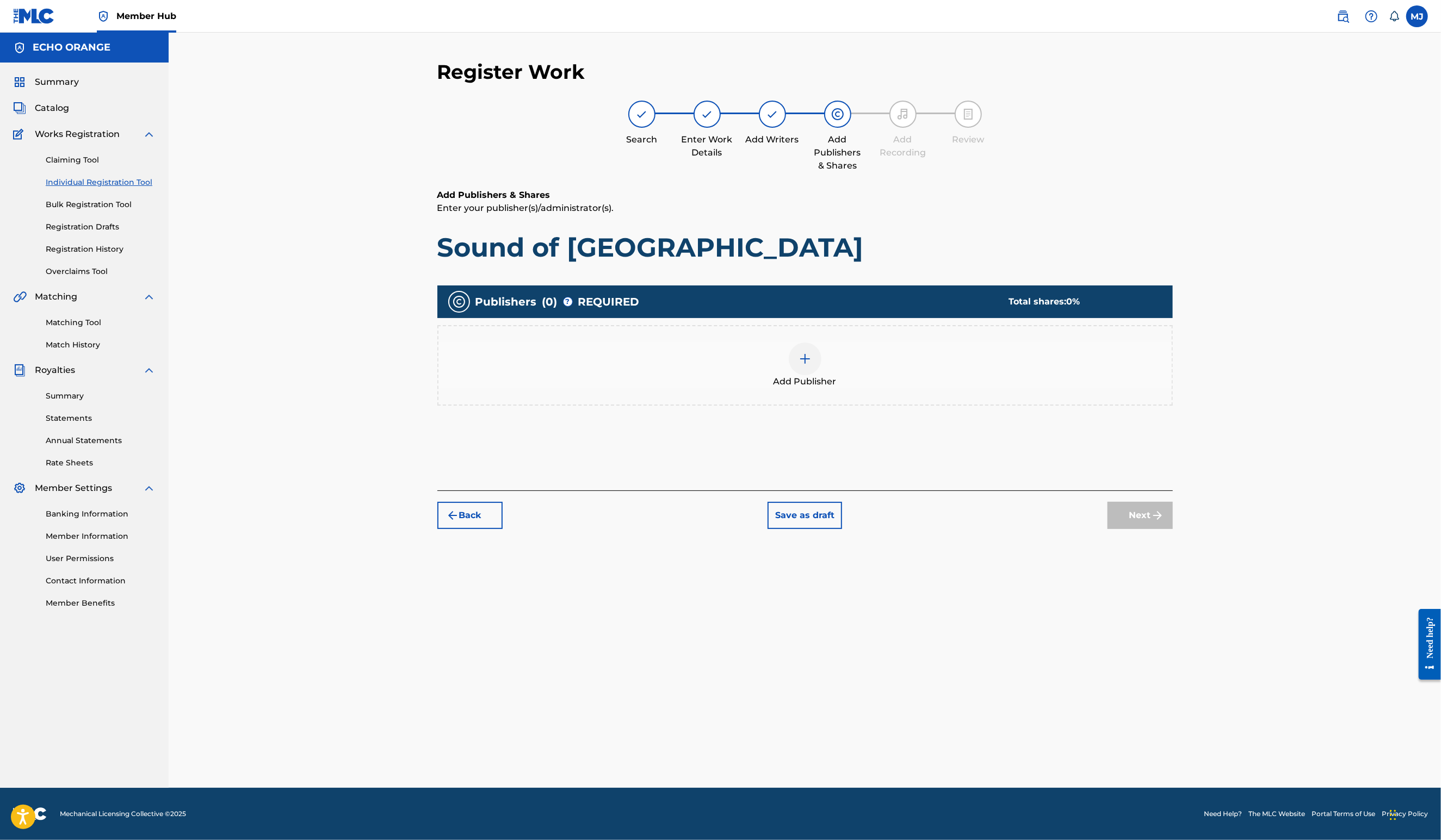
click at [803, 384] on div "Add Publisher" at bounding box center [805, 366] width 733 height 46
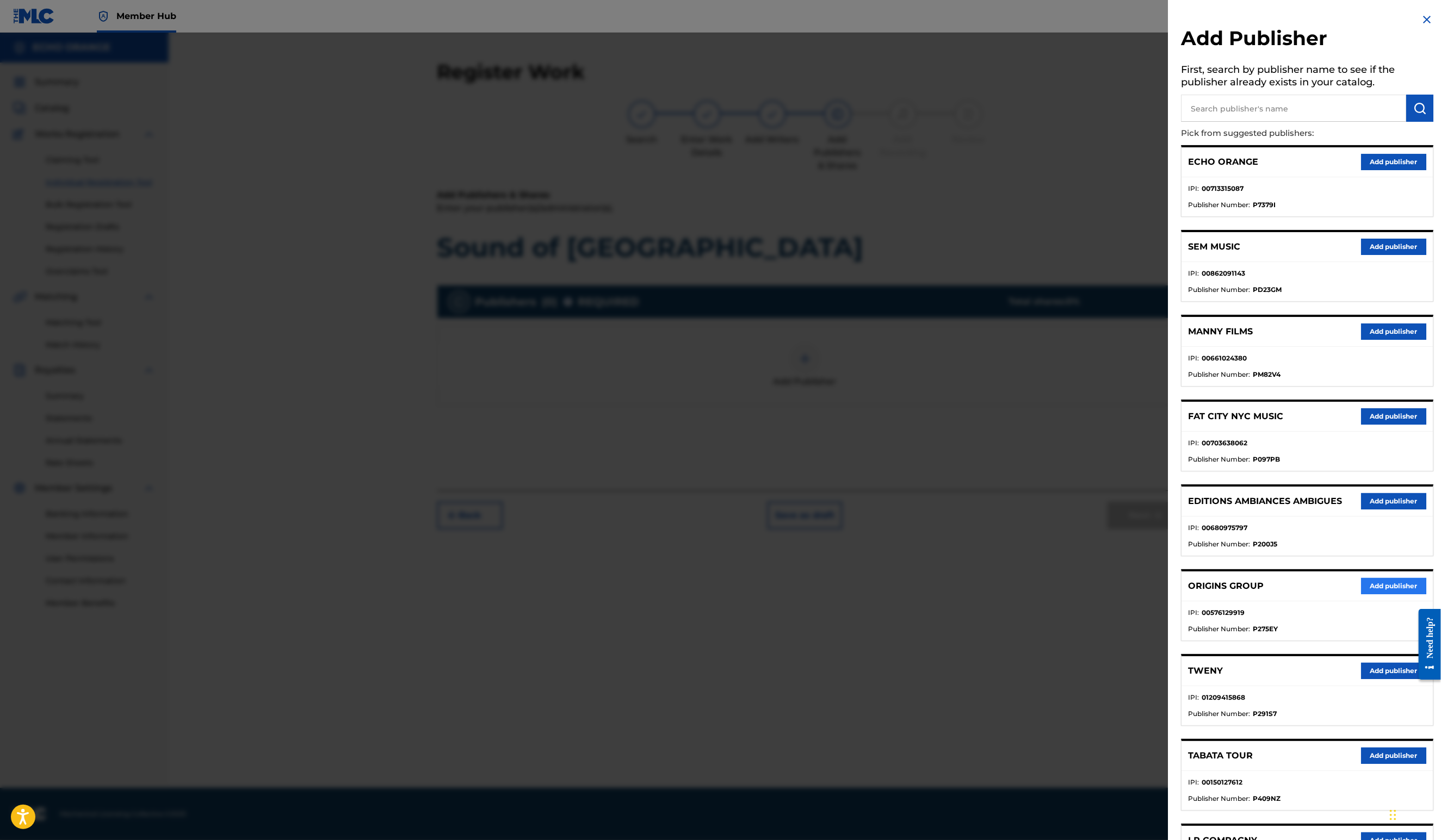
click at [1365, 594] on button "Add publisher" at bounding box center [1393, 586] width 65 height 16
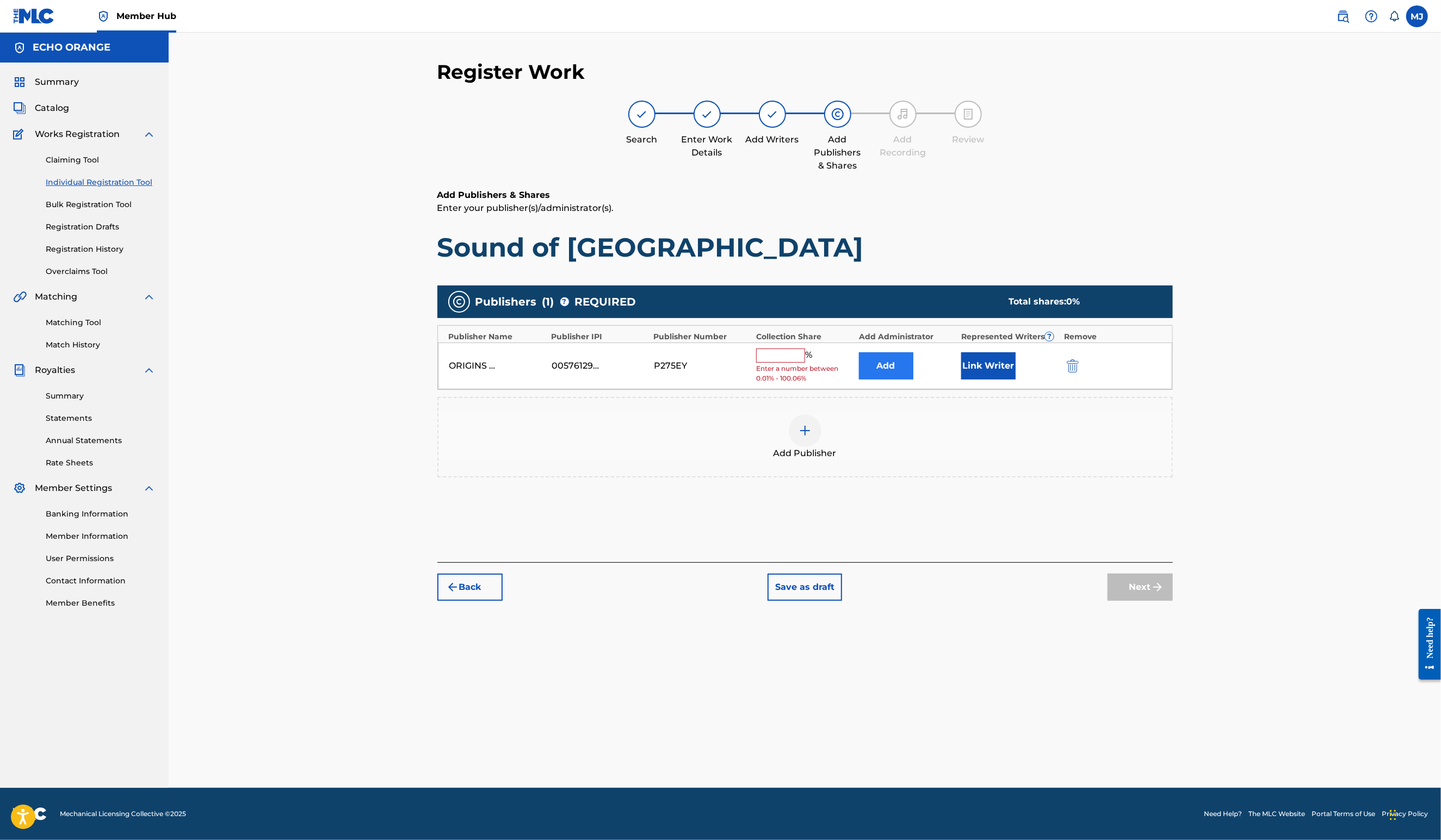
click at [913, 380] on button "Add" at bounding box center [886, 366] width 54 height 27
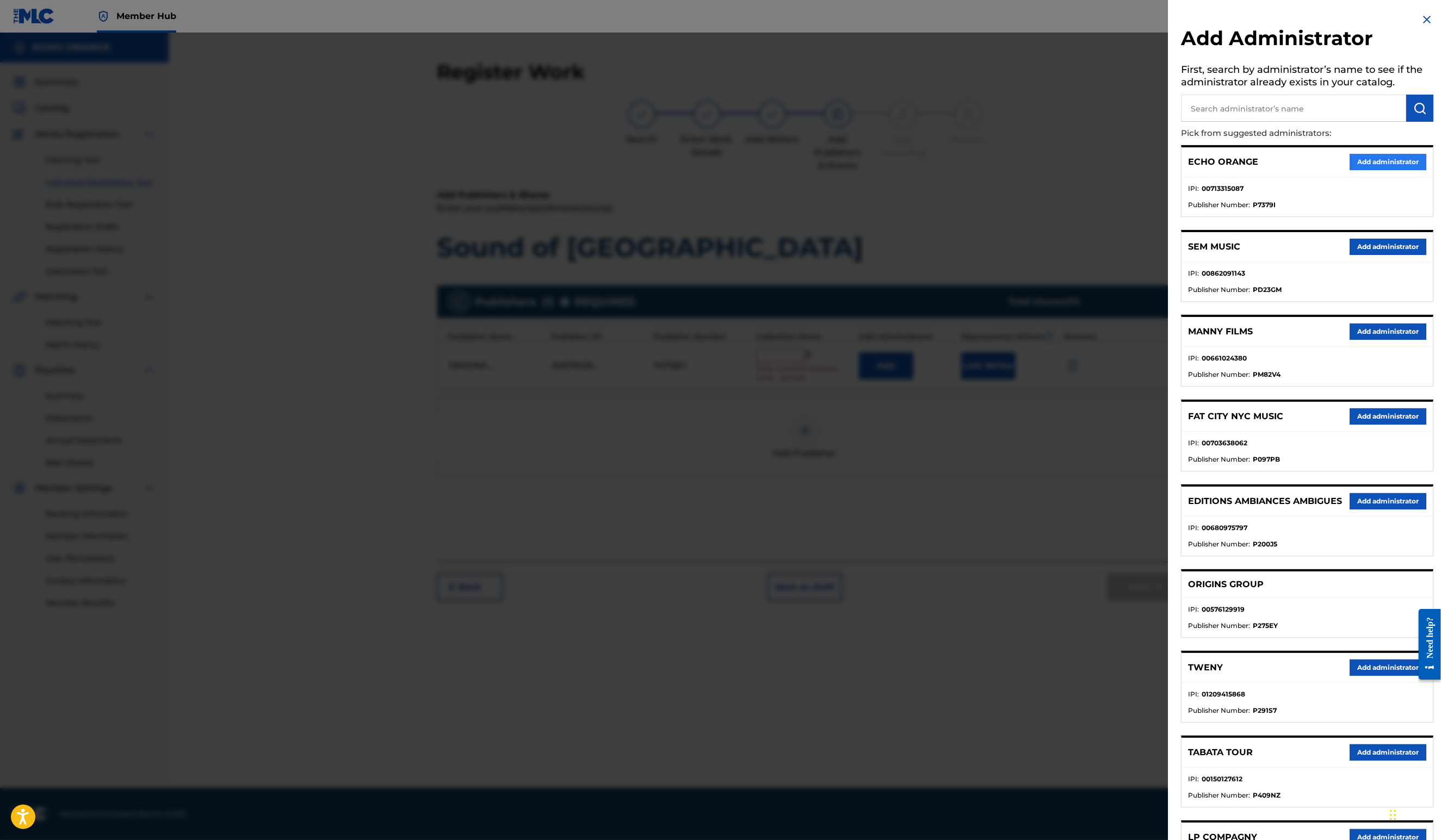
click at [1363, 170] on button "Add administrator" at bounding box center [1388, 162] width 77 height 16
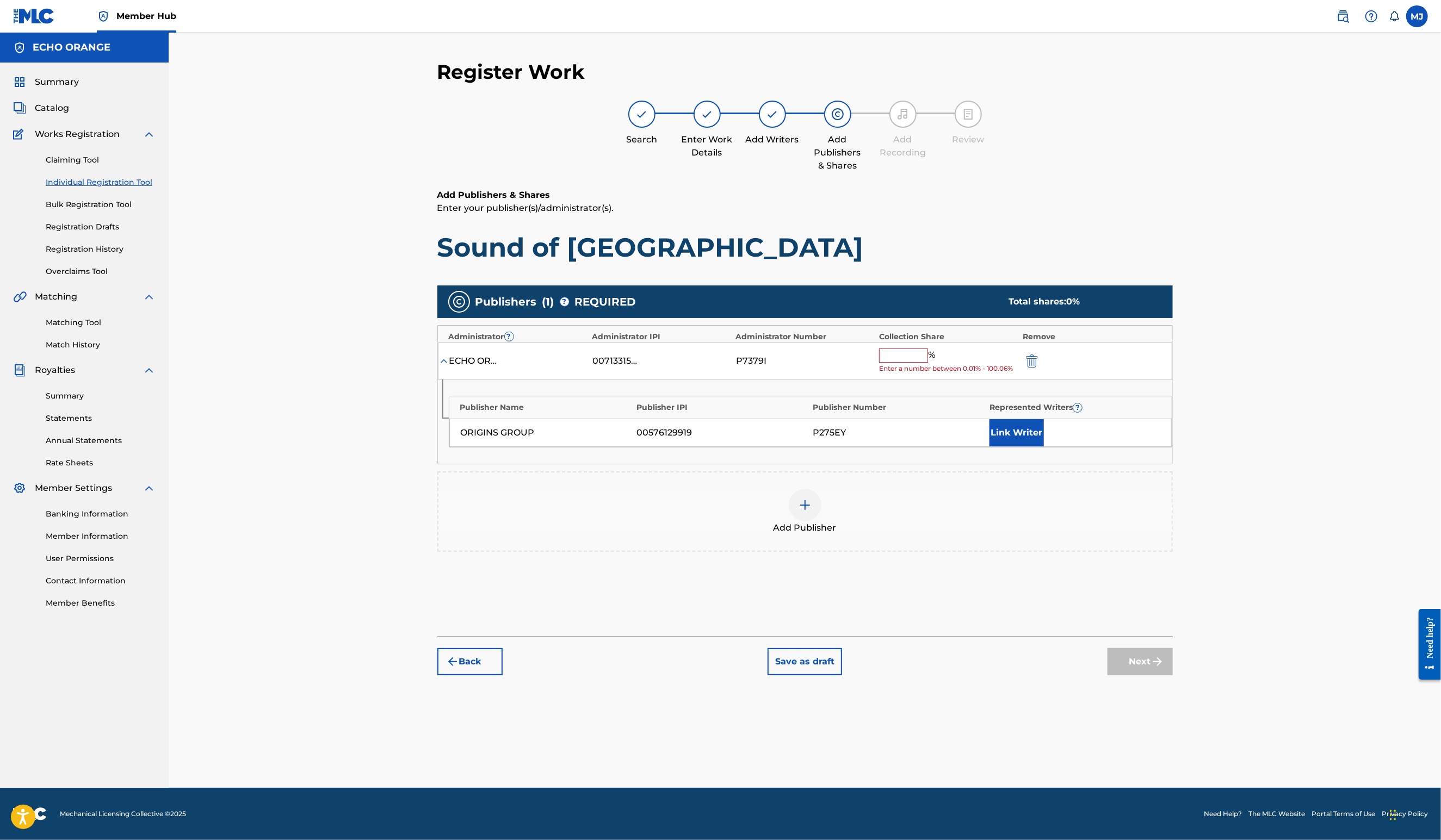
click at [928, 363] on input "text" at bounding box center [903, 355] width 49 height 14
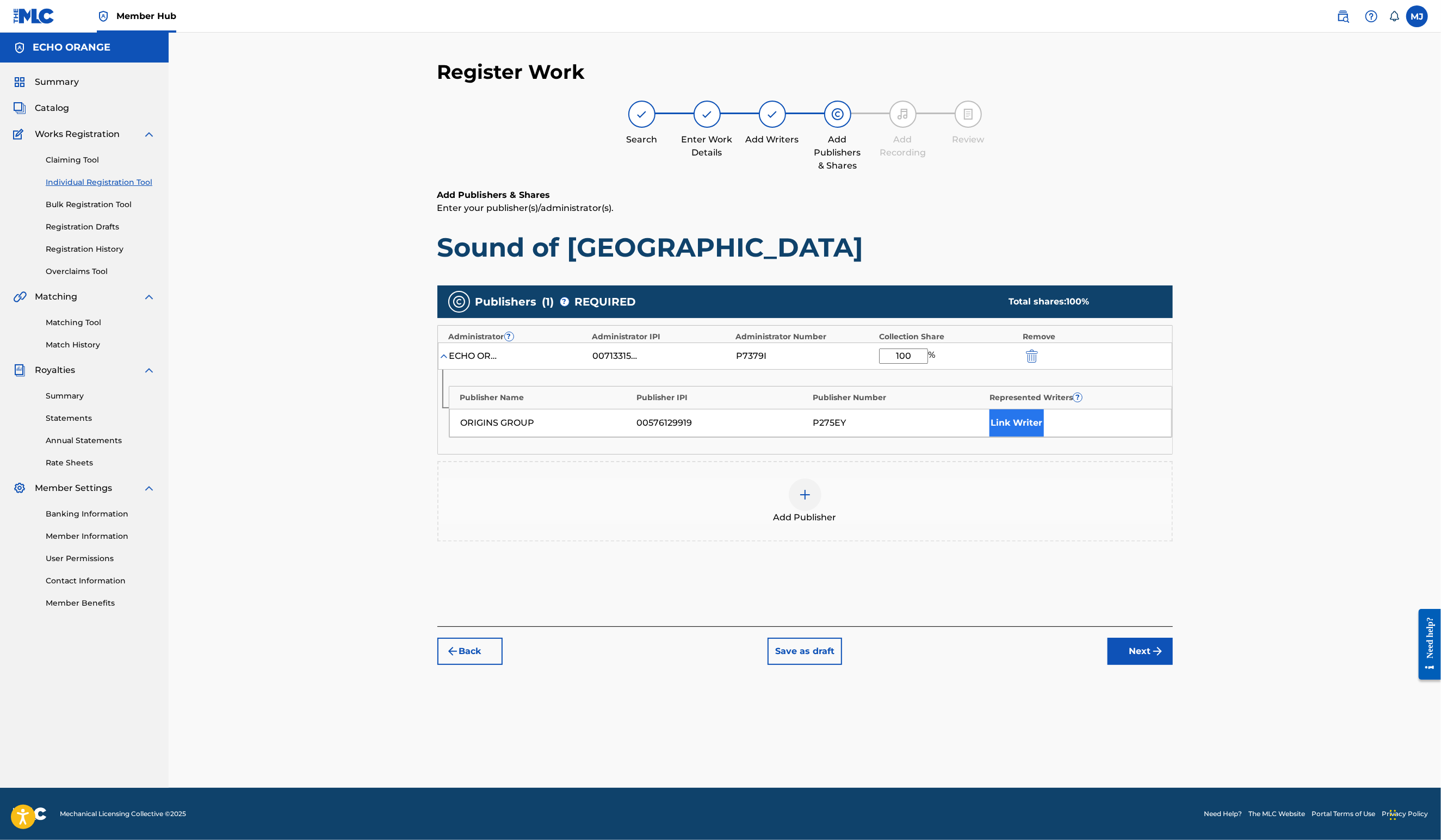
type input "100"
click at [1044, 437] on button "Link Writer" at bounding box center [1016, 423] width 54 height 27
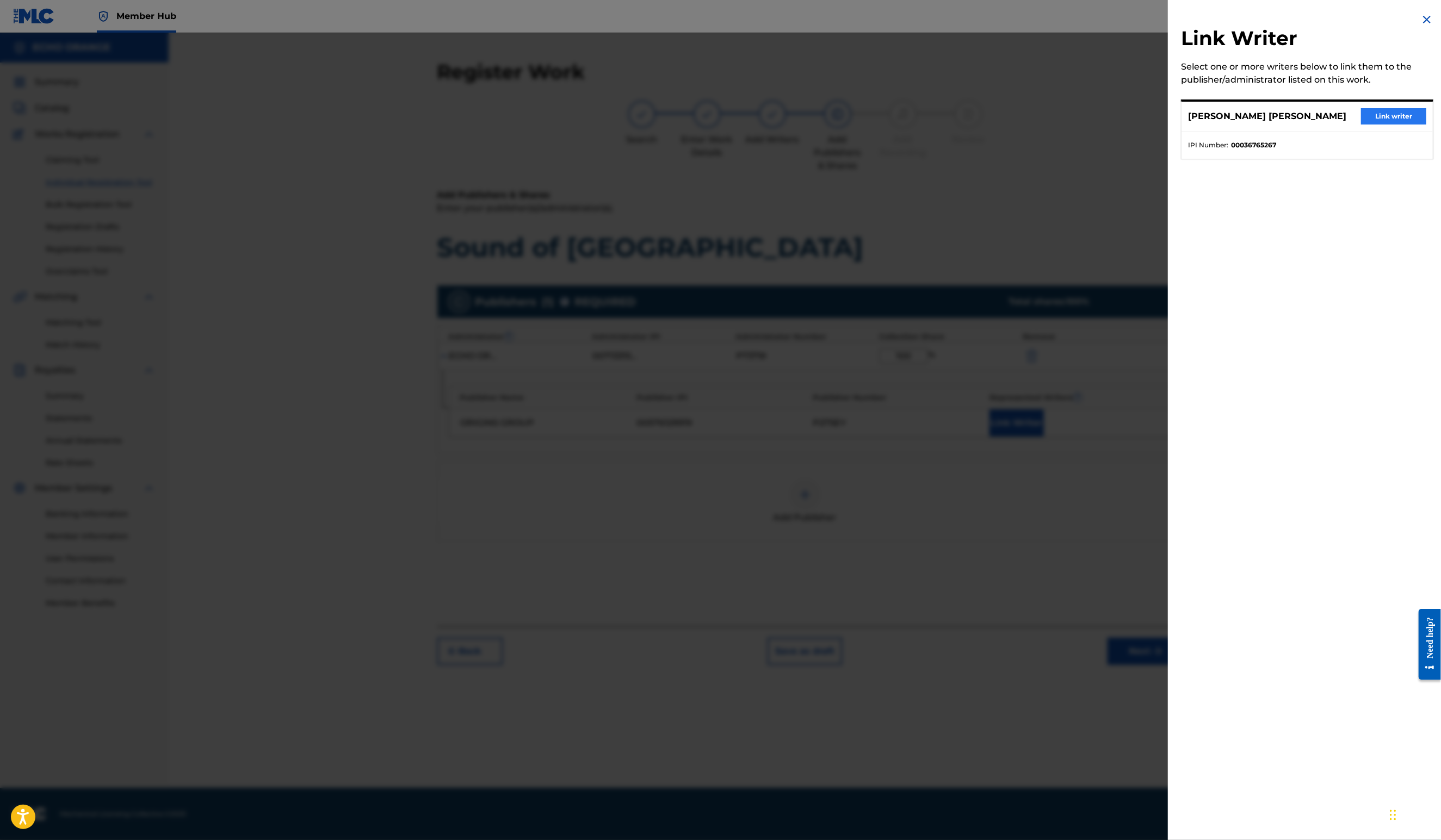
click at [1405, 125] on button "Link writer" at bounding box center [1393, 116] width 65 height 16
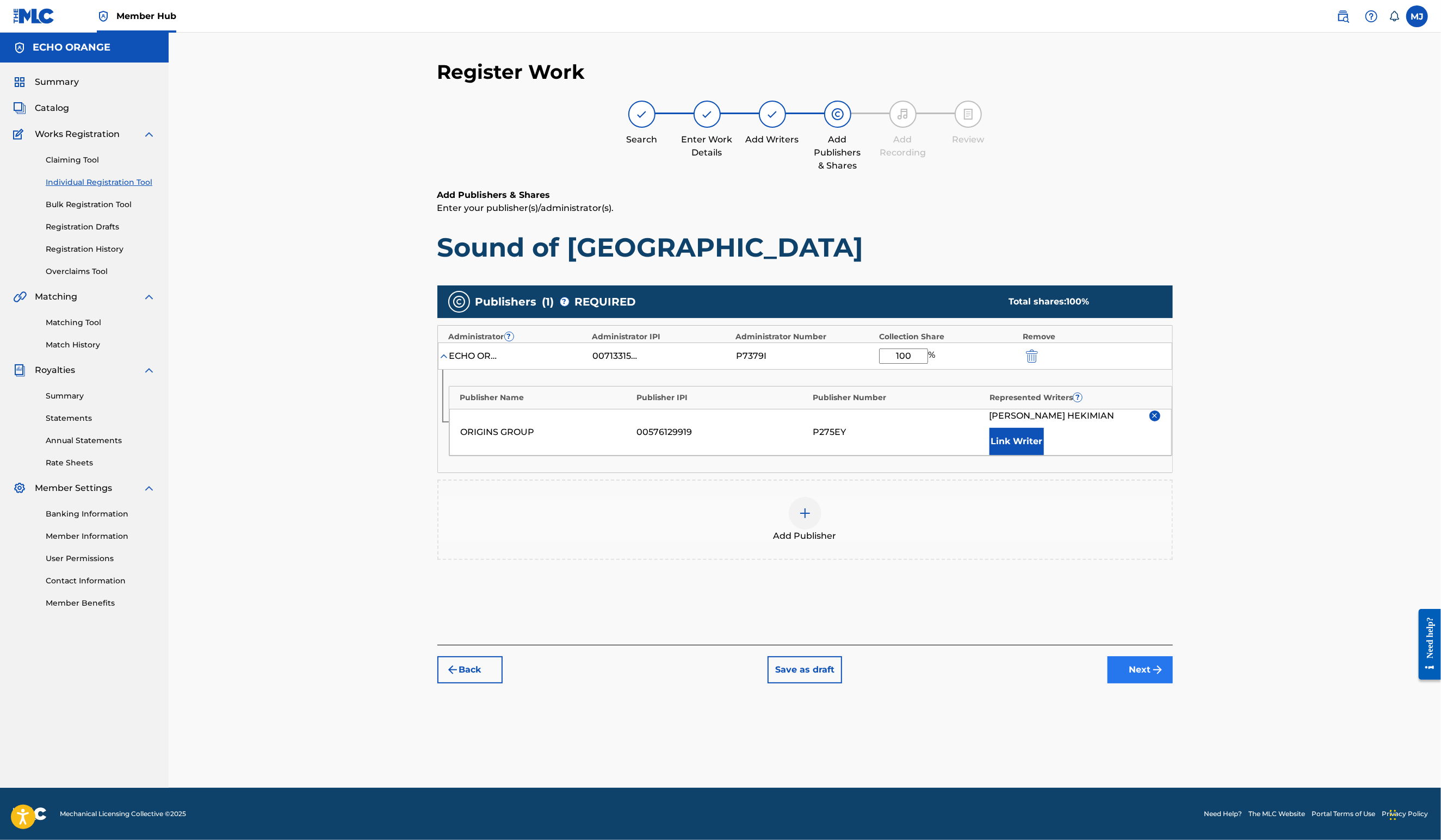
click at [1173, 683] on button "Next" at bounding box center [1140, 670] width 65 height 27
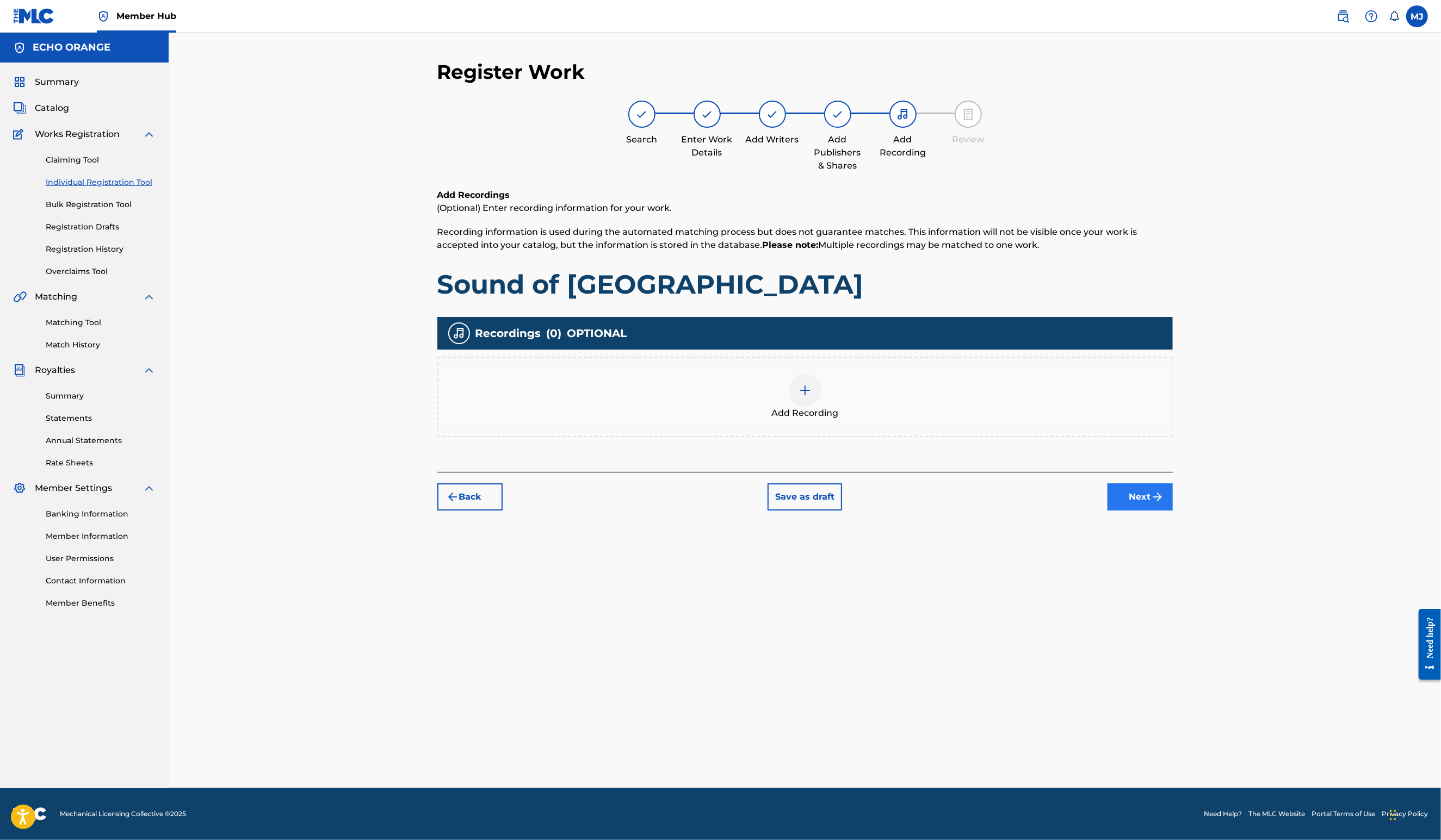
click at [1173, 511] on button "Next" at bounding box center [1140, 497] width 65 height 27
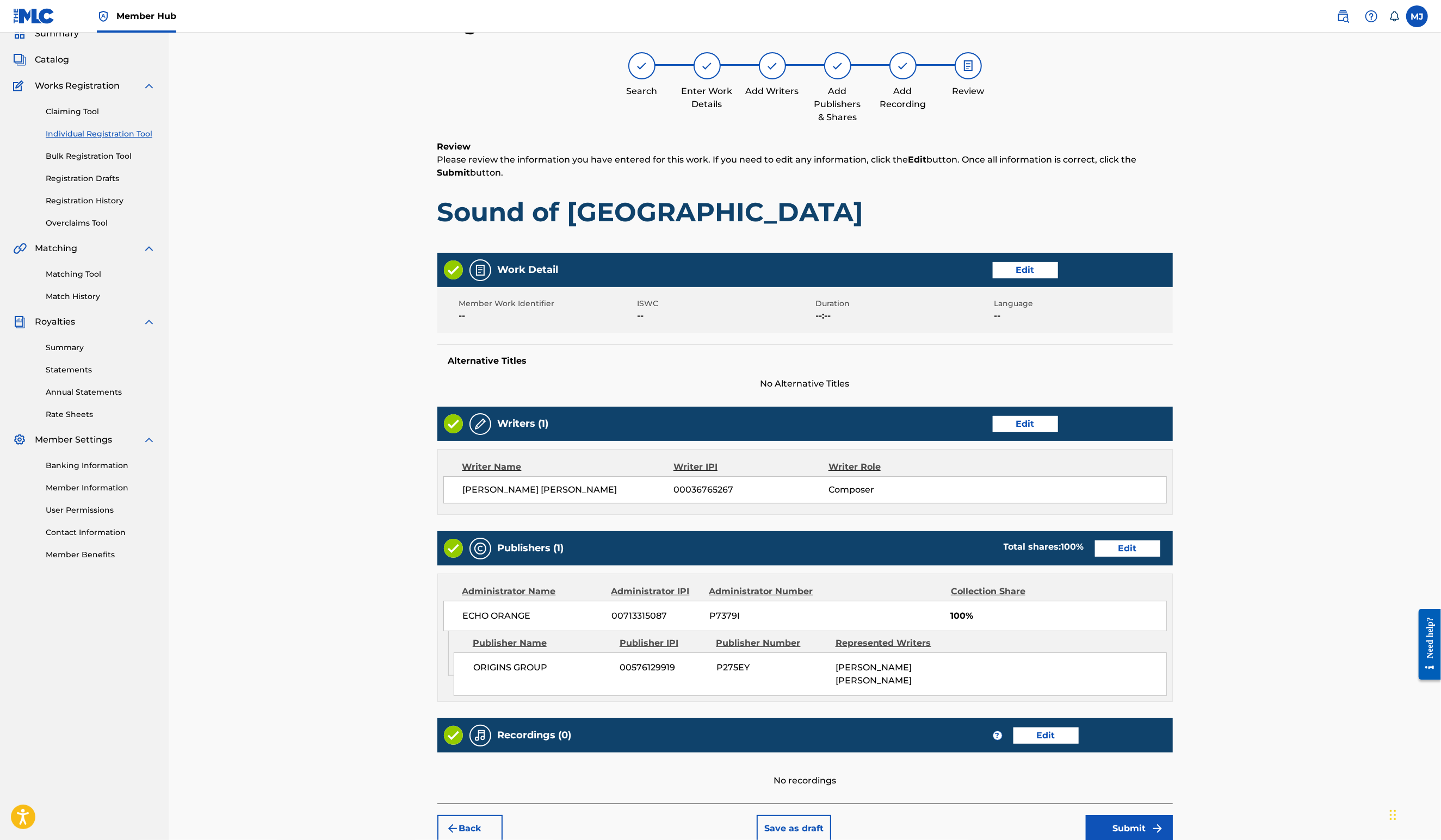
scroll to position [205, 0]
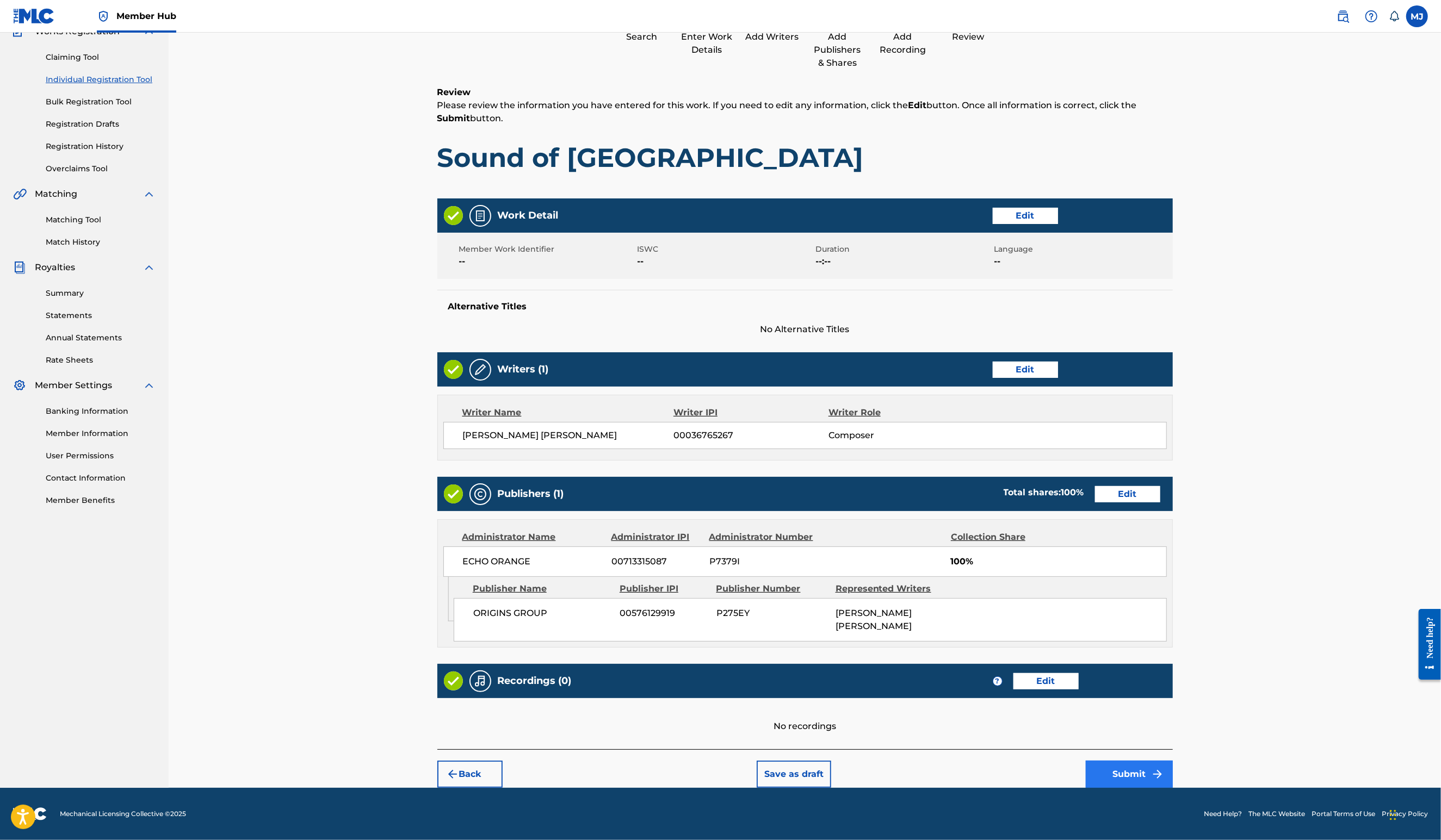
click at [1173, 766] on button "Submit" at bounding box center [1129, 774] width 87 height 27
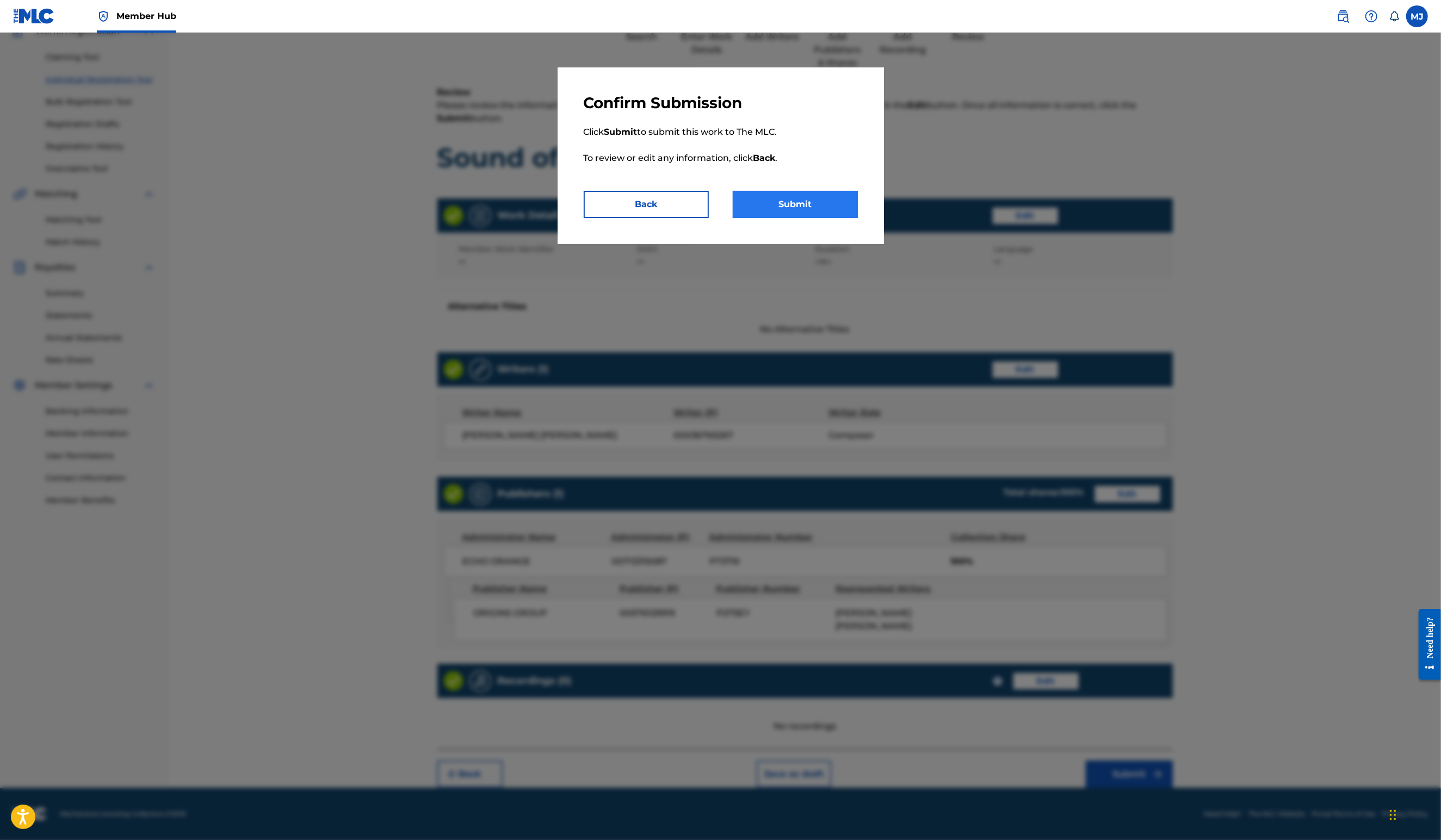
click at [753, 218] on button "Submit" at bounding box center [795, 204] width 125 height 27
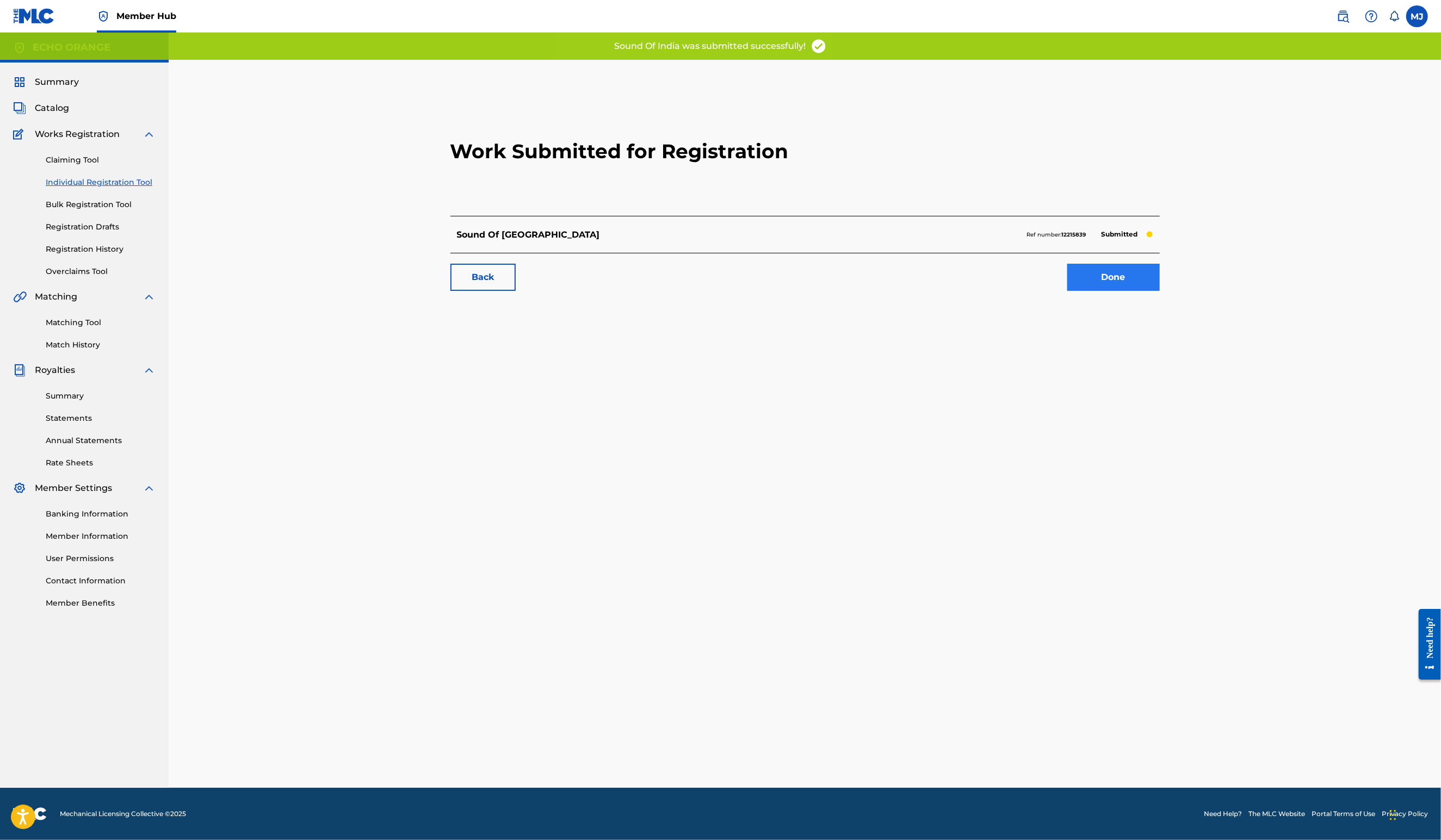
click at [1160, 291] on link "Done" at bounding box center [1113, 277] width 92 height 27
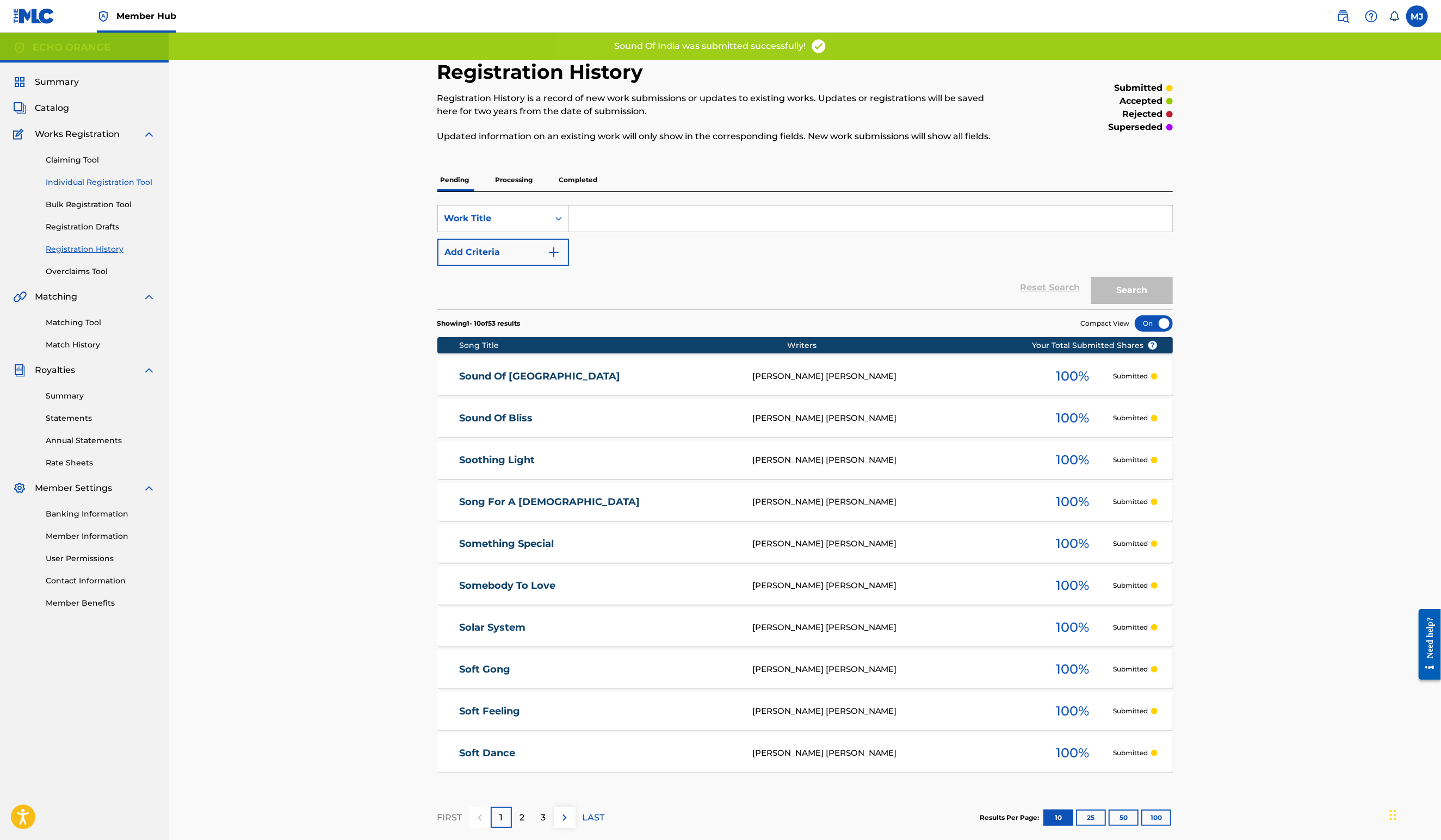
click at [96, 188] on link "Individual Registration Tool" at bounding box center [101, 182] width 110 height 11
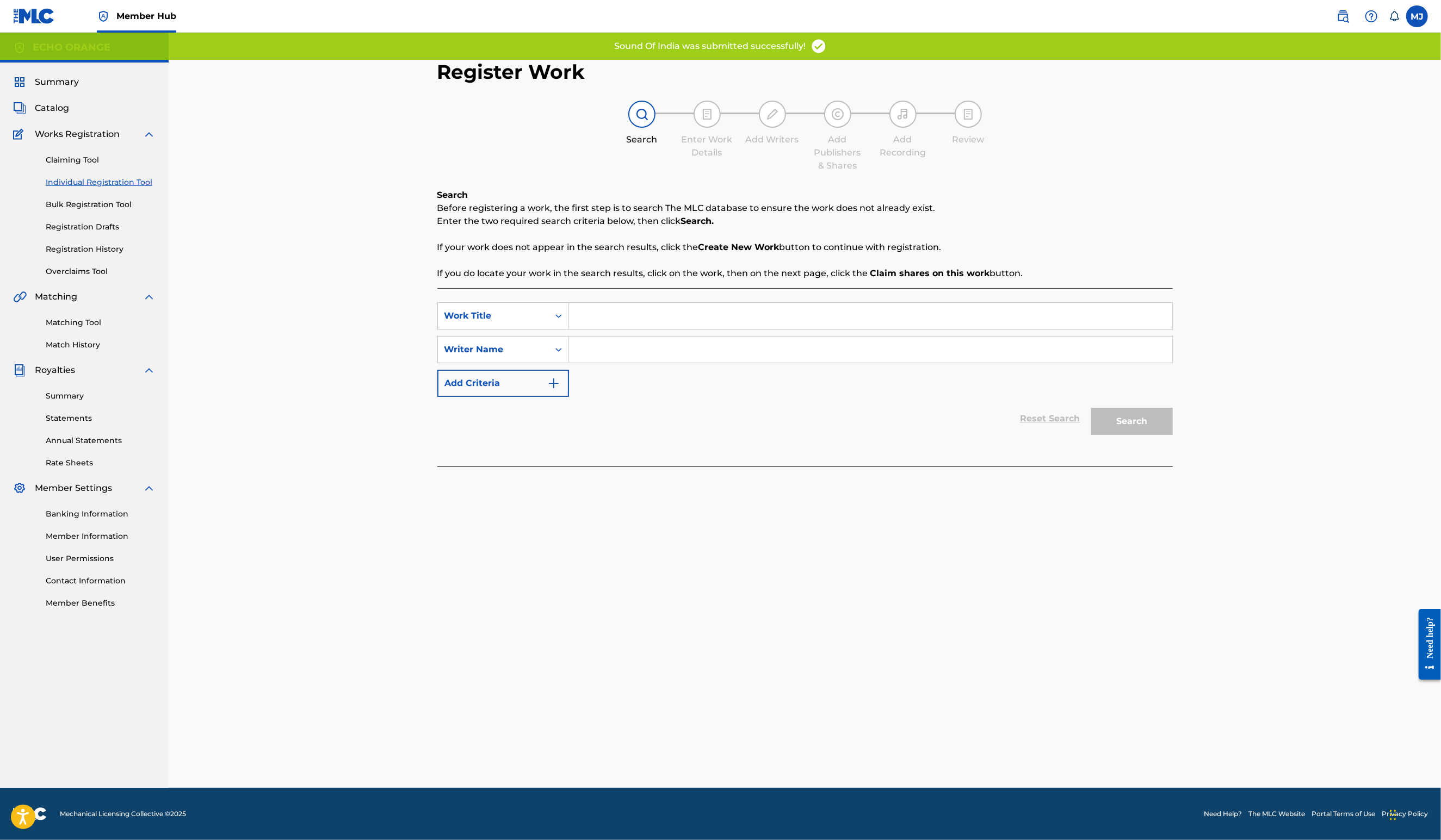
click at [620, 314] on div "SearchWithCriteriaa1a0edbd-57fc-45aa-9220-f721f83f60f4 Work Title SearchWithCri…" at bounding box center [805, 377] width 736 height 178
click at [622, 329] on input "Search Form" at bounding box center [870, 316] width 603 height 26
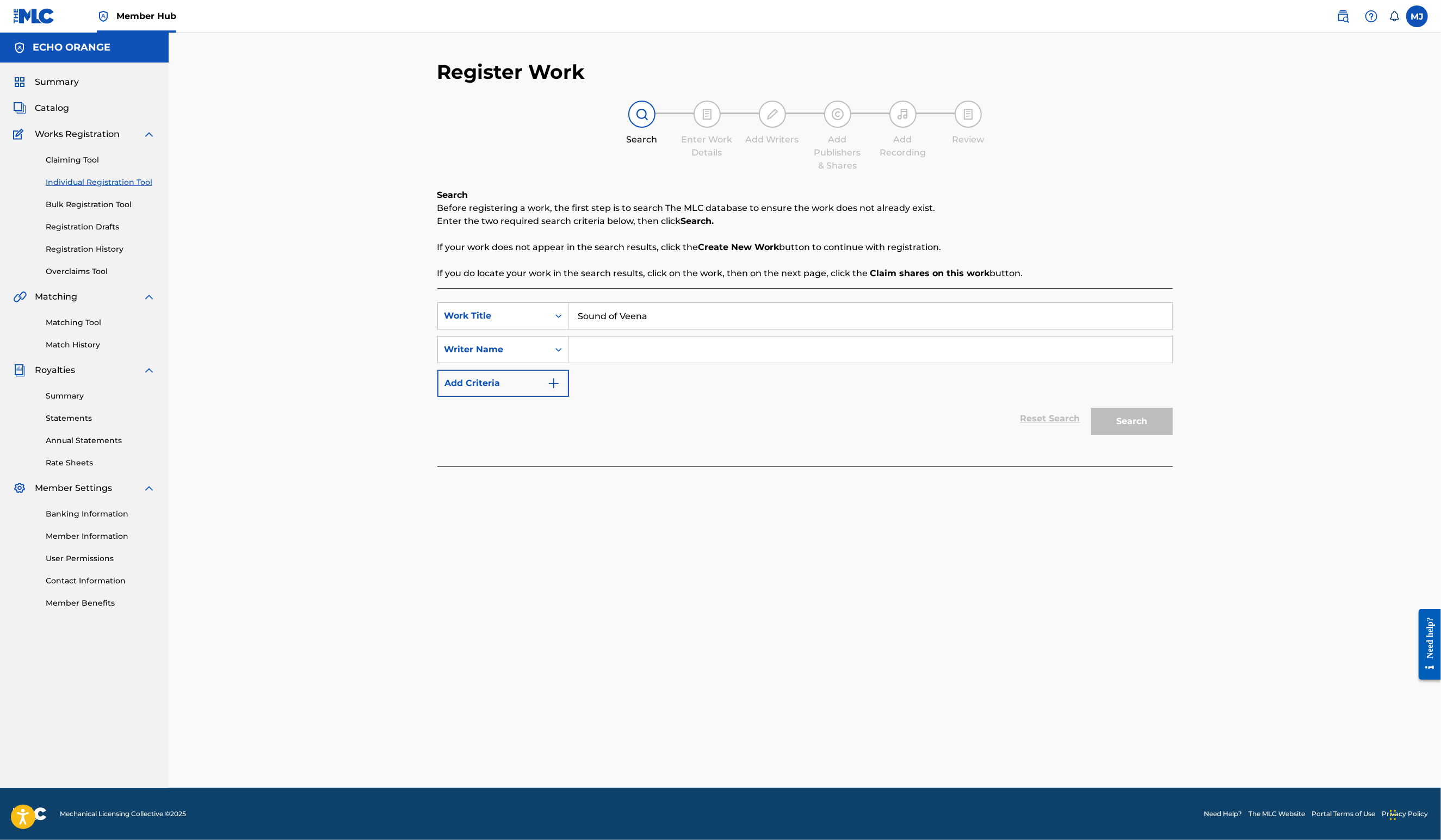
type input "Sound of Veena"
paste input "[PERSON_NAME]"
type input "[PERSON_NAME]"
click at [1173, 435] on button "Search" at bounding box center [1132, 421] width 82 height 27
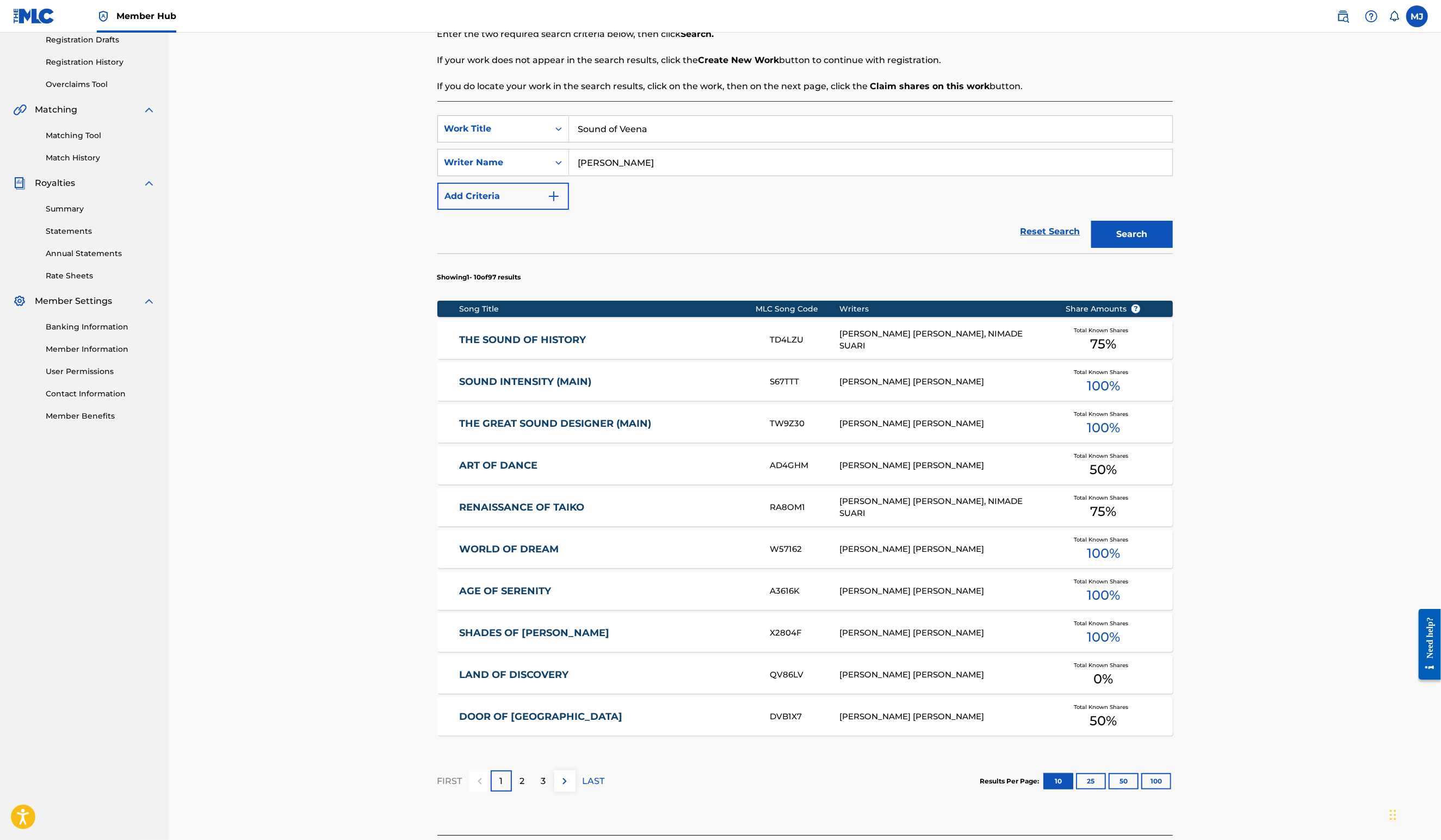
scroll to position [366, 0]
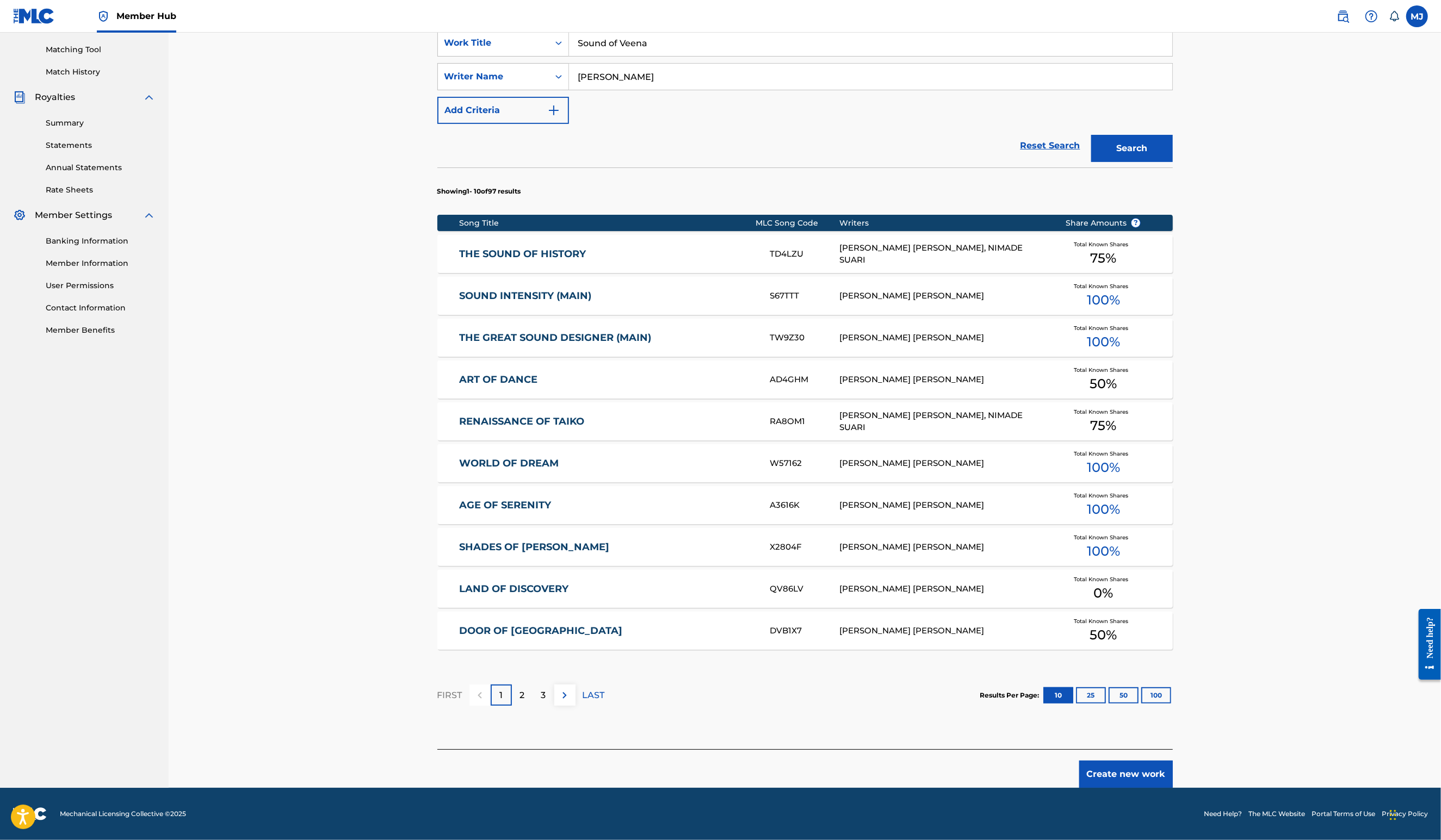
click at [1265, 788] on footer "Mechanical Licensing Collective © 2025 Need Help? The MLC Website Portal Terms …" at bounding box center [721, 814] width 1441 height 52
click at [1173, 774] on button "Create new work" at bounding box center [1126, 774] width 93 height 27
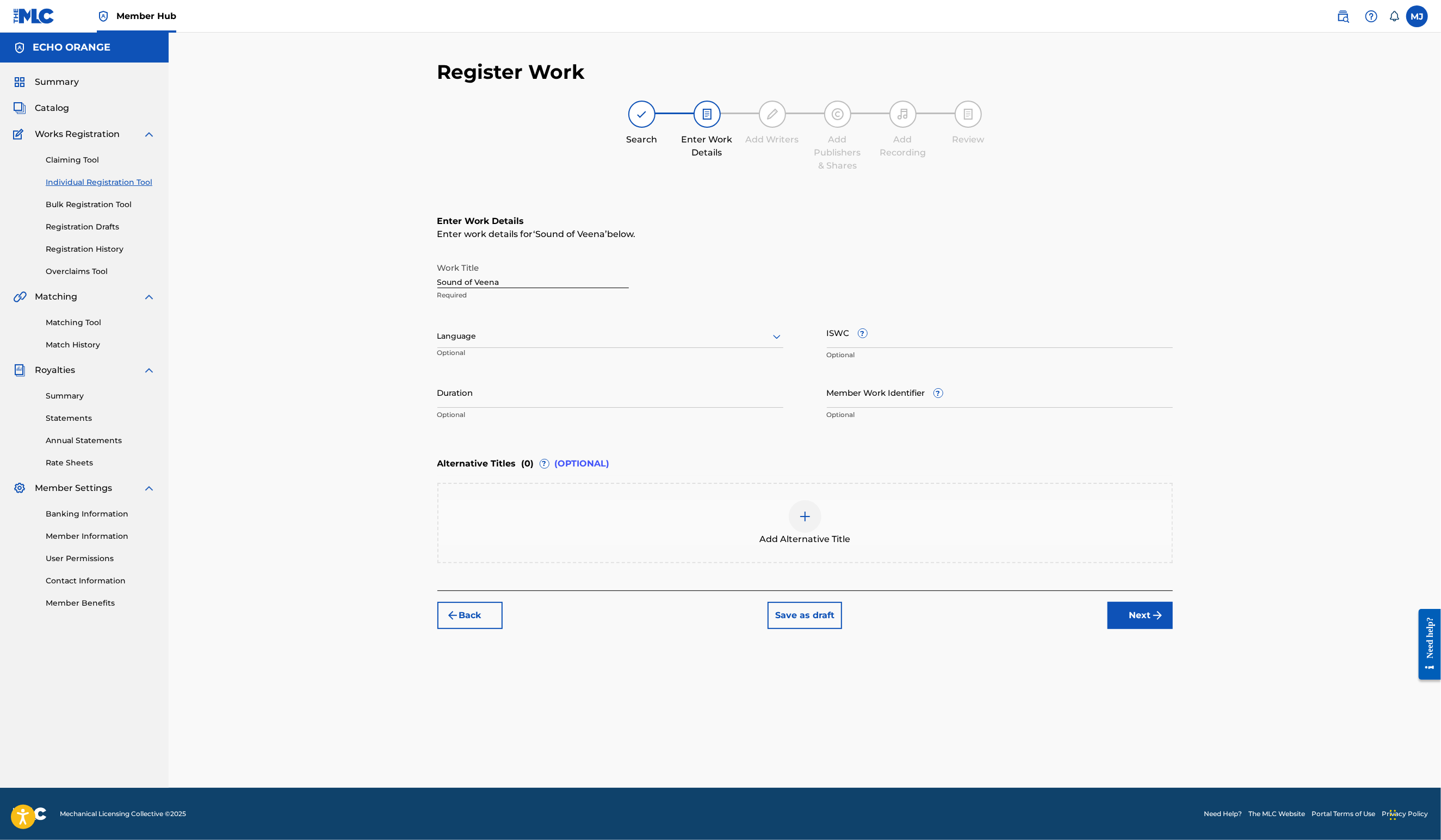
scroll to position [0, 0]
click at [1186, 723] on div "Register Work Search Enter Work Details Add Writers Add Publishers & Shares Add…" at bounding box center [805, 424] width 761 height 728
click at [1164, 622] on img "submit" at bounding box center [1157, 615] width 13 height 13
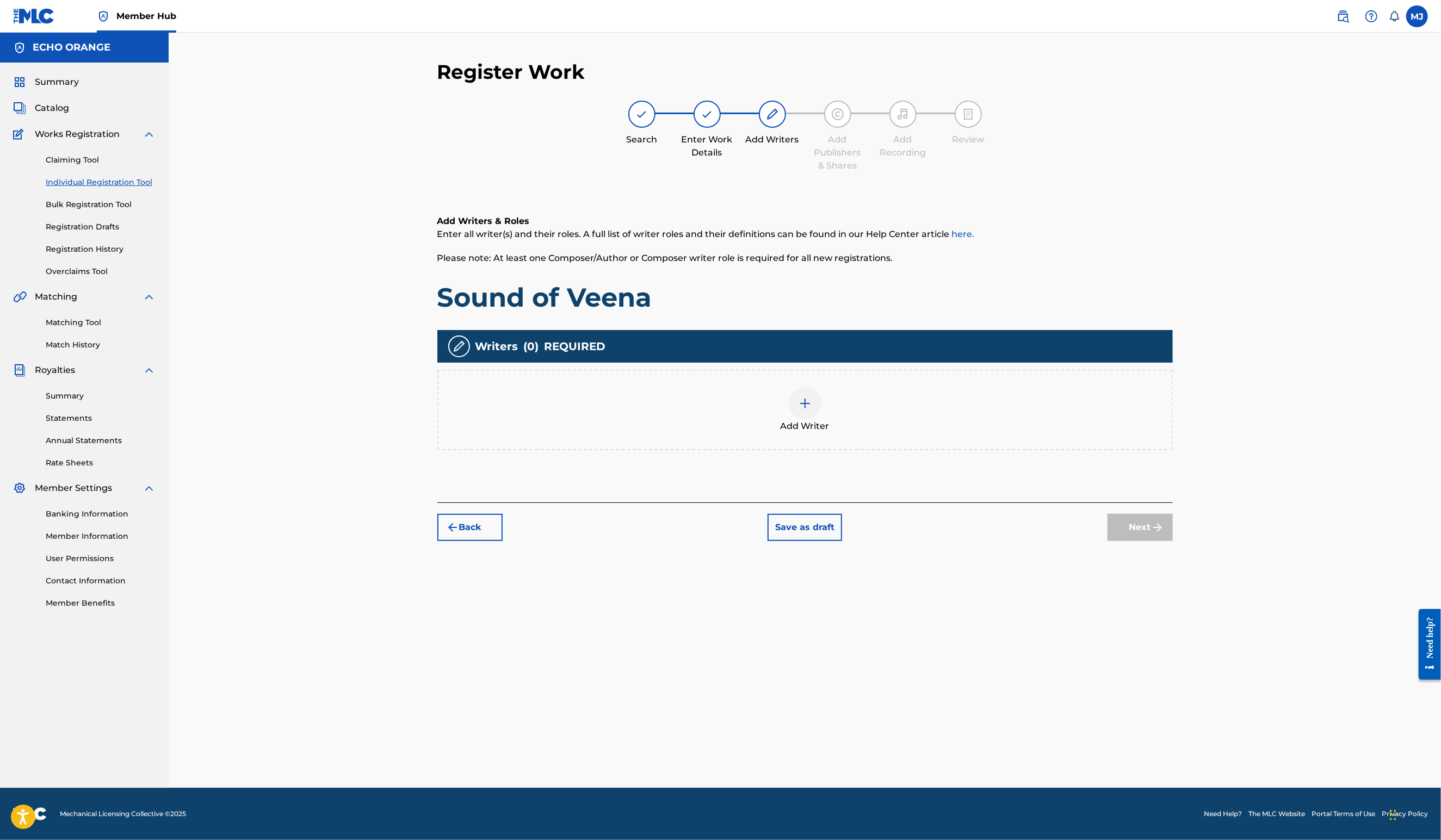
click at [1049, 433] on div "Add Writer" at bounding box center [805, 410] width 733 height 46
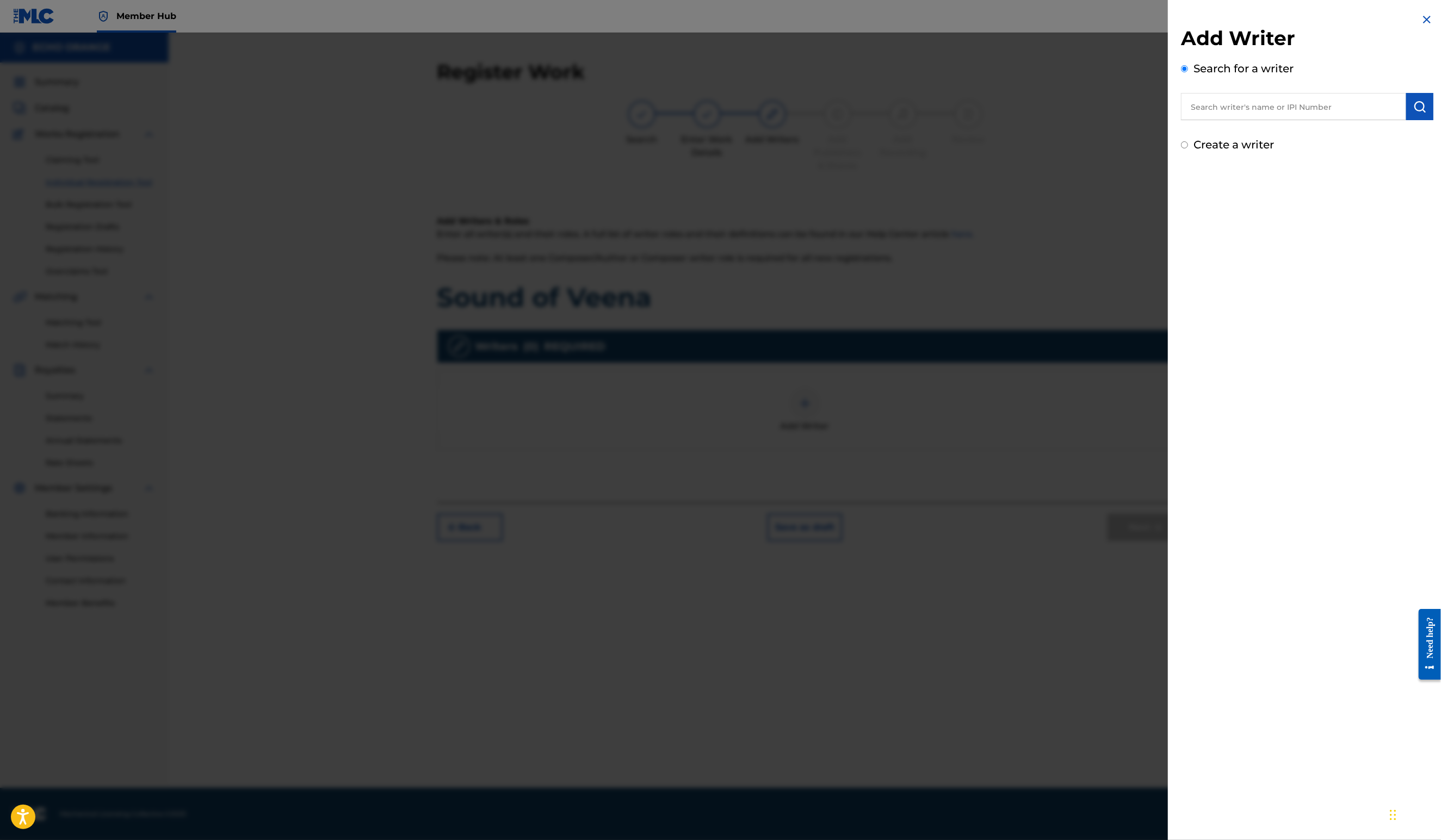
drag, startPoint x: 1221, startPoint y: 152, endPoint x: 1251, endPoint y: 125, distance: 40.4
click at [1223, 148] on div "Add Writer Search for a writer Create a writer" at bounding box center [1307, 89] width 252 height 127
click at [1252, 120] on input "text" at bounding box center [1293, 106] width 225 height 27
paste input "[PERSON_NAME]"
type input "[PERSON_NAME]"
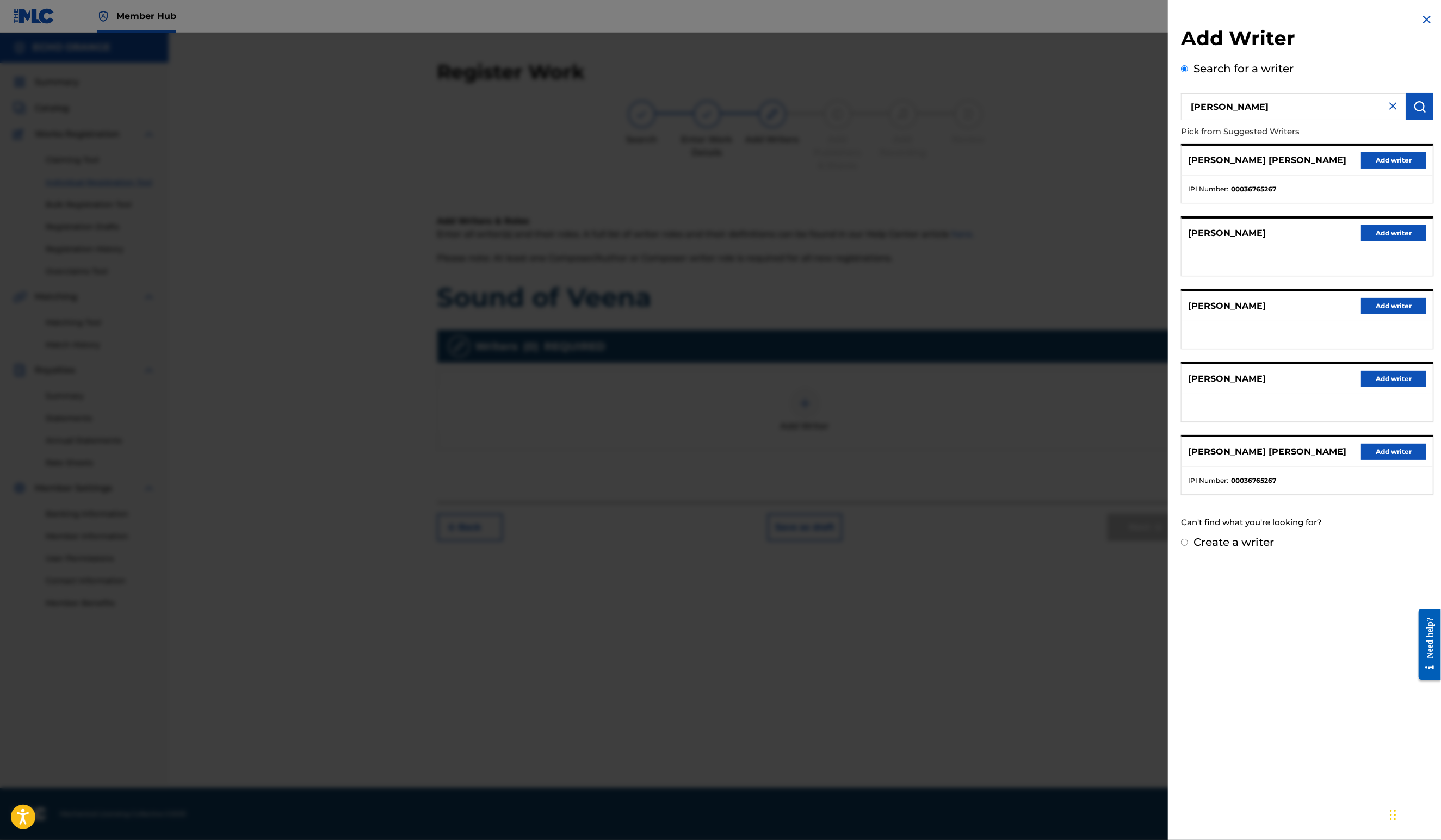
click at [1396, 168] on button "Add writer" at bounding box center [1393, 160] width 65 height 16
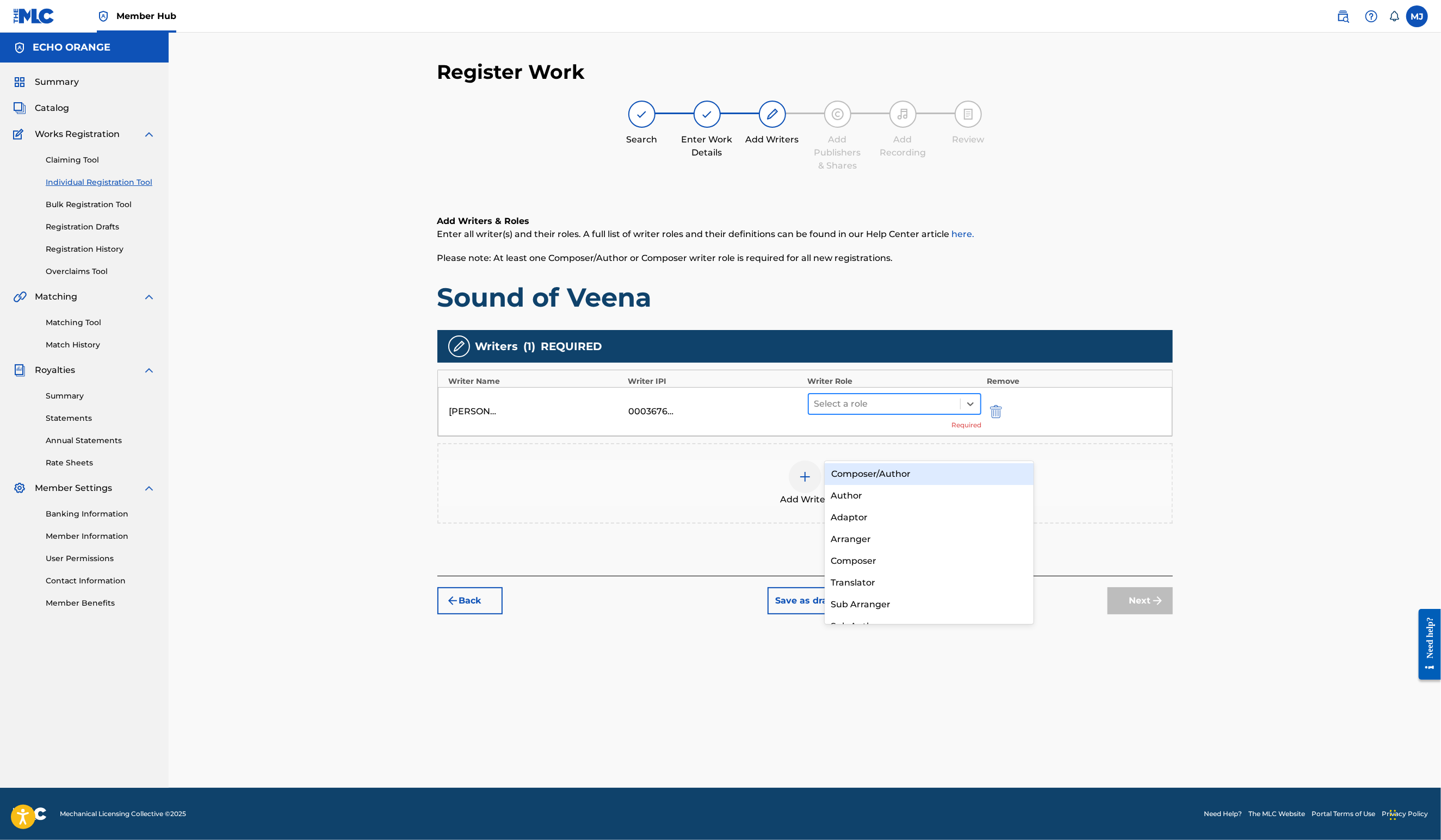
click at [938, 414] on div "Select a role" at bounding box center [884, 404] width 152 height 20
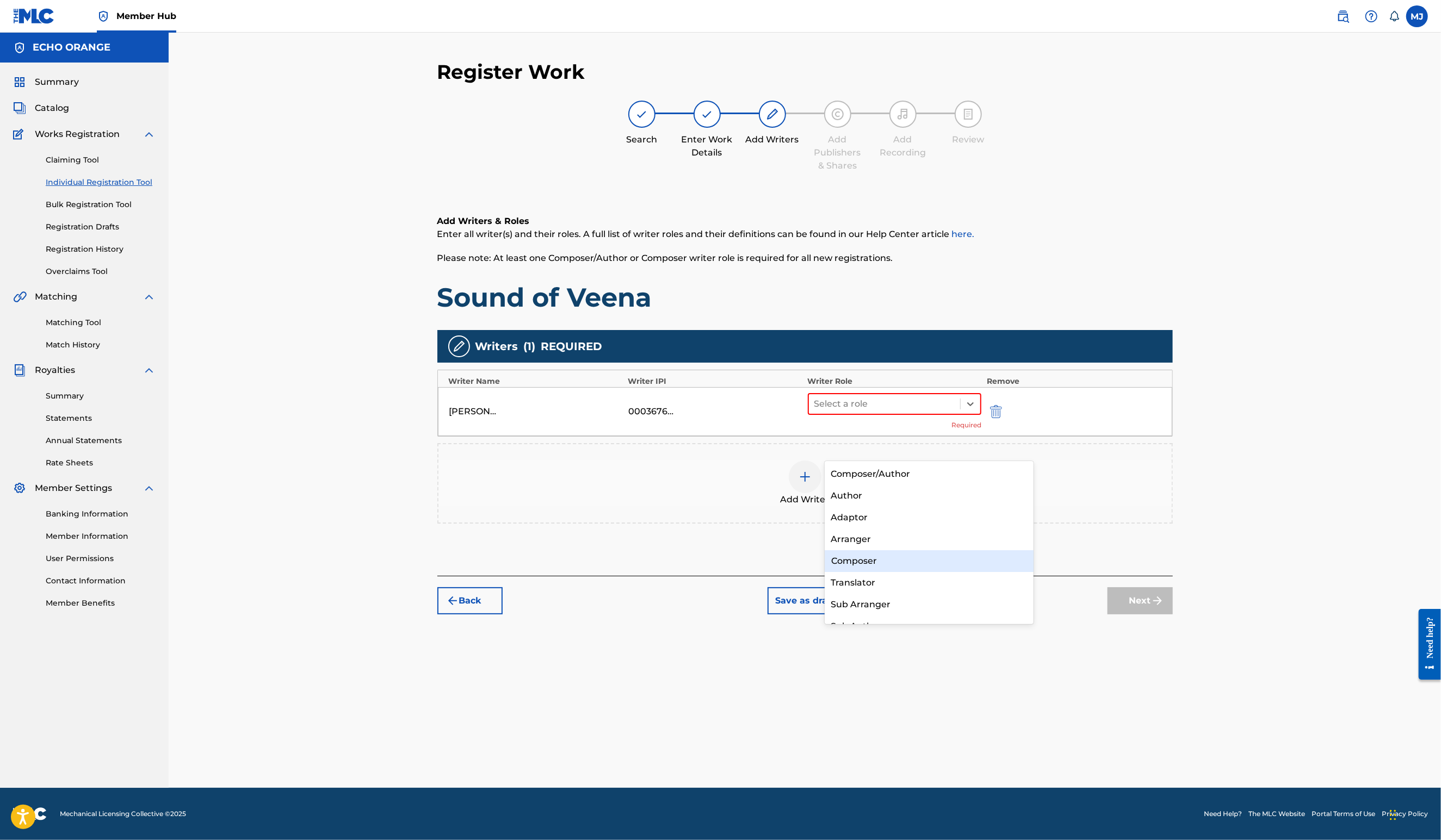
click at [894, 557] on div "Composer" at bounding box center [929, 561] width 209 height 22
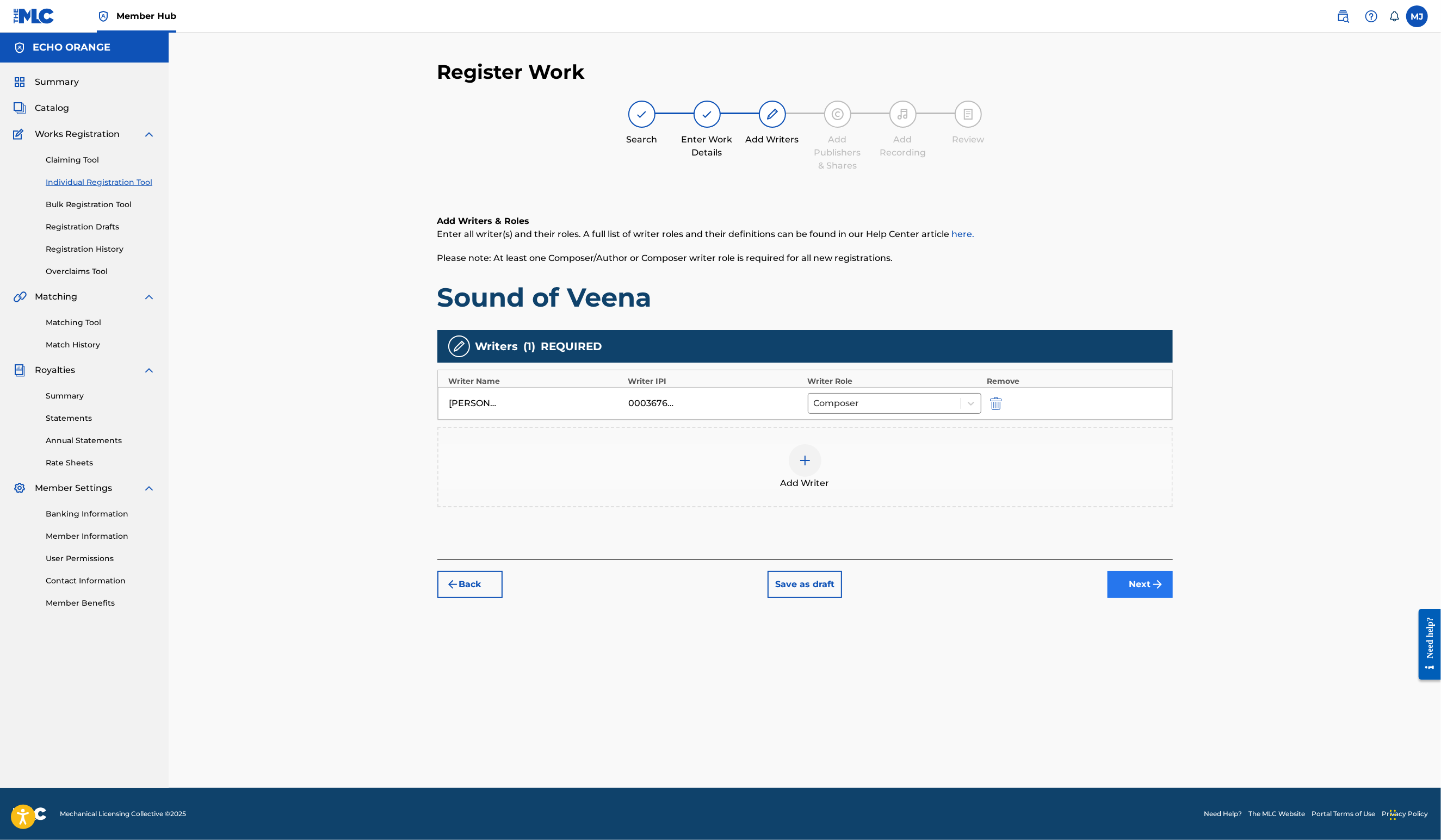
click at [1173, 598] on button "Next" at bounding box center [1140, 584] width 65 height 27
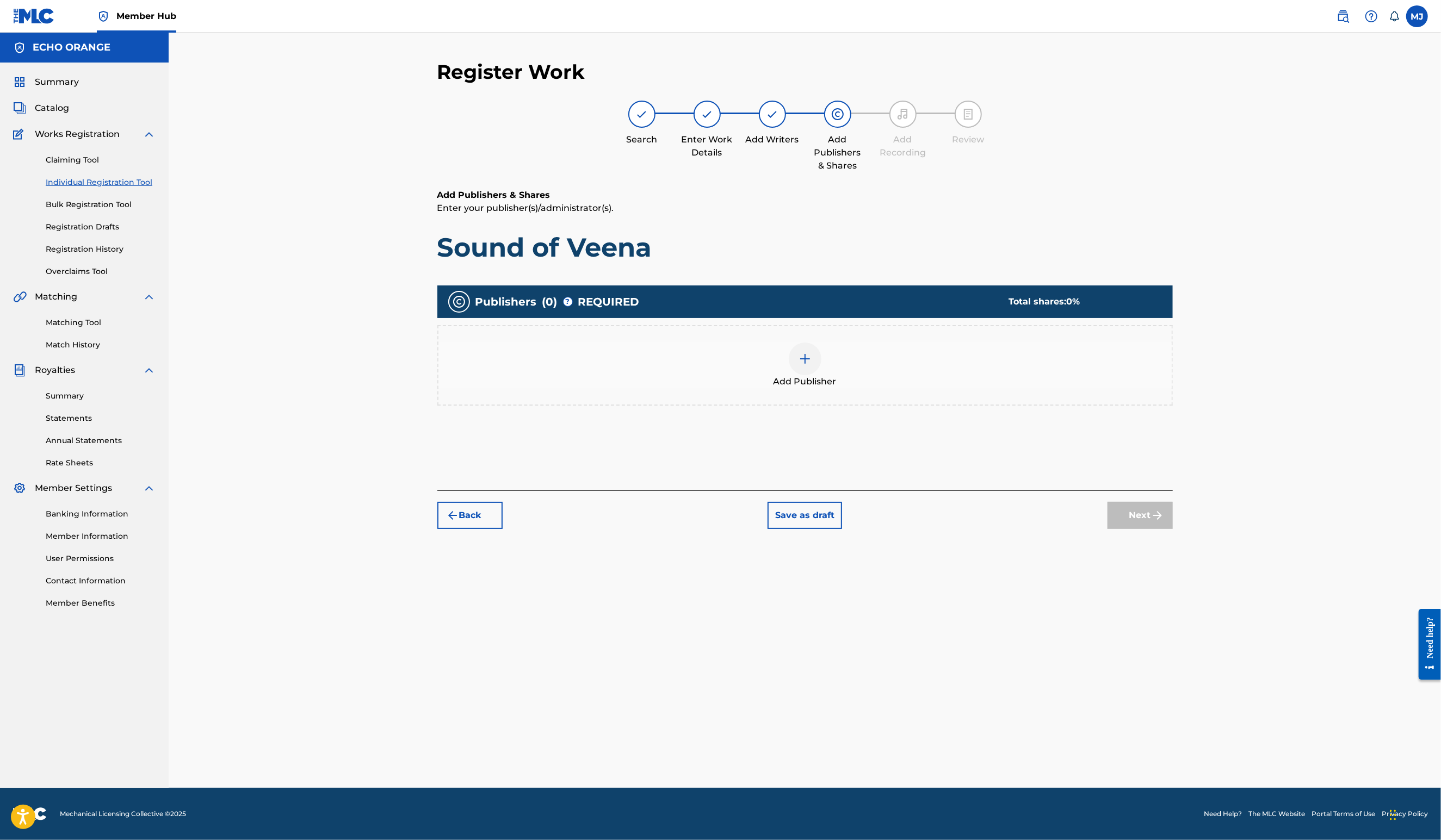
click at [782, 405] on div "Add Publisher" at bounding box center [805, 366] width 736 height 81
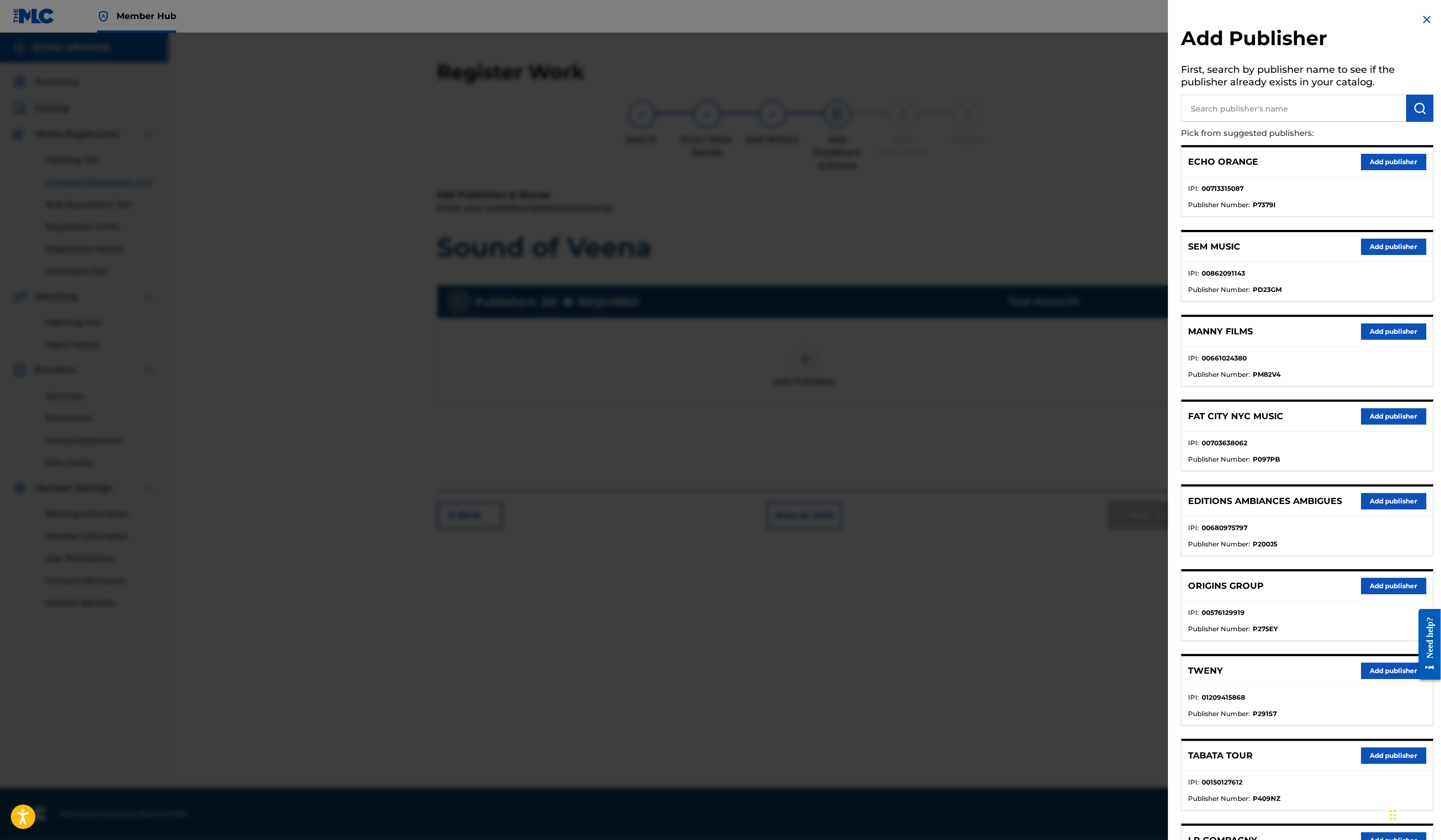
click at [1365, 594] on button "Add publisher" at bounding box center [1393, 586] width 65 height 16
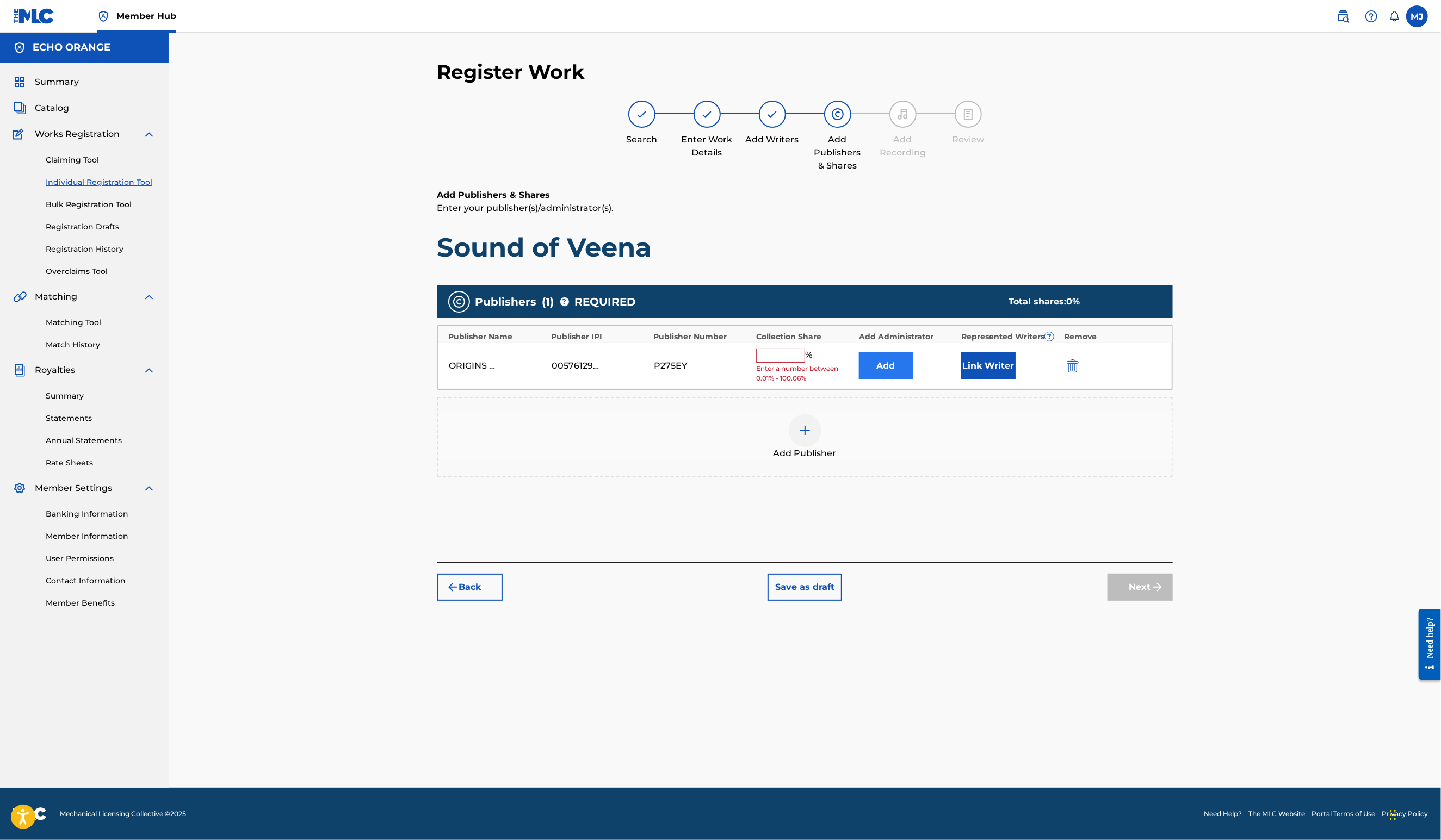
click at [887, 380] on button "Add" at bounding box center [886, 366] width 54 height 27
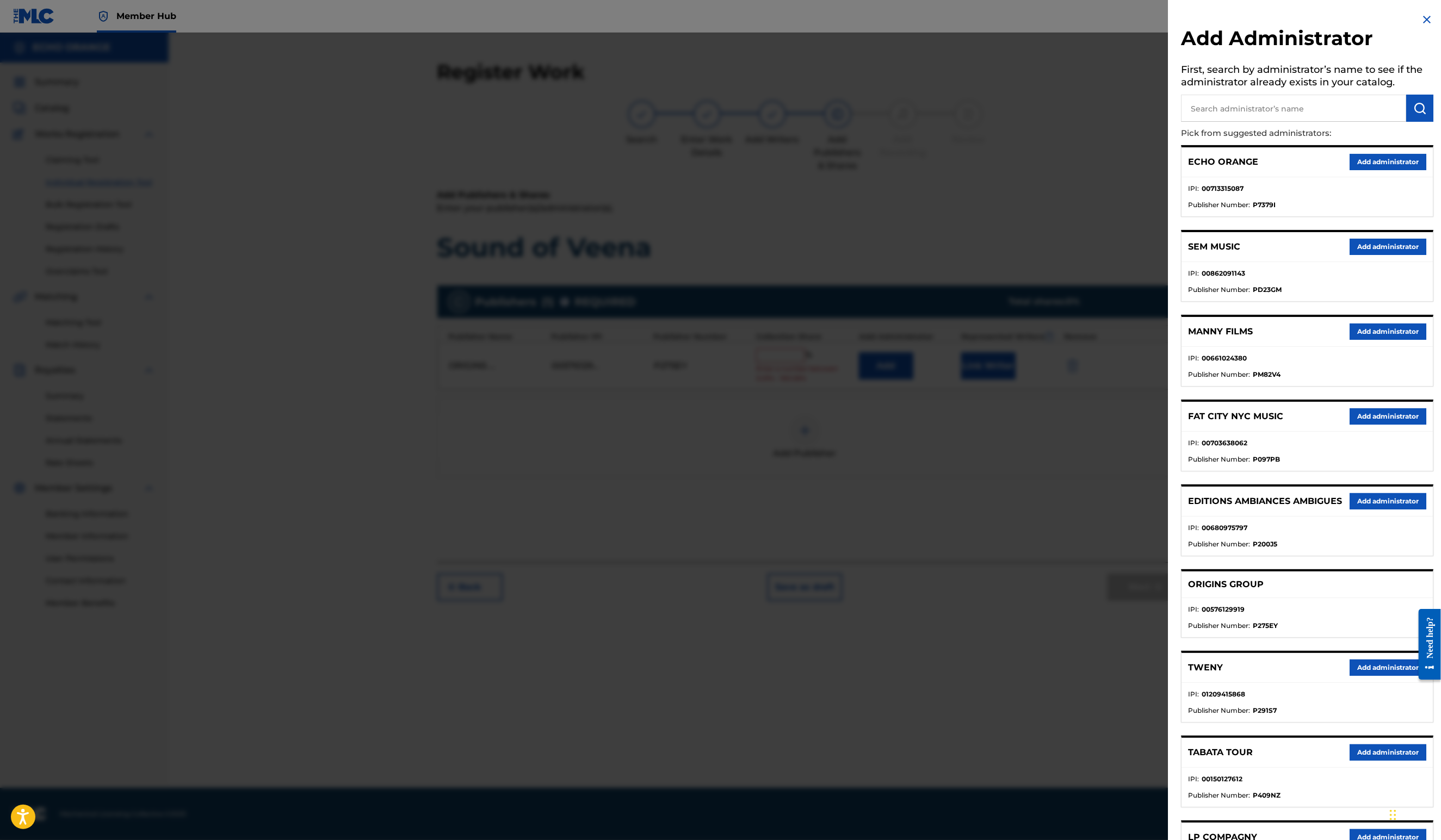
click at [1395, 170] on button "Add administrator" at bounding box center [1388, 162] width 77 height 16
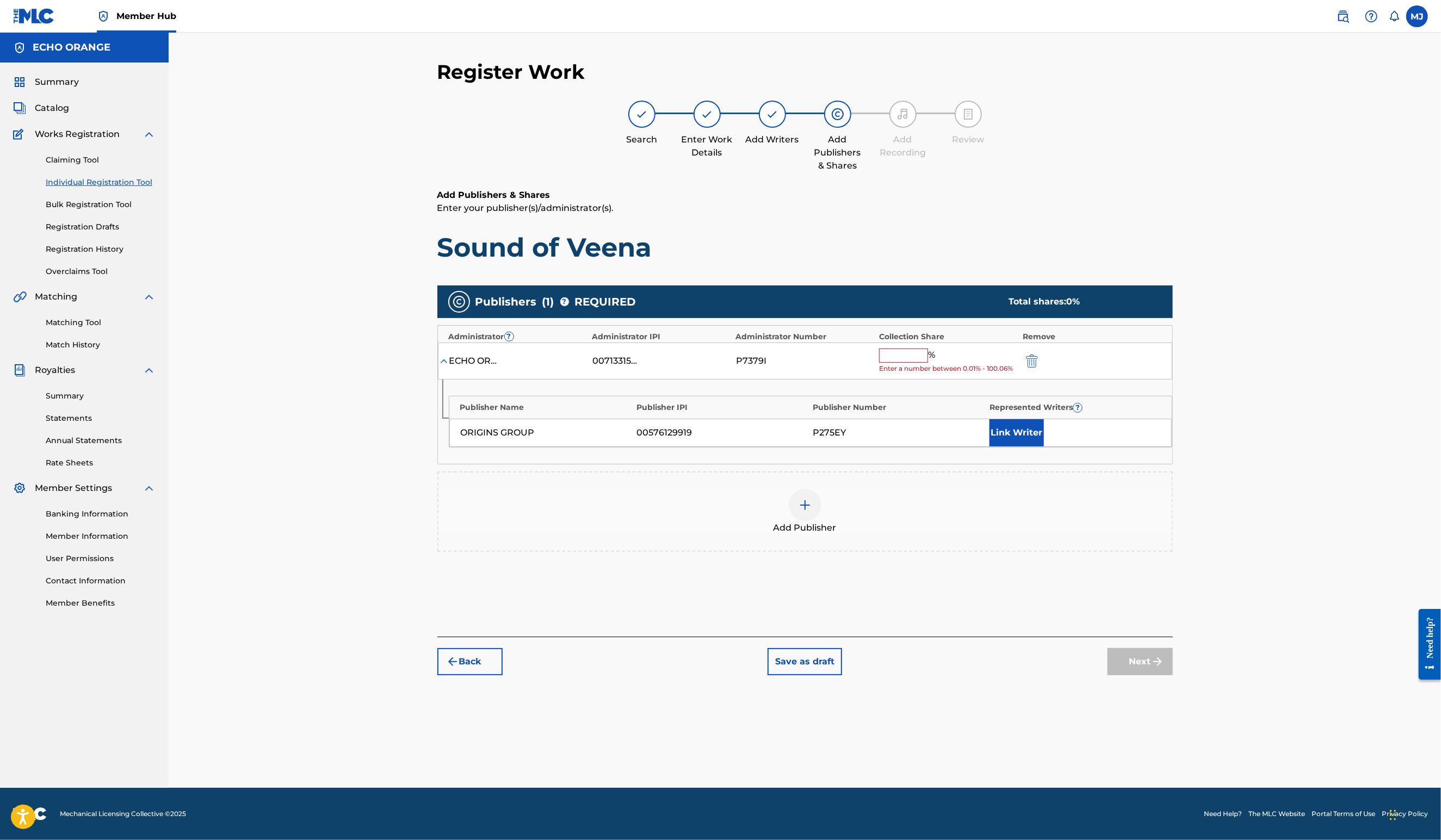
drag, startPoint x: 963, startPoint y: 372, endPoint x: 940, endPoint y: 409, distance: 43.6
click at [962, 343] on div "Collection Share" at bounding box center [948, 337] width 138 height 11
click at [940, 374] on span "Enter a number between 0.01% - 100.06%" at bounding box center [948, 369] width 138 height 10
click at [928, 363] on input "text" at bounding box center [903, 355] width 49 height 14
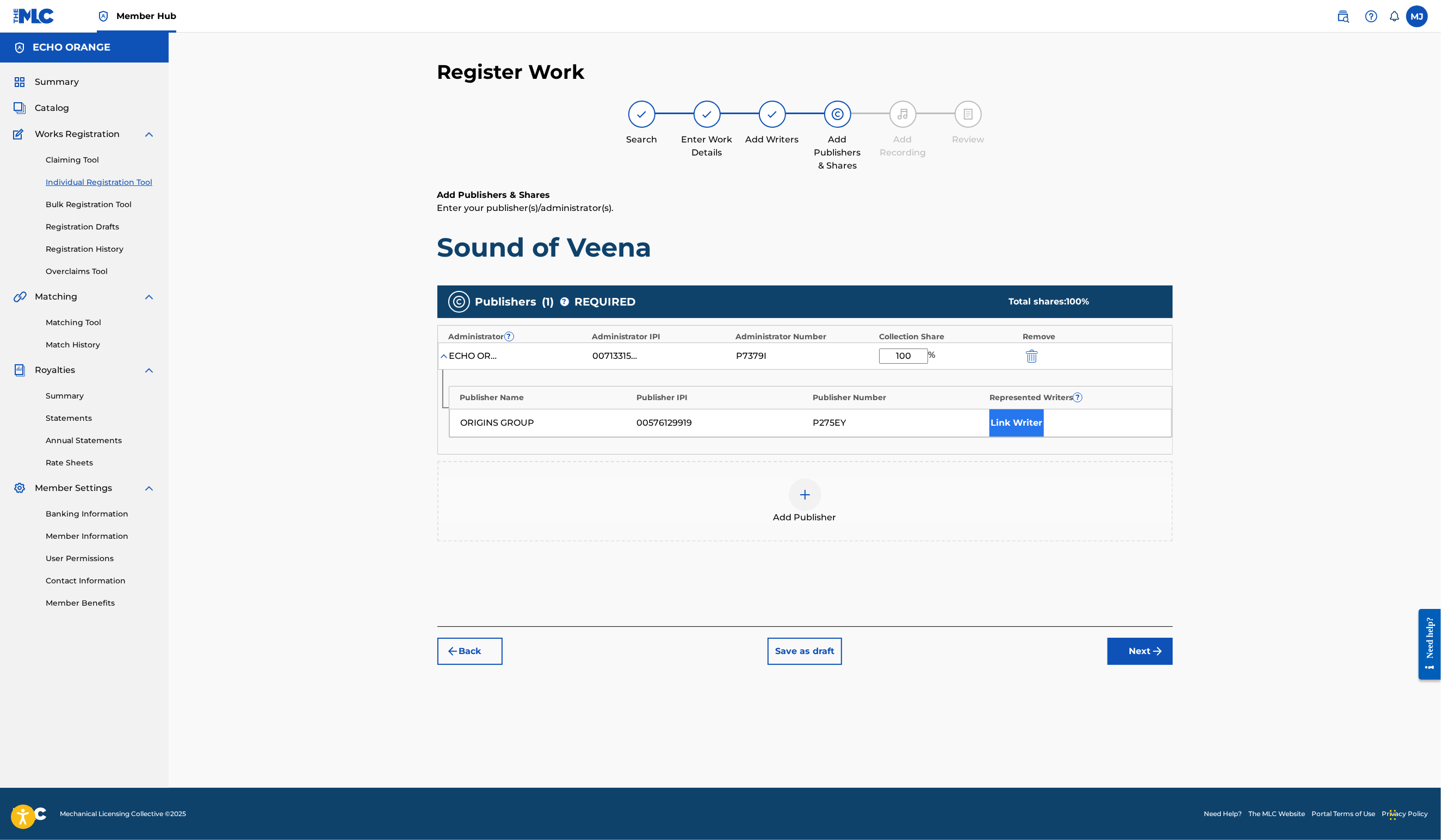
type input "100"
click at [1044, 437] on button "Link Writer" at bounding box center [1016, 423] width 54 height 27
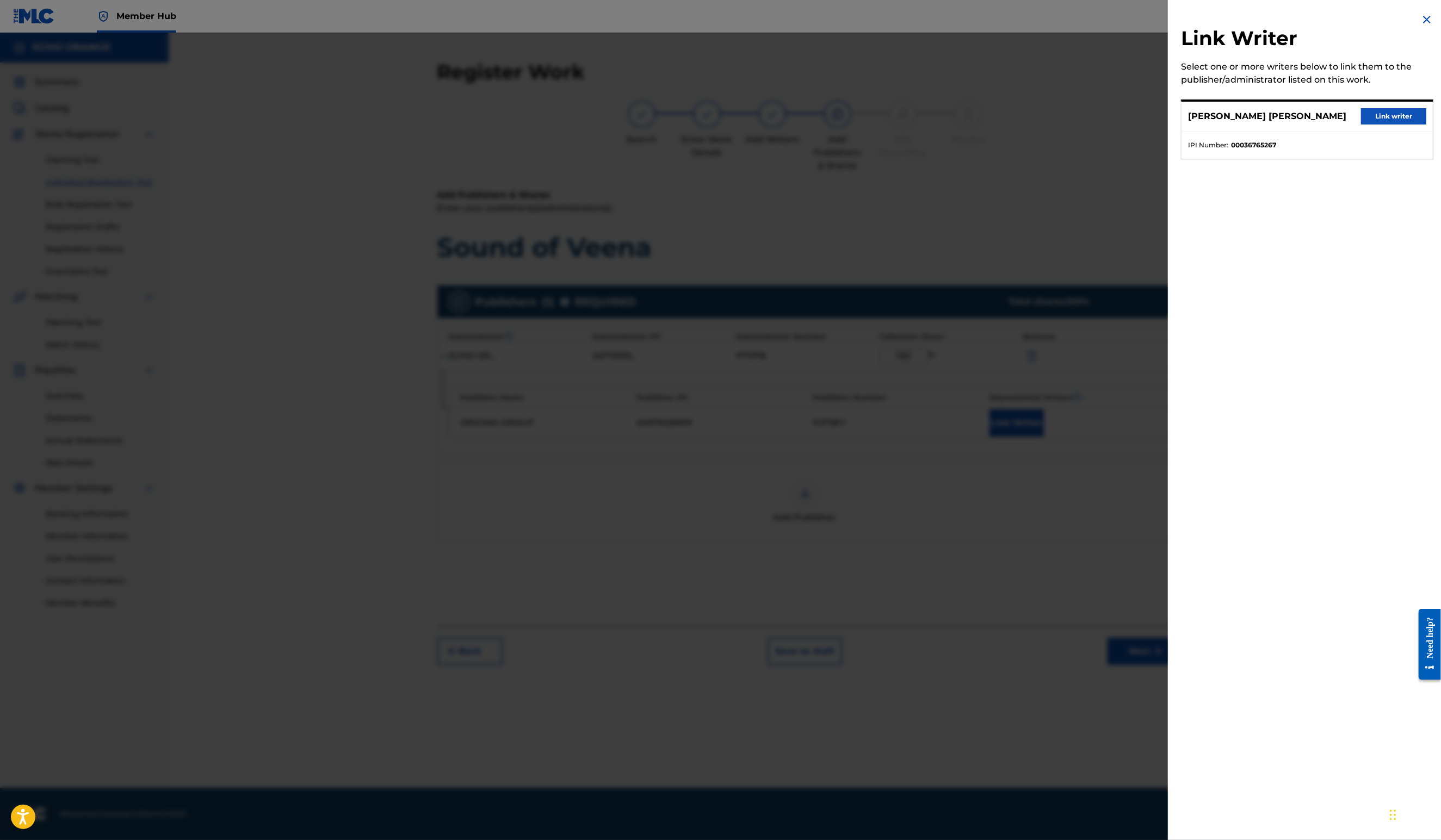
click at [1340, 129] on div "[PERSON_NAME] [PERSON_NAME] Link writer" at bounding box center [1307, 116] width 251 height 30
click at [1361, 125] on button "Link writer" at bounding box center [1393, 116] width 65 height 16
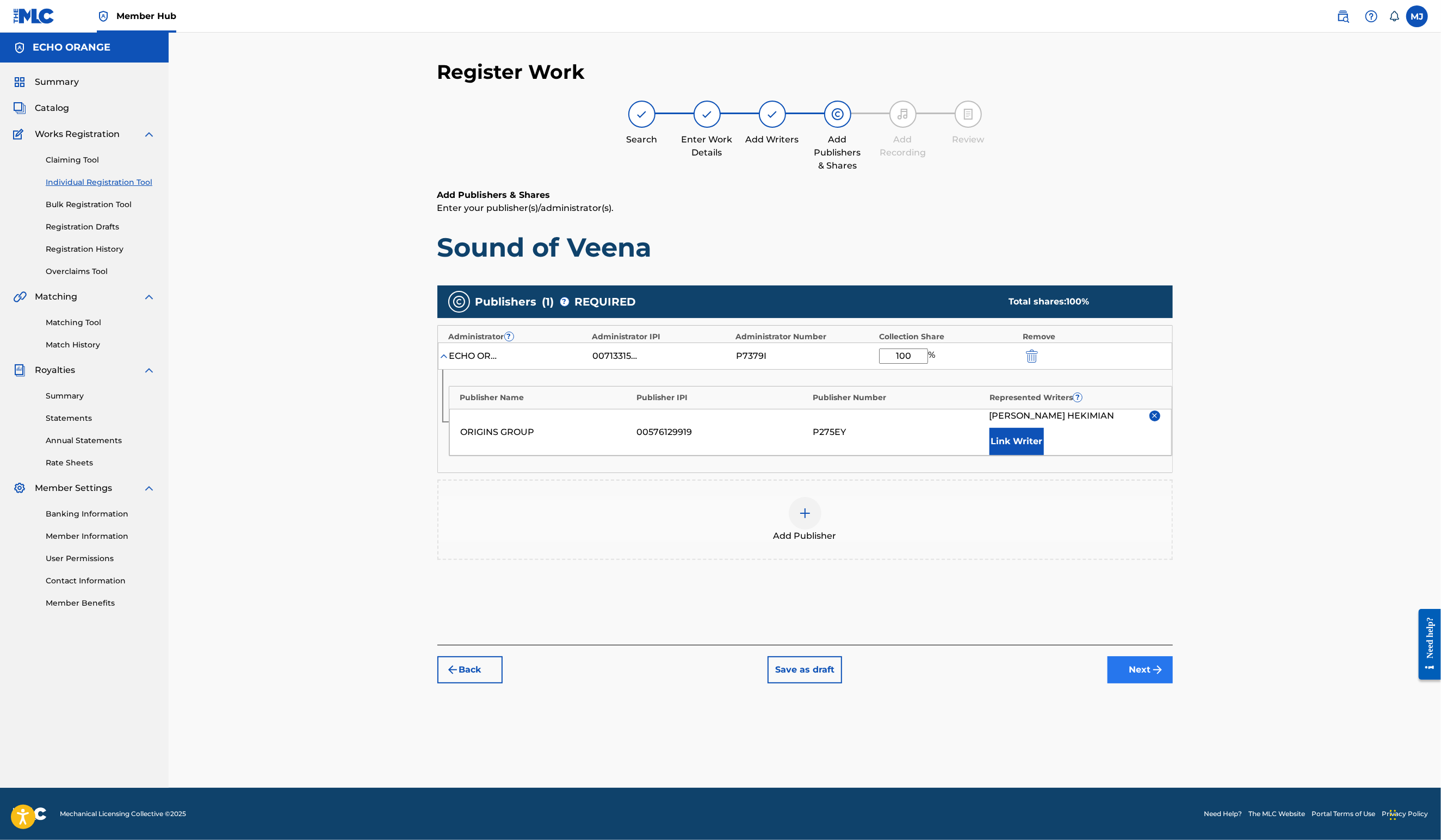
click at [1173, 683] on button "Next" at bounding box center [1140, 670] width 65 height 27
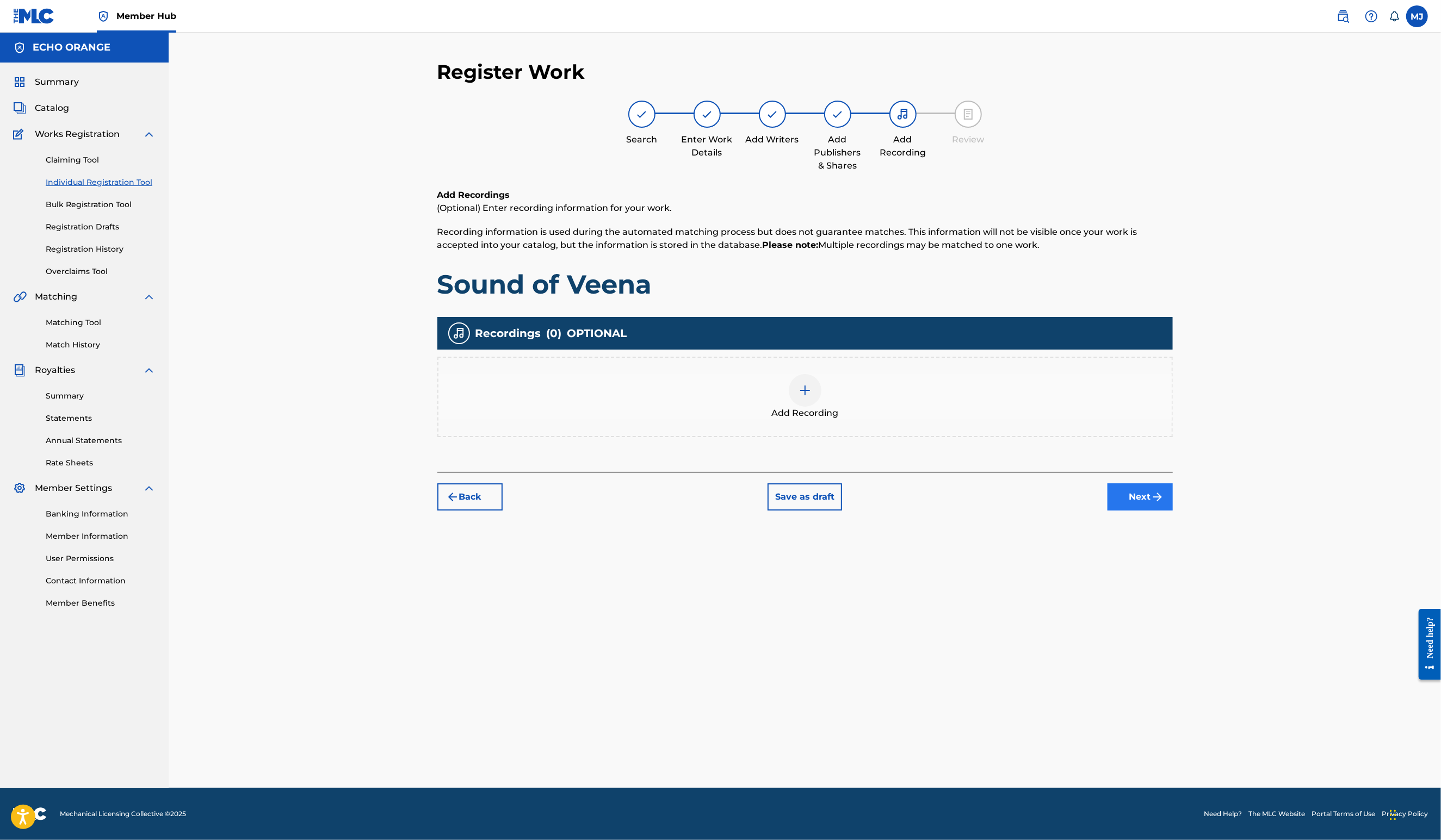
click at [1173, 511] on button "Next" at bounding box center [1140, 497] width 65 height 27
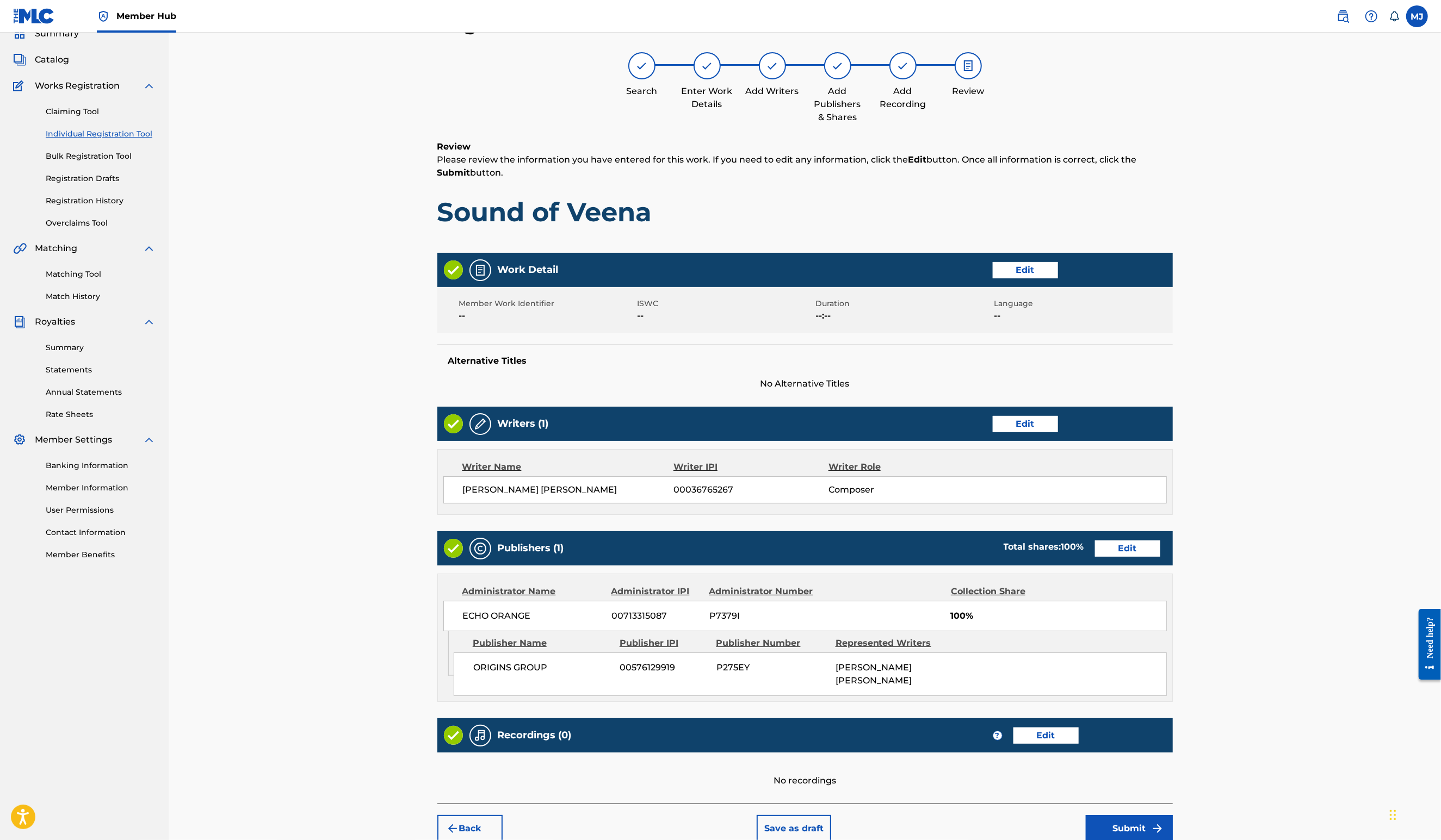
scroll to position [205, 0]
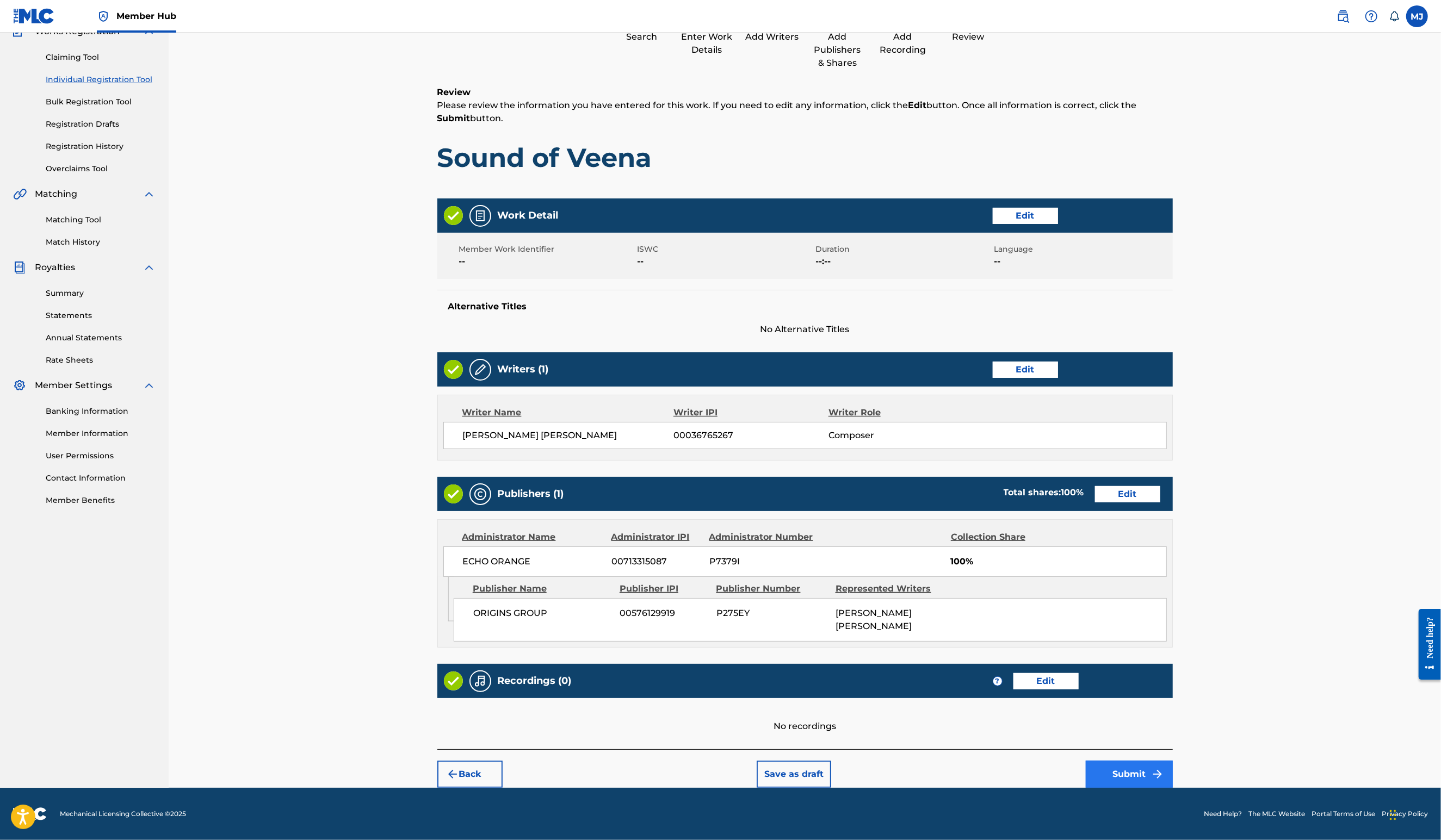
click at [1173, 761] on button "Submit" at bounding box center [1129, 774] width 87 height 27
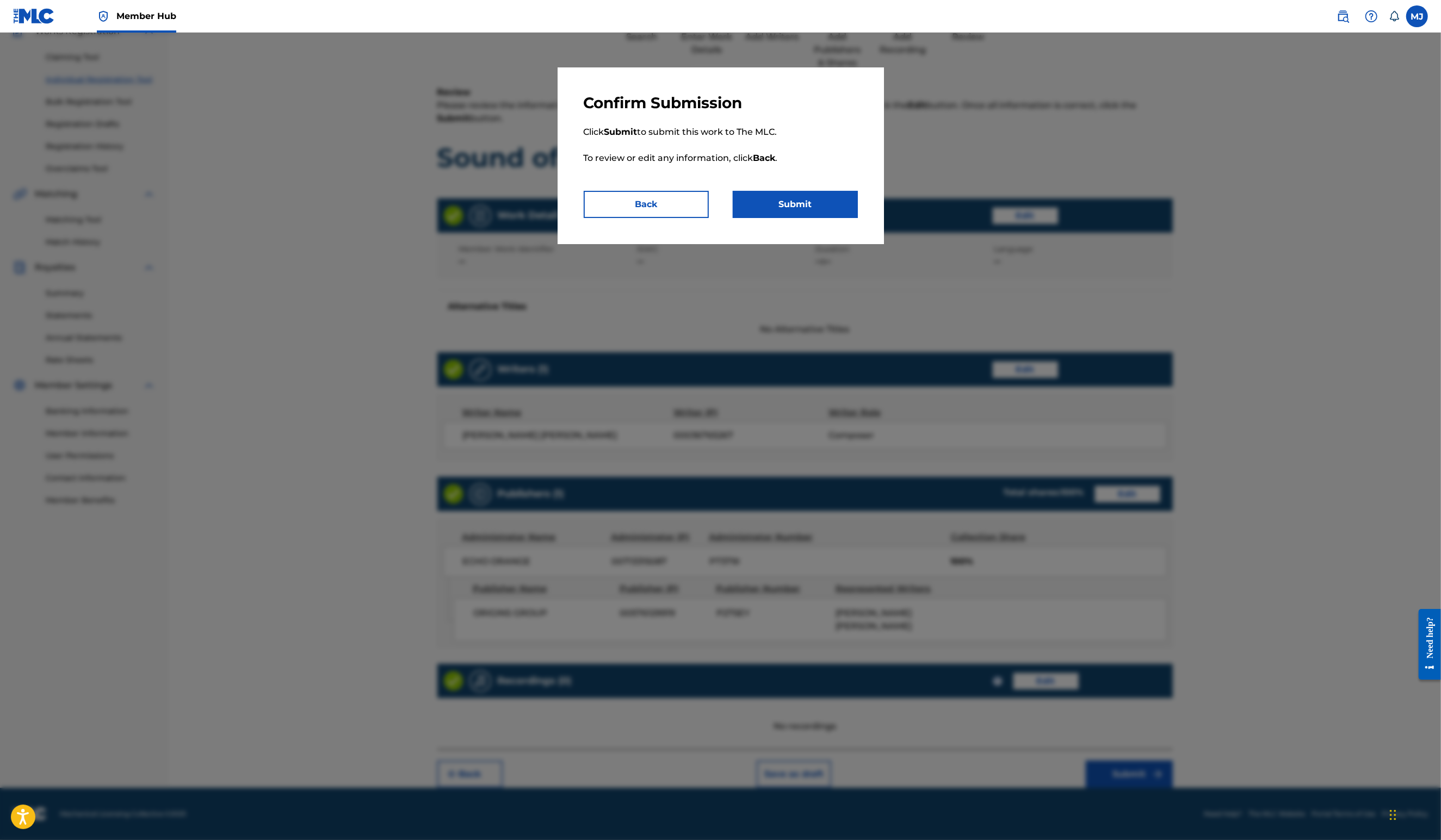
click at [814, 244] on div "Confirm Submission Click Submit to submit this work to The MLC. To review or ed…" at bounding box center [721, 156] width 326 height 177
click at [822, 218] on button "Submit" at bounding box center [795, 204] width 125 height 27
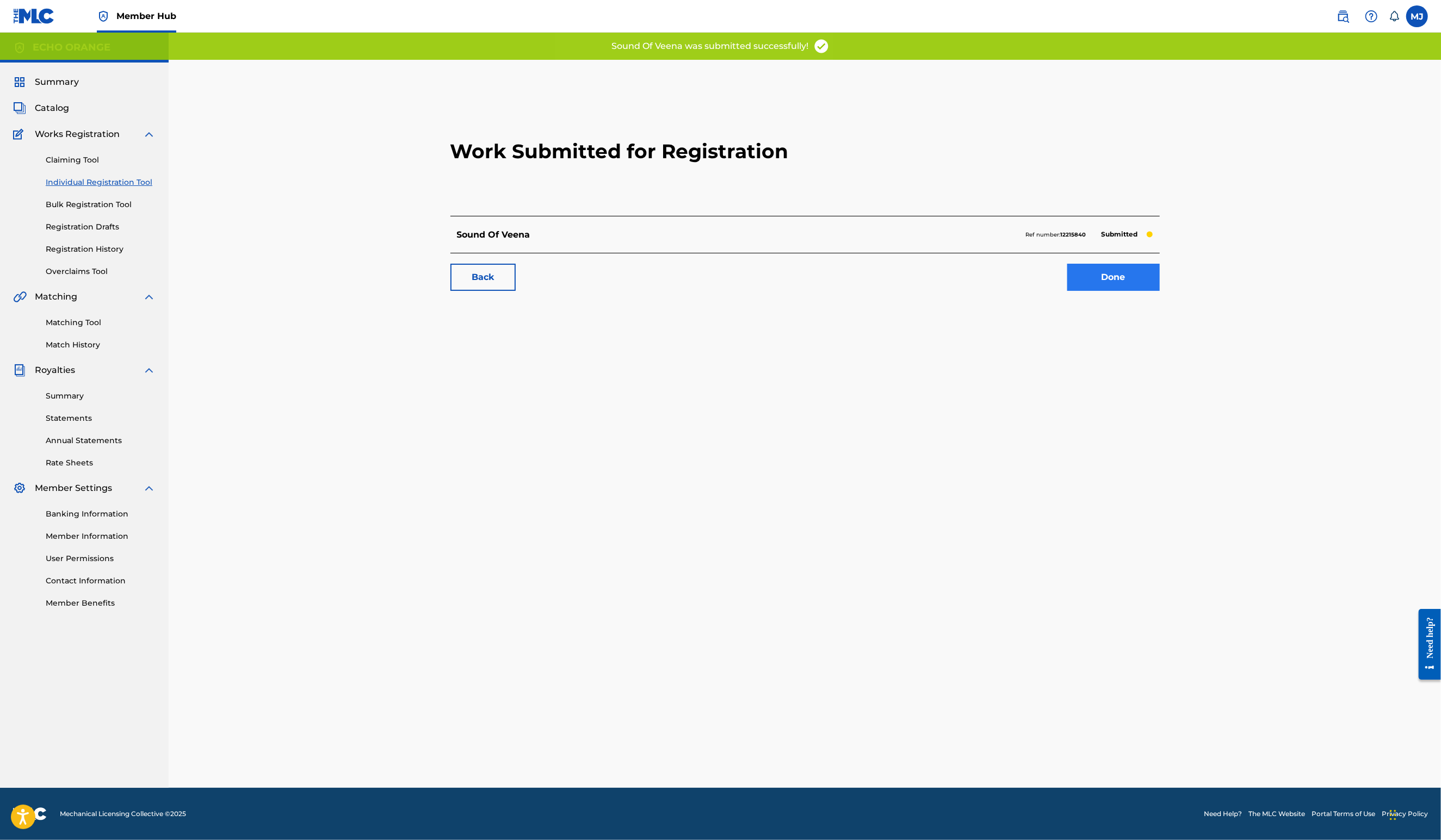
click at [1160, 291] on link "Done" at bounding box center [1113, 277] width 92 height 27
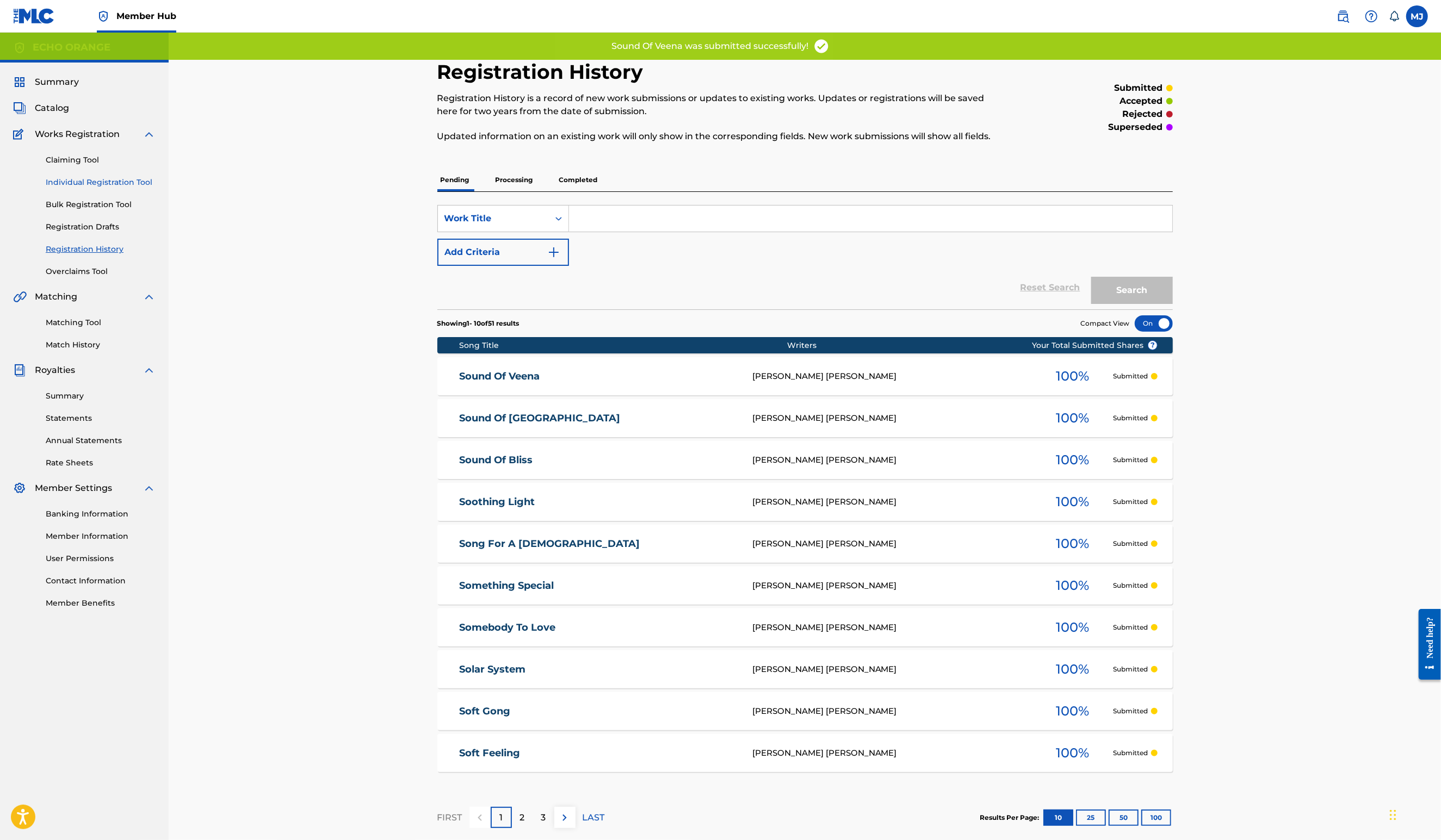
click at [111, 188] on link "Individual Registration Tool" at bounding box center [101, 182] width 110 height 11
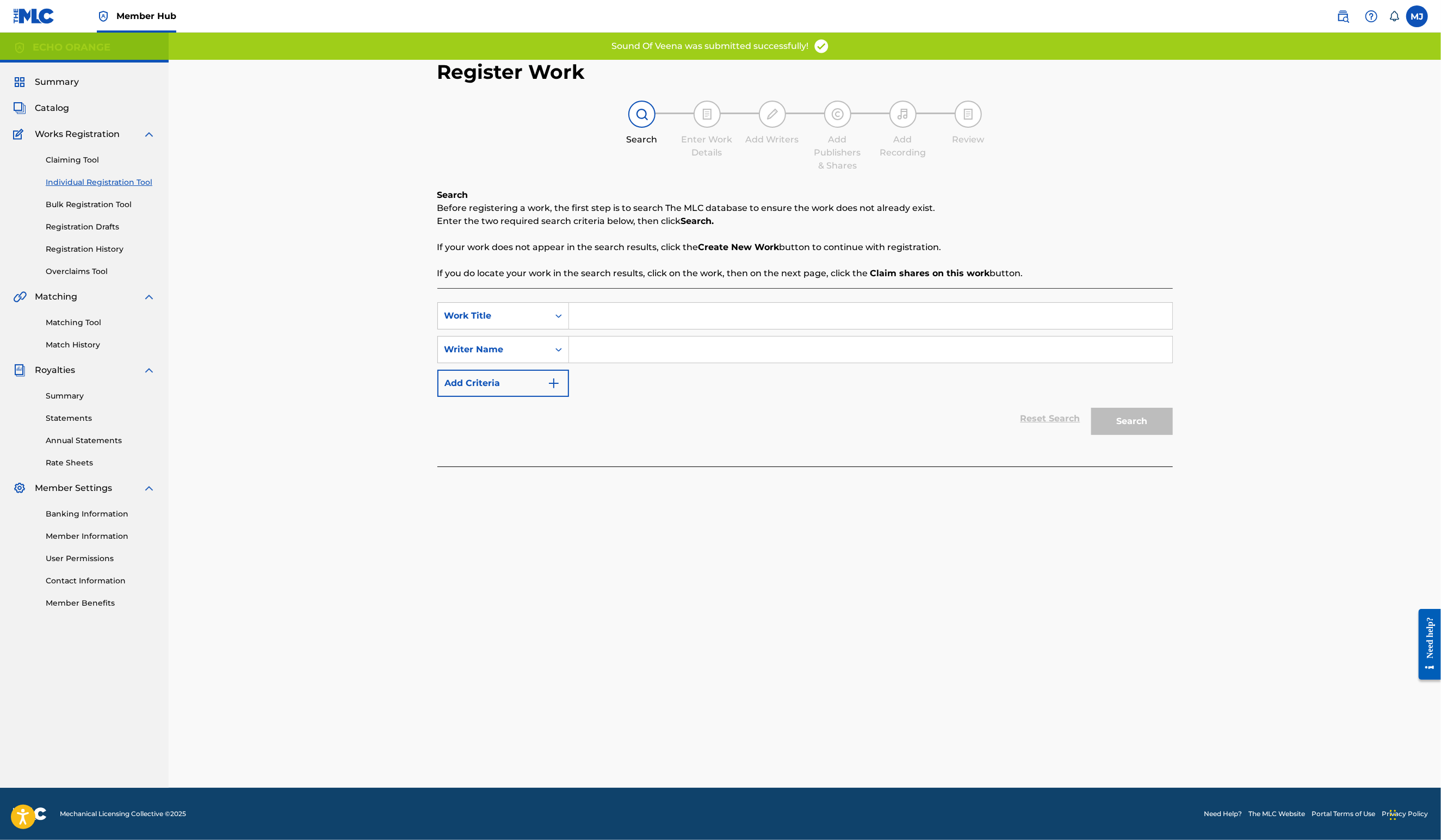
click at [602, 329] on input "Search Form" at bounding box center [870, 316] width 603 height 26
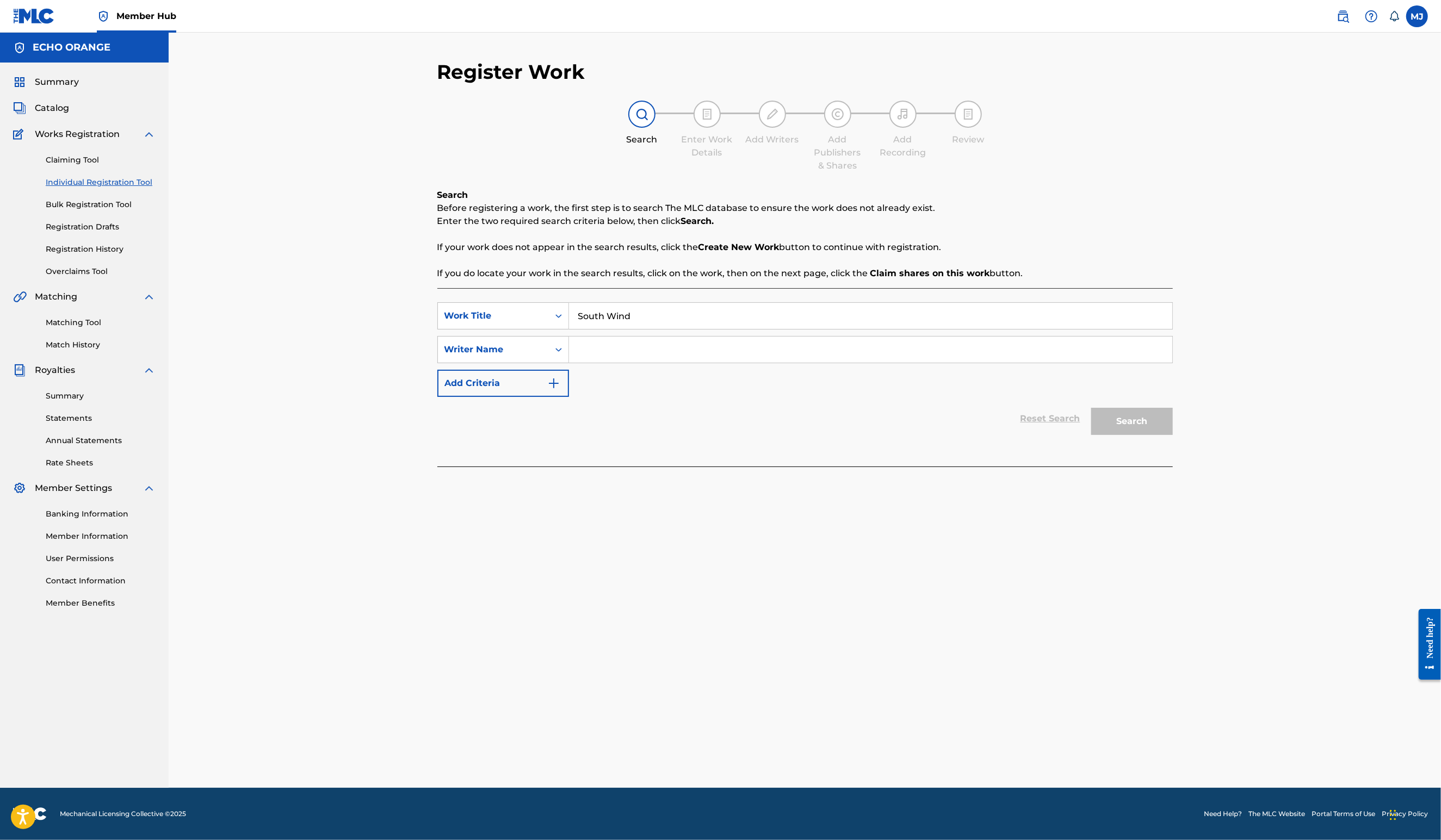
type input "South Wind"
paste input "[PERSON_NAME]"
type input "[PERSON_NAME]"
click at [1173, 435] on button "Search" at bounding box center [1132, 421] width 82 height 27
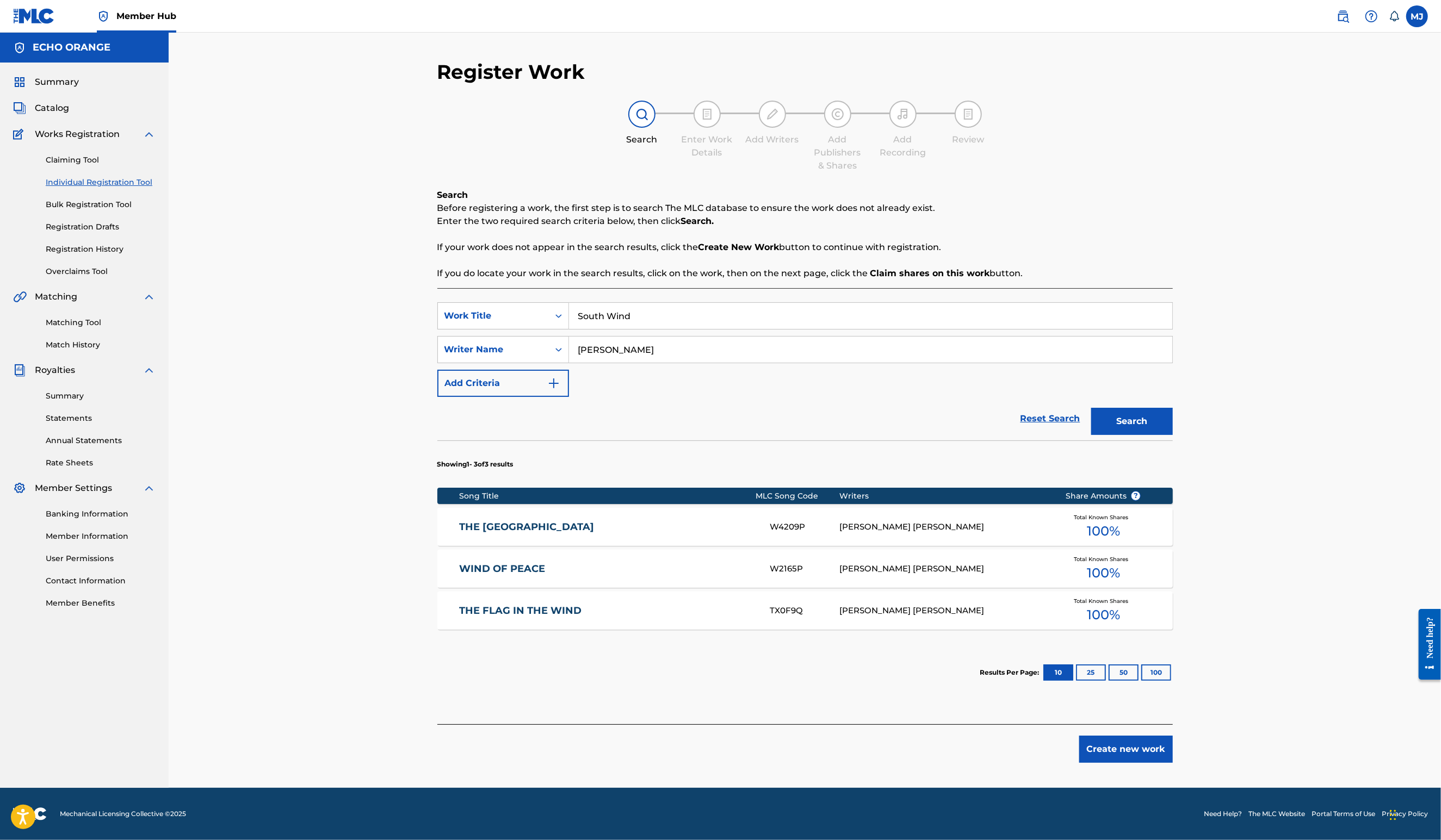
scroll to position [68, 0]
click at [1173, 763] on button "Create new work" at bounding box center [1126, 749] width 93 height 27
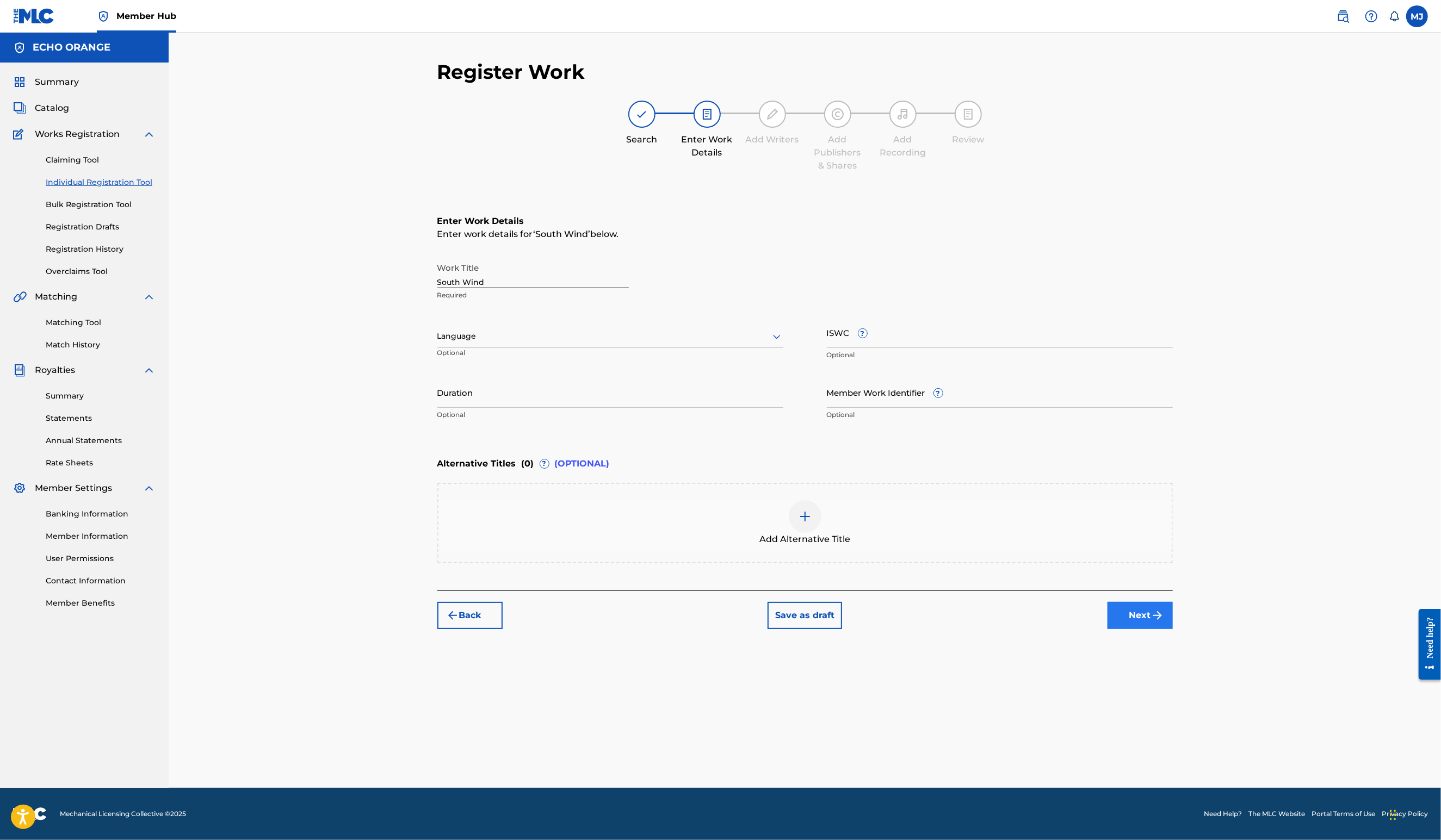
click at [1173, 629] on button "Next" at bounding box center [1140, 615] width 65 height 27
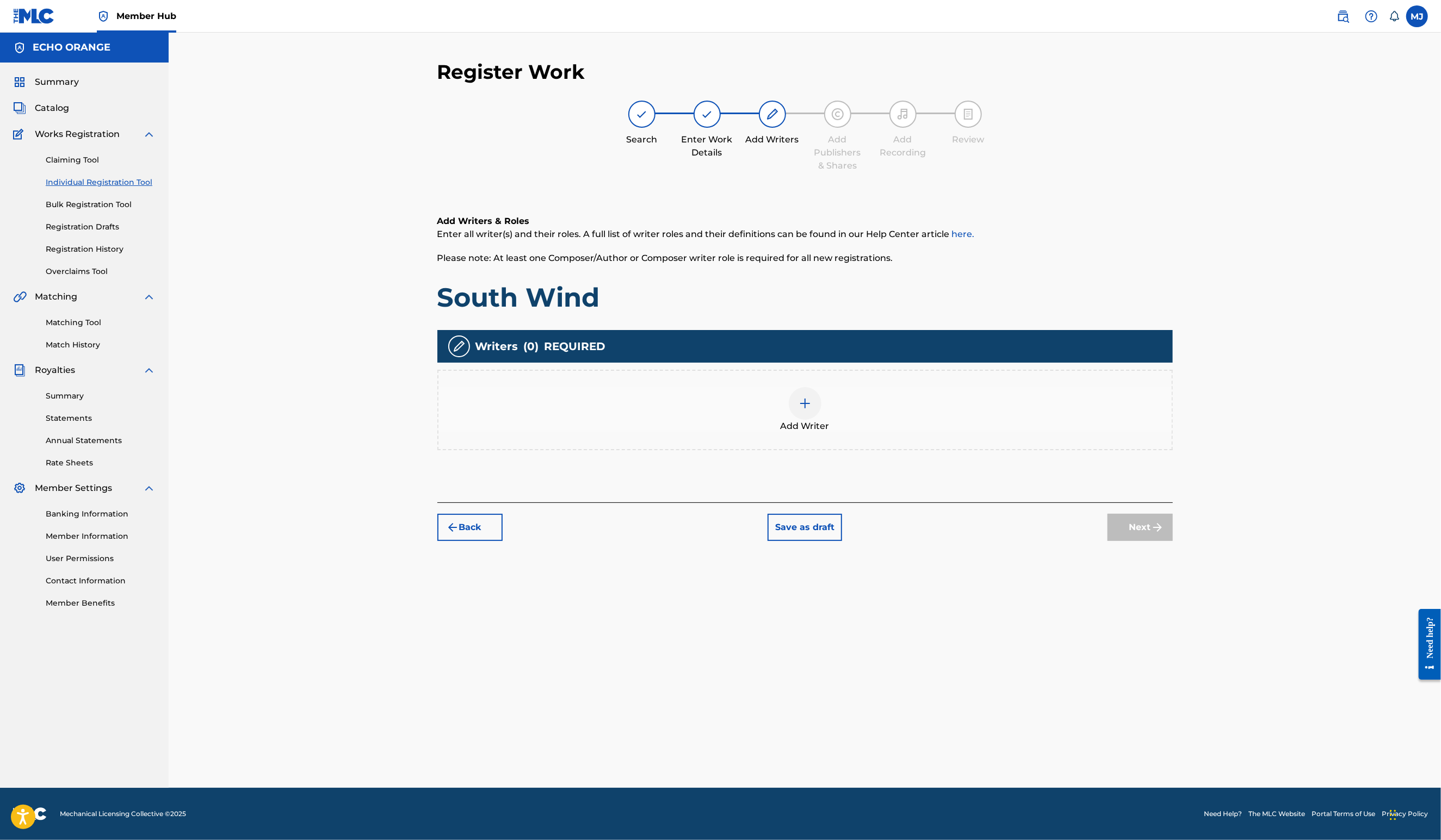
click at [1036, 433] on div "Add Writer" at bounding box center [805, 410] width 733 height 46
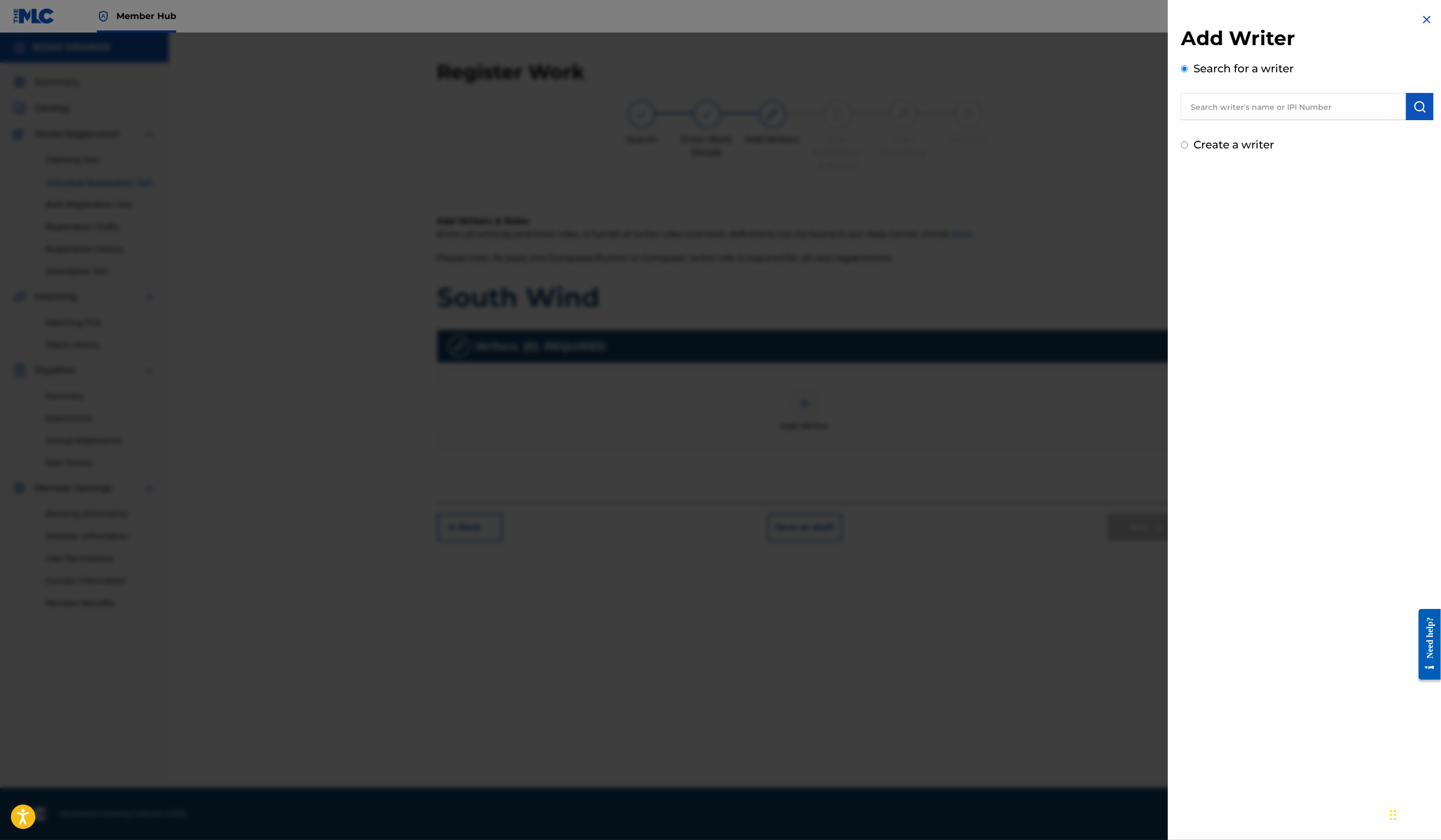
click at [1252, 120] on input "text" at bounding box center [1293, 106] width 225 height 27
paste input "[PERSON_NAME]"
type input "[PERSON_NAME]"
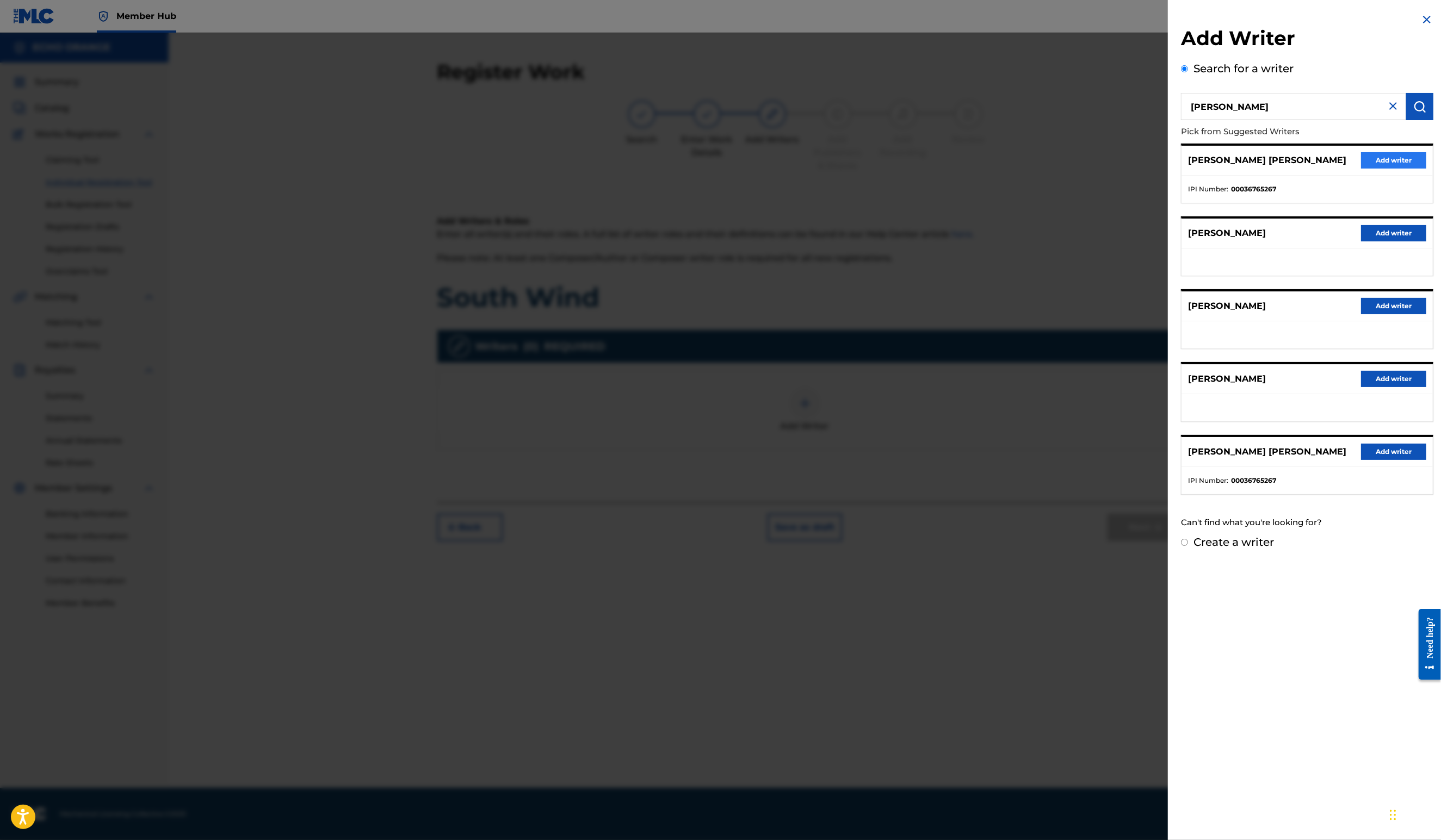
click at [1416, 168] on button "Add writer" at bounding box center [1393, 160] width 65 height 16
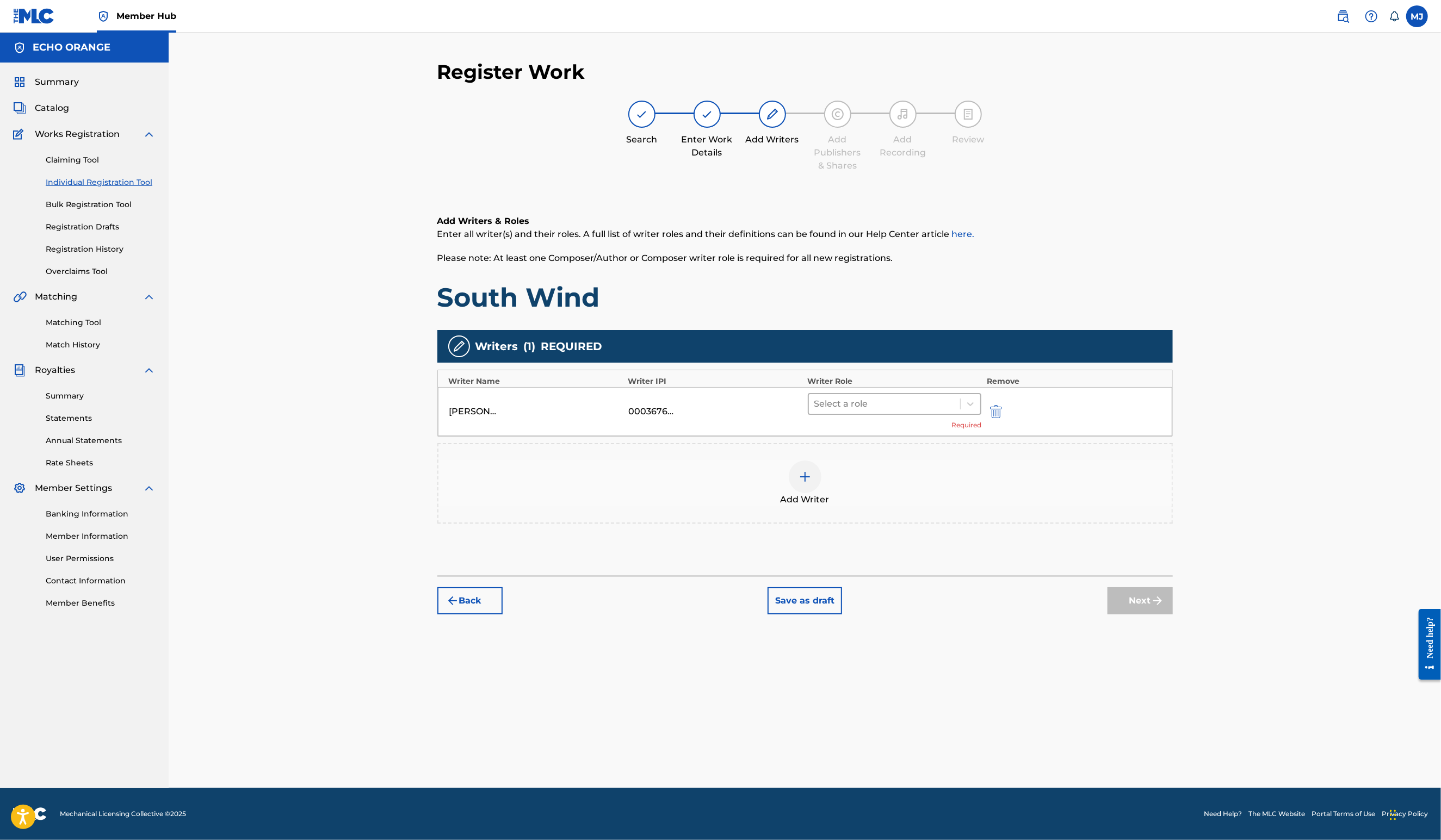
click at [925, 412] on div at bounding box center [885, 404] width 141 height 15
click at [877, 560] on div "Composer" at bounding box center [929, 561] width 209 height 22
click at [1173, 598] on button "Next" at bounding box center [1140, 584] width 65 height 27
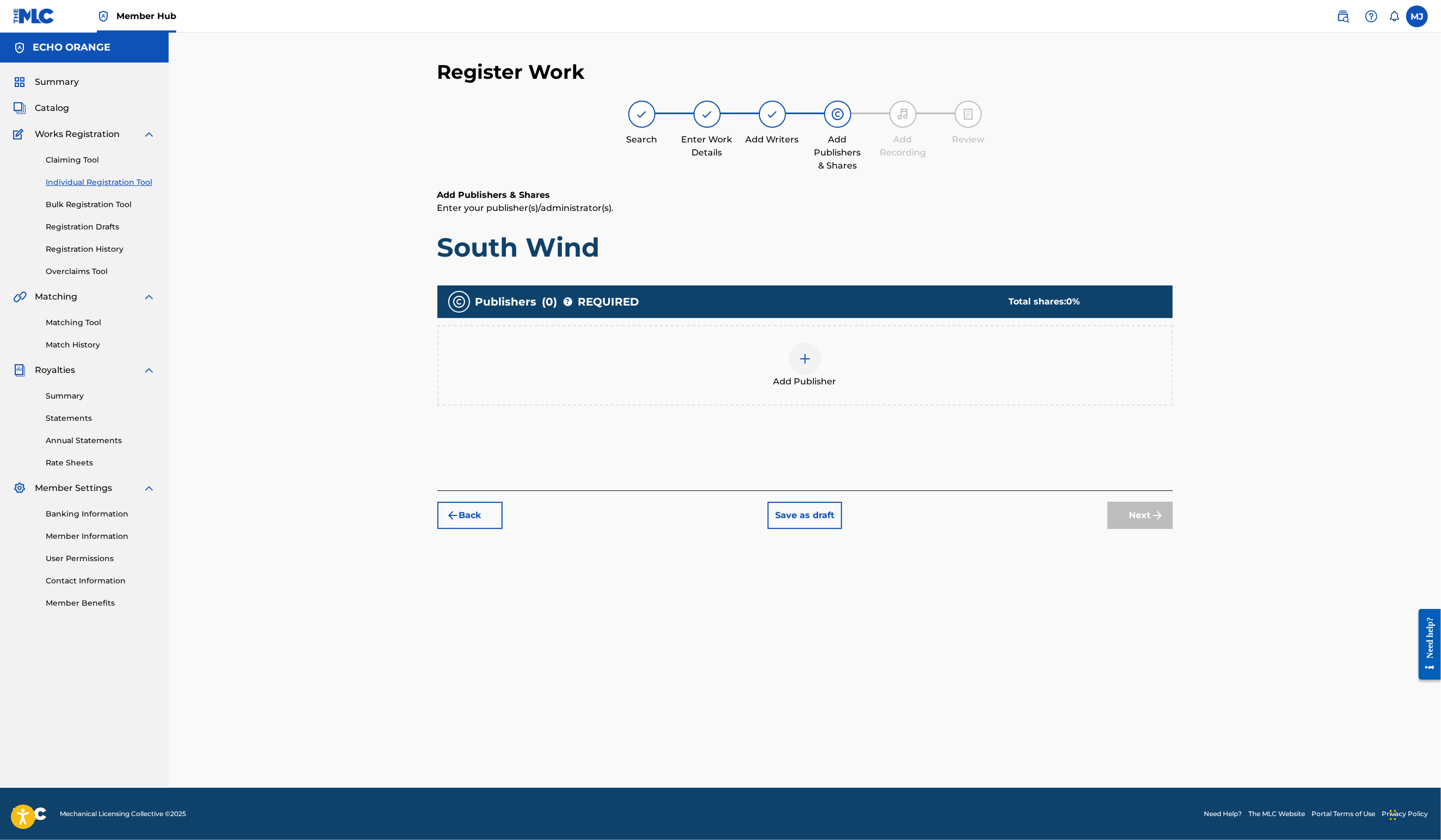
click at [821, 375] on div at bounding box center [805, 359] width 32 height 32
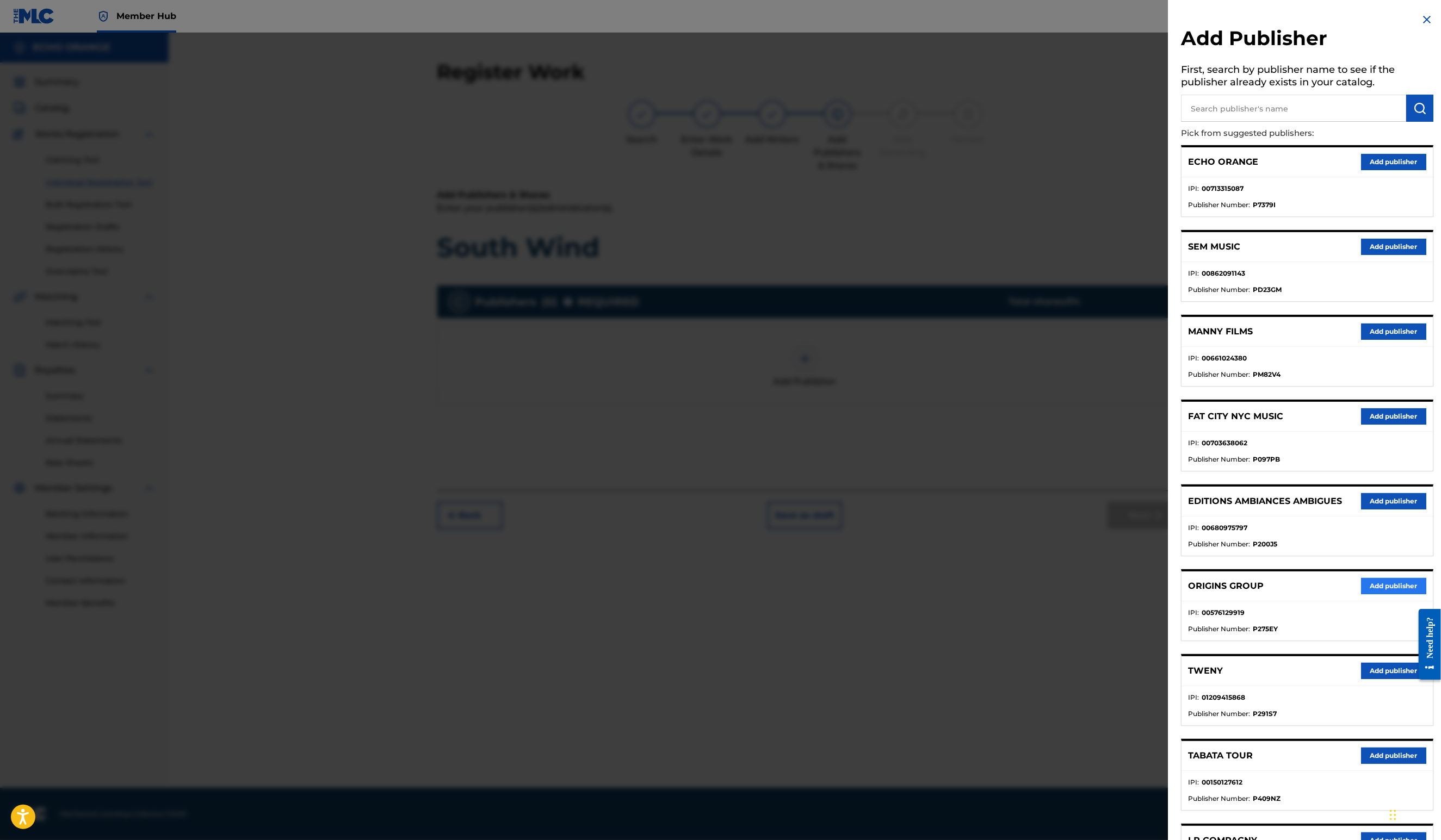
click at [1368, 594] on button "Add publisher" at bounding box center [1393, 586] width 65 height 16
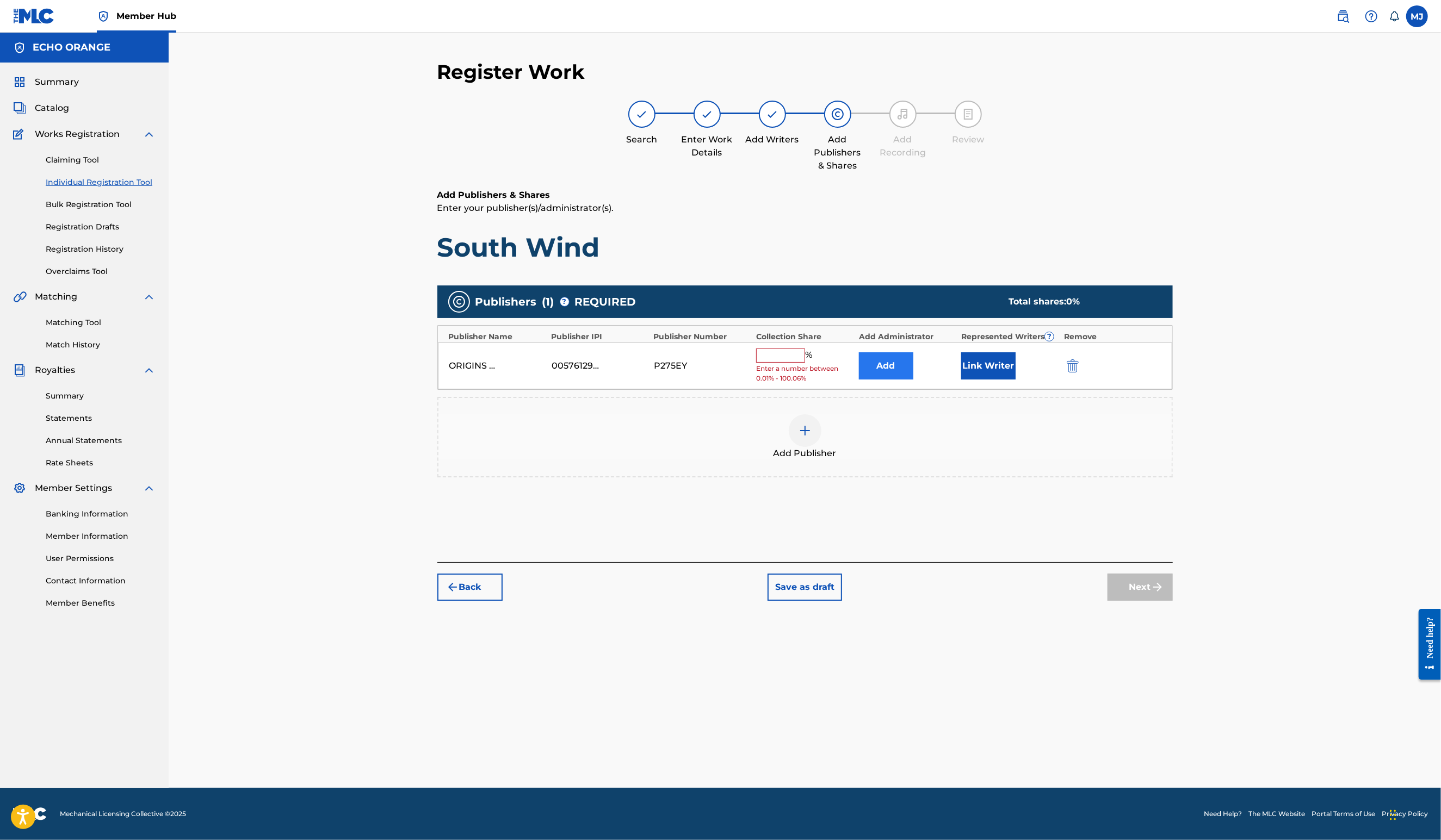
click at [904, 380] on button "Add" at bounding box center [886, 366] width 54 height 27
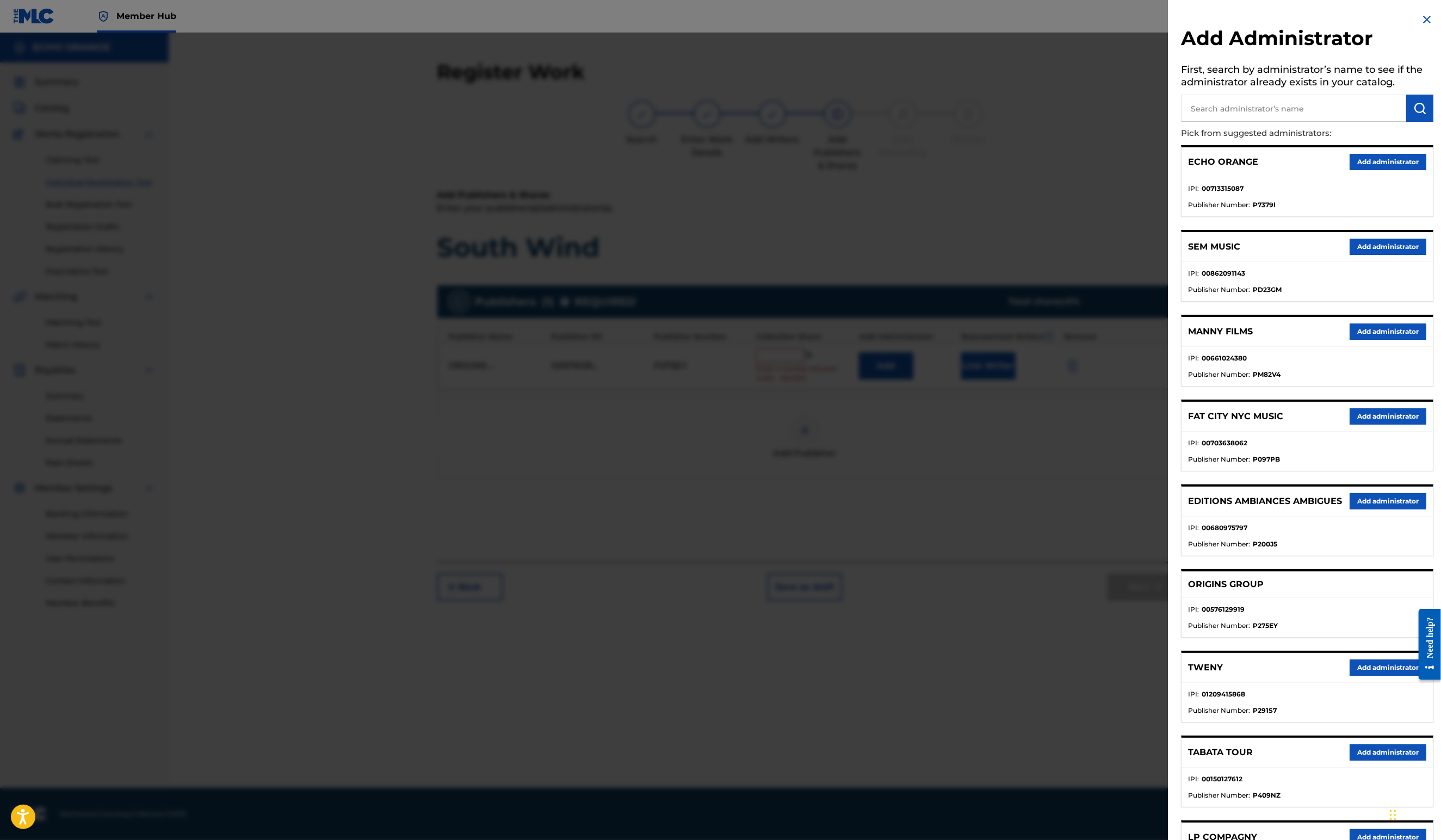
click at [1382, 168] on div "ECHO ORANGE Add administrator" at bounding box center [1307, 162] width 251 height 30
click at [1379, 170] on button "Add administrator" at bounding box center [1388, 162] width 77 height 16
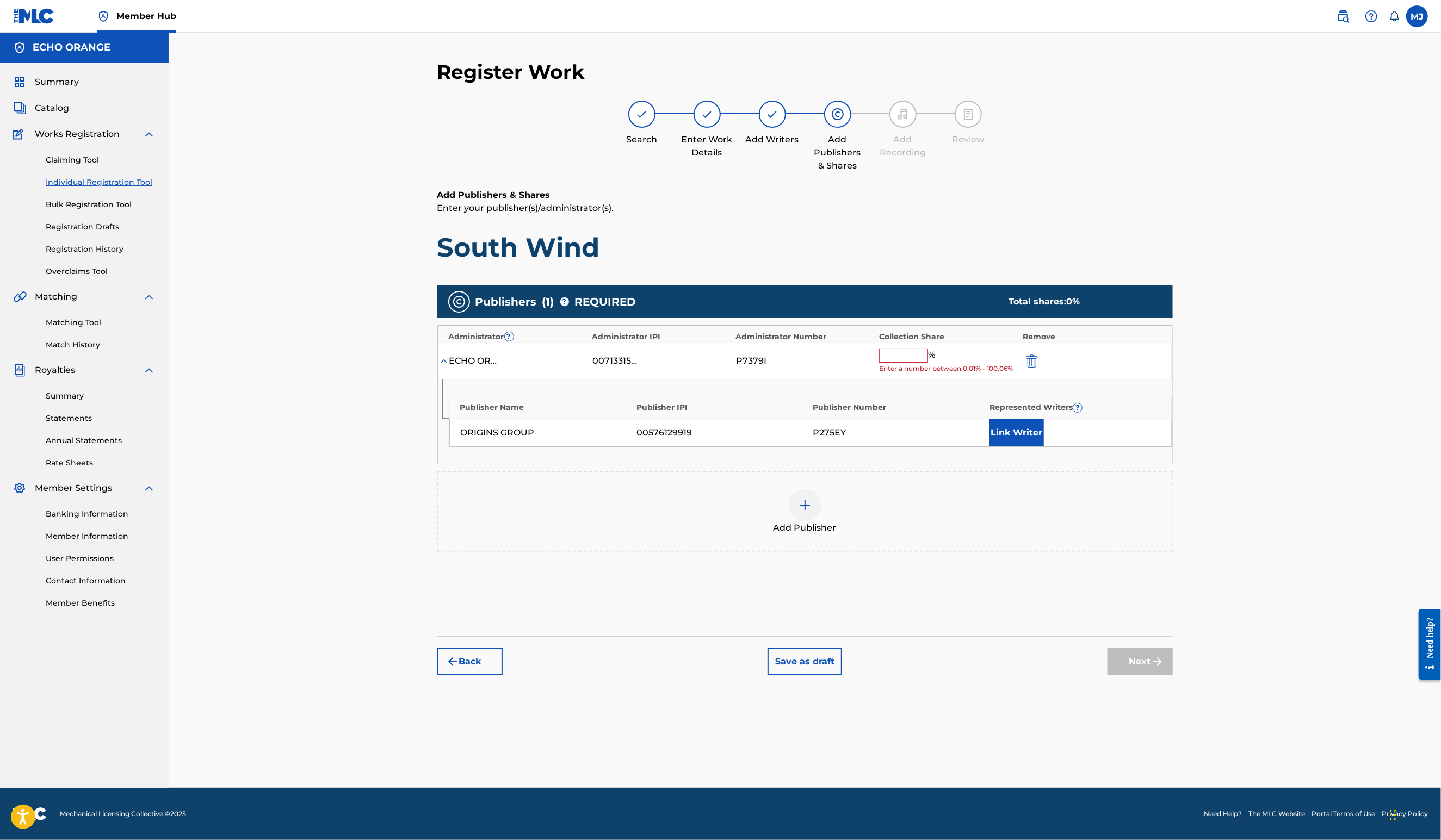
click at [927, 363] on input "text" at bounding box center [903, 355] width 49 height 14
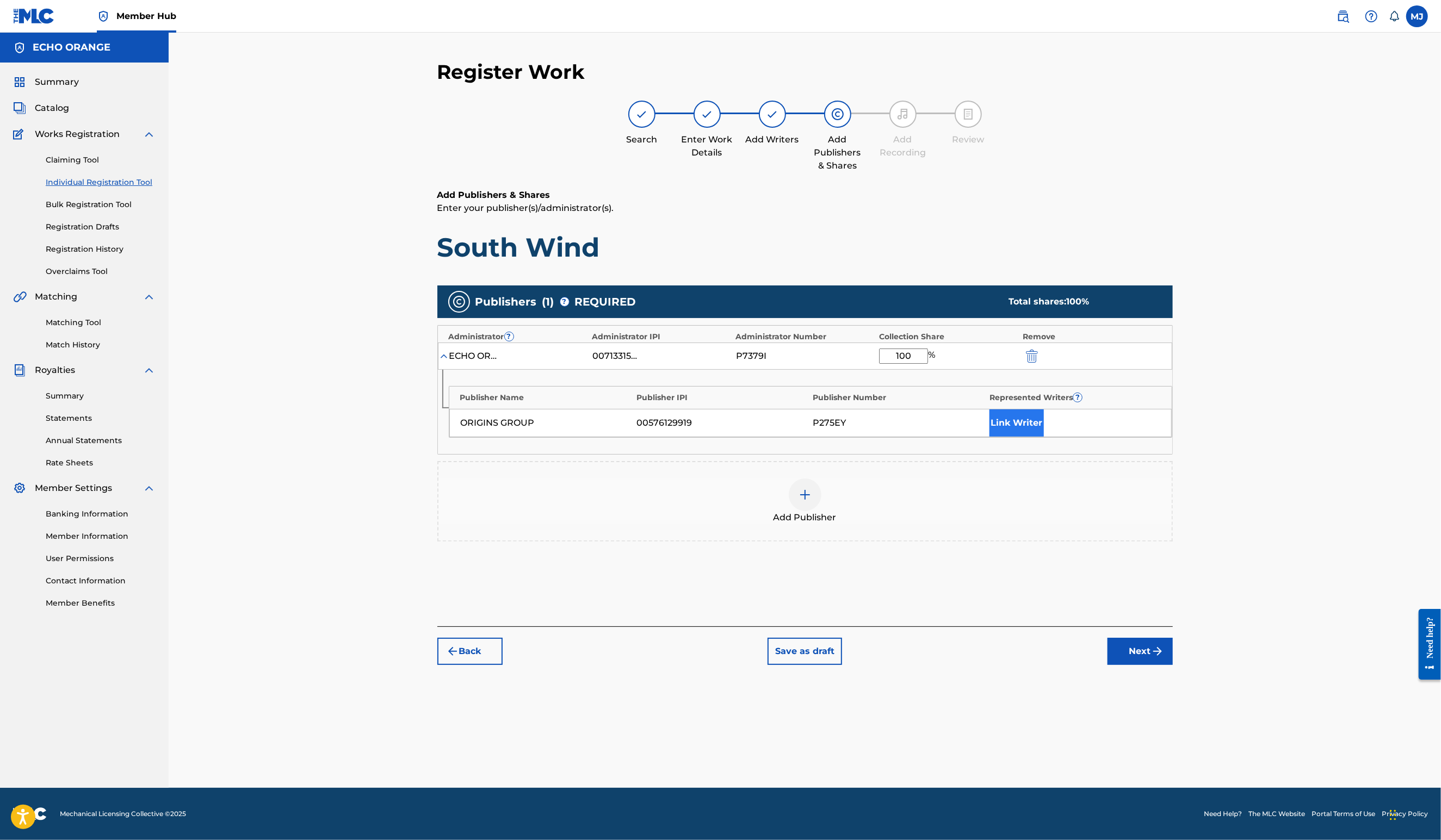
type input "100"
click at [1044, 437] on button "Link Writer" at bounding box center [1016, 423] width 54 height 27
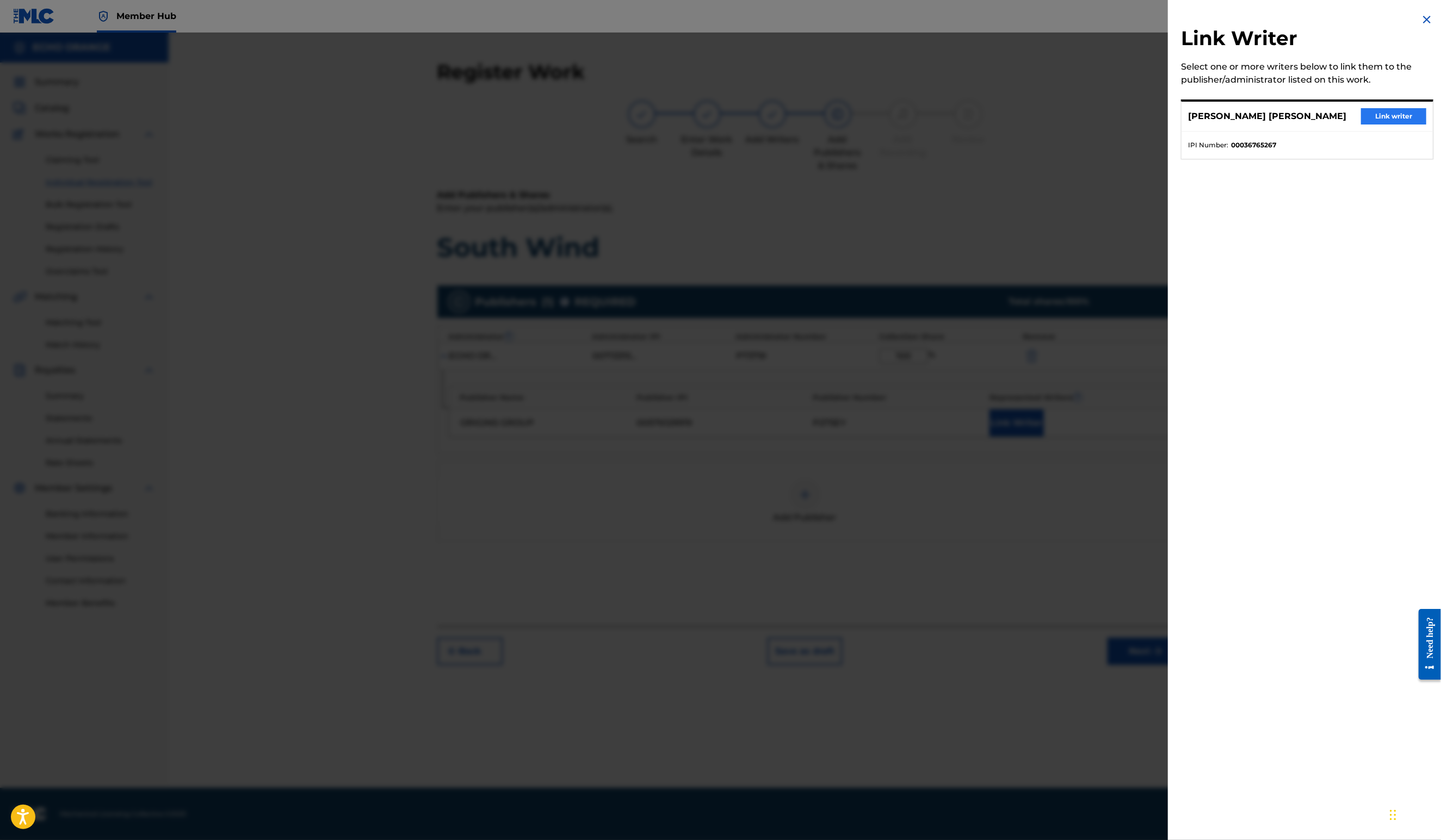
click at [1378, 125] on button "Link writer" at bounding box center [1393, 116] width 65 height 16
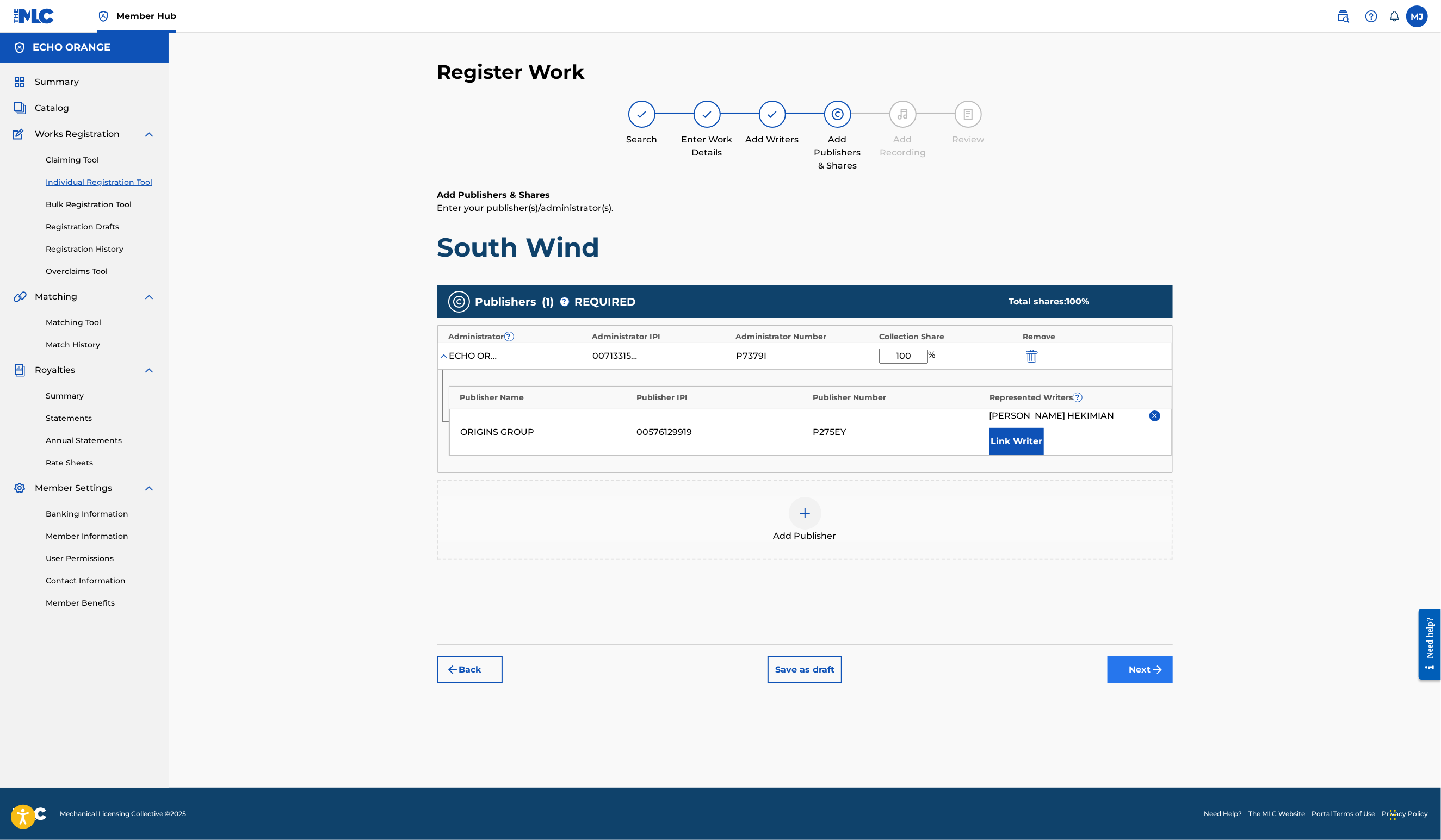
click at [1173, 683] on button "Next" at bounding box center [1140, 670] width 65 height 27
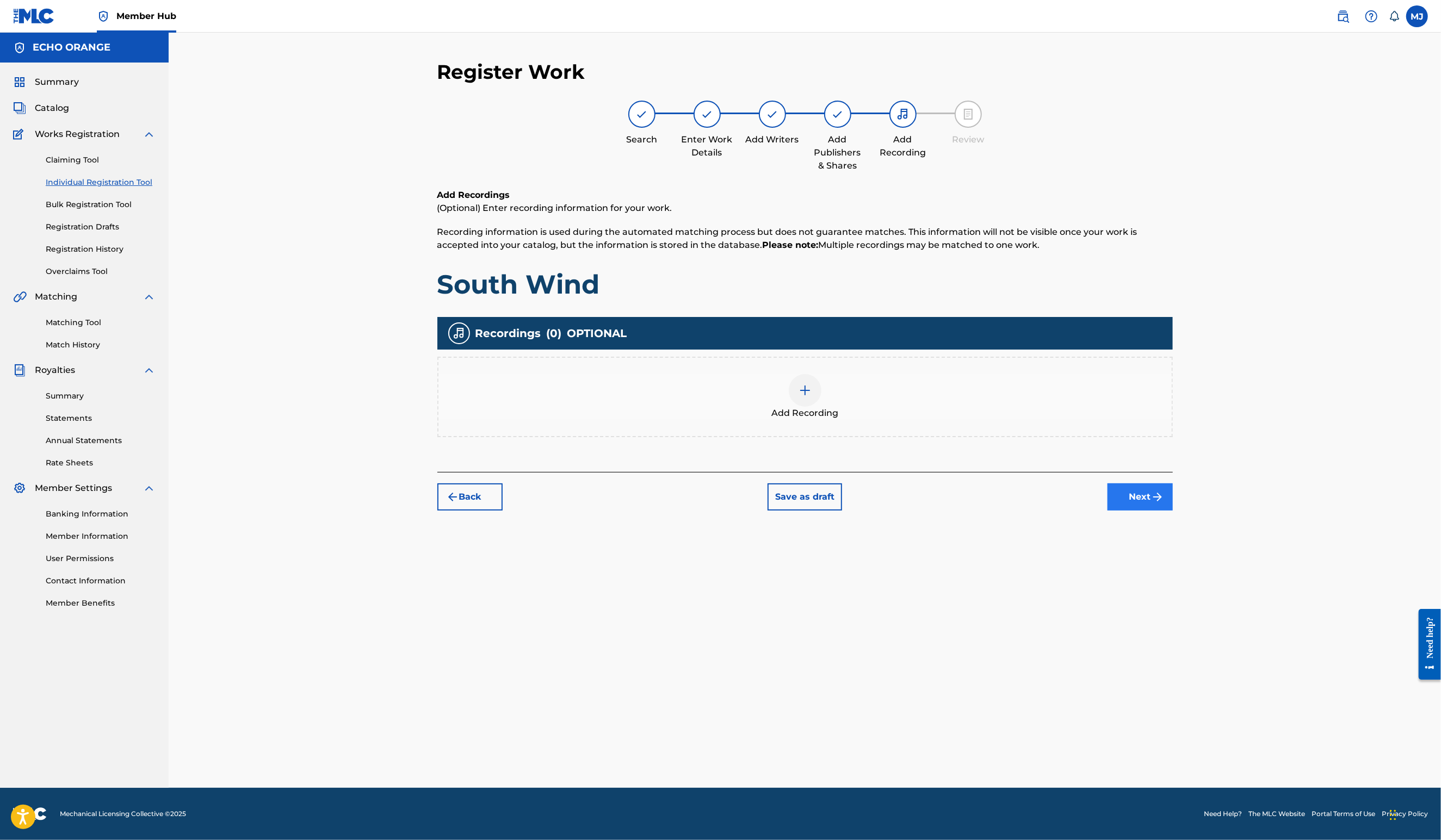
click at [1173, 511] on button "Next" at bounding box center [1140, 497] width 65 height 27
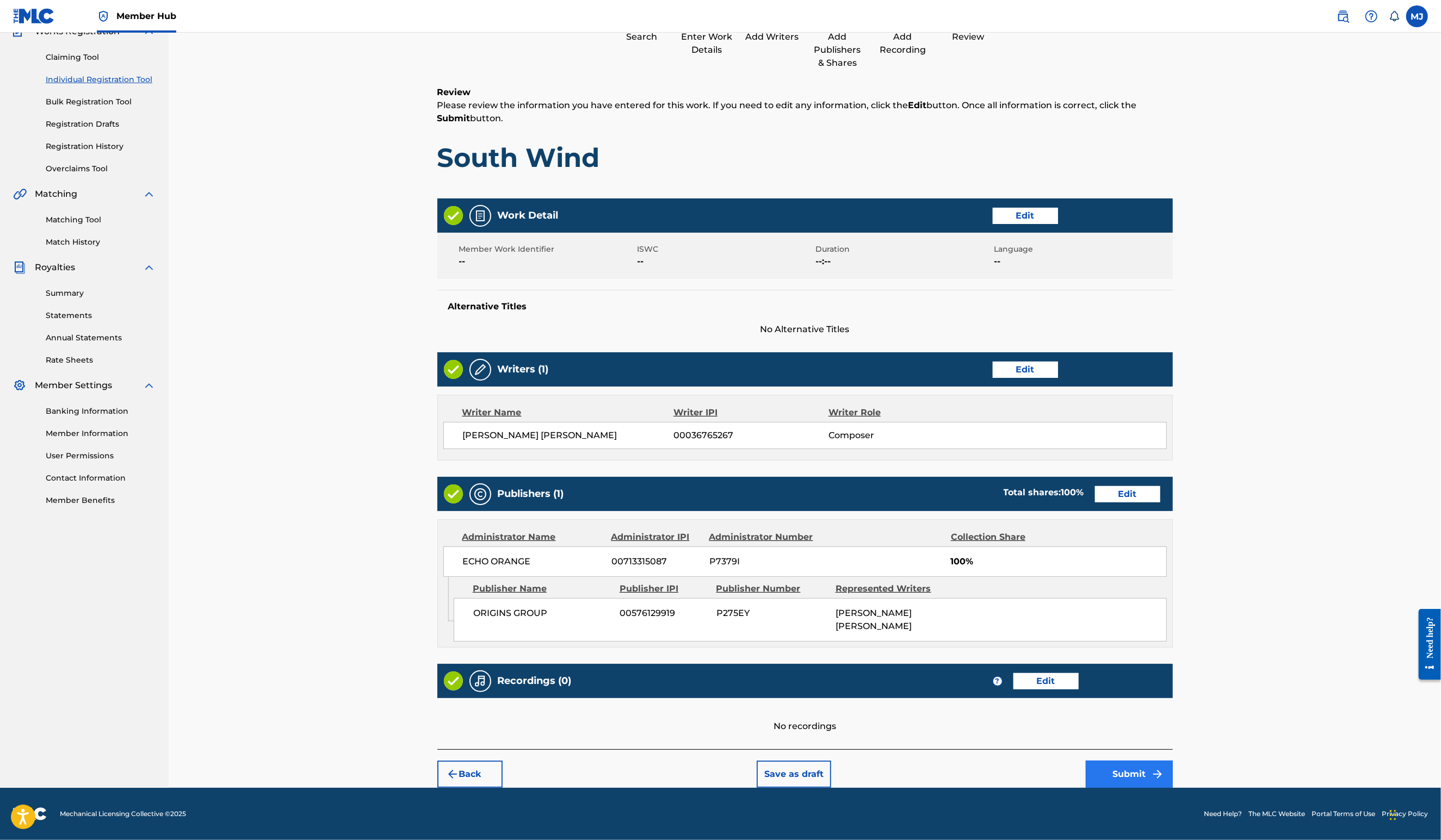
scroll to position [205, 0]
click at [1173, 766] on button "Submit" at bounding box center [1129, 774] width 87 height 27
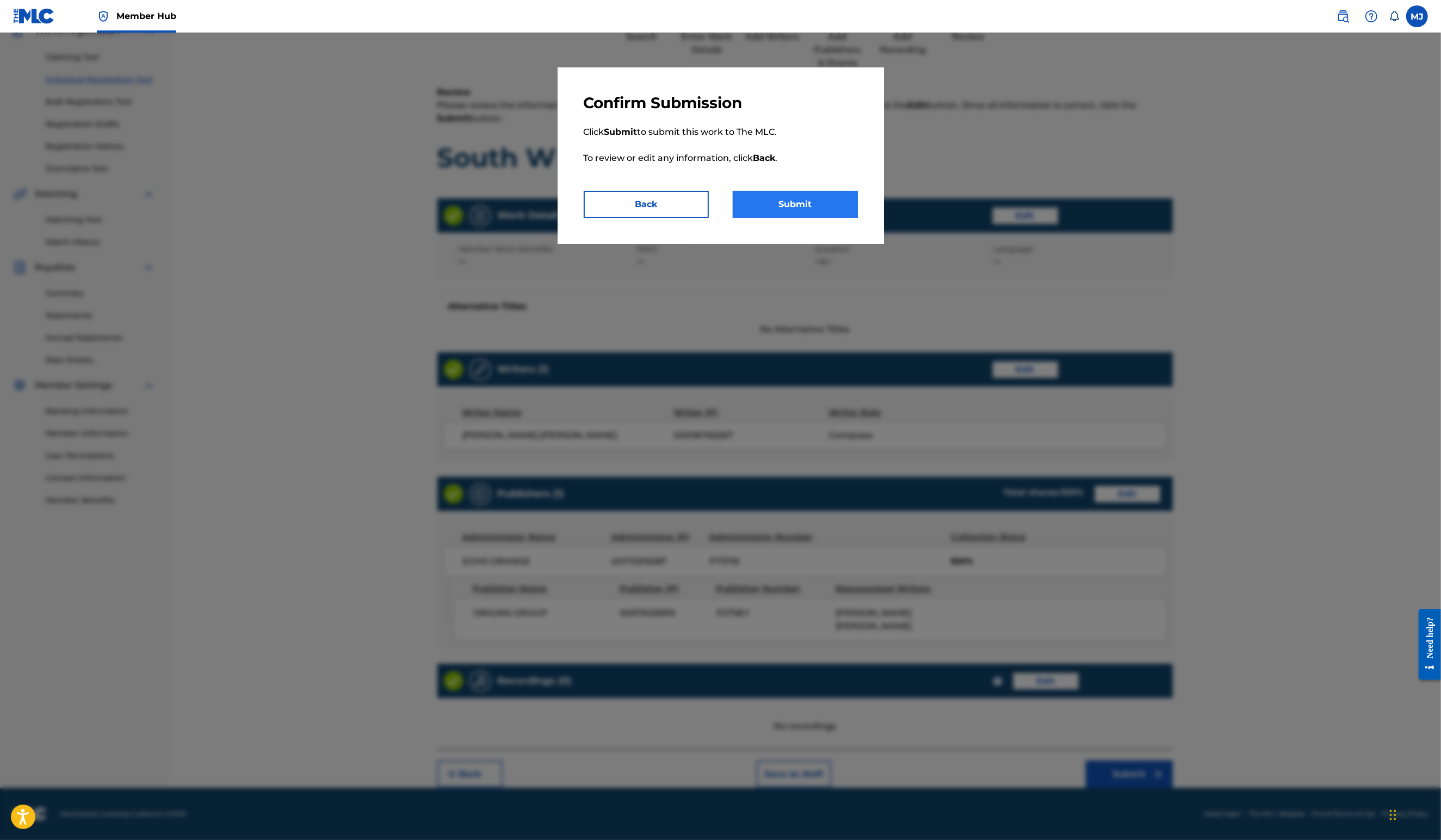
click at [799, 218] on button "Submit" at bounding box center [795, 204] width 125 height 27
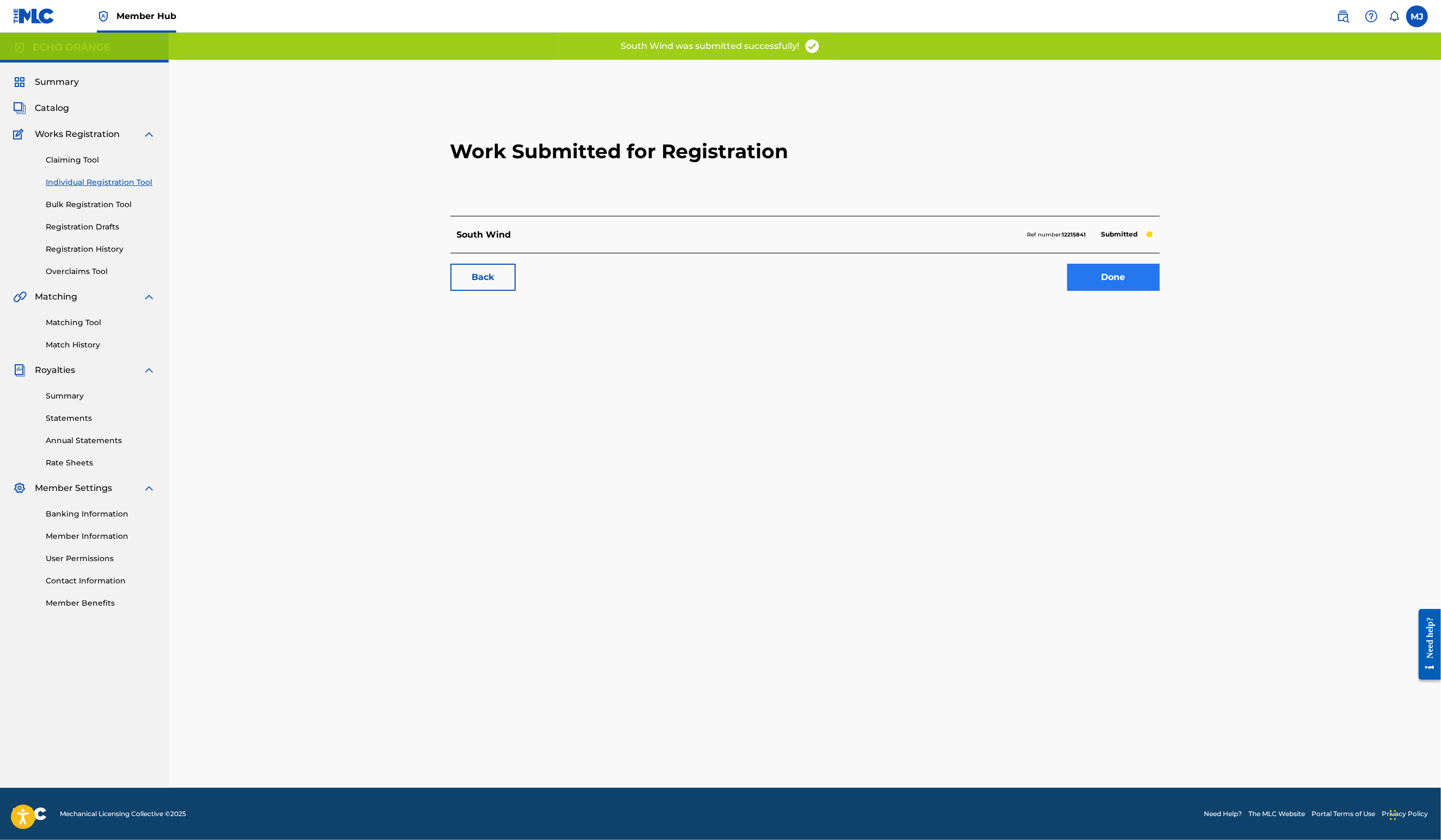
click at [1152, 291] on link "Done" at bounding box center [1113, 277] width 92 height 27
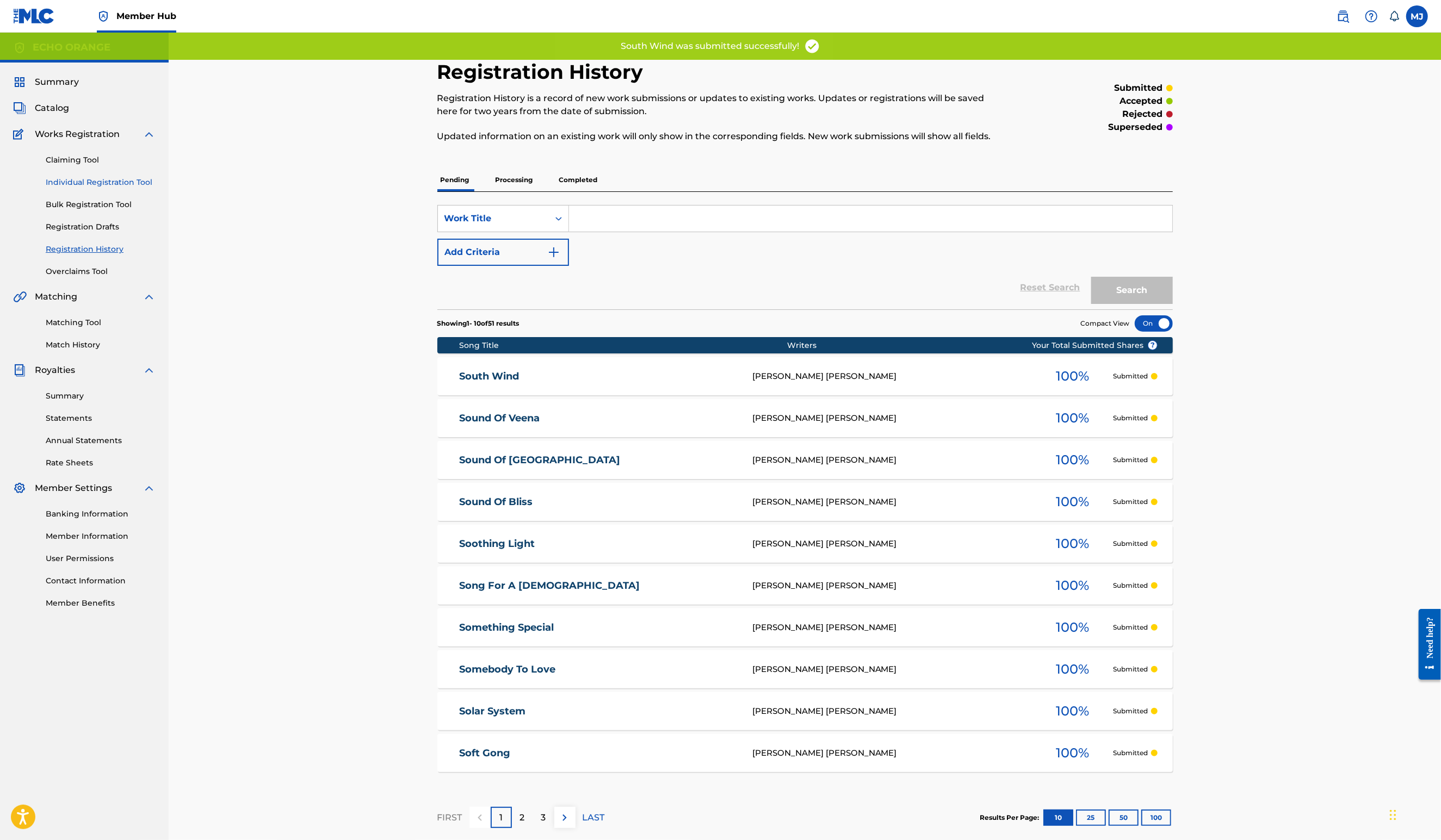
click at [109, 188] on link "Individual Registration Tool" at bounding box center [101, 182] width 110 height 11
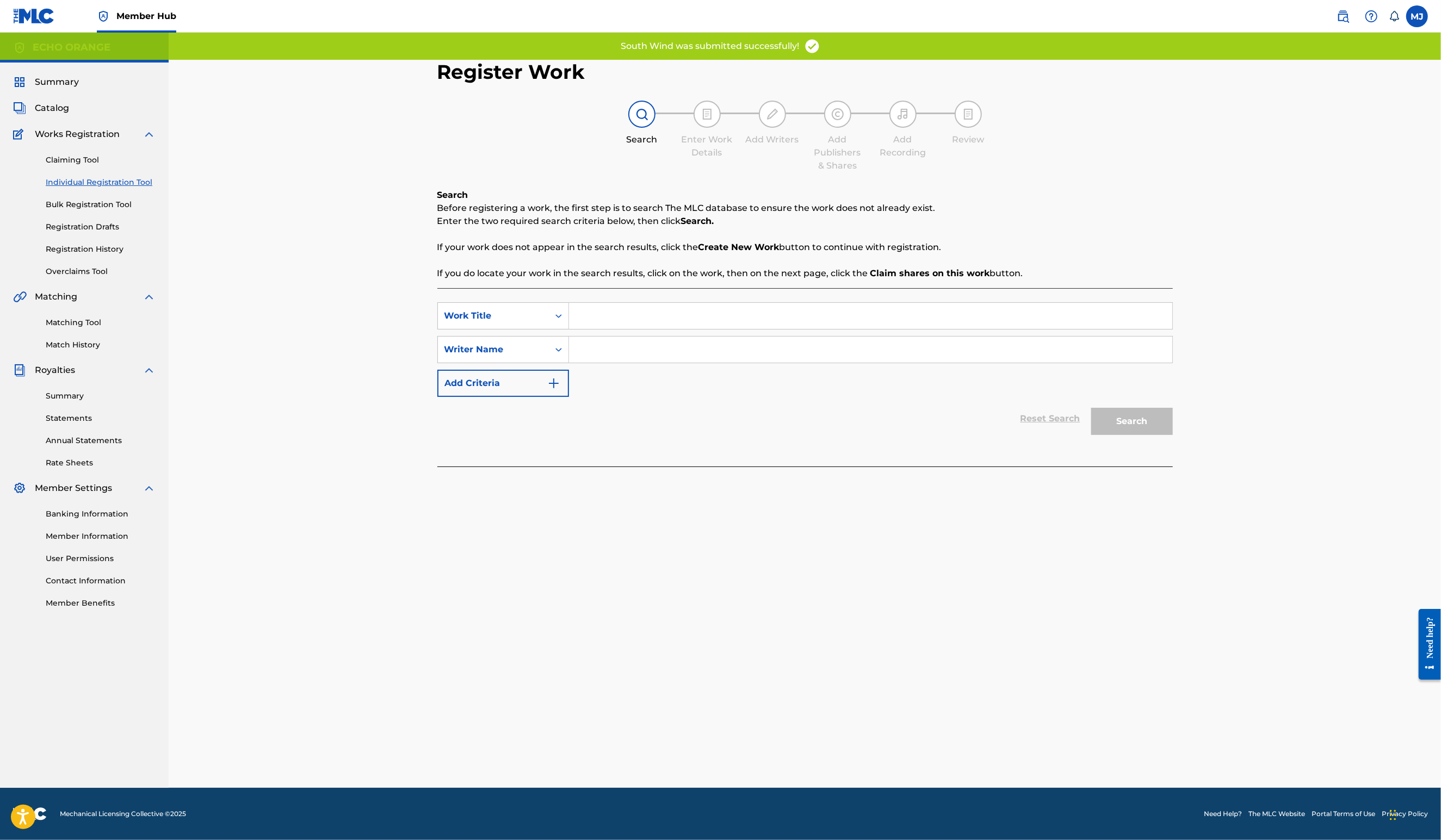
click at [595, 329] on input "Search Form" at bounding box center [870, 316] width 603 height 26
click at [594, 329] on input "Search Form" at bounding box center [870, 316] width 603 height 26
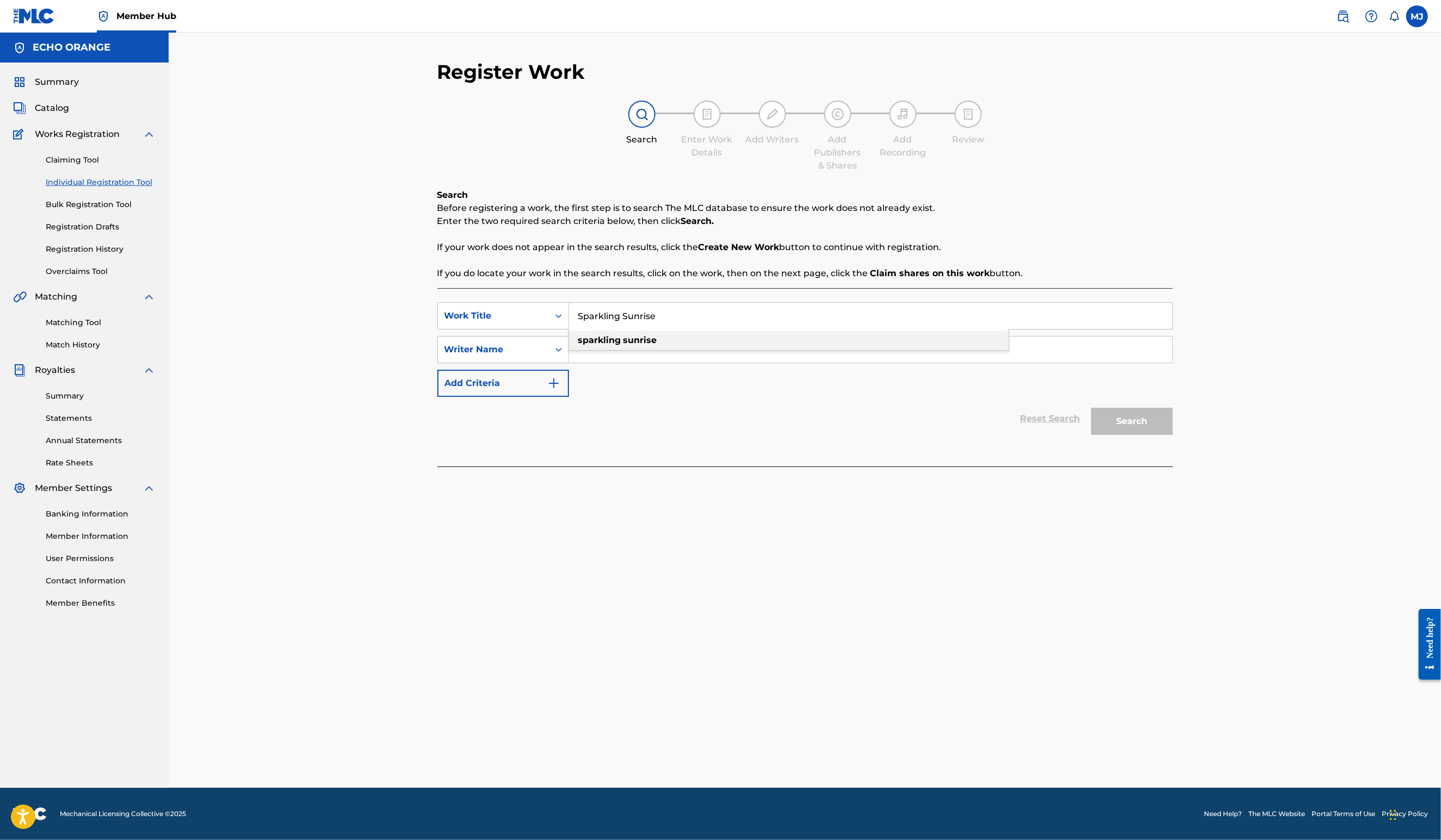
click at [590, 346] on strong "sparkling" at bounding box center [600, 340] width 43 height 10
type input "sparkling sunrise"
click at [595, 363] on input "Search Form" at bounding box center [870, 350] width 603 height 26
paste input "[PERSON_NAME]"
type input "[PERSON_NAME]"
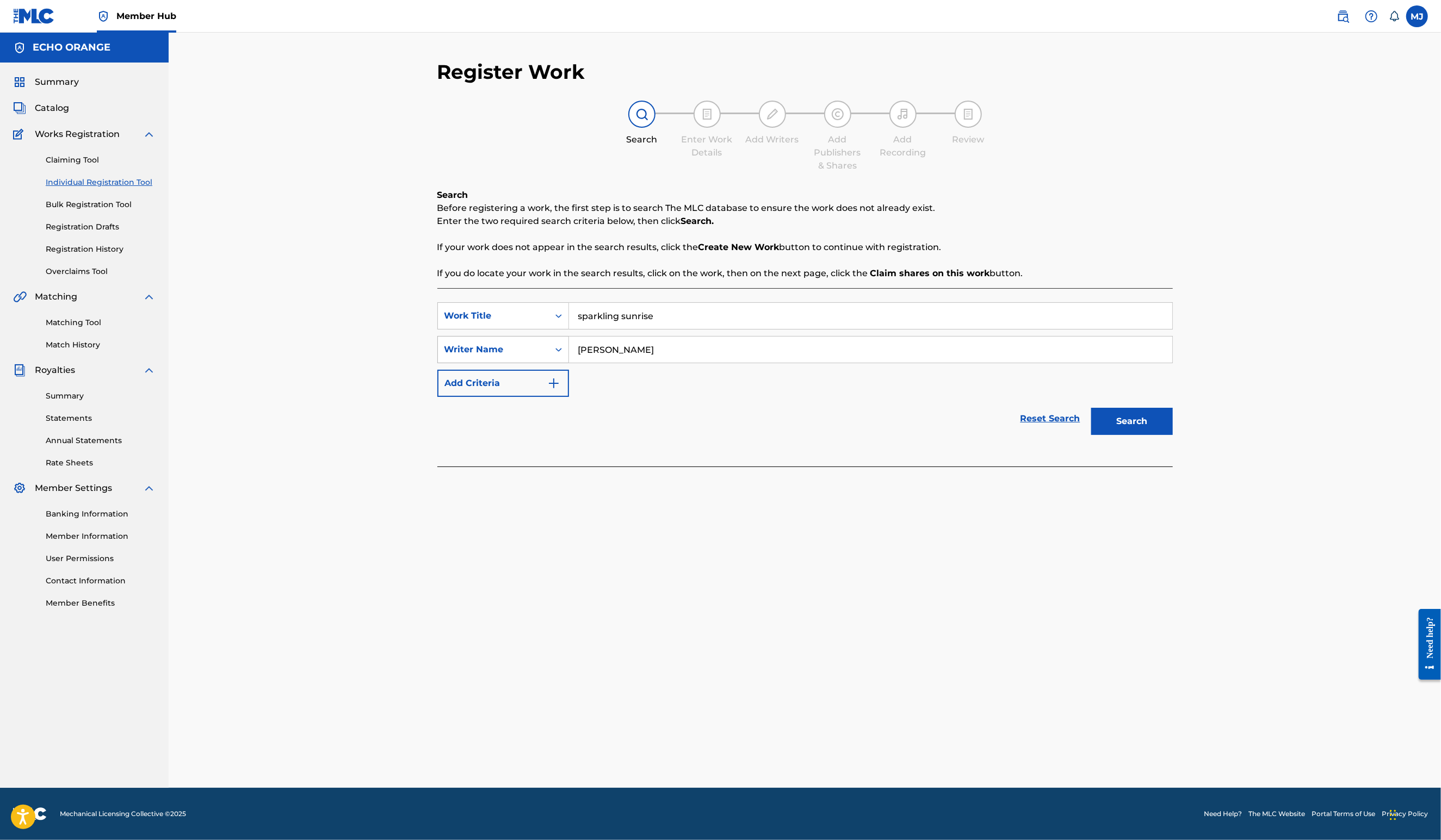
click at [1173, 435] on button "Search" at bounding box center [1132, 421] width 82 height 27
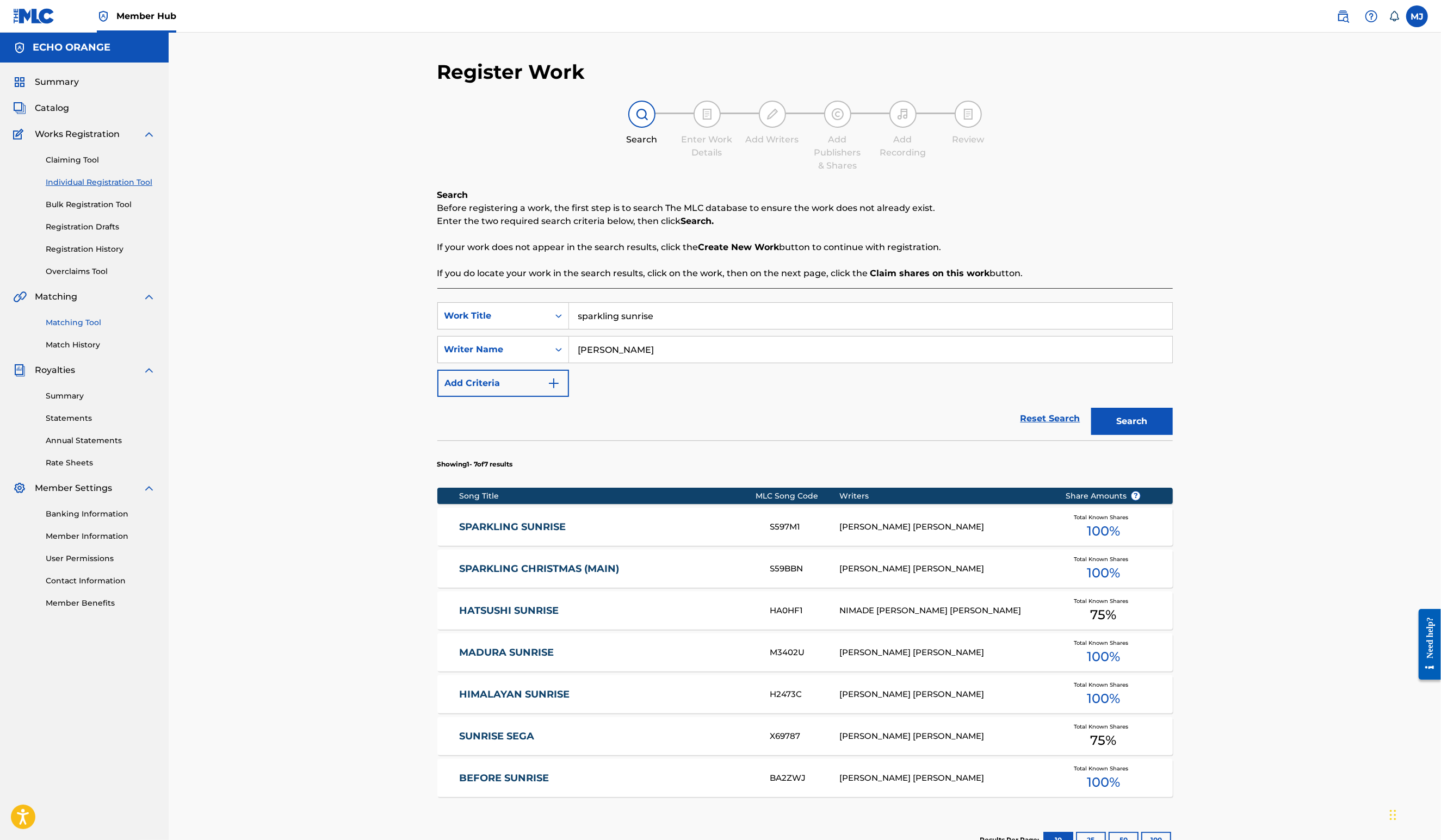
drag, startPoint x: 86, startPoint y: 371, endPoint x: 96, endPoint y: 365, distance: 11.7
click at [86, 328] on link "Matching Tool" at bounding box center [101, 323] width 110 height 11
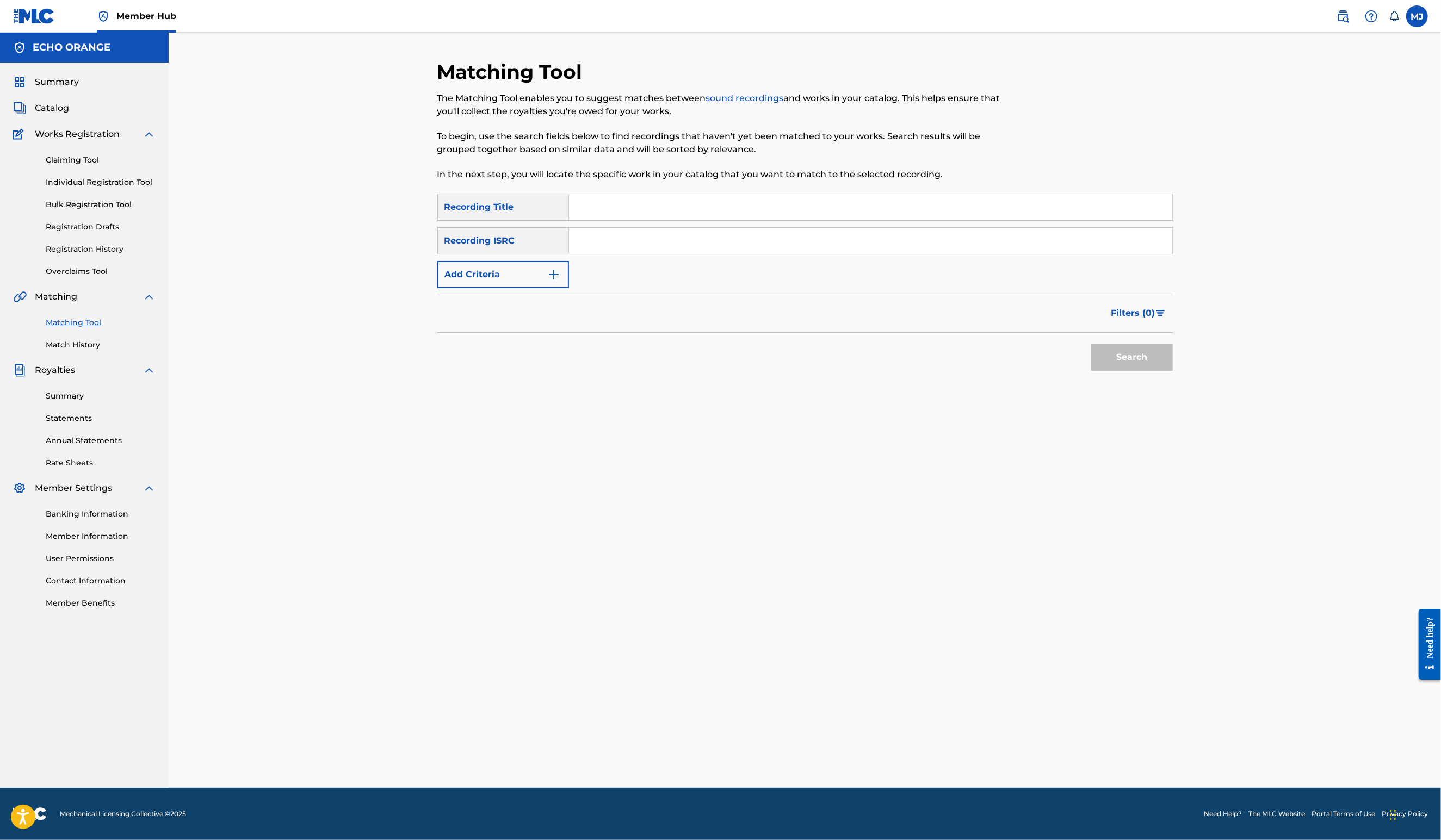
click at [605, 220] on input "Search Form" at bounding box center [870, 207] width 603 height 26
type input "sparkling Sunrise"
click at [487, 288] on button "Add Criteria" at bounding box center [503, 275] width 131 height 27
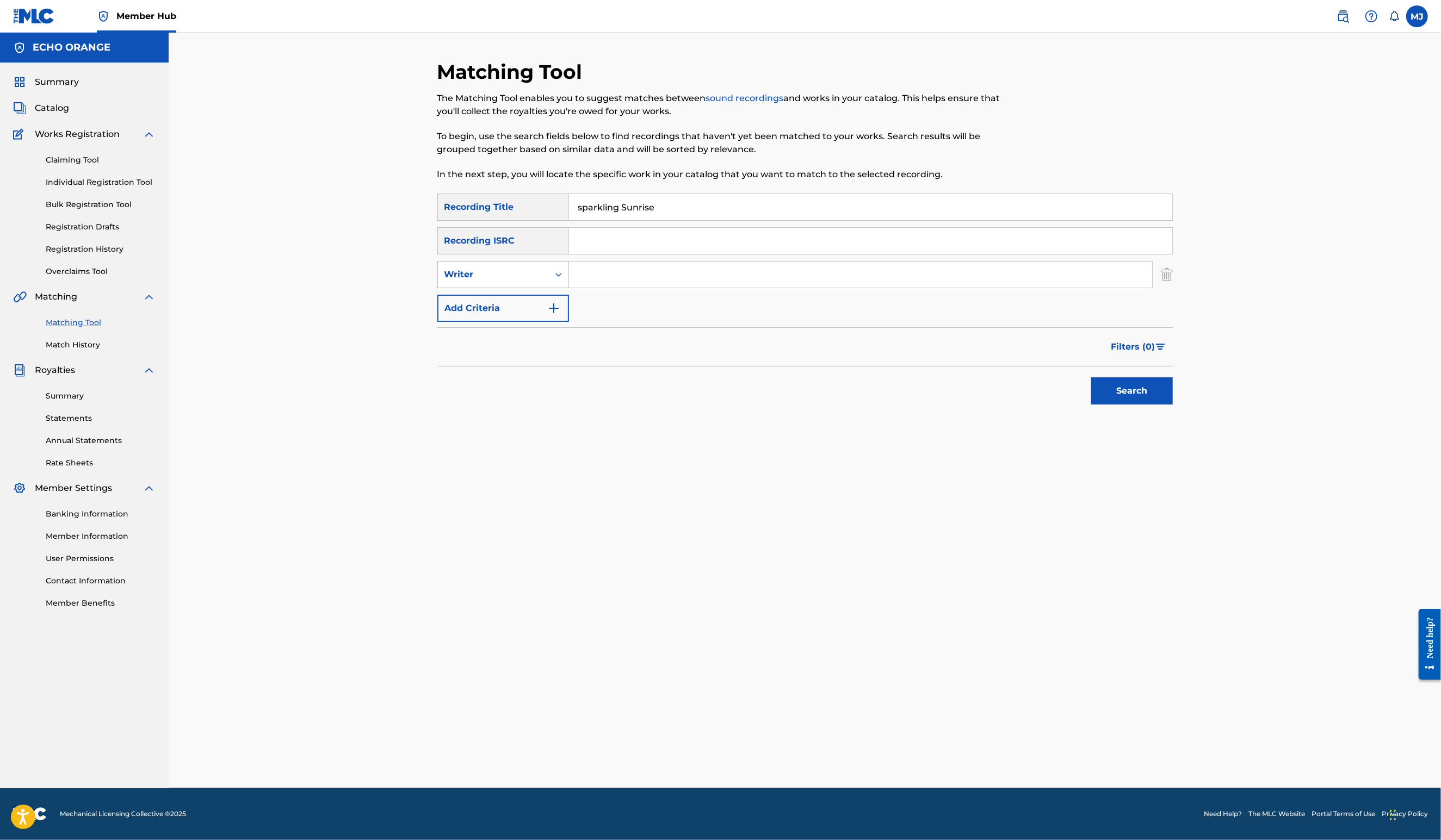
click at [493, 281] on div "Writer" at bounding box center [493, 274] width 98 height 13
click at [477, 315] on div "Recording Artist" at bounding box center [503, 301] width 130 height 27
click at [569, 287] on input "Search Form" at bounding box center [860, 275] width 583 height 26
type input "jaya"
click at [1173, 404] on button "Search" at bounding box center [1132, 391] width 82 height 27
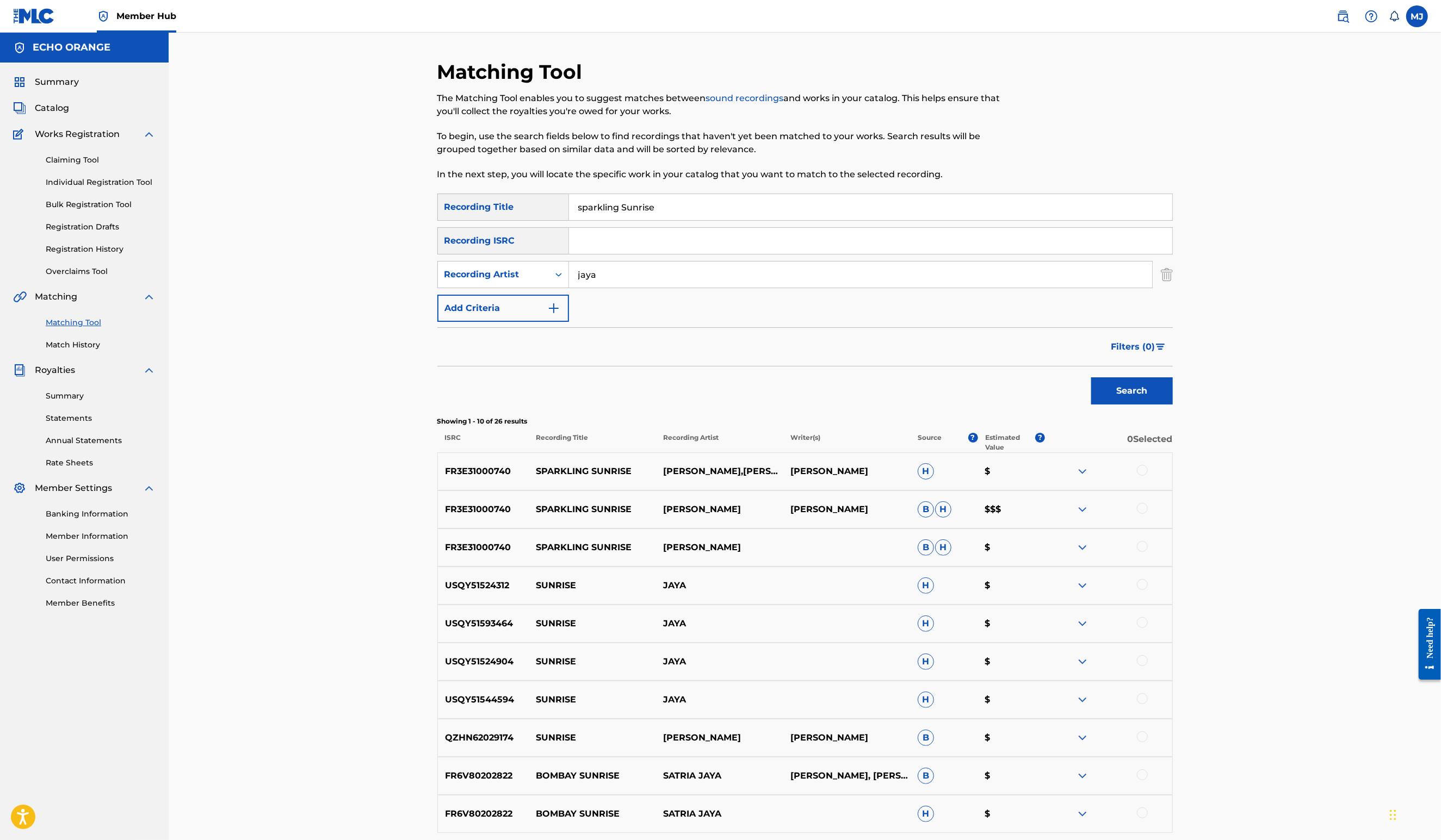
click at [1148, 476] on div at bounding box center [1142, 470] width 11 height 11
click at [1148, 514] on div at bounding box center [1142, 508] width 11 height 11
click at [1148, 552] on div at bounding box center [1142, 546] width 11 height 11
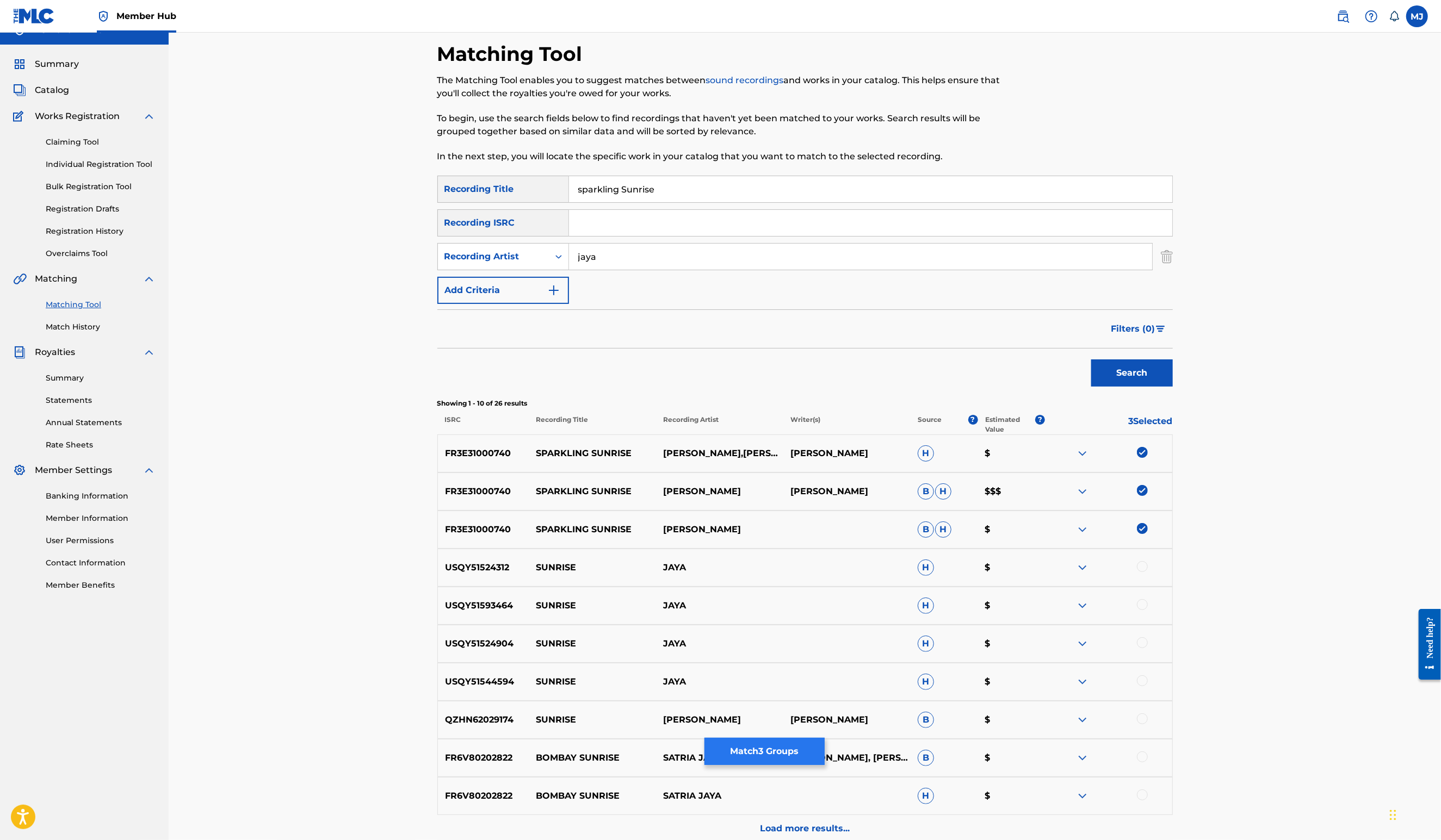
click at [825, 738] on button "Match 3 Groups" at bounding box center [764, 752] width 120 height 27
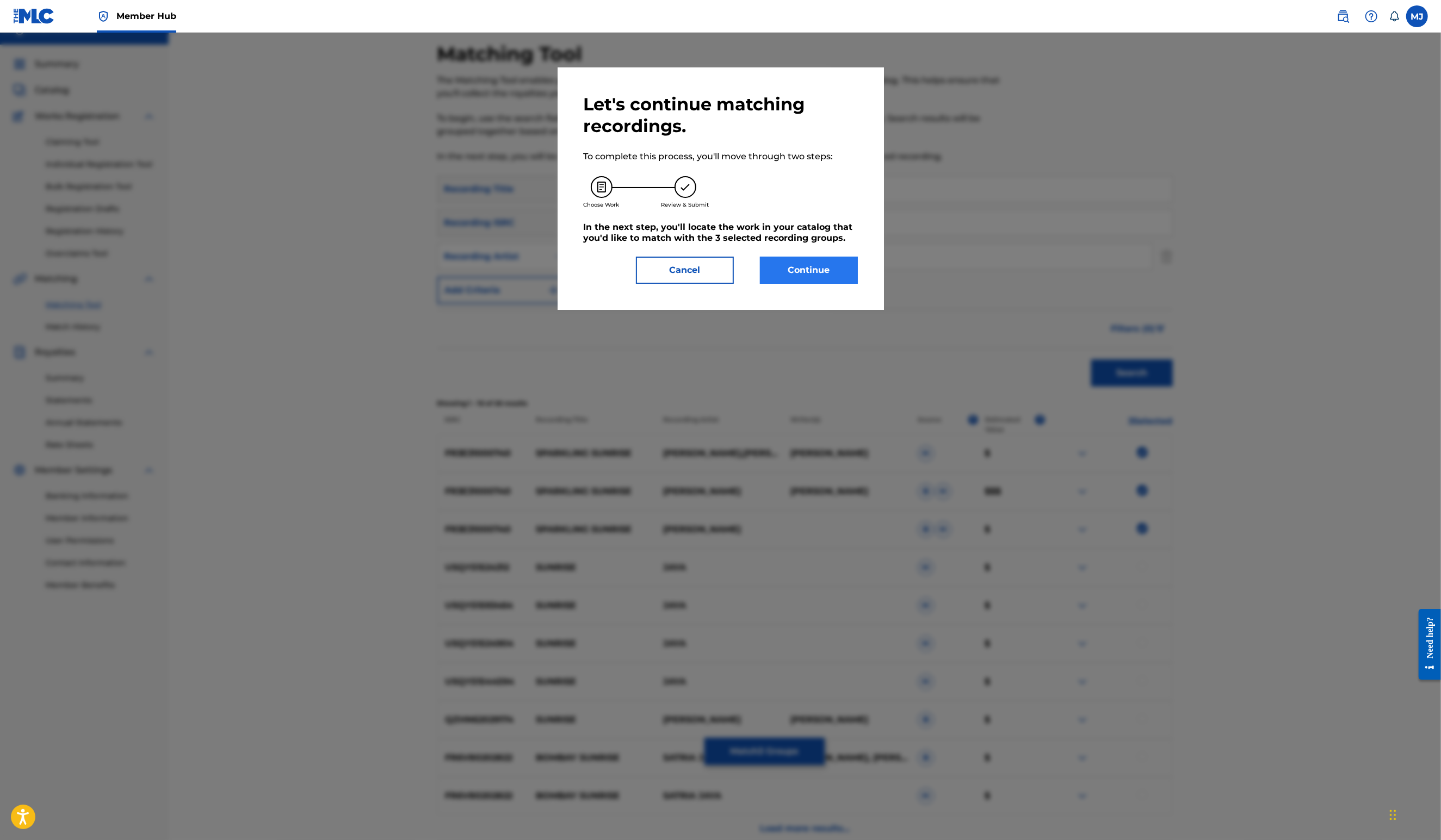
click at [852, 284] on button "Continue" at bounding box center [809, 270] width 98 height 27
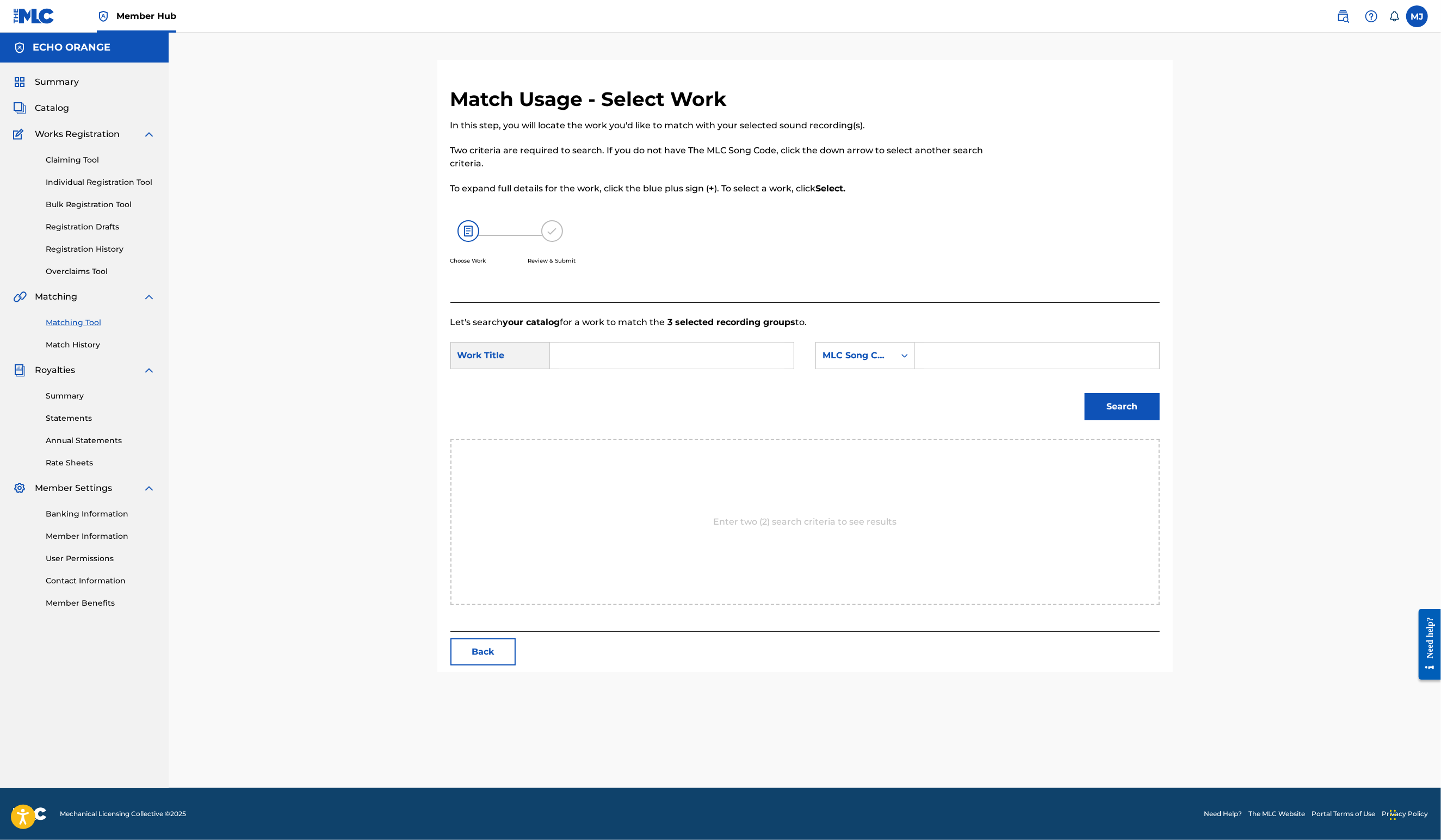
scroll to position [0, 0]
click at [663, 369] on div "Search Form" at bounding box center [672, 356] width 244 height 27
click at [665, 369] on input "Search Form" at bounding box center [672, 356] width 225 height 26
type input "sparkling sunrise"
click at [568, 398] on strong "sunrise" at bounding box center [585, 393] width 34 height 10
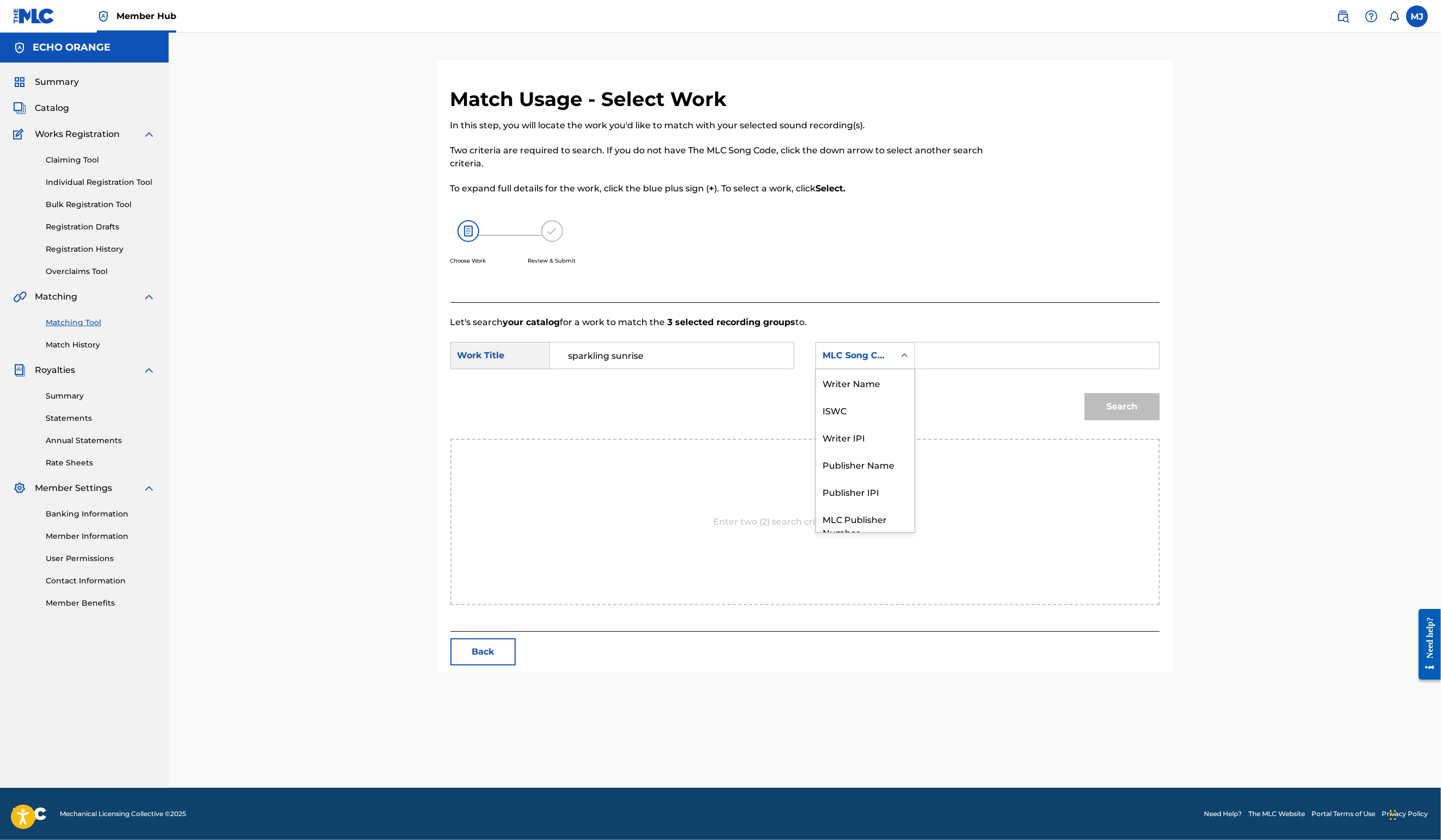
click at [895, 366] on div "MLC Song Code" at bounding box center [855, 356] width 79 height 21
click at [903, 438] on div "Publisher Name" at bounding box center [865, 424] width 98 height 27
click at [1014, 369] on input "Search Form" at bounding box center [1037, 356] width 225 height 26
type input "o"
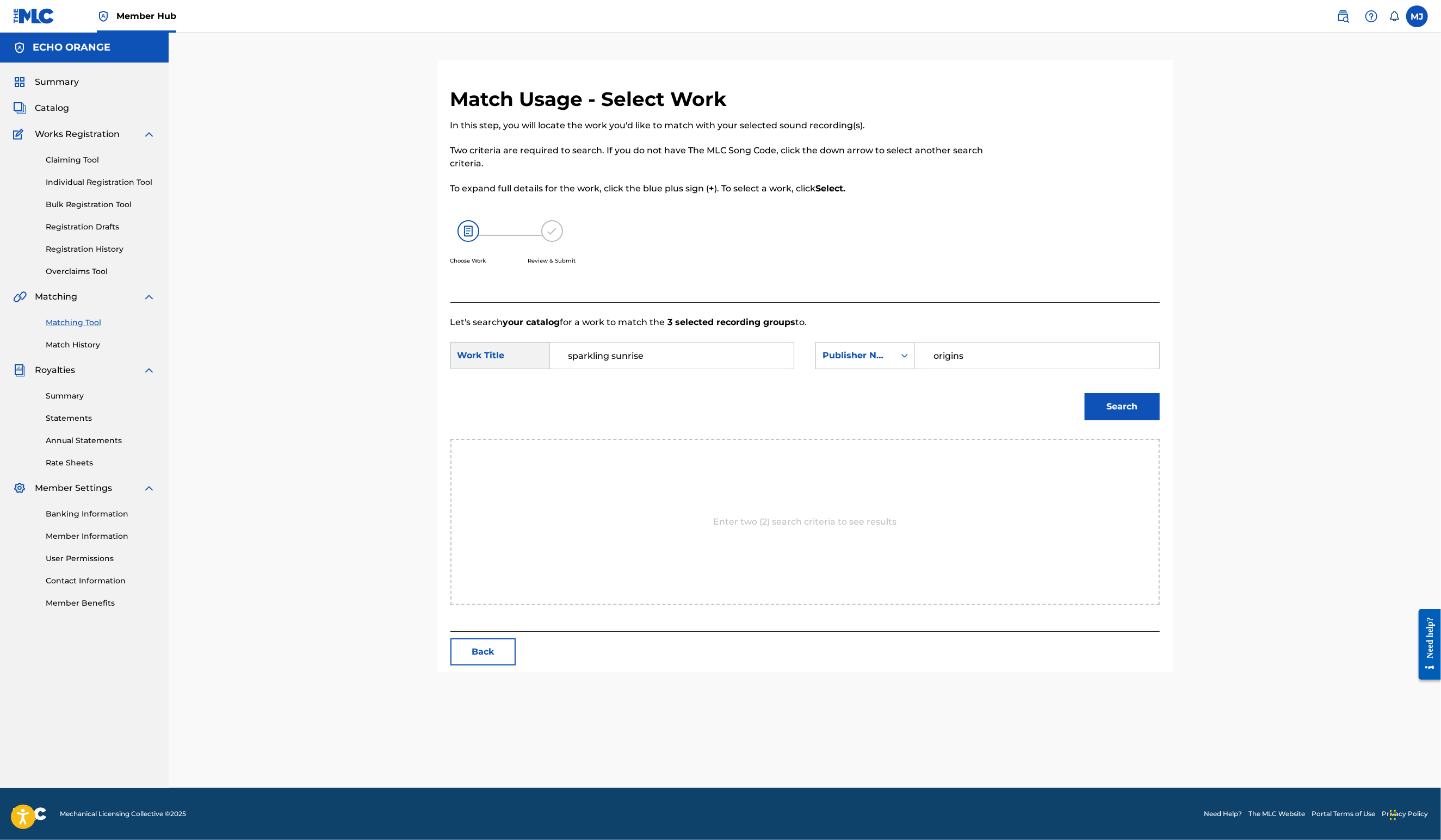
type input "origins"
click at [1160, 421] on button "Search" at bounding box center [1122, 407] width 75 height 27
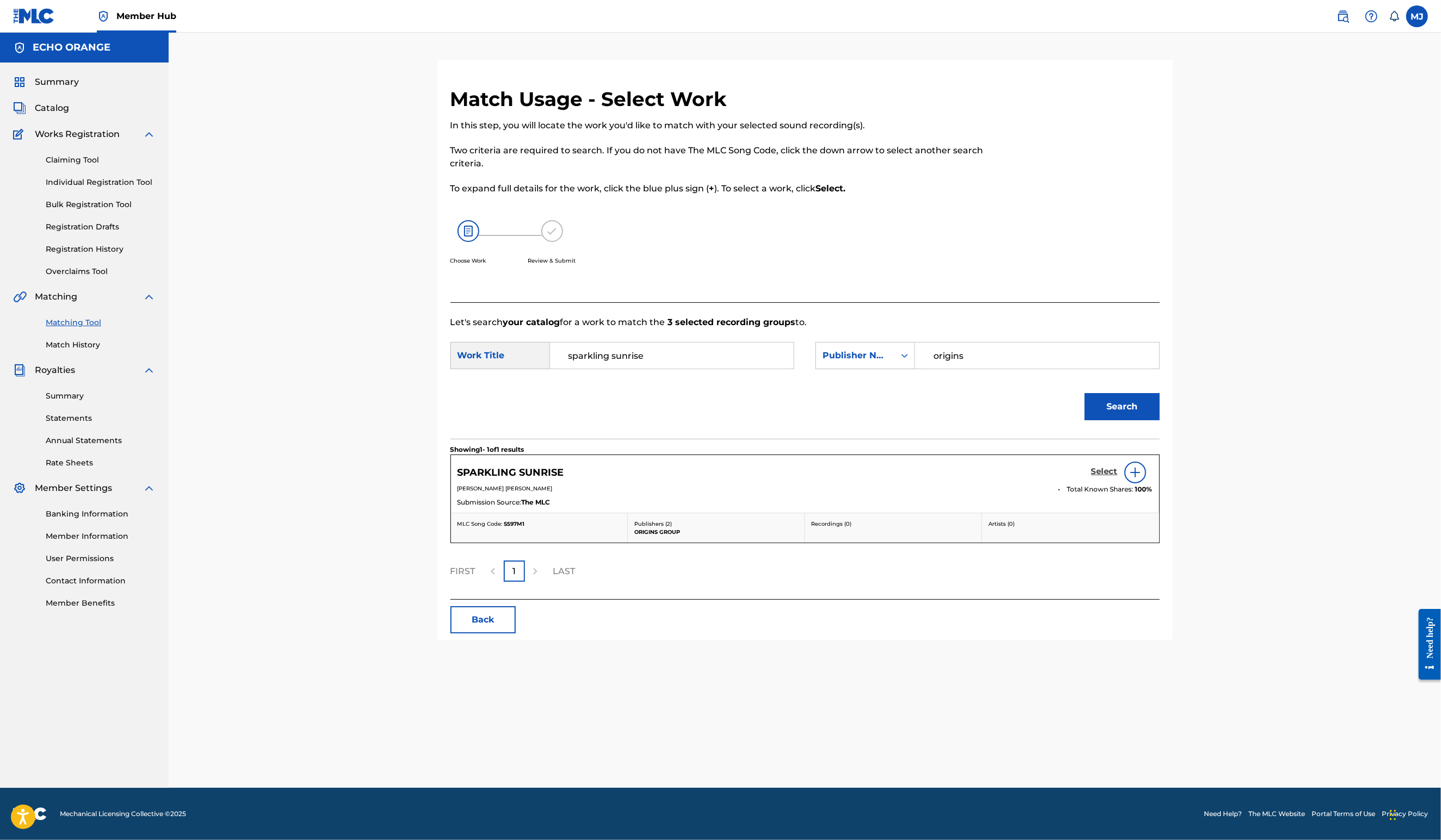
click at [1118, 477] on h5 "Select" at bounding box center [1105, 471] width 27 height 10
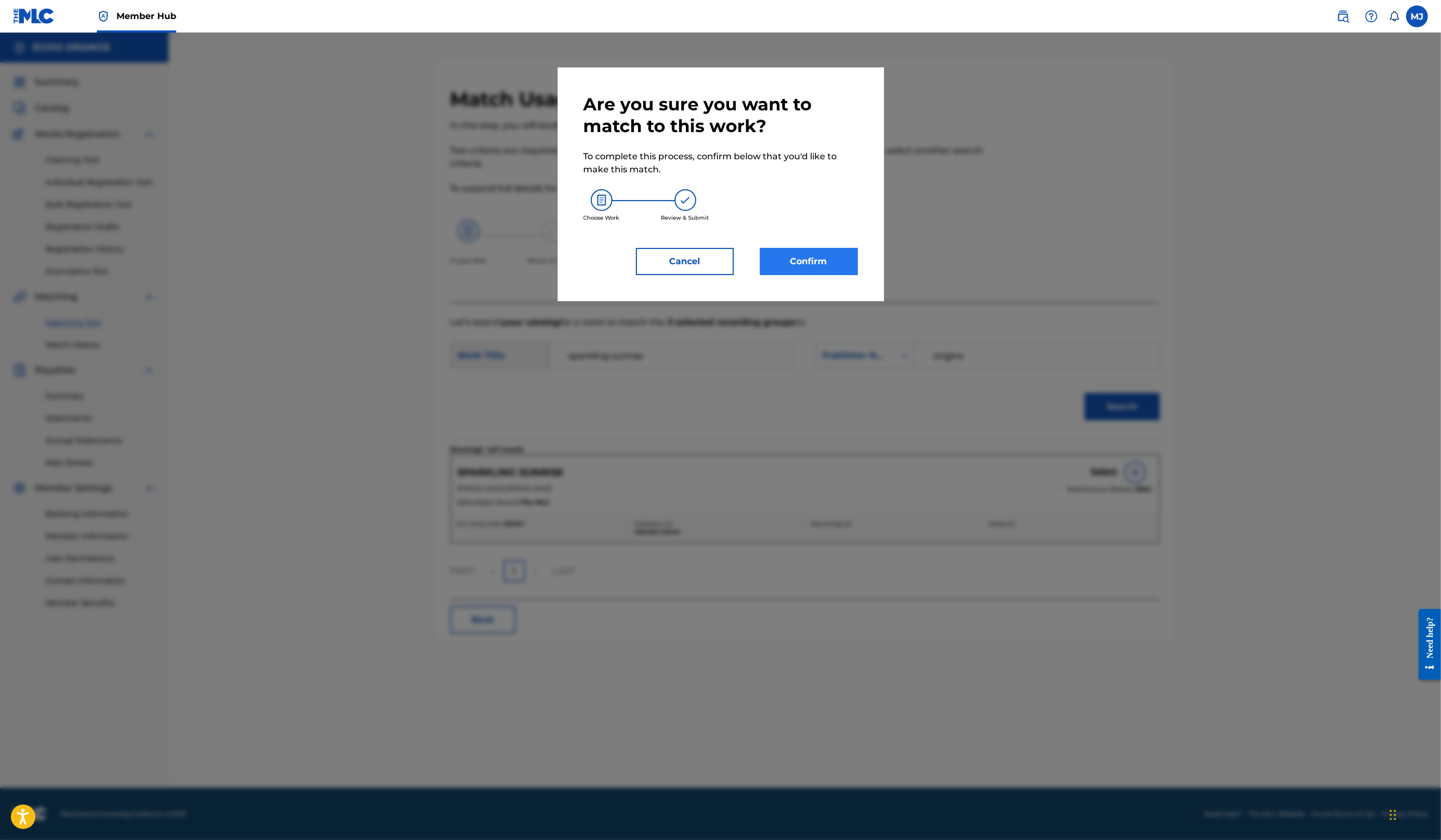
click at [858, 275] on button "Confirm" at bounding box center [809, 261] width 98 height 27
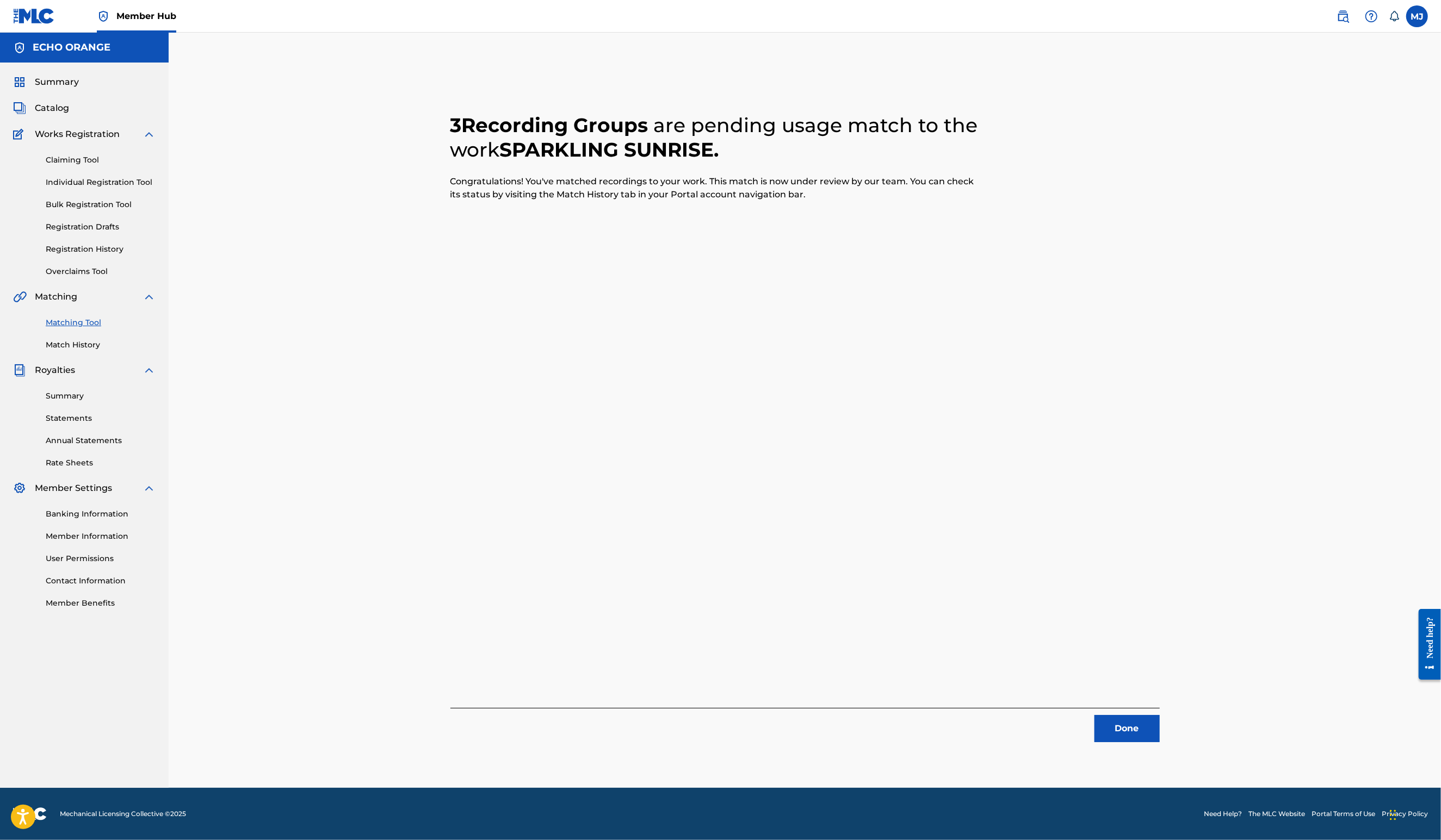
click at [1173, 742] on div "3 Recording Groups are pending usage match to the work SPARKLING SUNRISE . Cong…" at bounding box center [805, 415] width 736 height 655
click at [1160, 742] on button "Done" at bounding box center [1127, 729] width 65 height 27
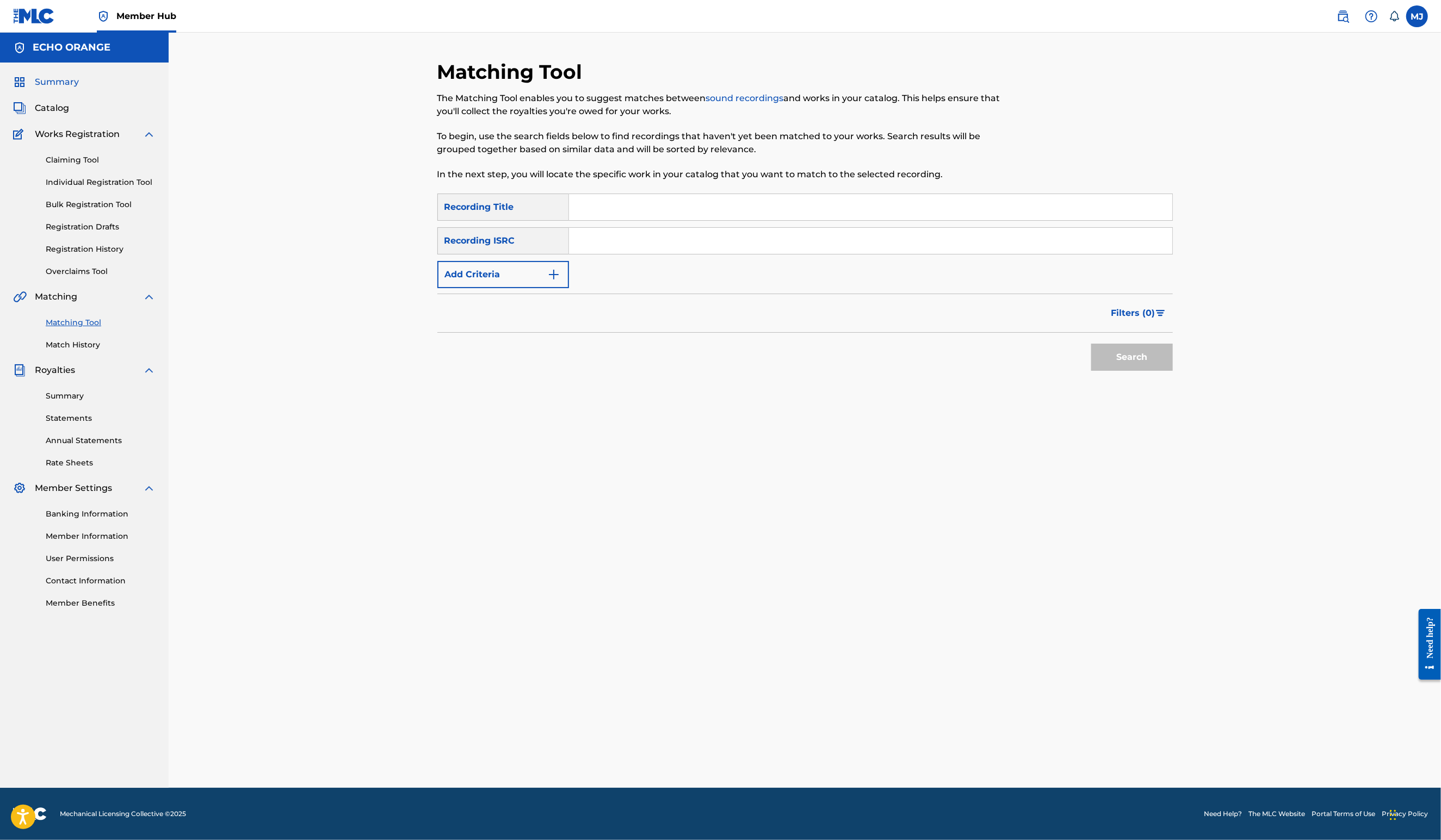
click at [61, 89] on span "Summary" at bounding box center [56, 82] width 44 height 13
